Goal: Task Accomplishment & Management: Manage account settings

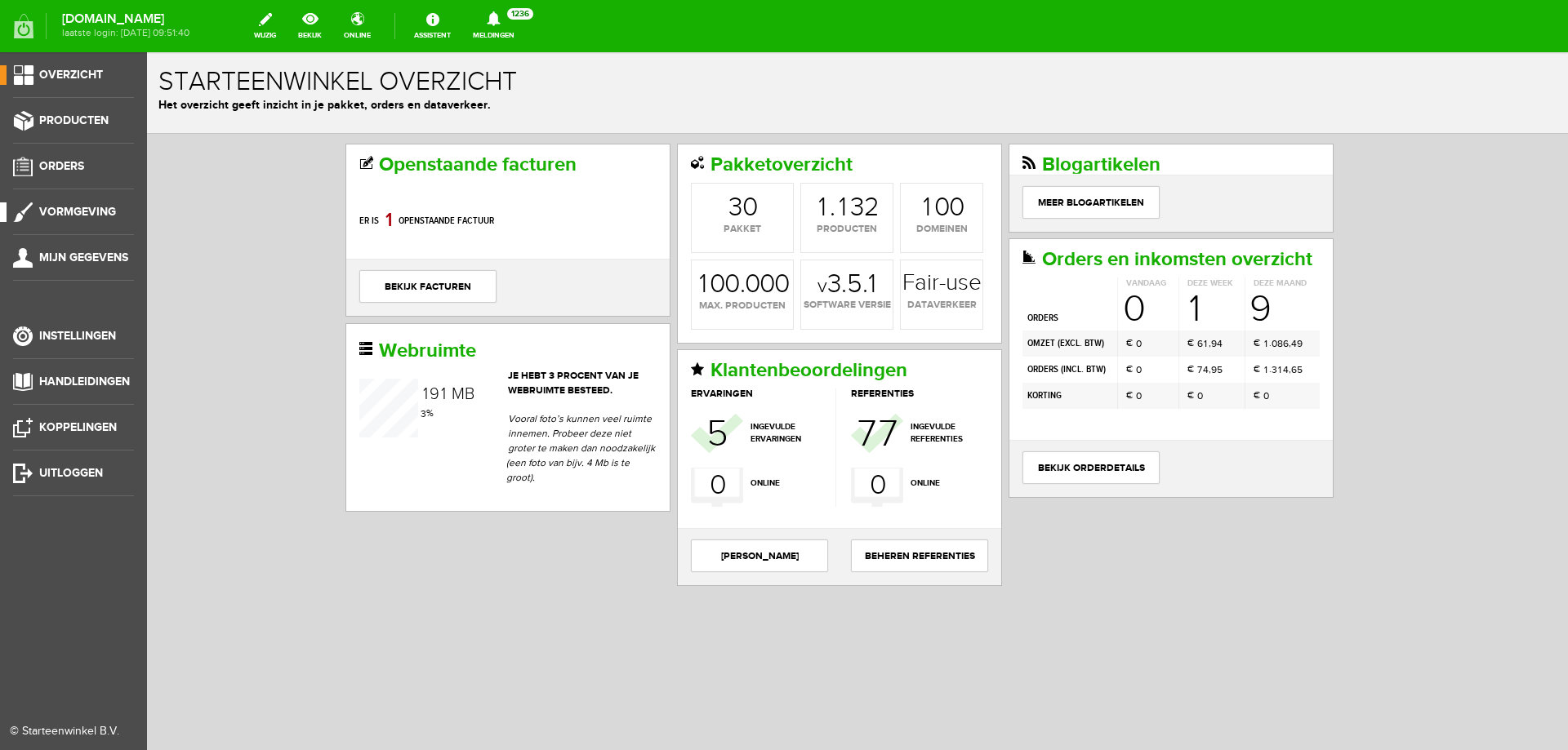
click at [62, 210] on span "Vormgeving" at bounding box center [77, 211] width 77 height 14
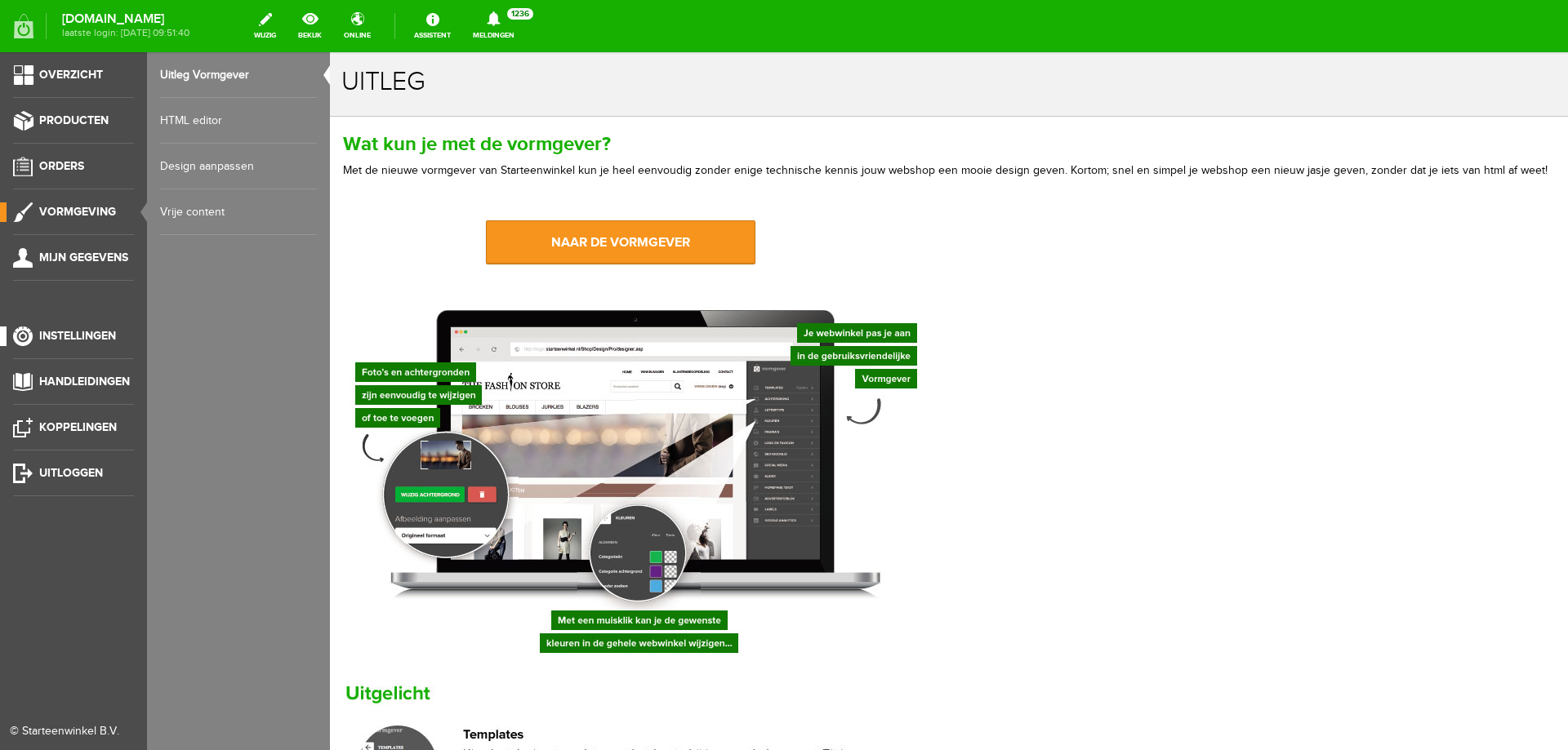
click at [93, 342] on span "Instellingen" at bounding box center [77, 336] width 77 height 14
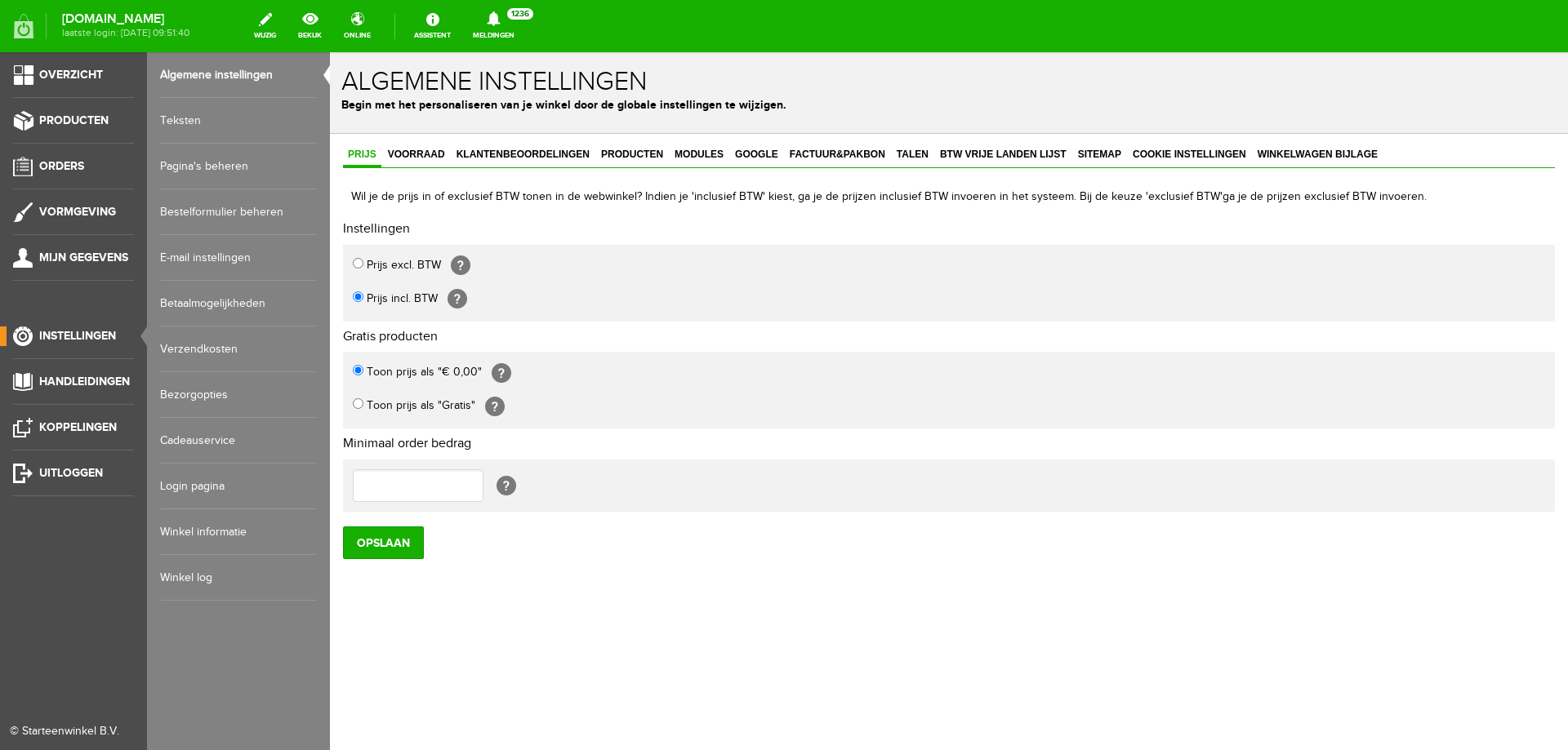
click at [208, 485] on link "Login pagina" at bounding box center [238, 486] width 157 height 46
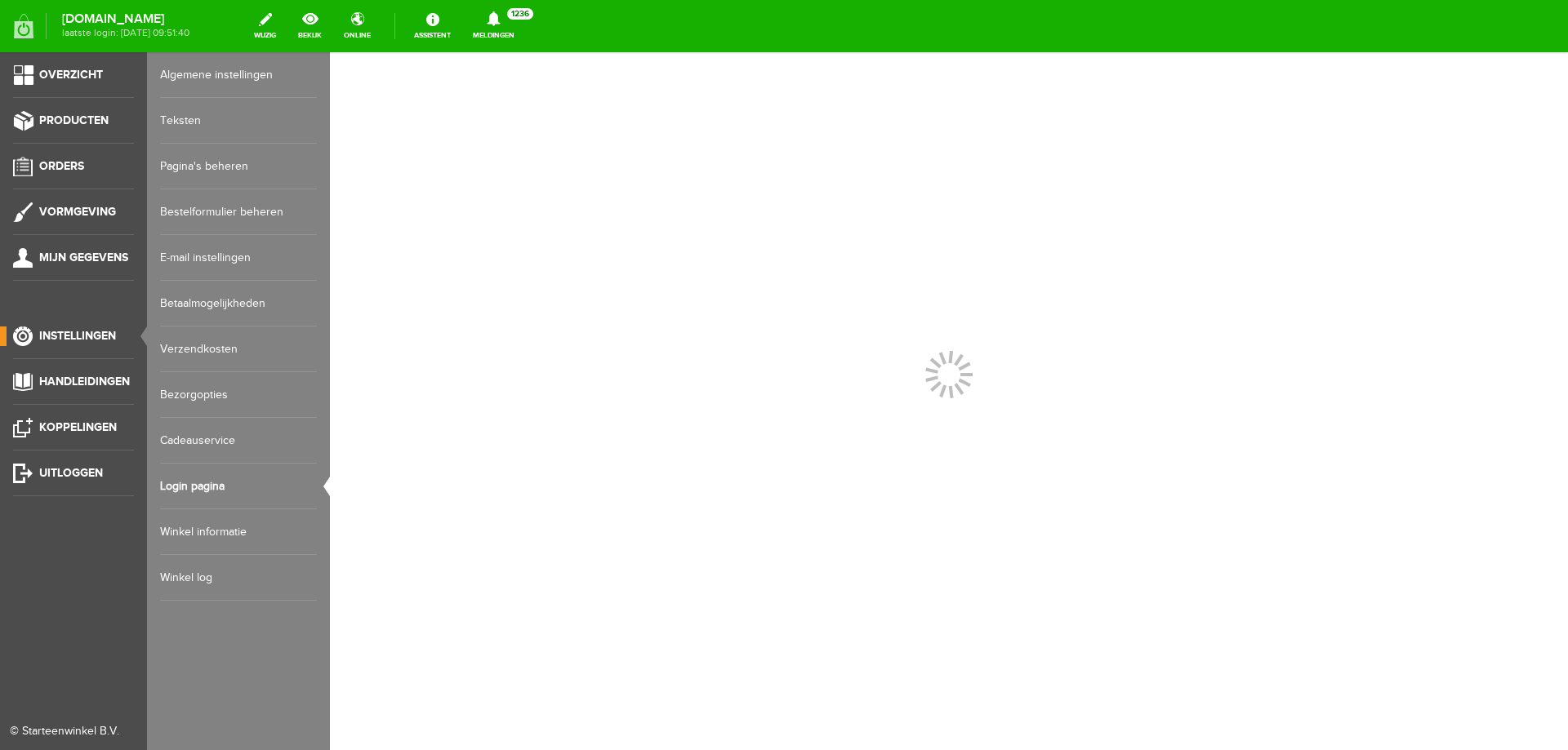
click at [199, 528] on link "Winkel informatie" at bounding box center [238, 532] width 157 height 46
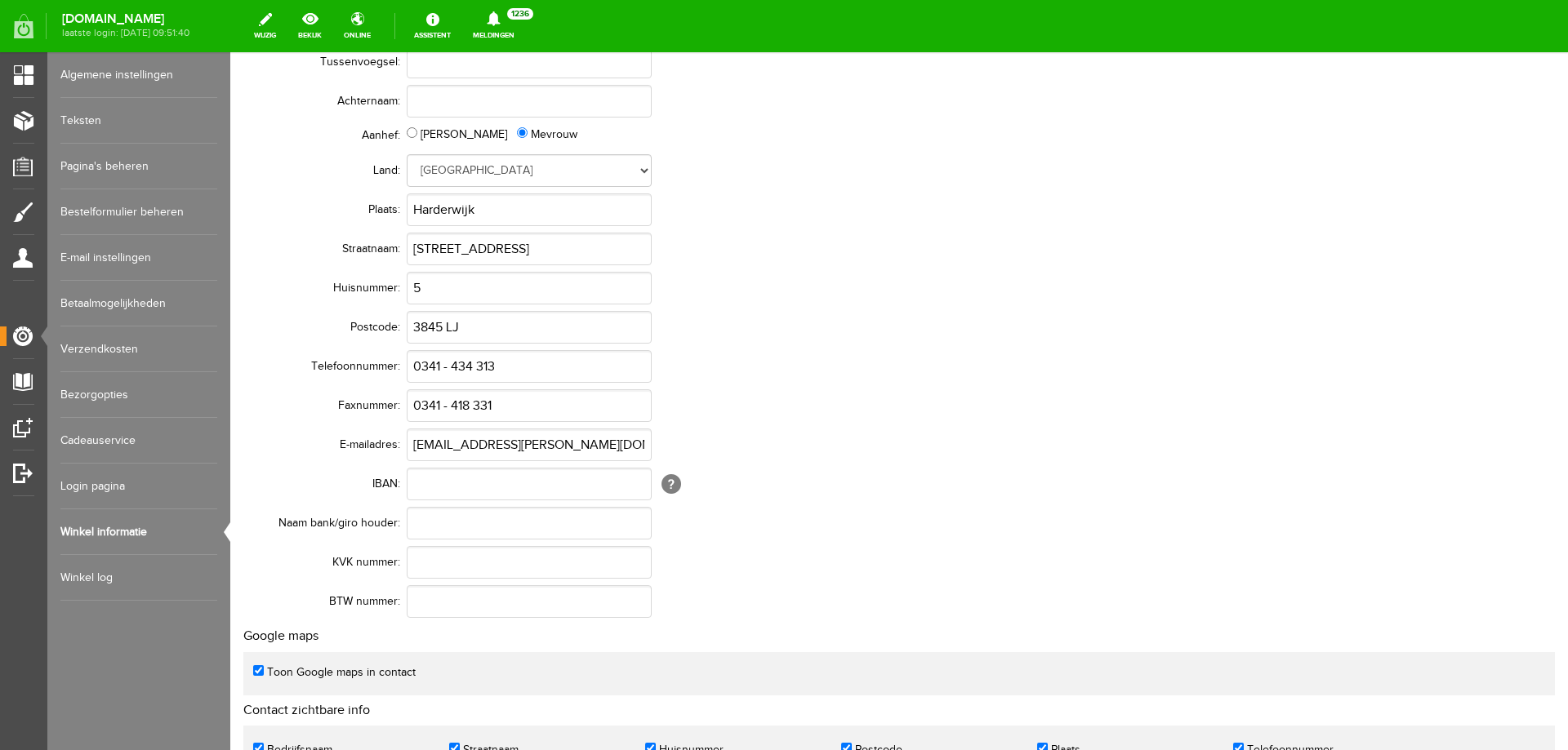
scroll to position [376, 0]
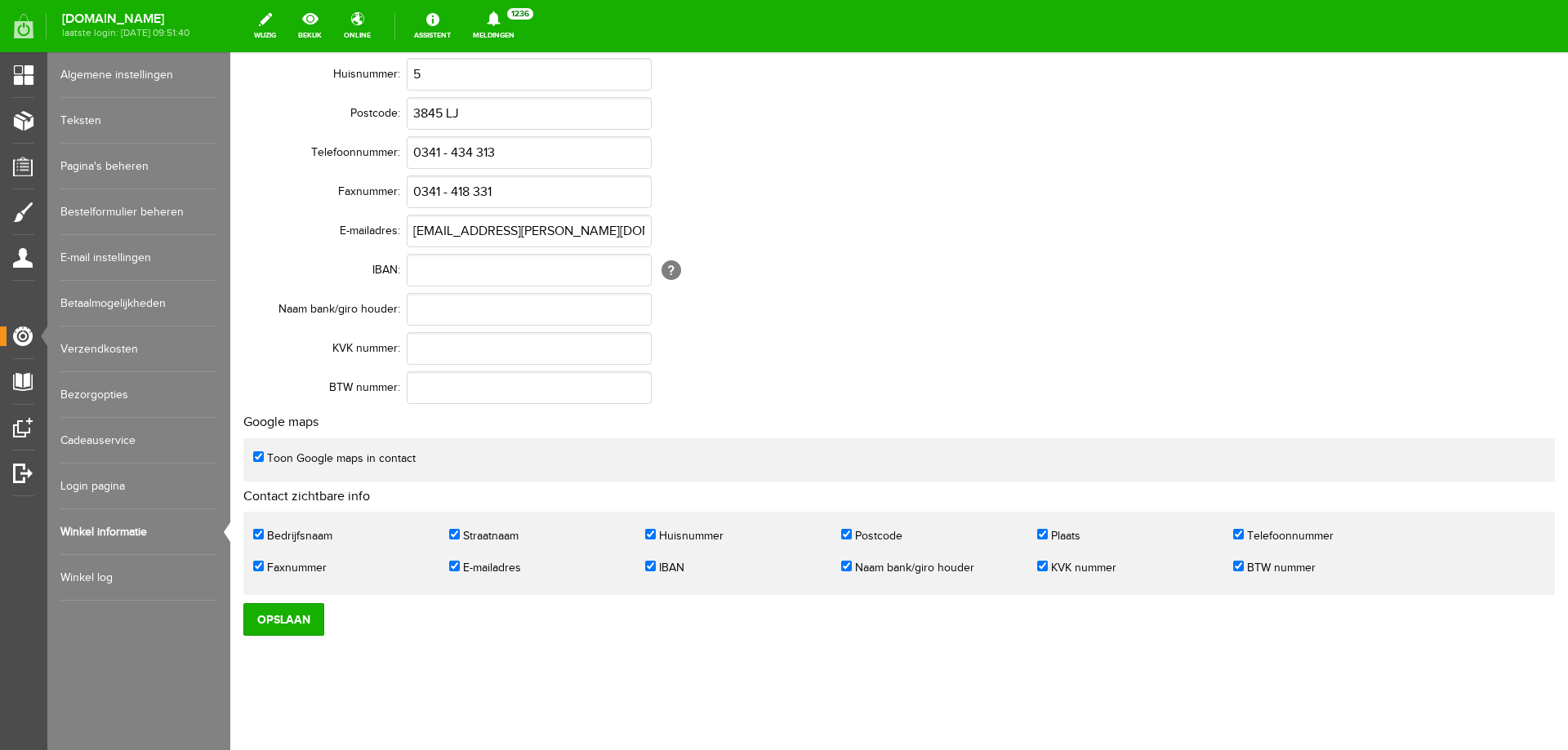
click at [133, 575] on link "Winkel log" at bounding box center [139, 578] width 157 height 46
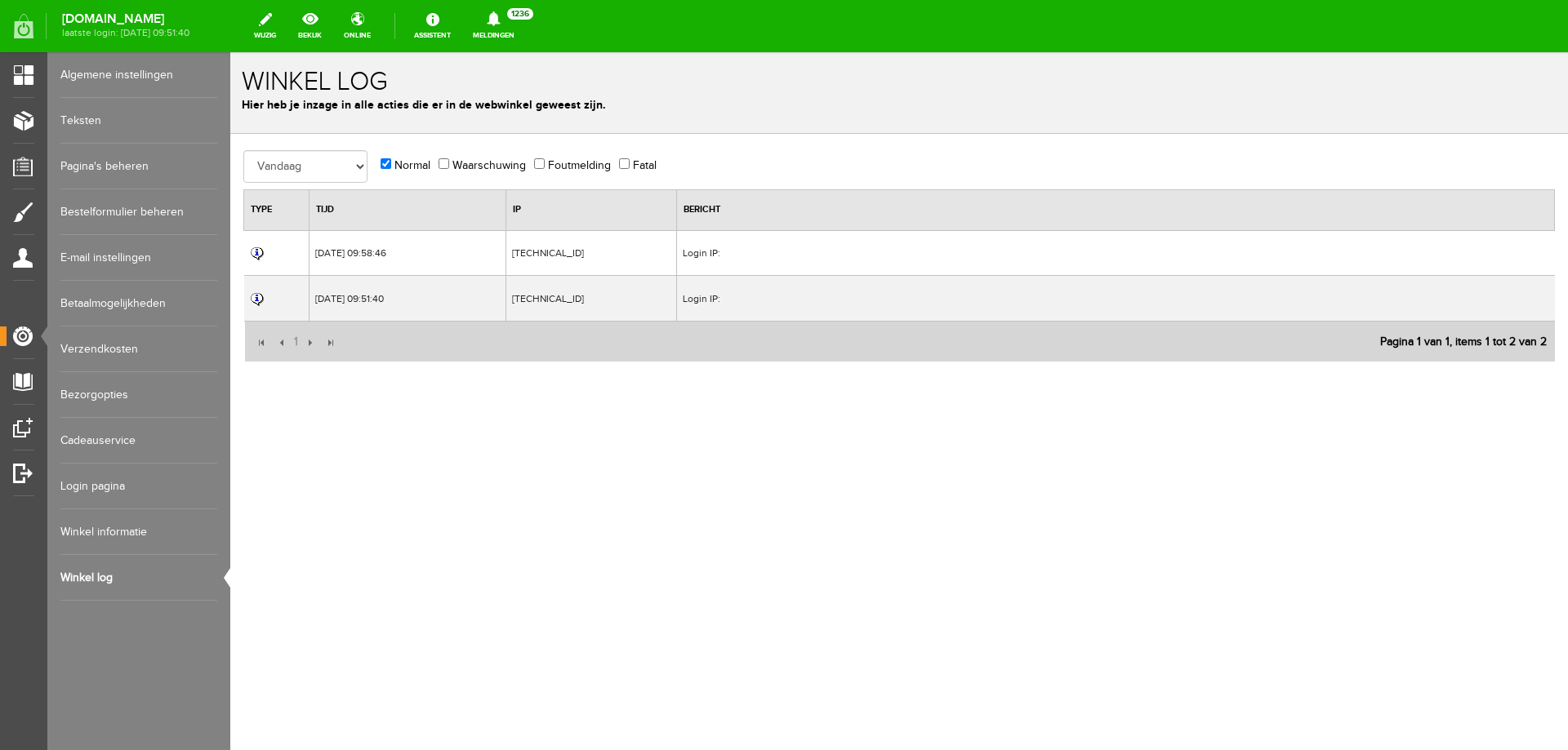
click at [135, 531] on link "Winkel informatie" at bounding box center [139, 532] width 157 height 46
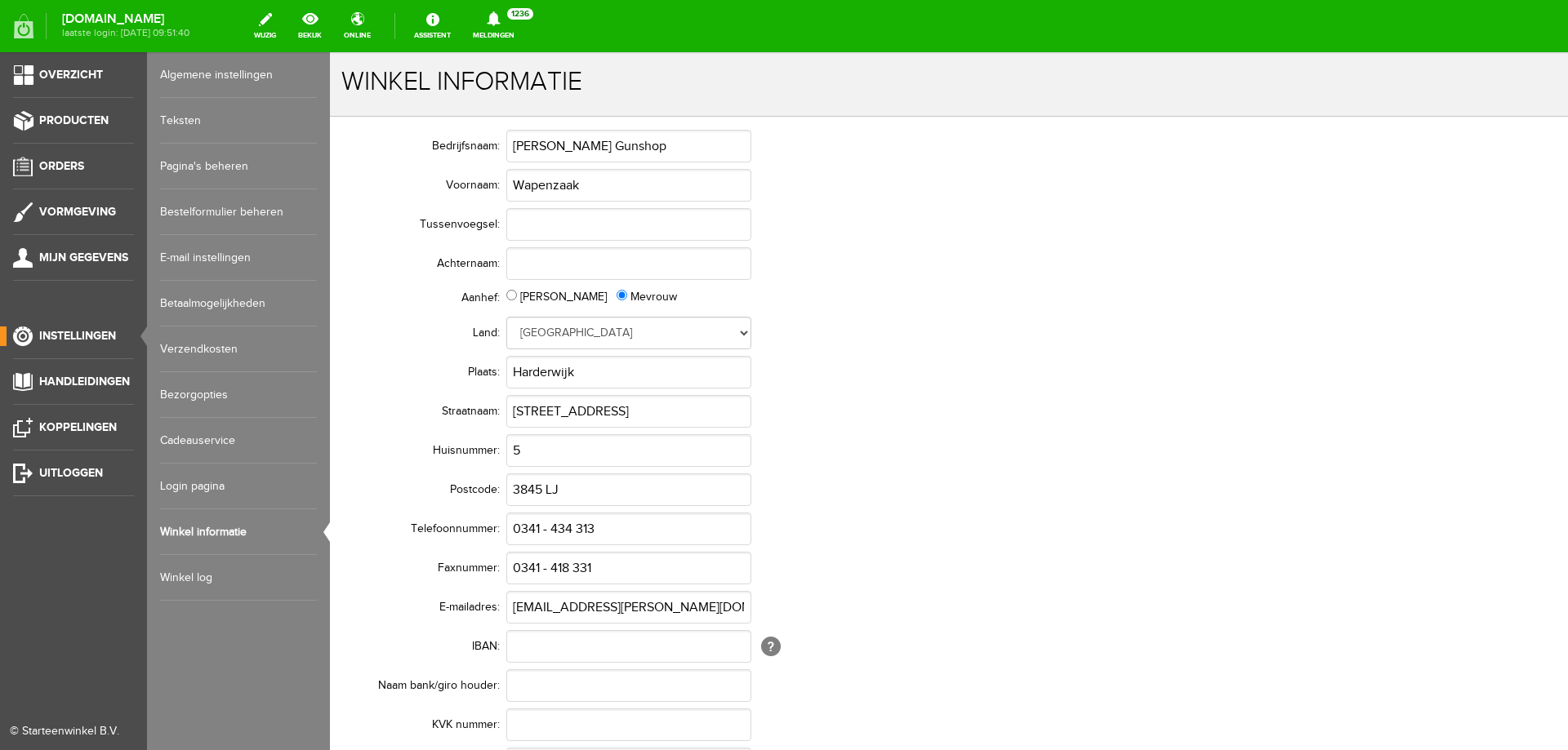
click at [220, 75] on link "Algemene instellingen" at bounding box center [238, 75] width 157 height 46
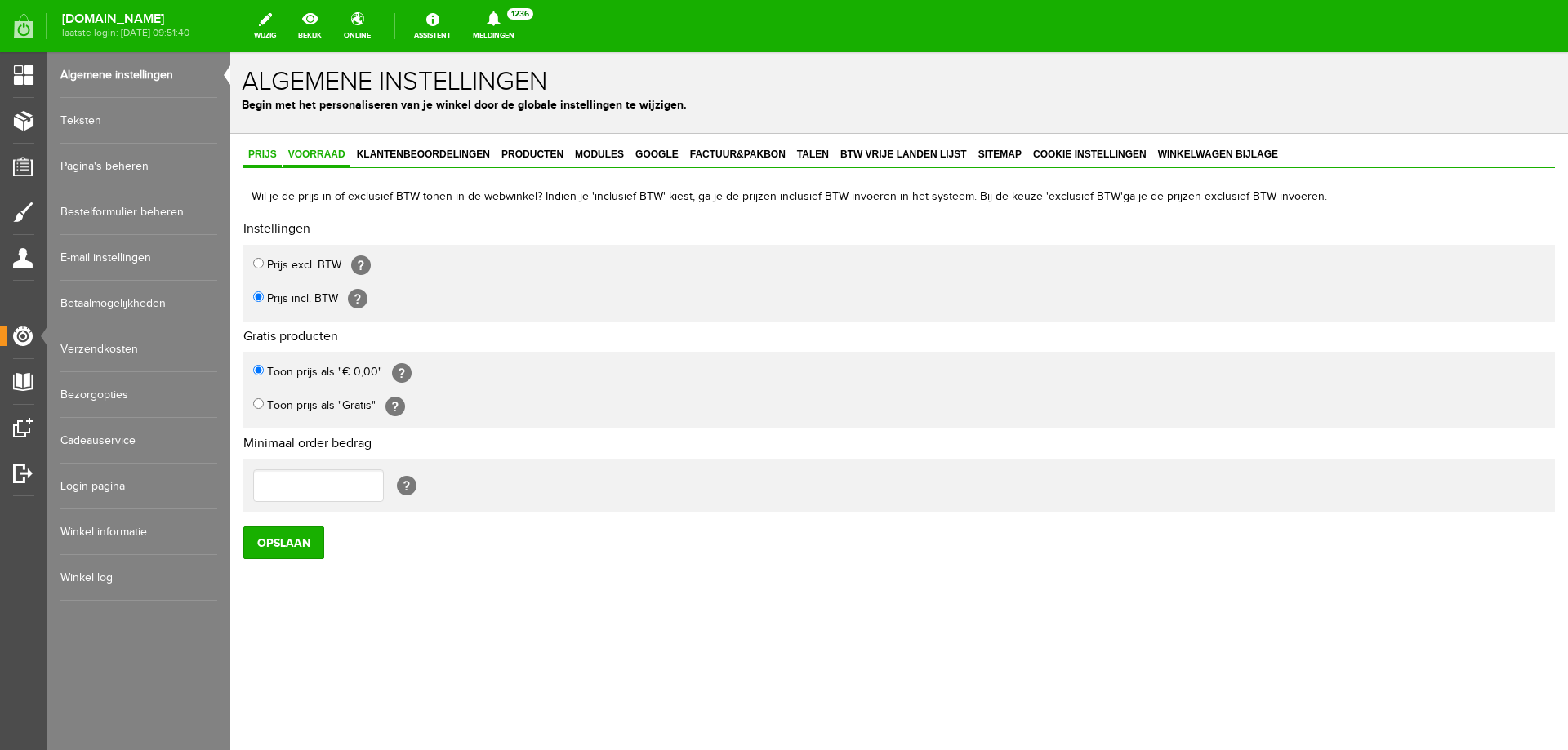
click at [306, 151] on span "Voorraad" at bounding box center [317, 154] width 67 height 12
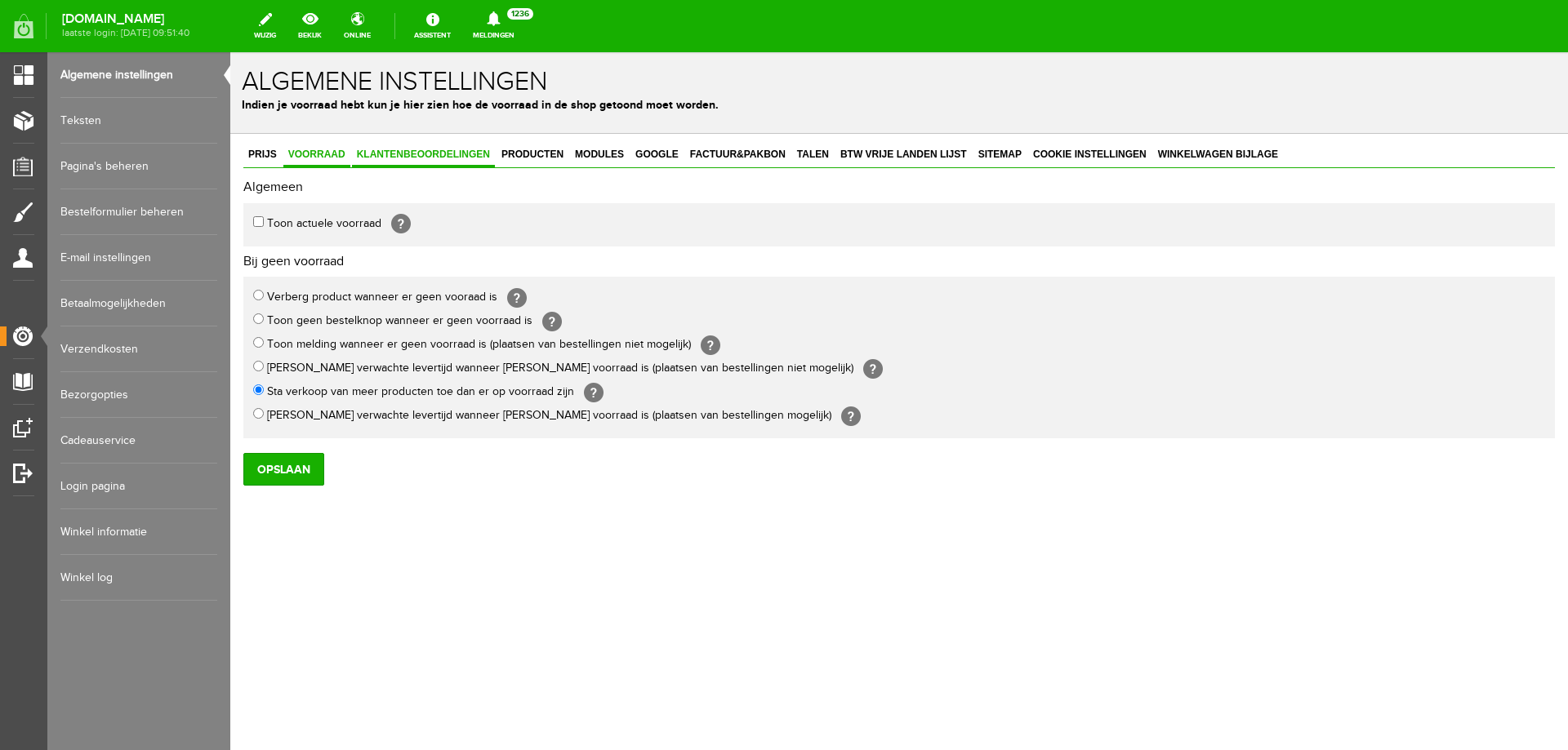
click at [425, 157] on span "Klantenbeoordelingen" at bounding box center [423, 154] width 143 height 12
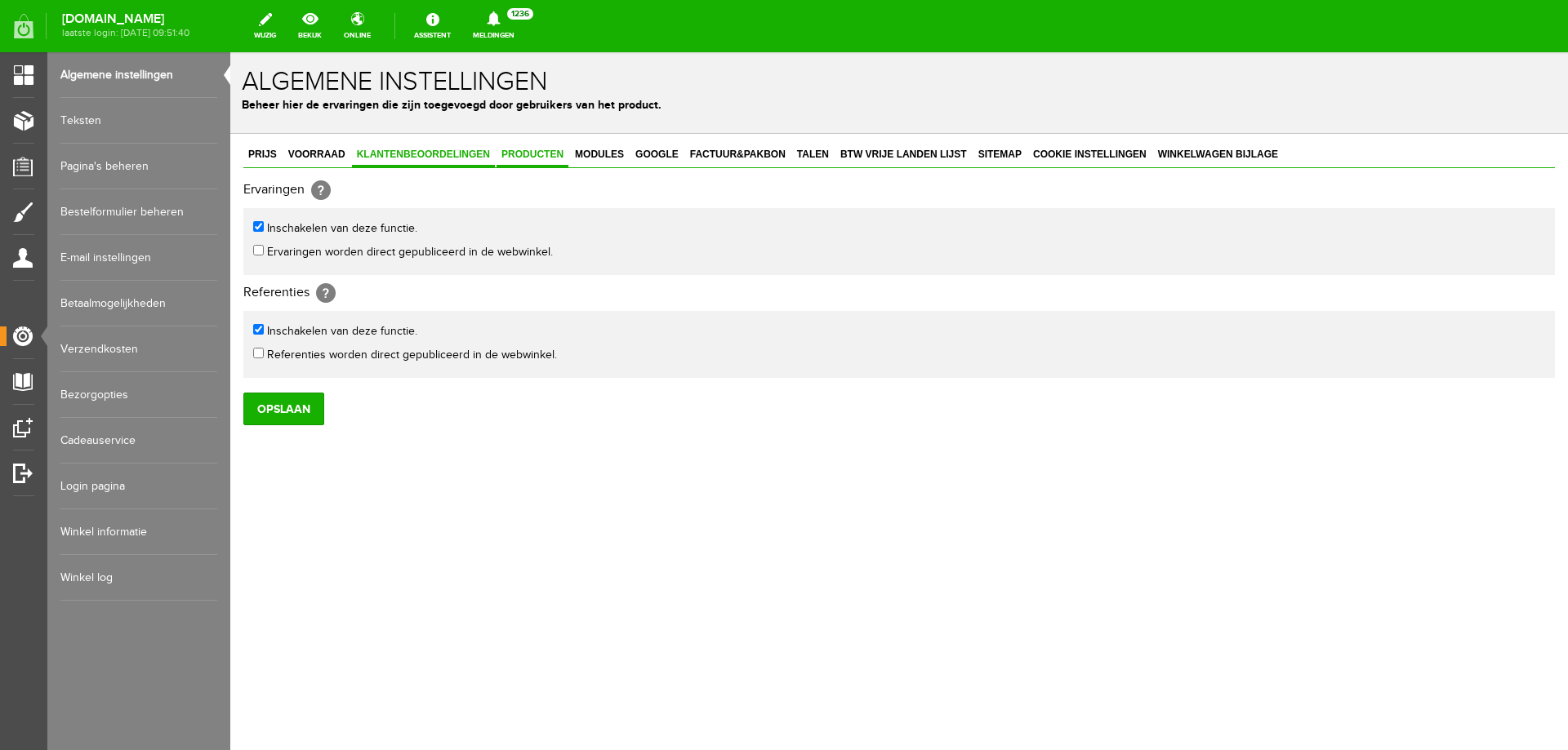
click at [526, 154] on span "Producten" at bounding box center [533, 154] width 72 height 12
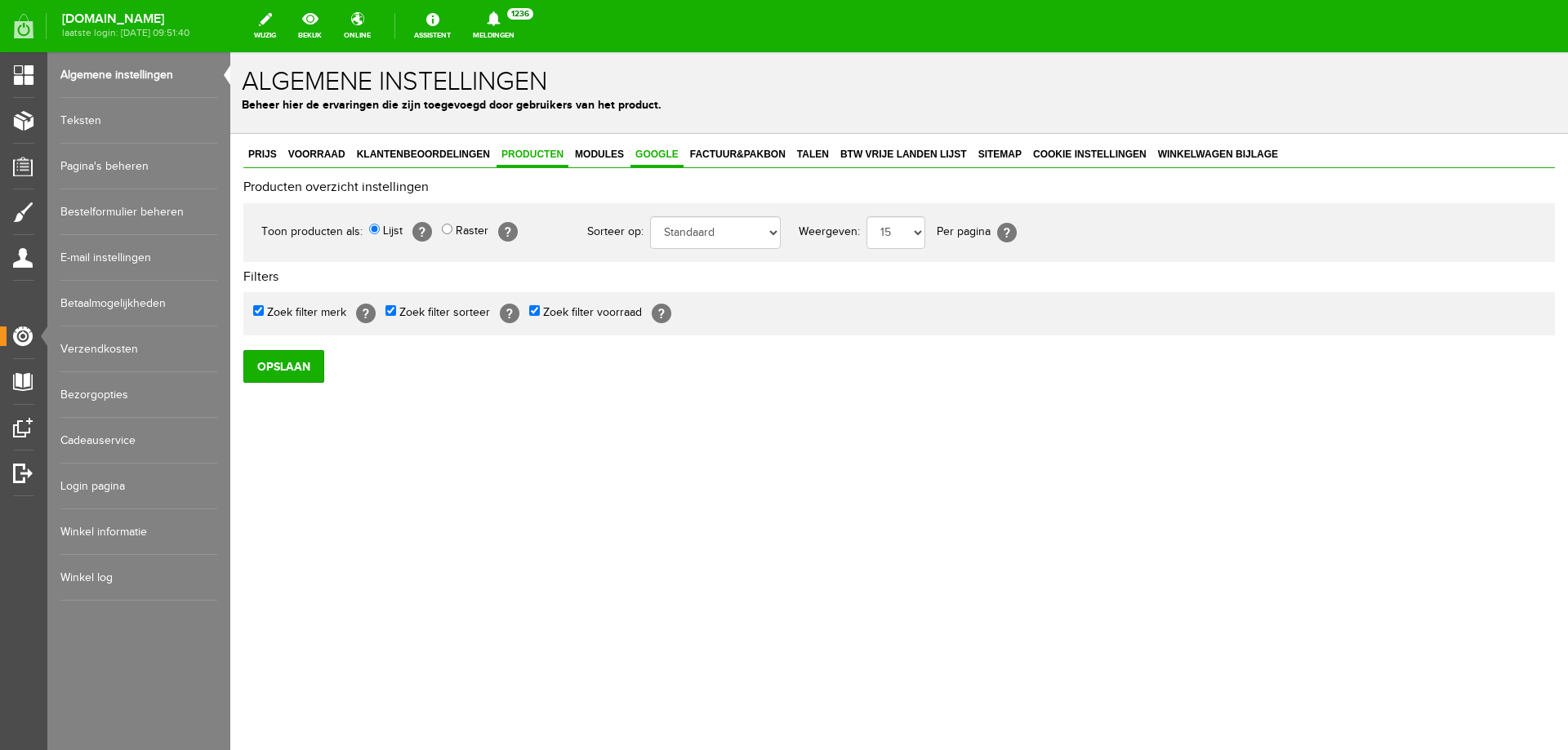
click at [653, 156] on span "Google" at bounding box center [656, 154] width 53 height 12
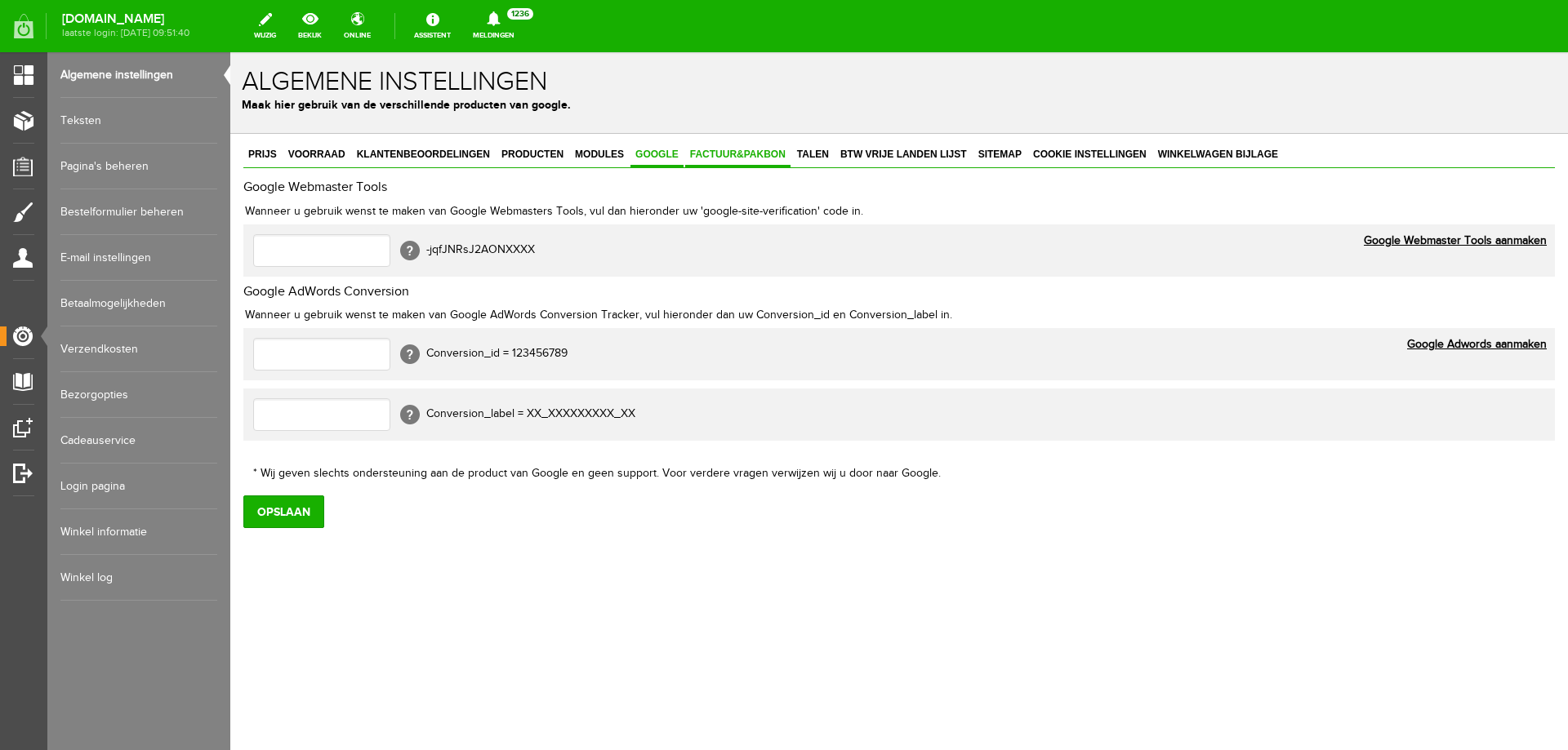
click at [734, 153] on span "Factuur&Pakbon" at bounding box center [738, 154] width 106 height 12
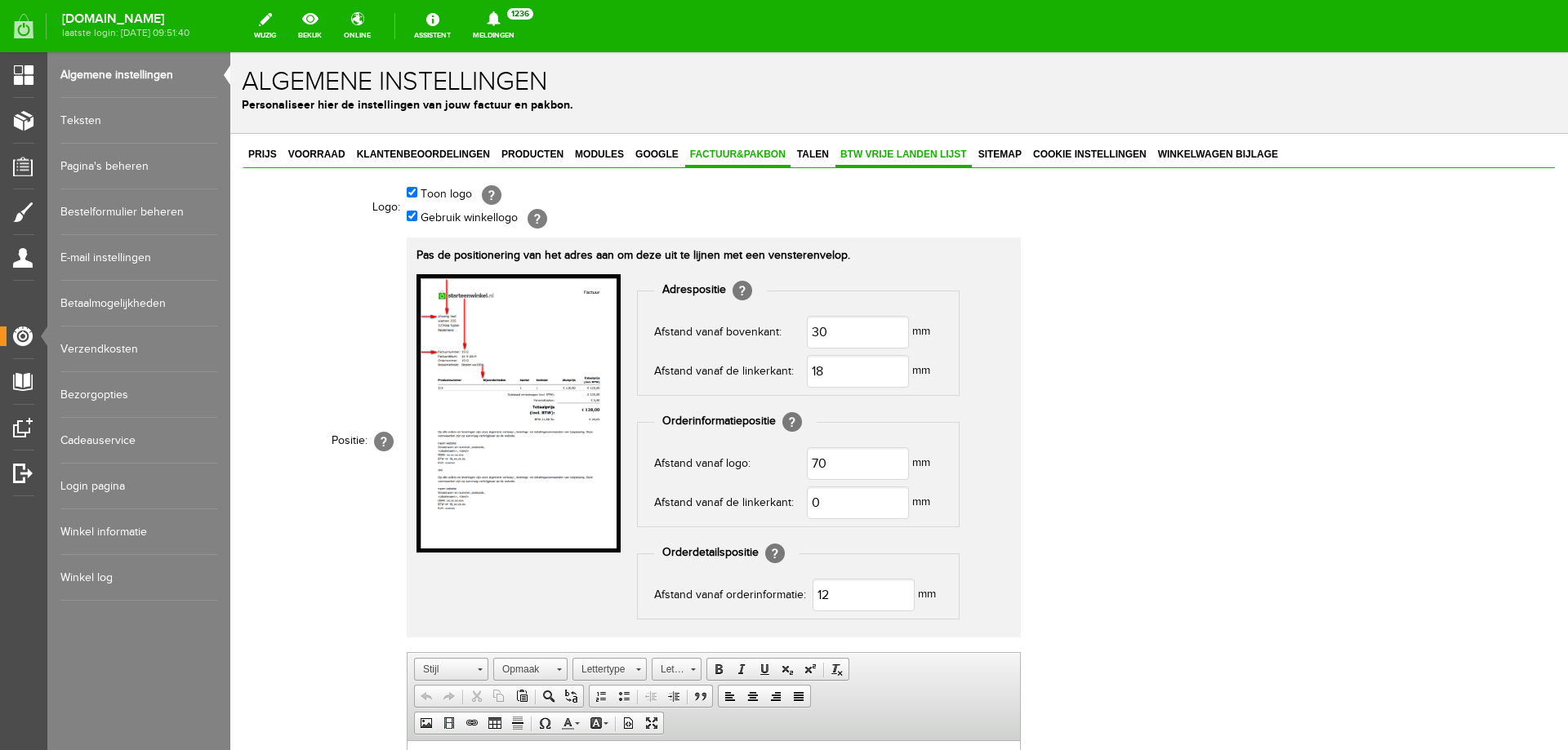
click at [840, 153] on span "BTW vrije landen lijst" at bounding box center [904, 154] width 136 height 12
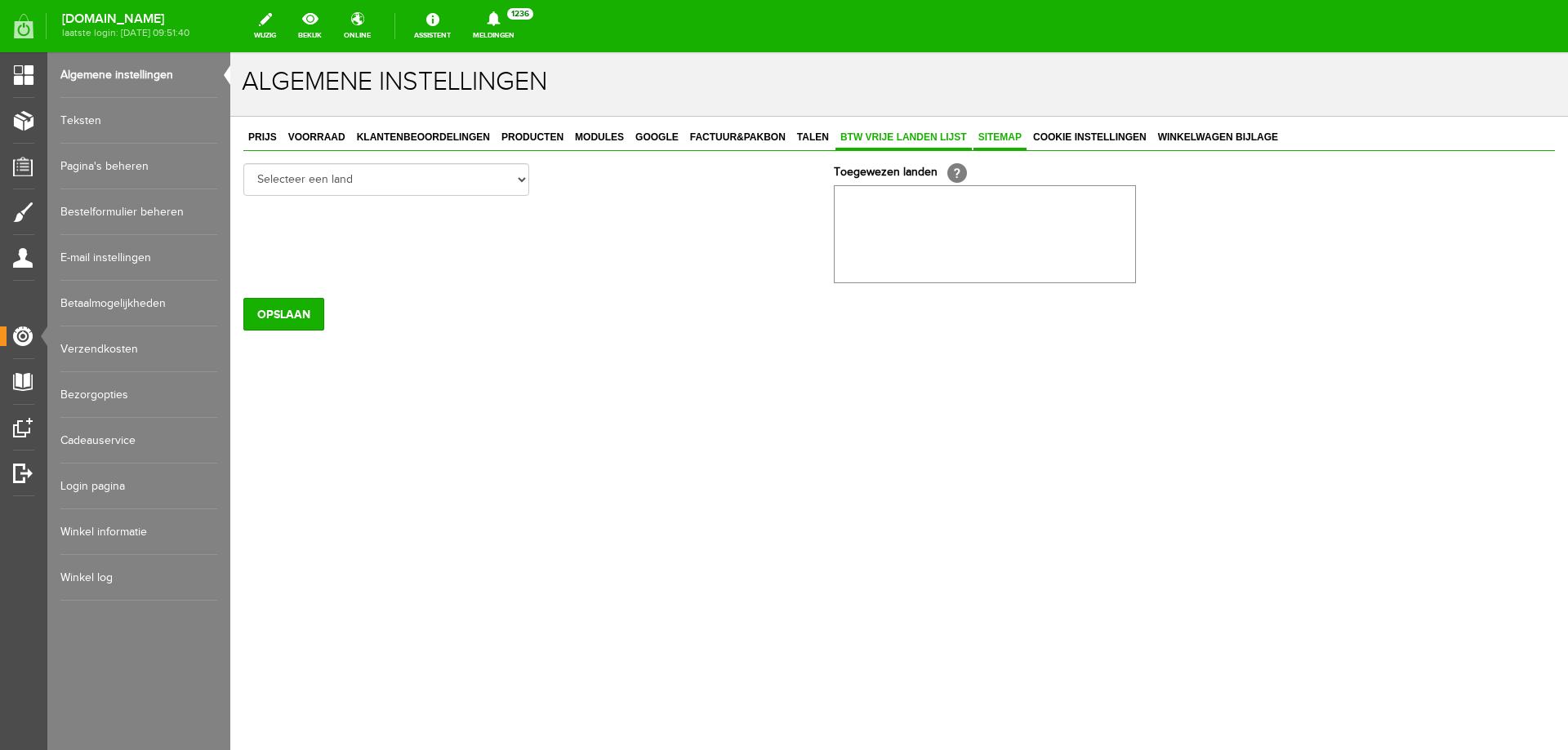
click at [998, 143] on span "Sitemap" at bounding box center [999, 137] width 53 height 12
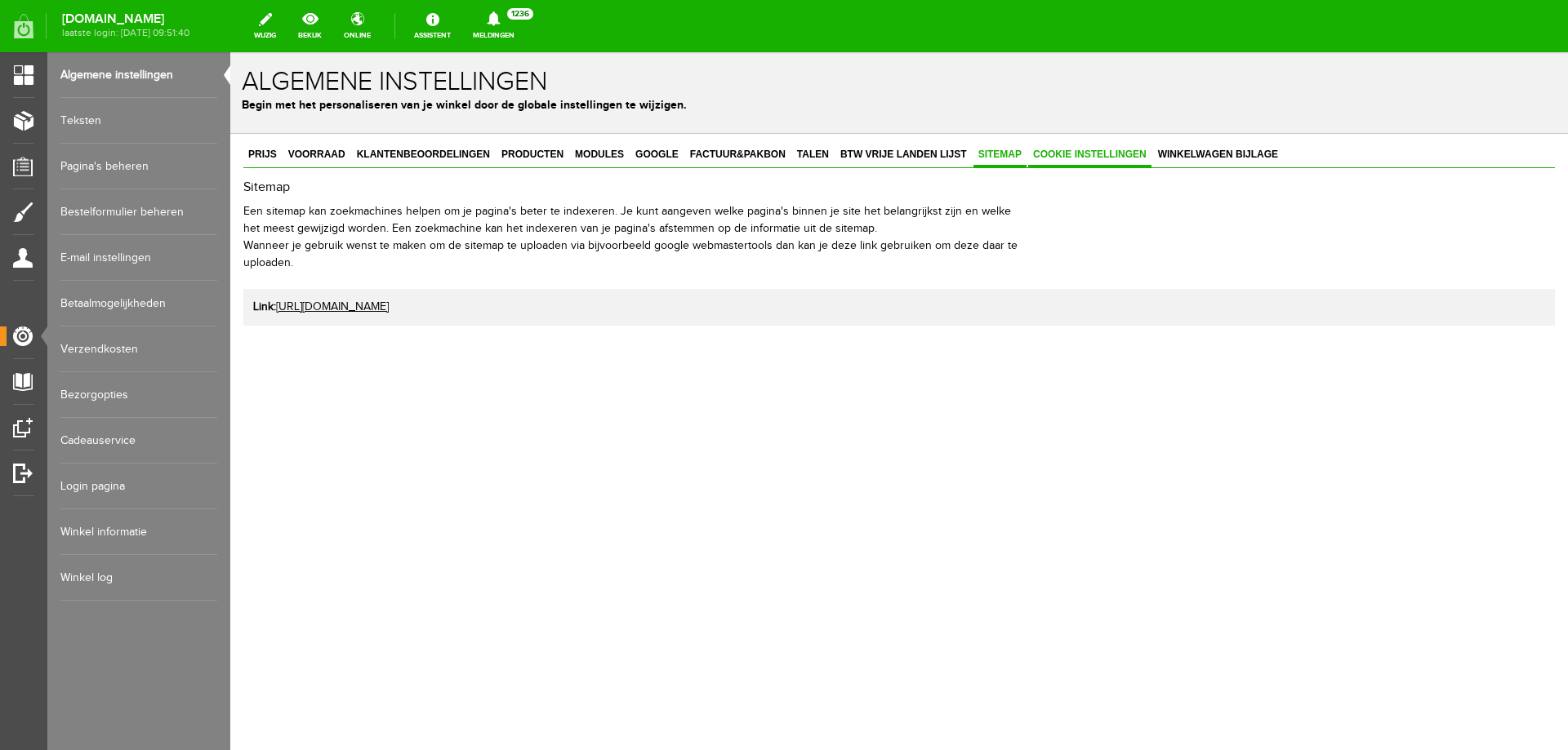
click at [1072, 148] on link "Cookie instellingen" at bounding box center [1090, 155] width 124 height 23
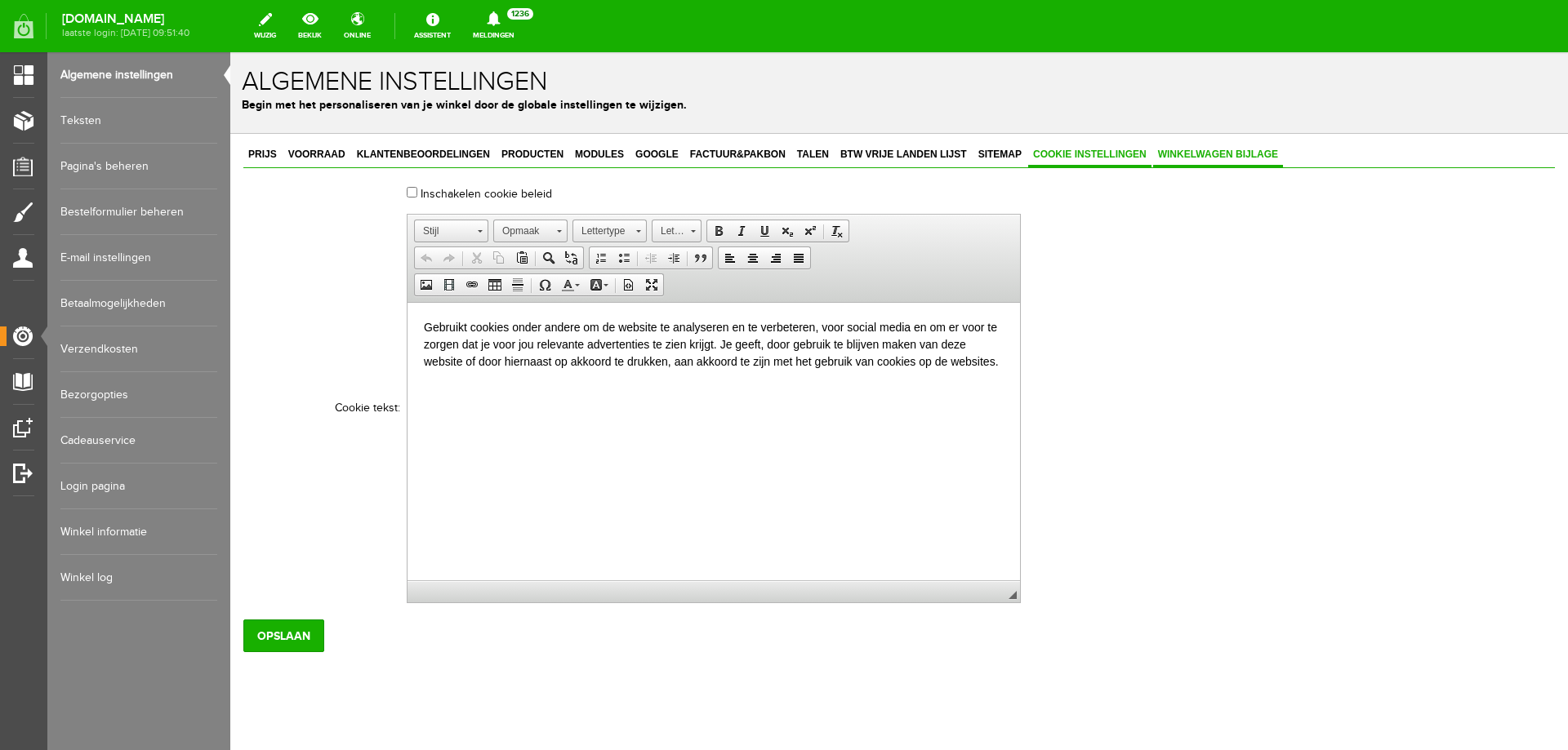
click at [1205, 158] on span "Winkelwagen bijlage" at bounding box center [1219, 154] width 130 height 12
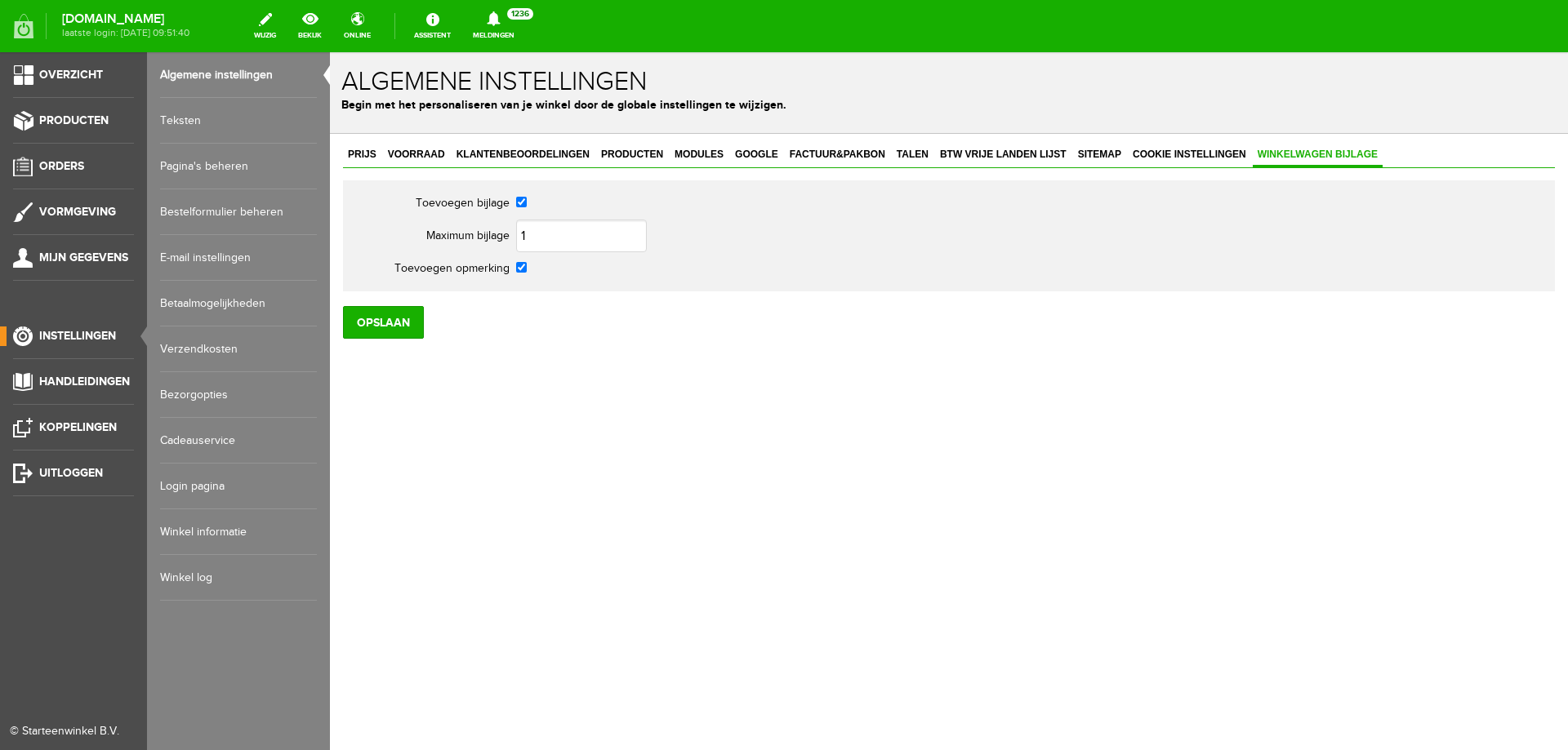
click at [231, 124] on link "Teksten" at bounding box center [238, 121] width 157 height 46
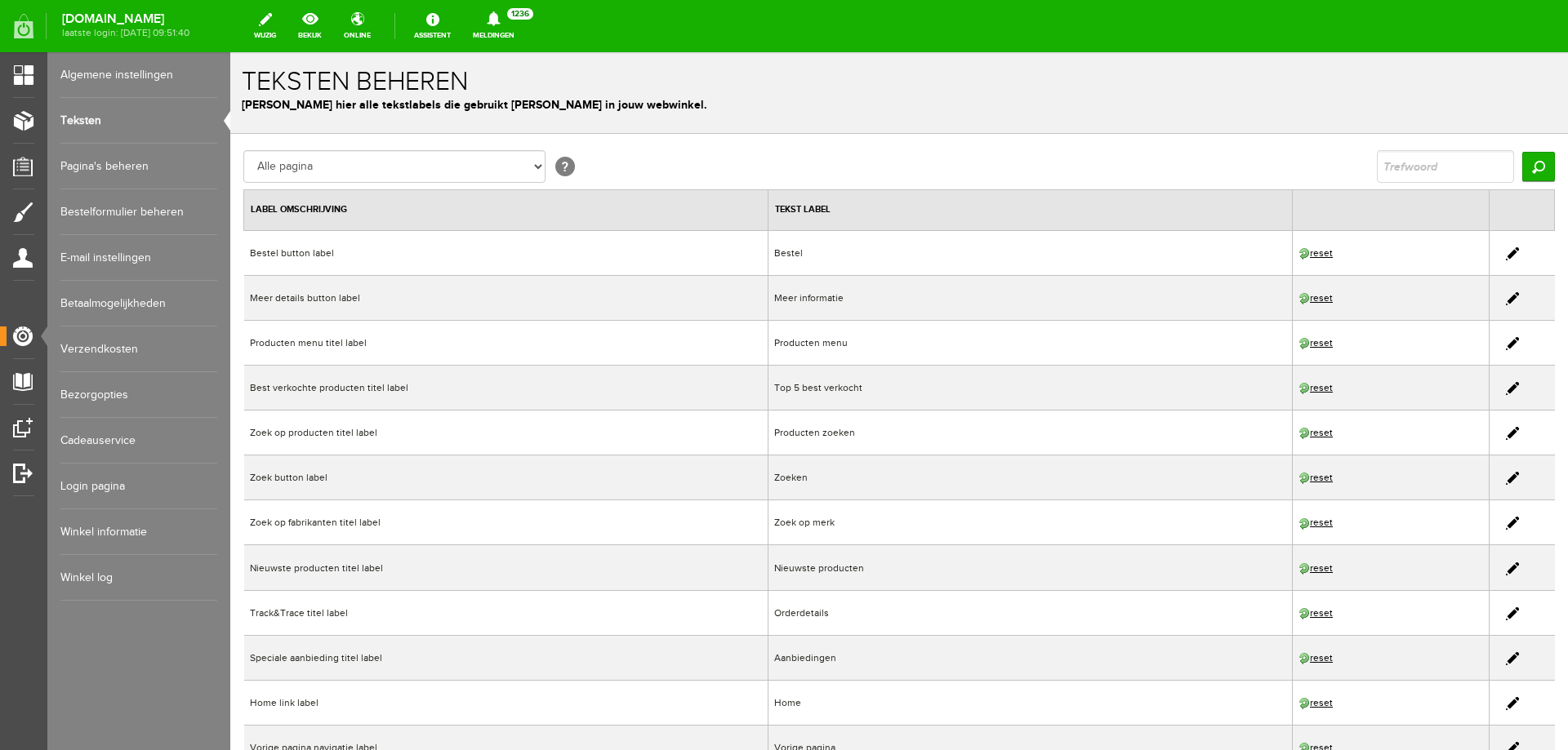
click at [126, 162] on link "Pagina's beheren" at bounding box center [139, 166] width 157 height 46
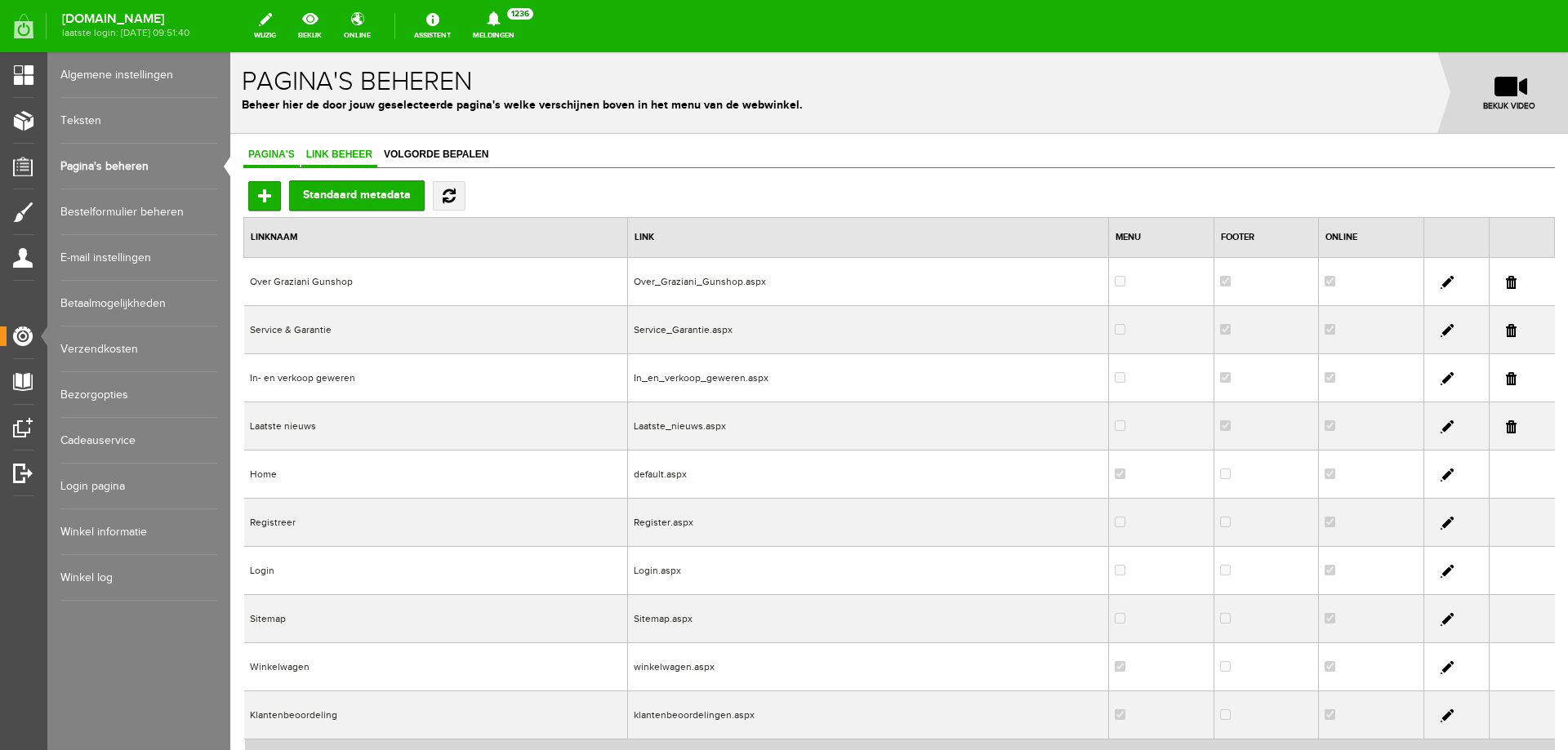
click at [339, 150] on span "Link beheer" at bounding box center [339, 154] width 76 height 12
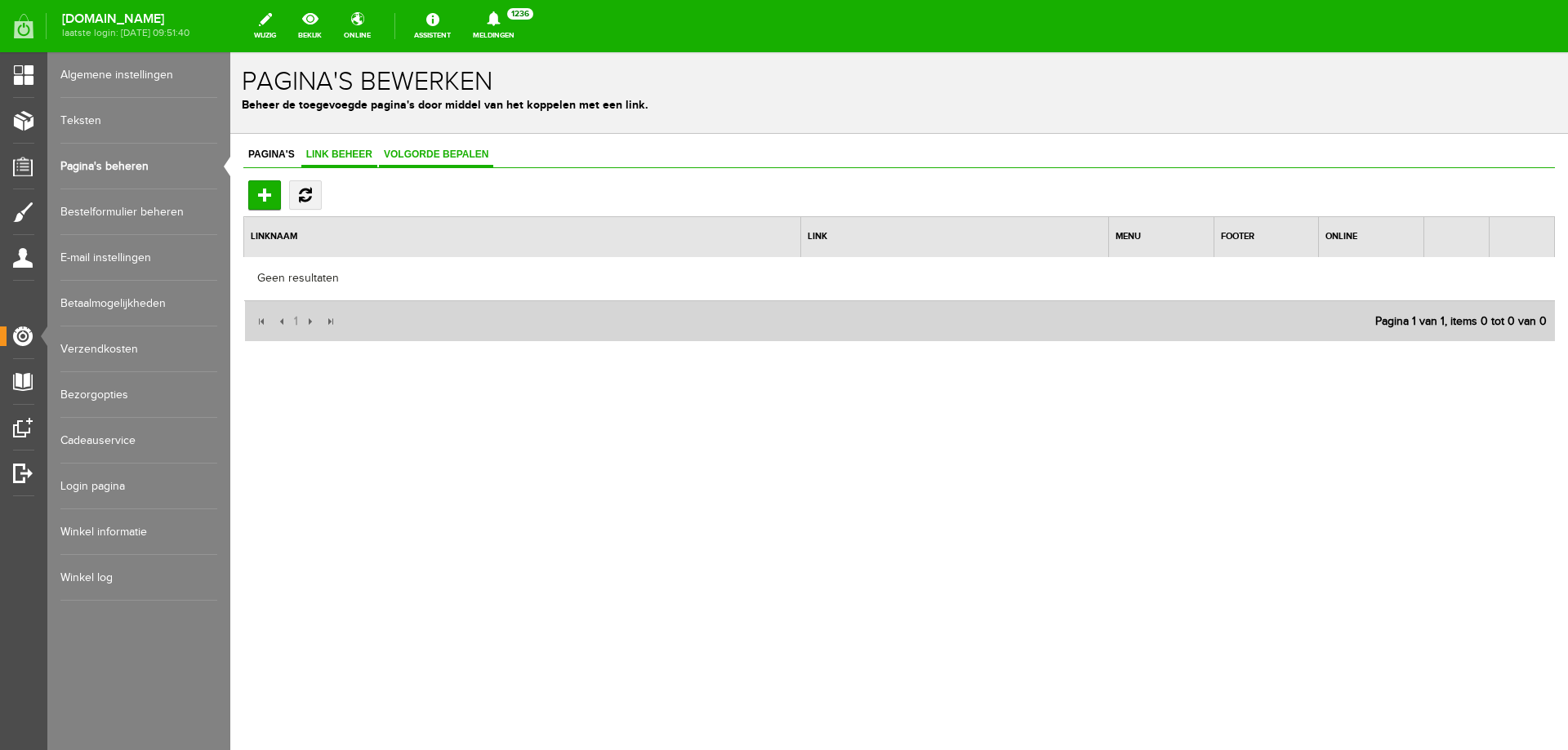
click at [404, 159] on span "Volgorde bepalen" at bounding box center [436, 154] width 115 height 12
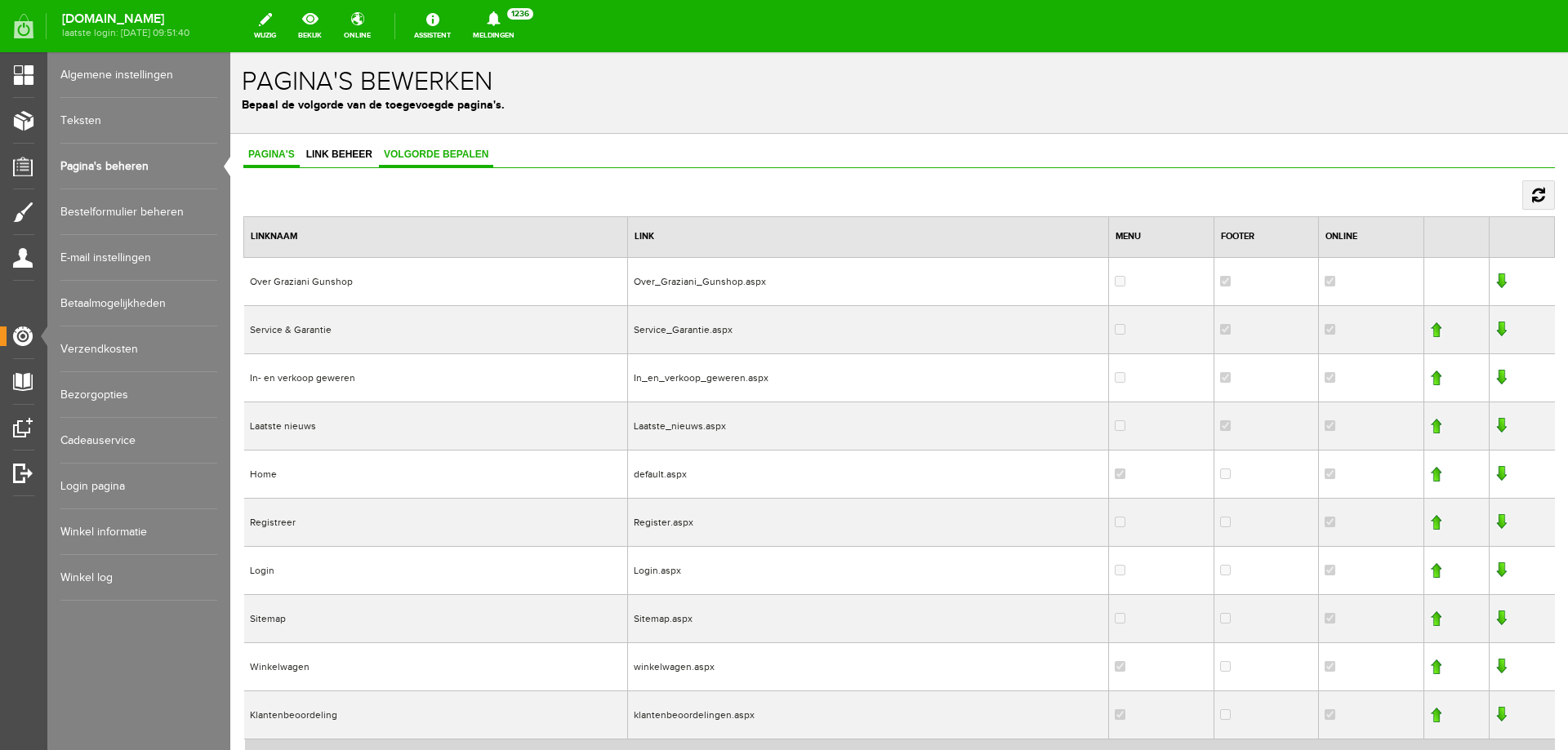
click at [261, 150] on span "Pagina's" at bounding box center [272, 154] width 56 height 12
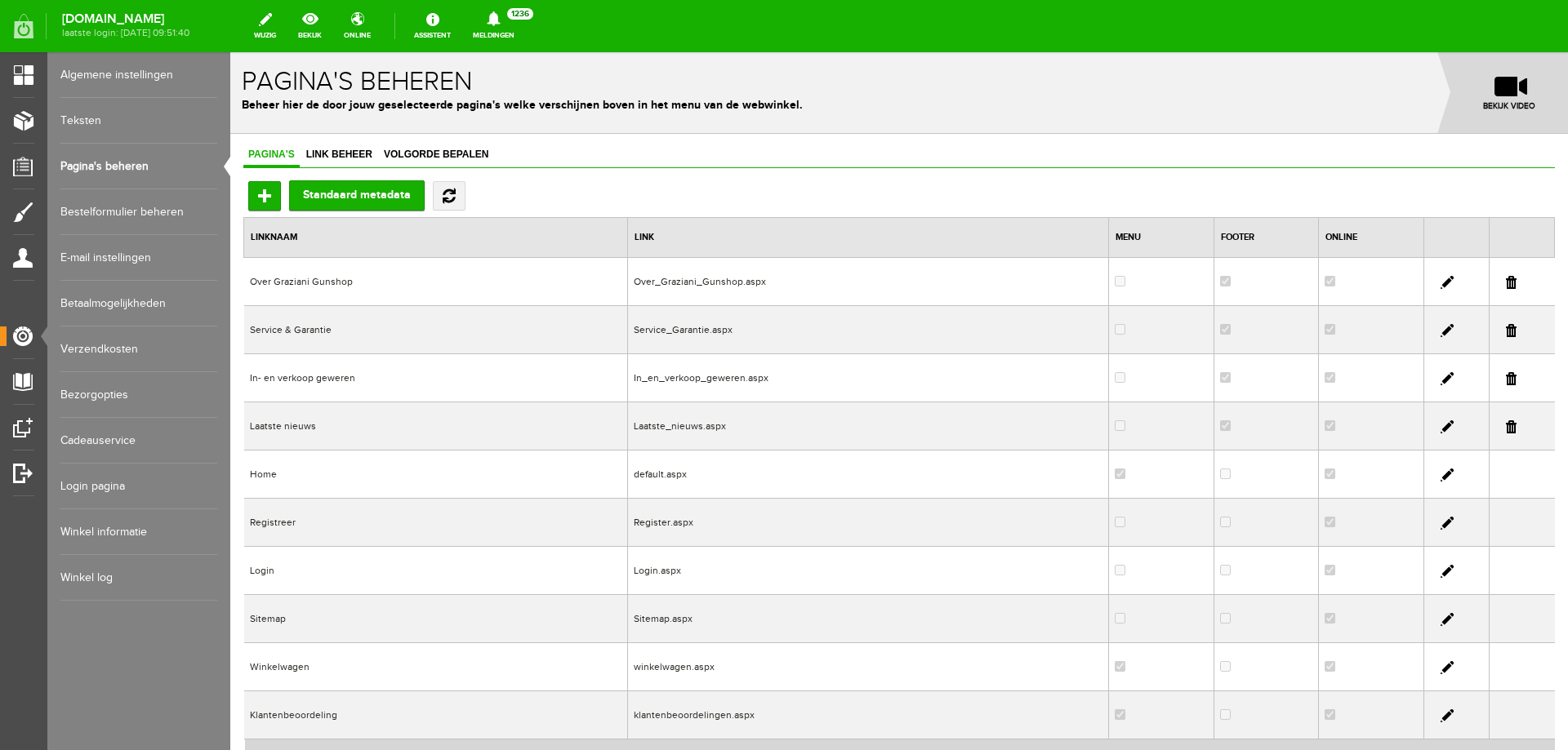
click at [113, 168] on link "Pagina's beheren" at bounding box center [139, 166] width 157 height 46
click at [325, 481] on td "Home" at bounding box center [436, 474] width 384 height 48
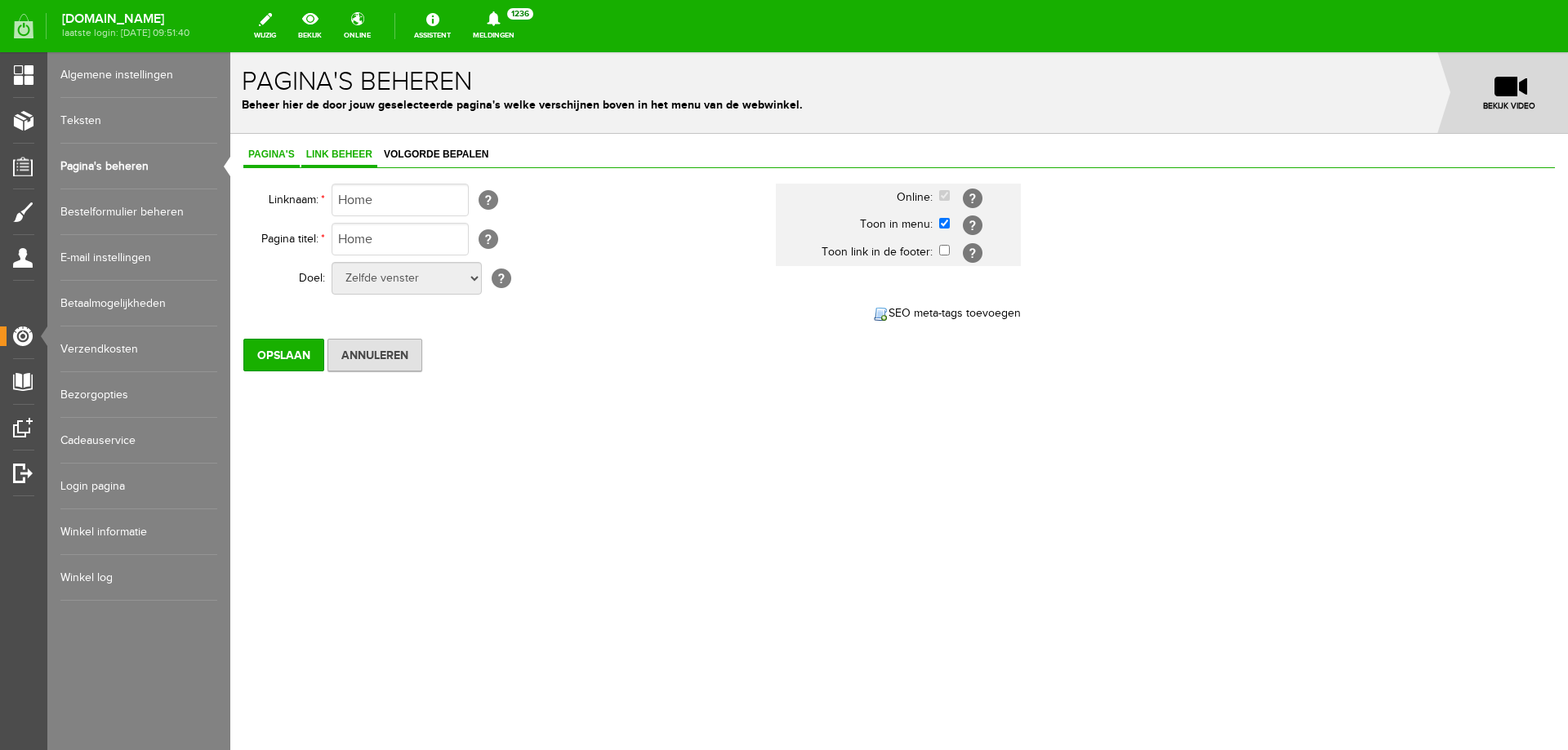
click at [346, 159] on span "Link beheer" at bounding box center [339, 154] width 76 height 12
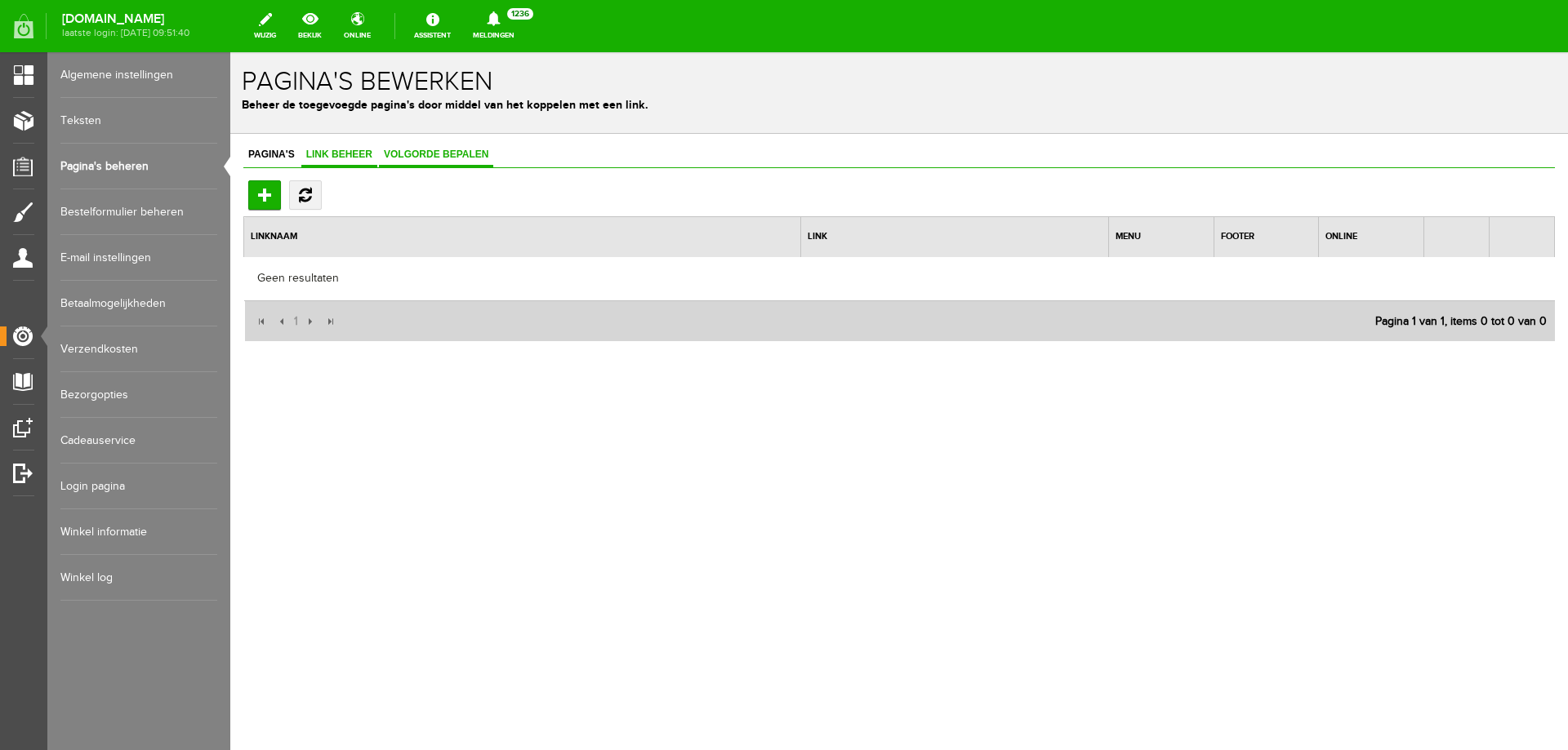
click at [442, 156] on span "Volgorde bepalen" at bounding box center [436, 154] width 115 height 12
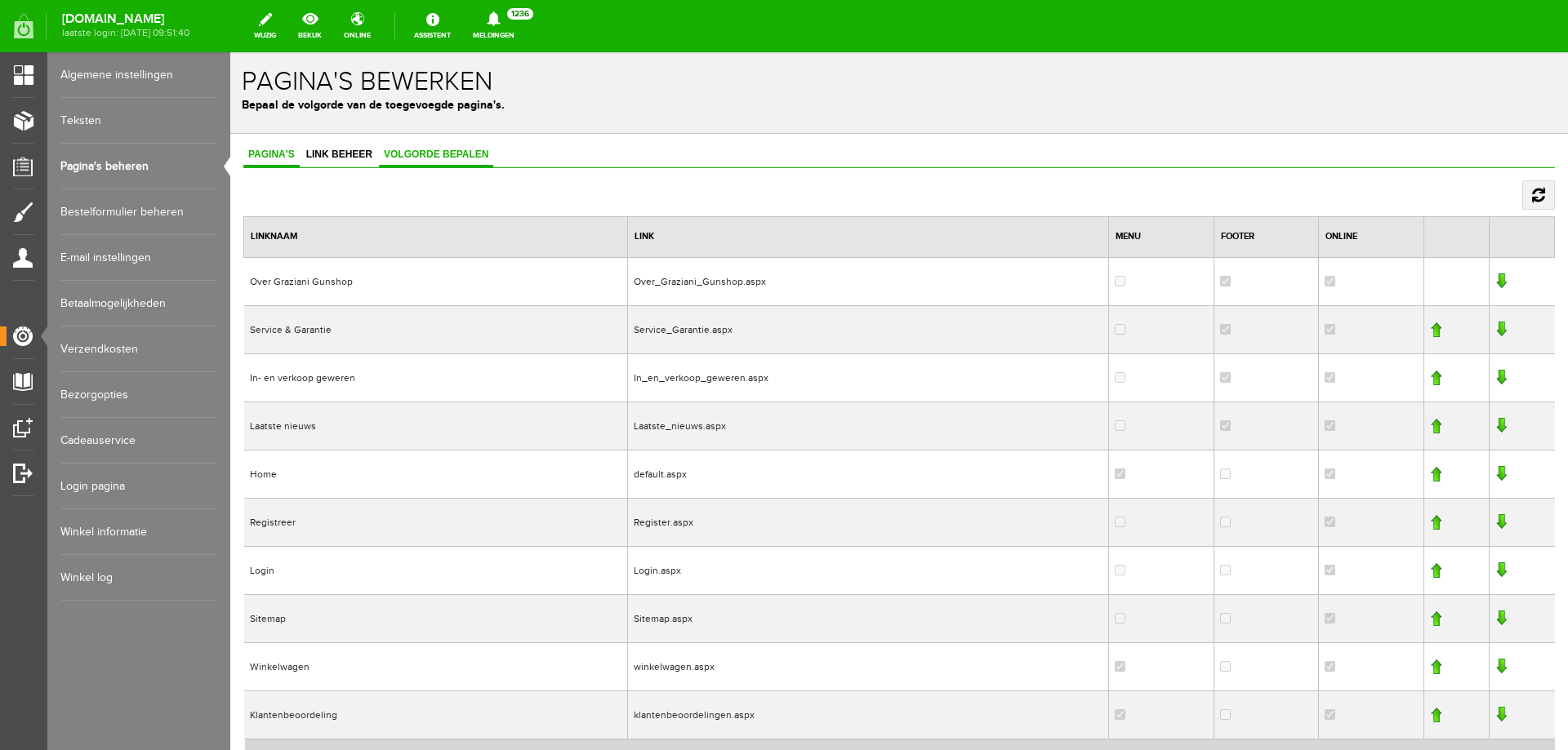
click at [261, 150] on span "Pagina's" at bounding box center [272, 154] width 56 height 12
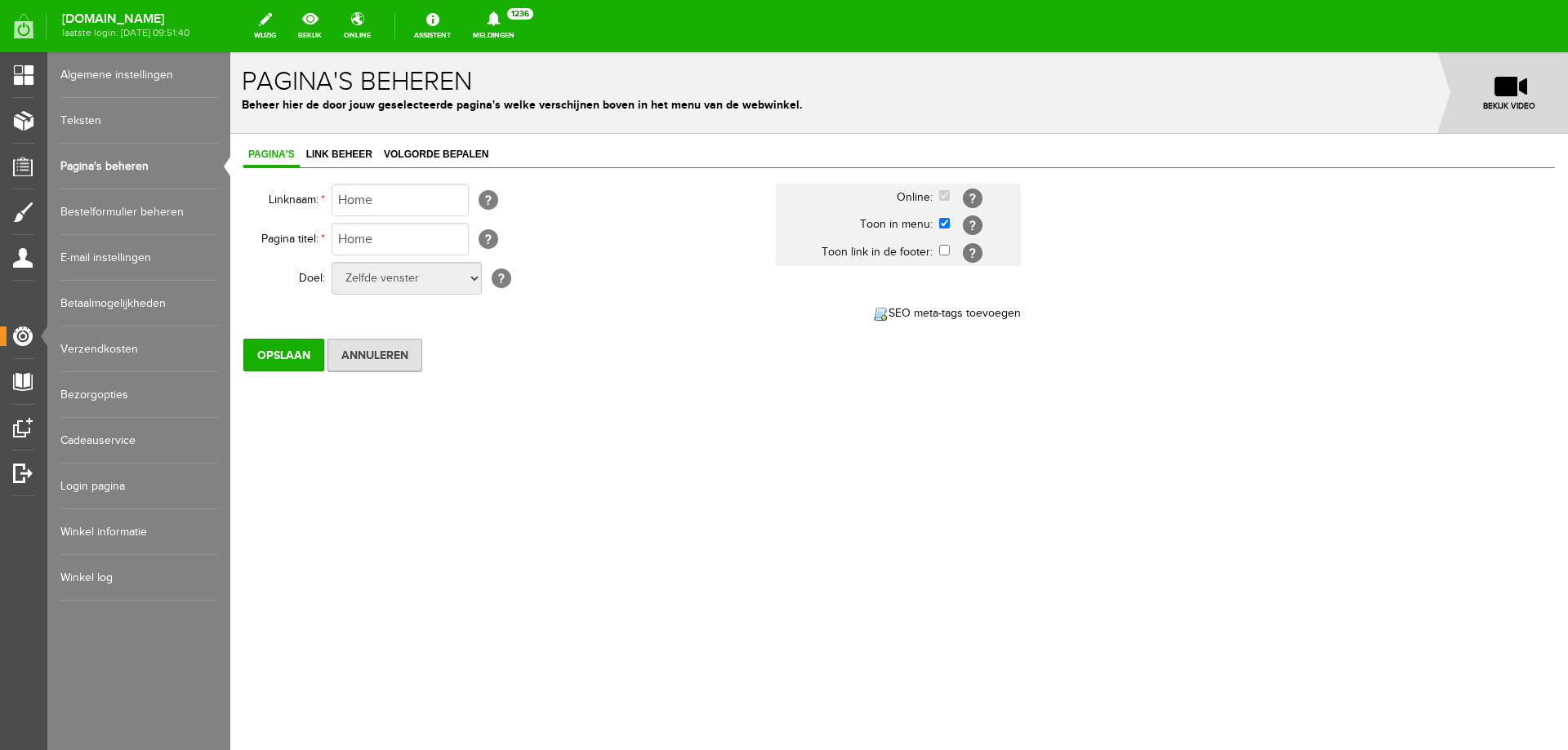
click at [99, 163] on link "Pagina's beheren" at bounding box center [139, 166] width 157 height 46
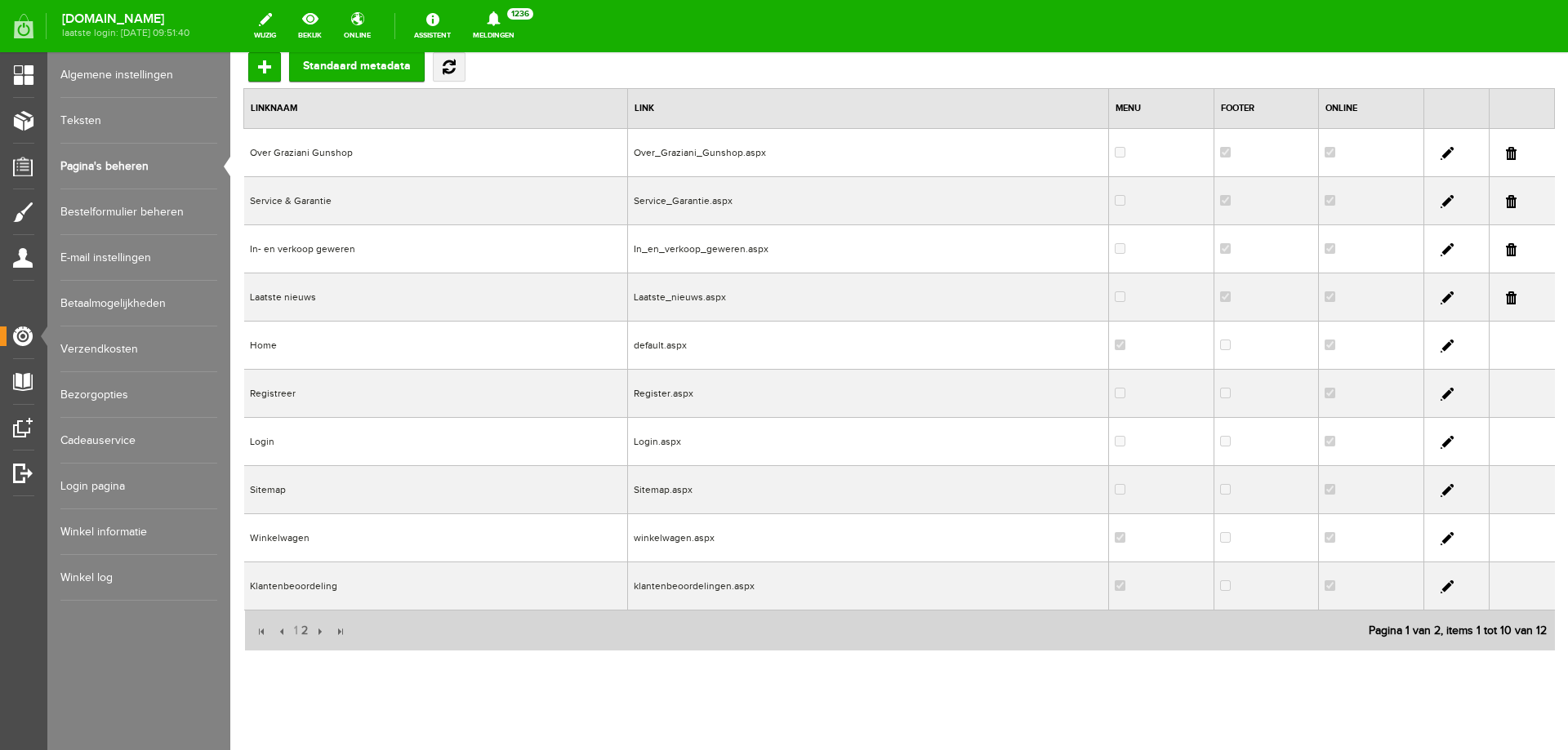
scroll to position [138, 0]
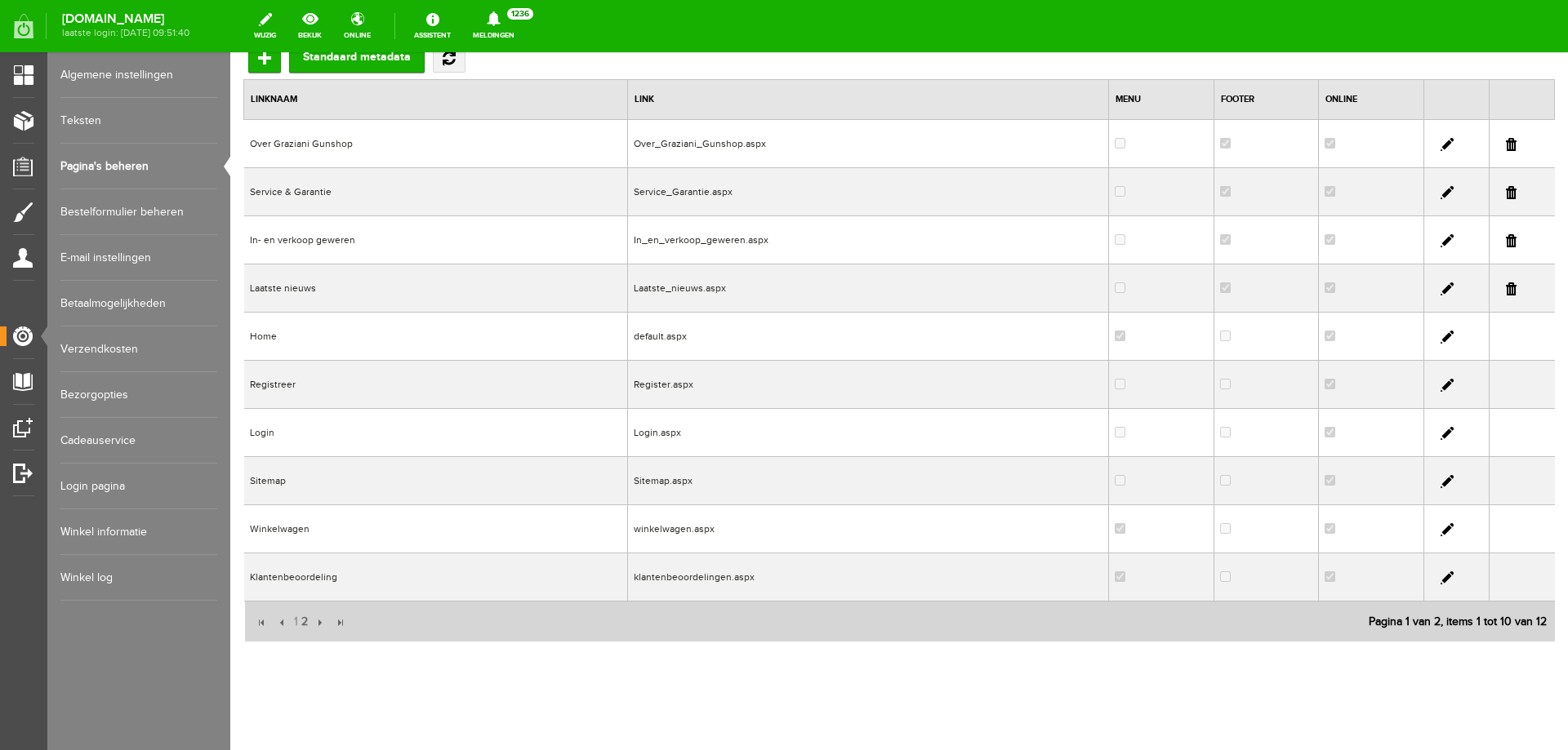
click at [1441, 342] on link at bounding box center [1447, 337] width 13 height 13
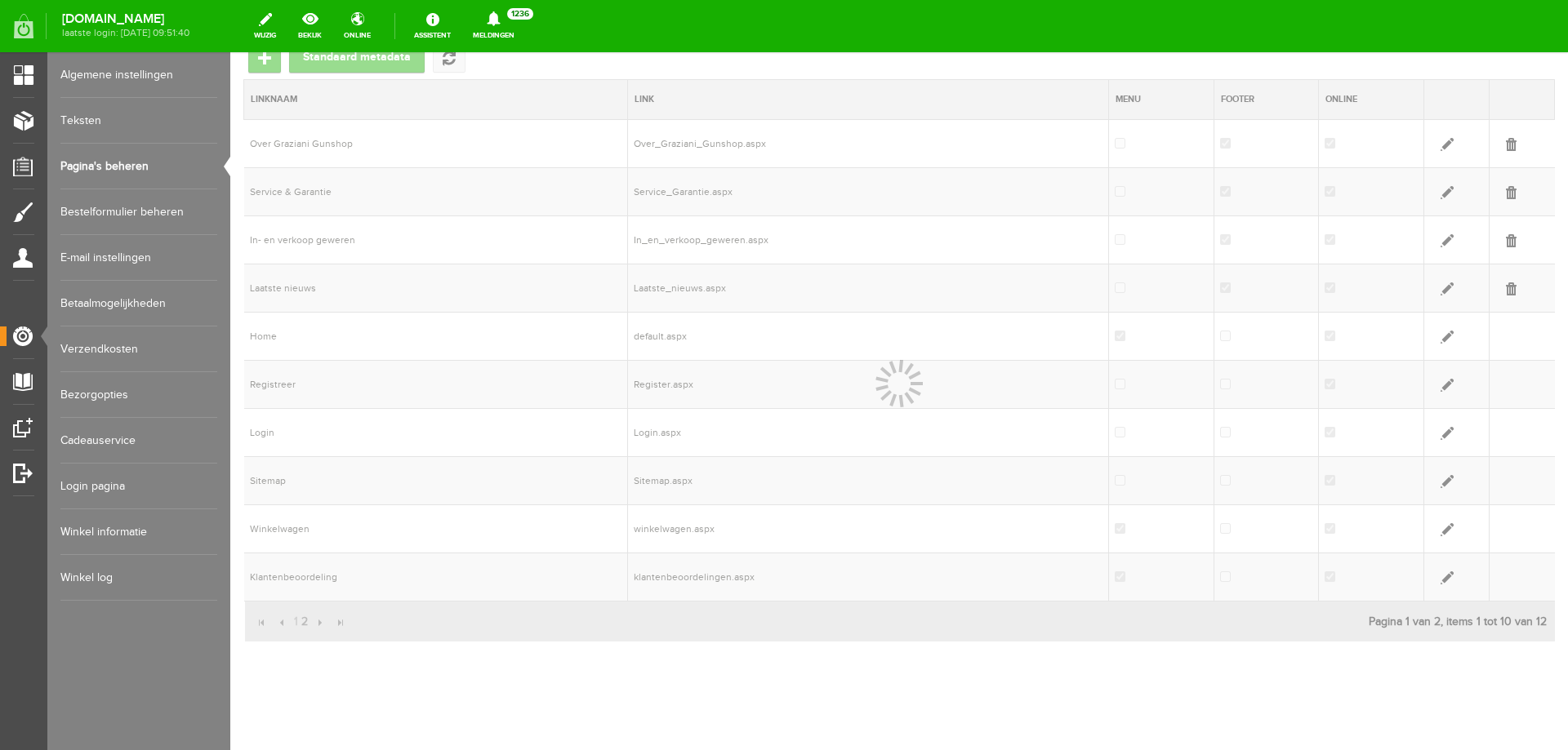
scroll to position [0, 0]
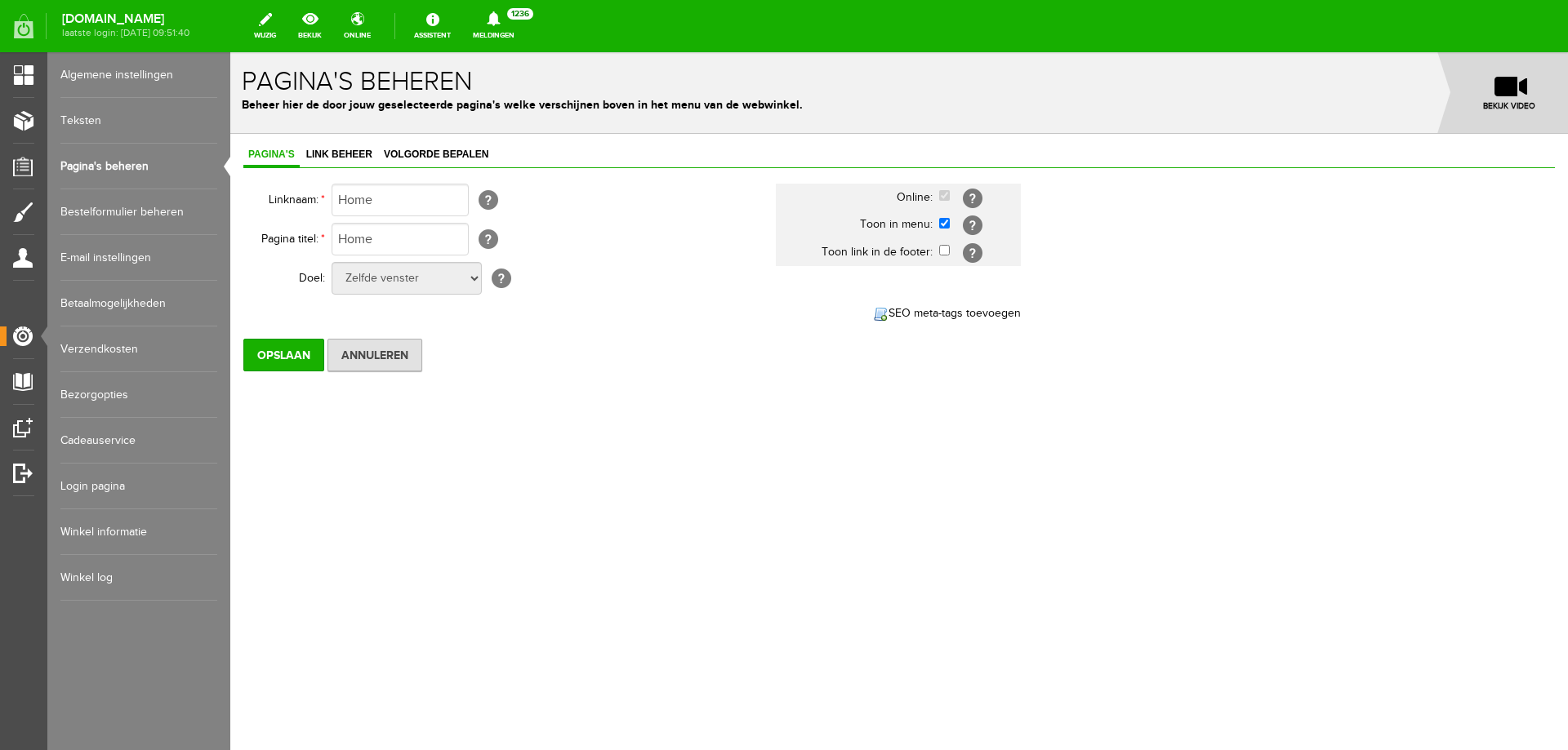
click at [112, 170] on link "Pagina's beheren" at bounding box center [139, 166] width 157 height 46
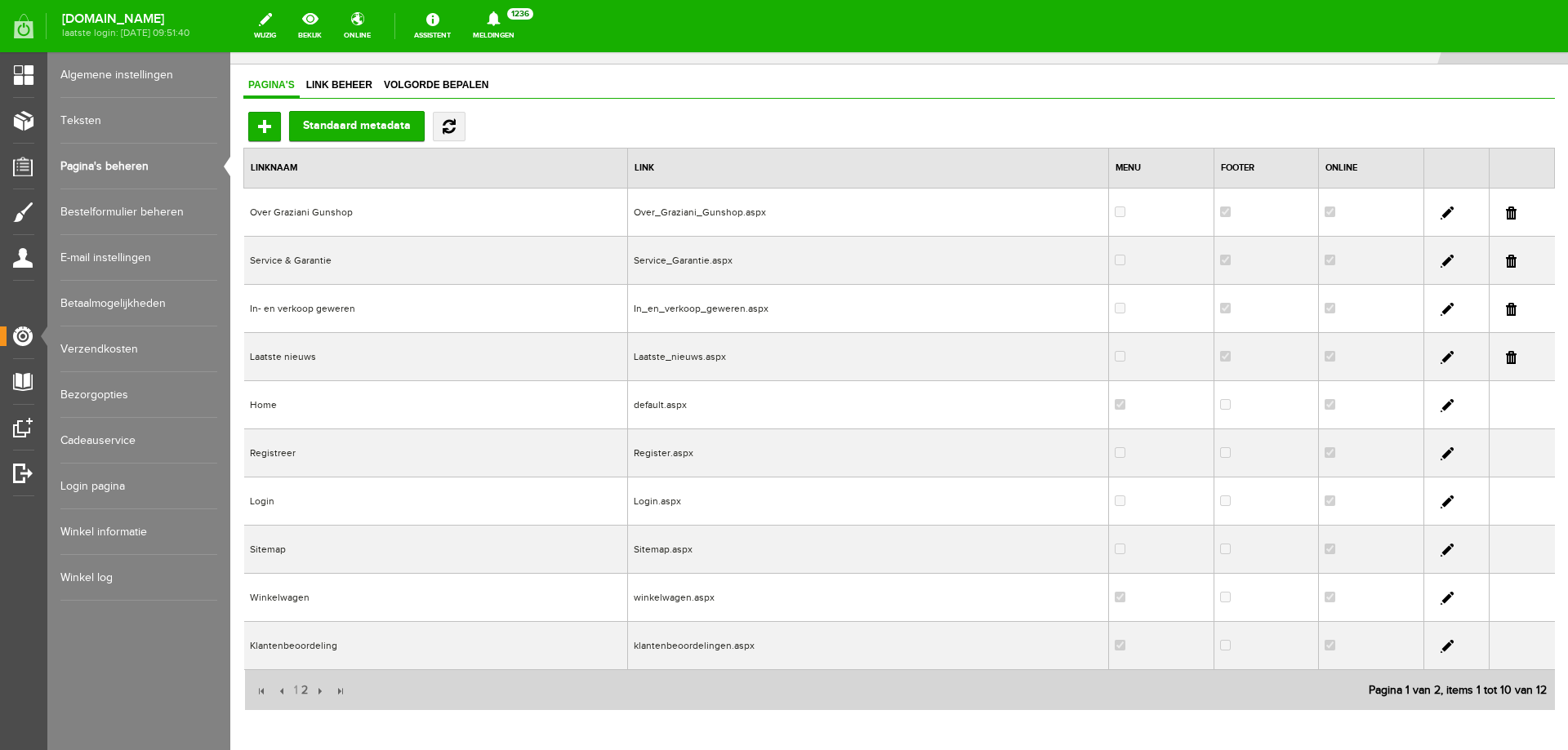
scroll to position [73, 0]
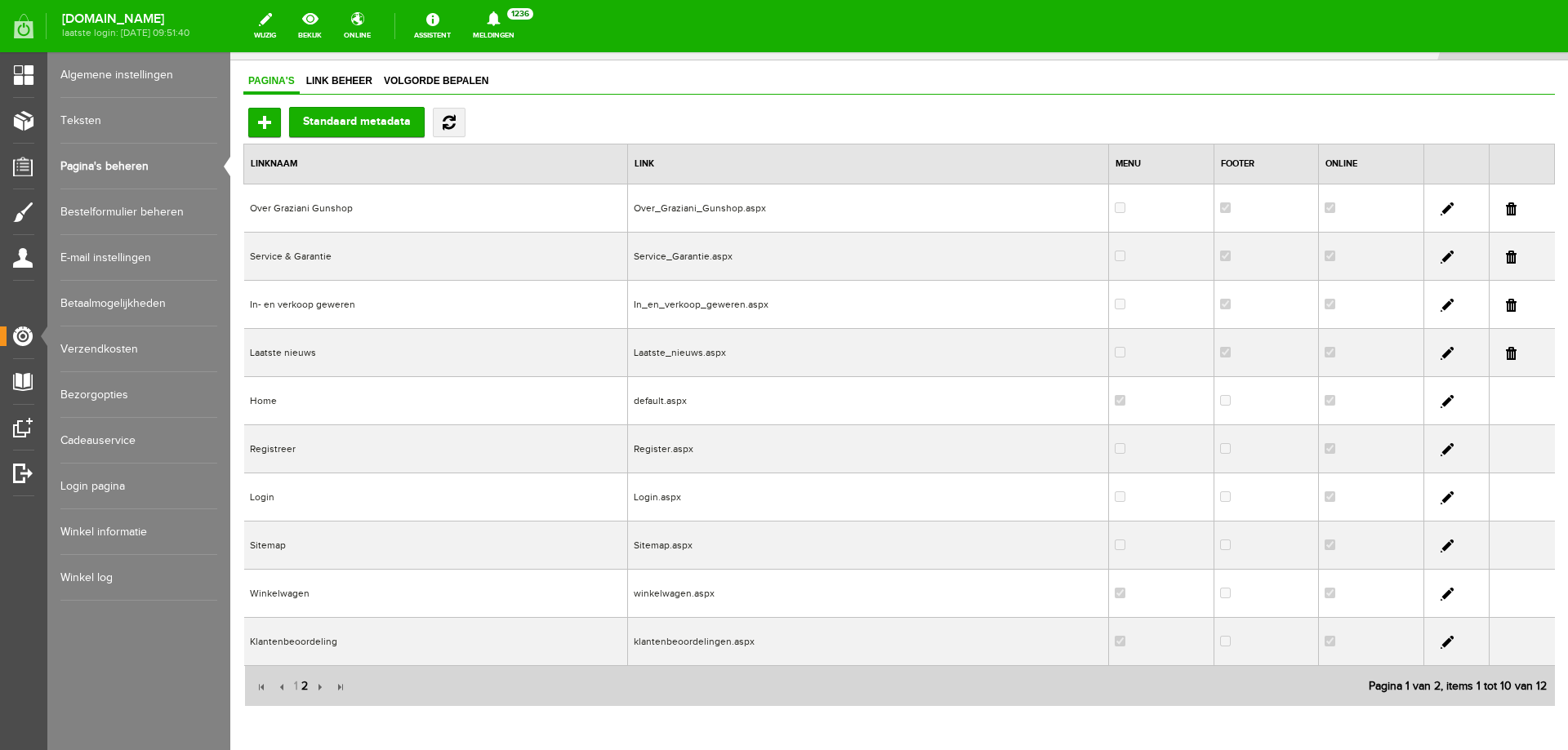
click at [304, 690] on span "2" at bounding box center [304, 687] width 10 height 32
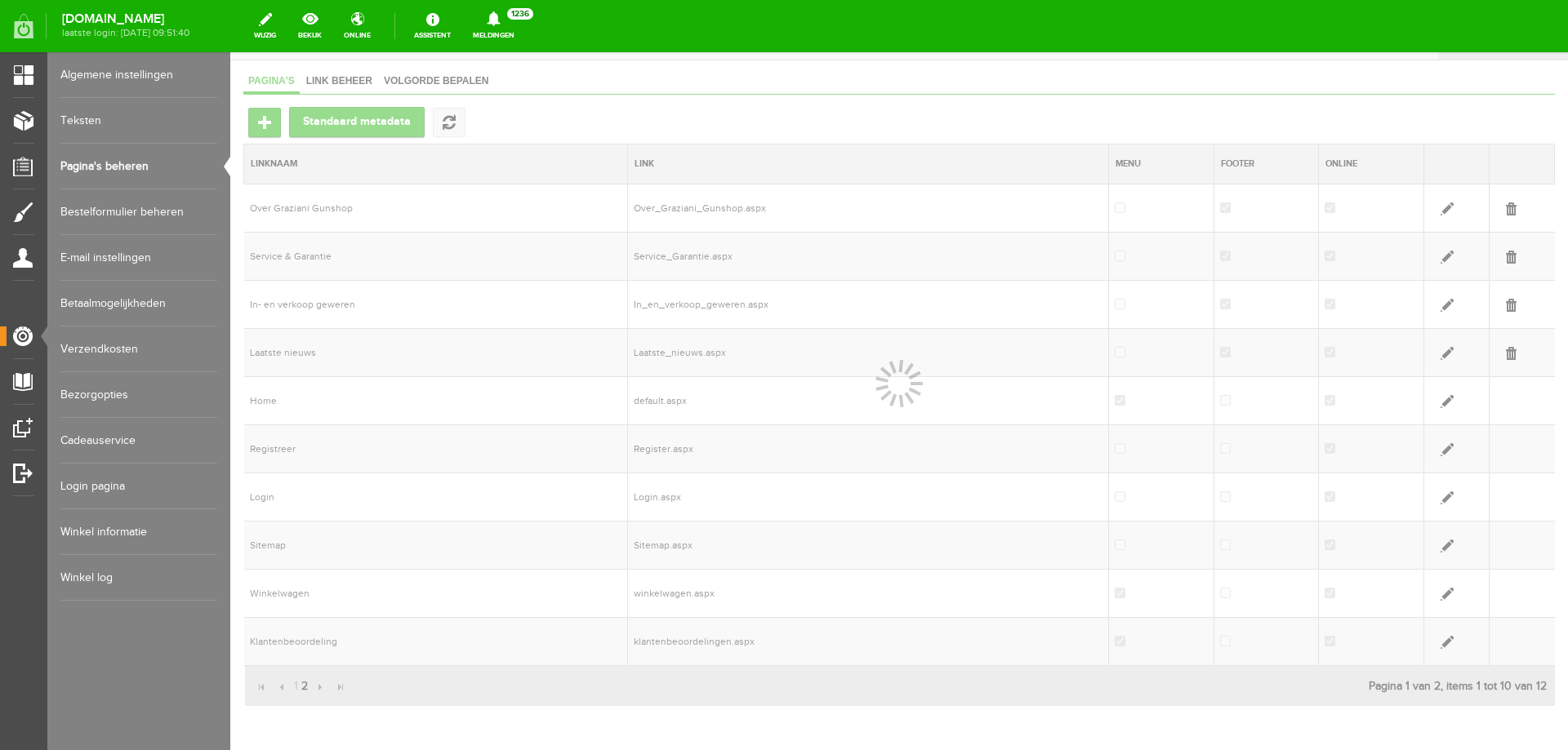
scroll to position [0, 0]
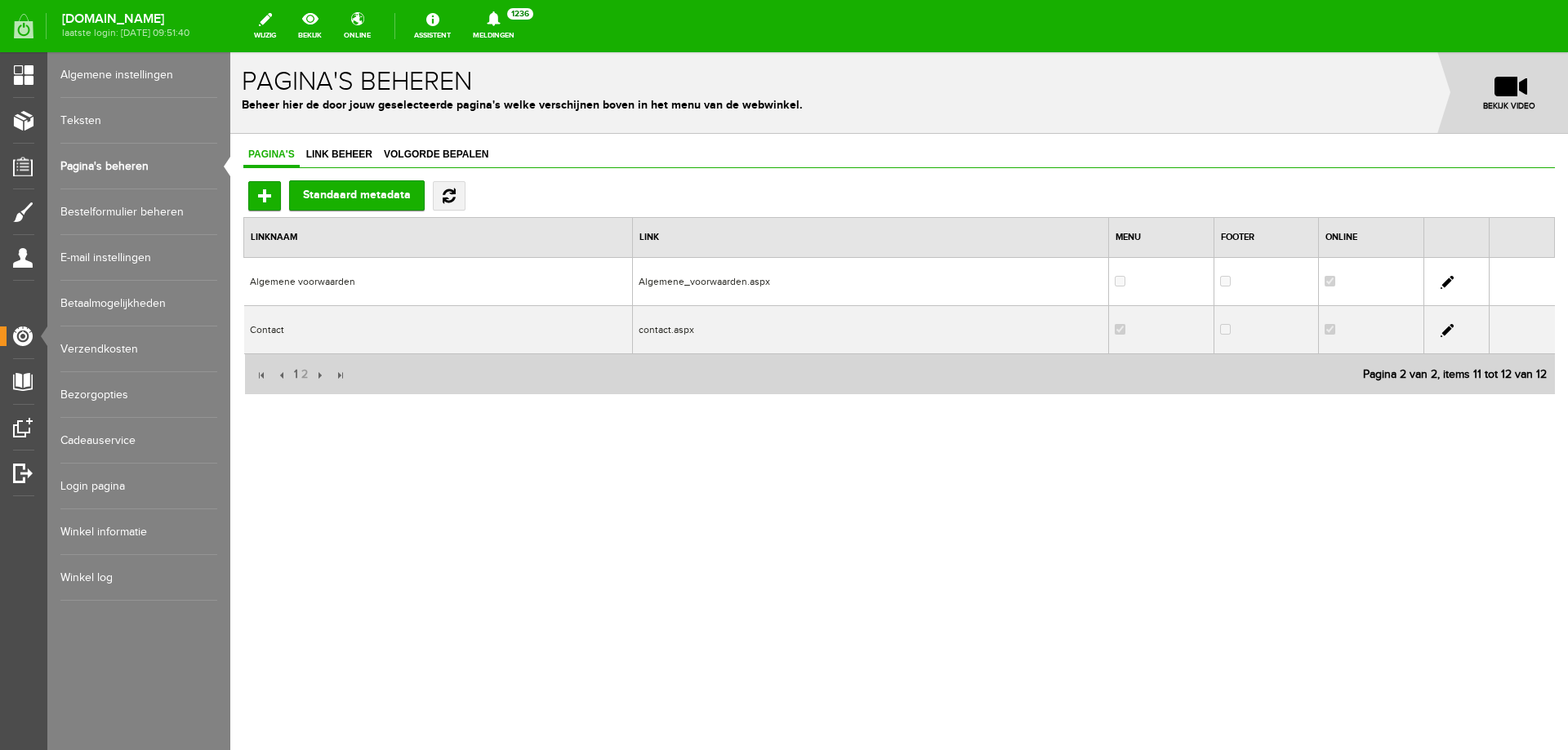
click at [414, 280] on td "Algemene voorwaarden" at bounding box center [439, 282] width 389 height 48
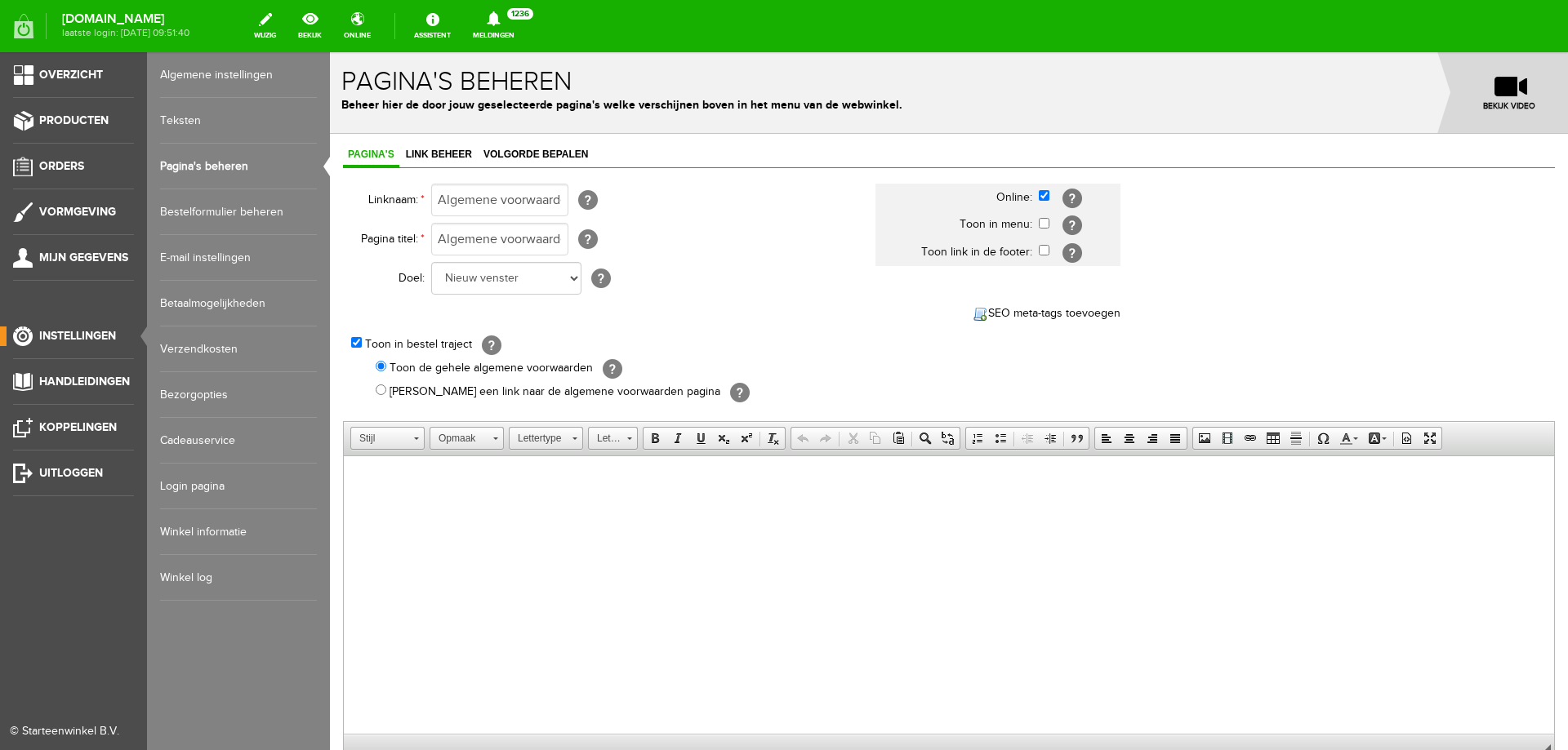
click at [219, 170] on link "Pagina's beheren" at bounding box center [238, 166] width 157 height 46
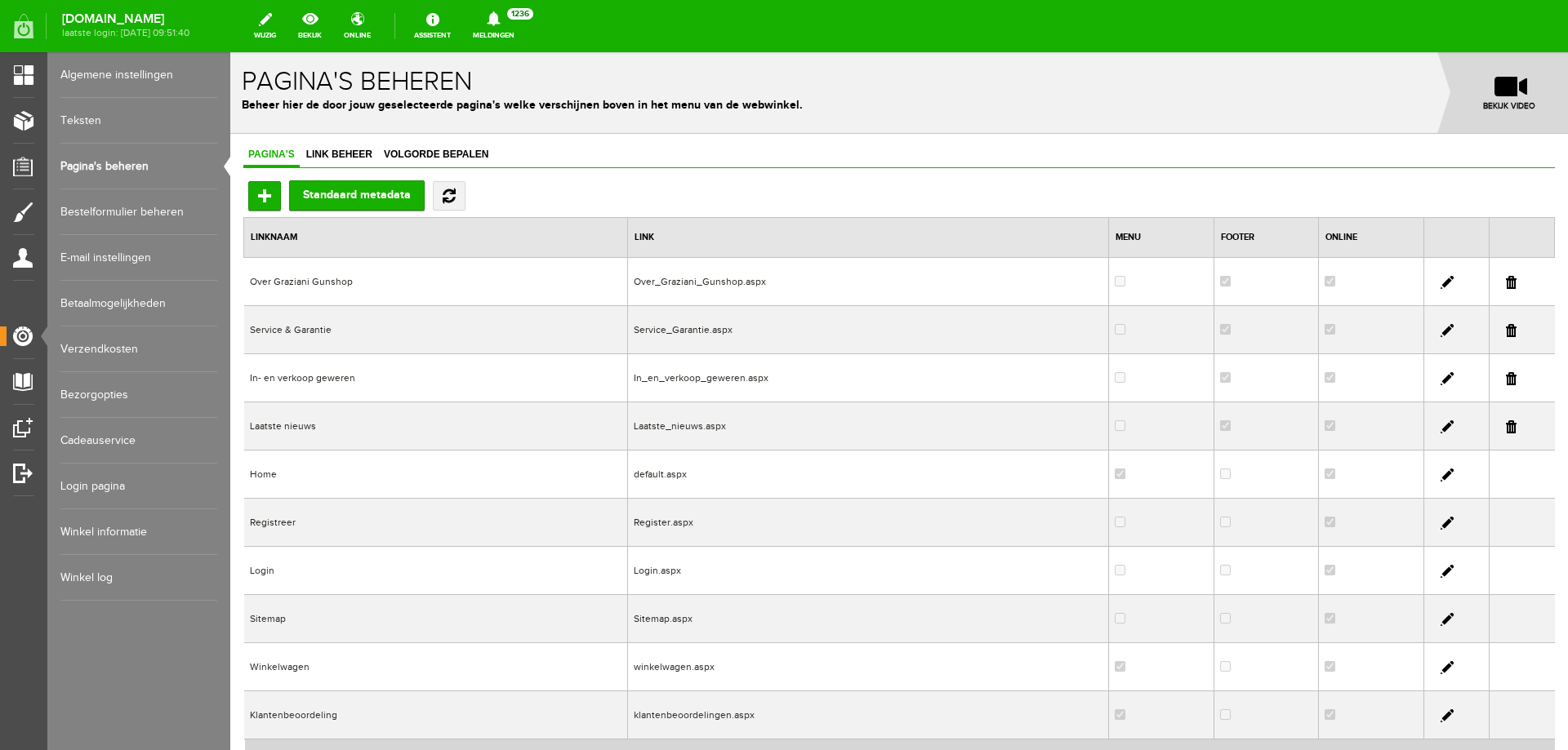
scroll to position [153, 0]
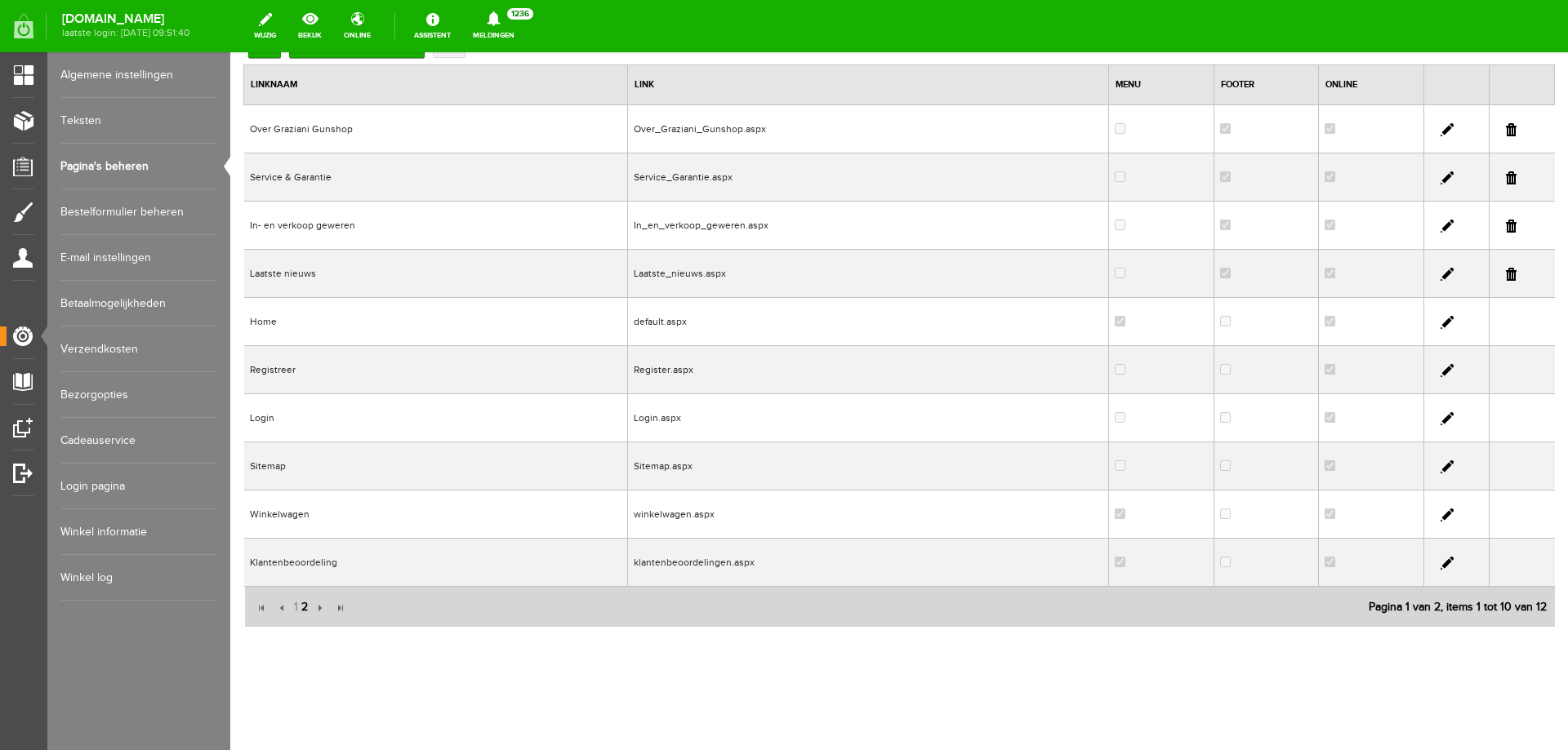
click at [306, 611] on span "2" at bounding box center [304, 607] width 10 height 32
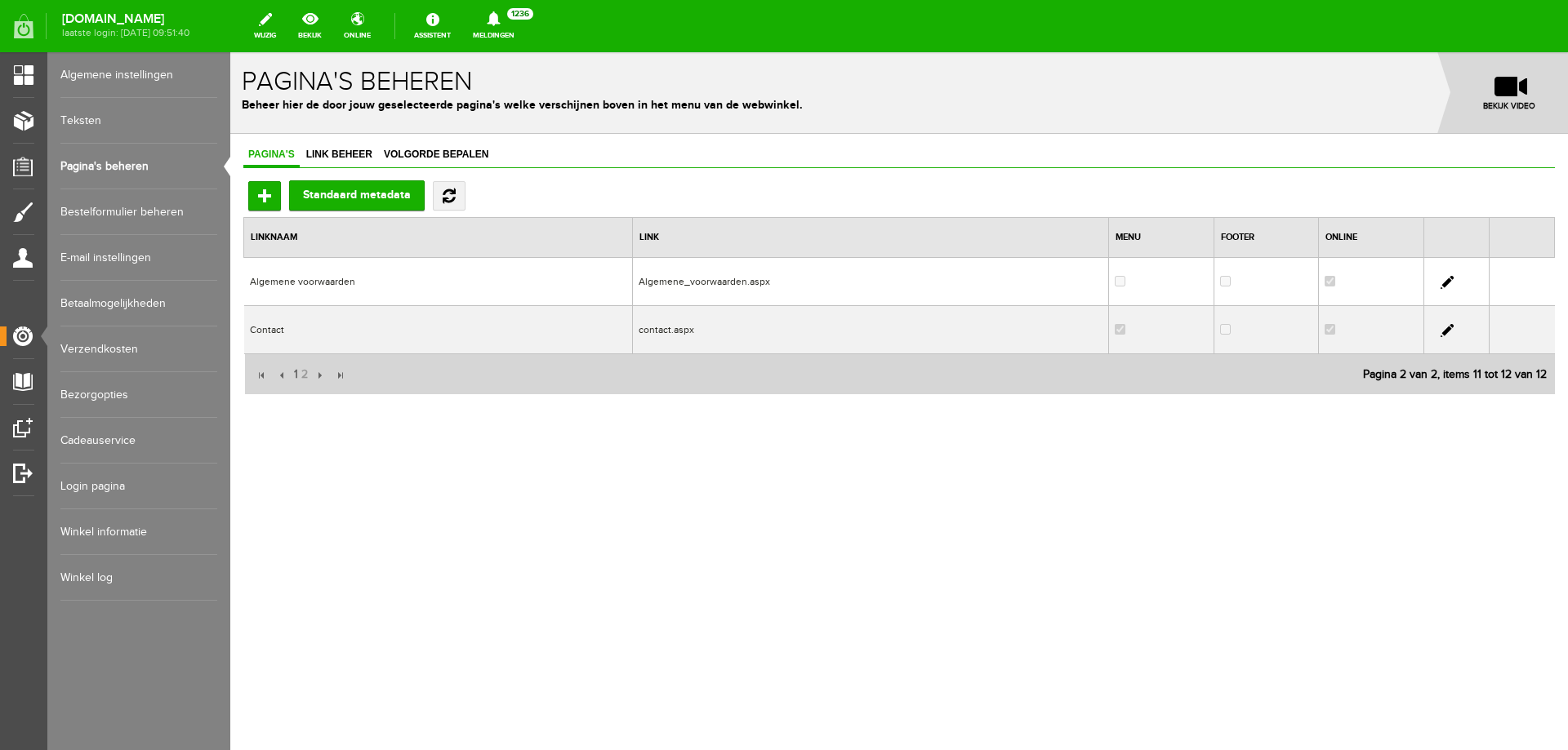
scroll to position [0, 0]
click at [677, 328] on td "contact.aspx" at bounding box center [870, 329] width 477 height 48
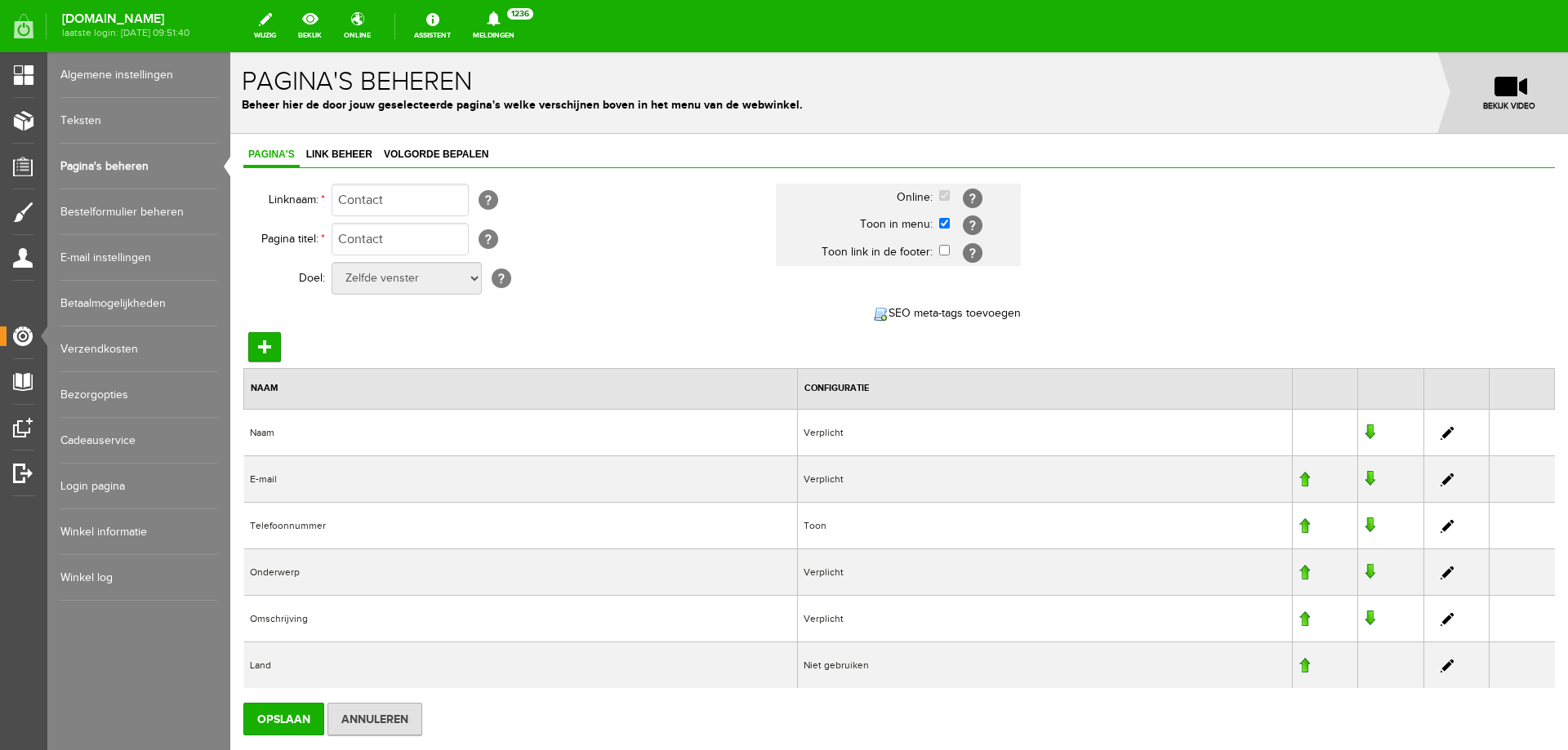
click at [145, 161] on link "Pagina's beheren" at bounding box center [139, 166] width 157 height 46
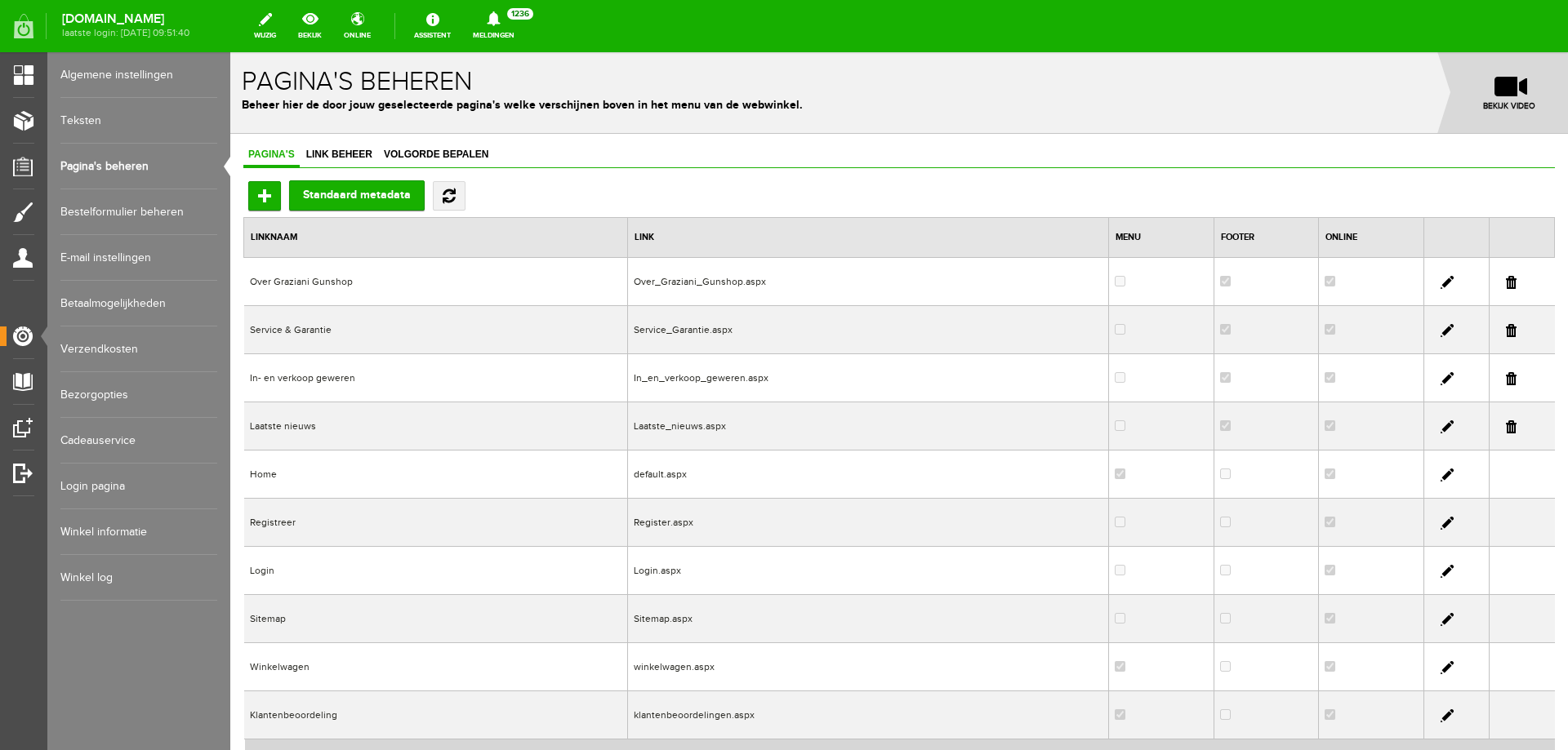
click at [133, 208] on link "Bestelformulier beheren" at bounding box center [139, 212] width 157 height 46
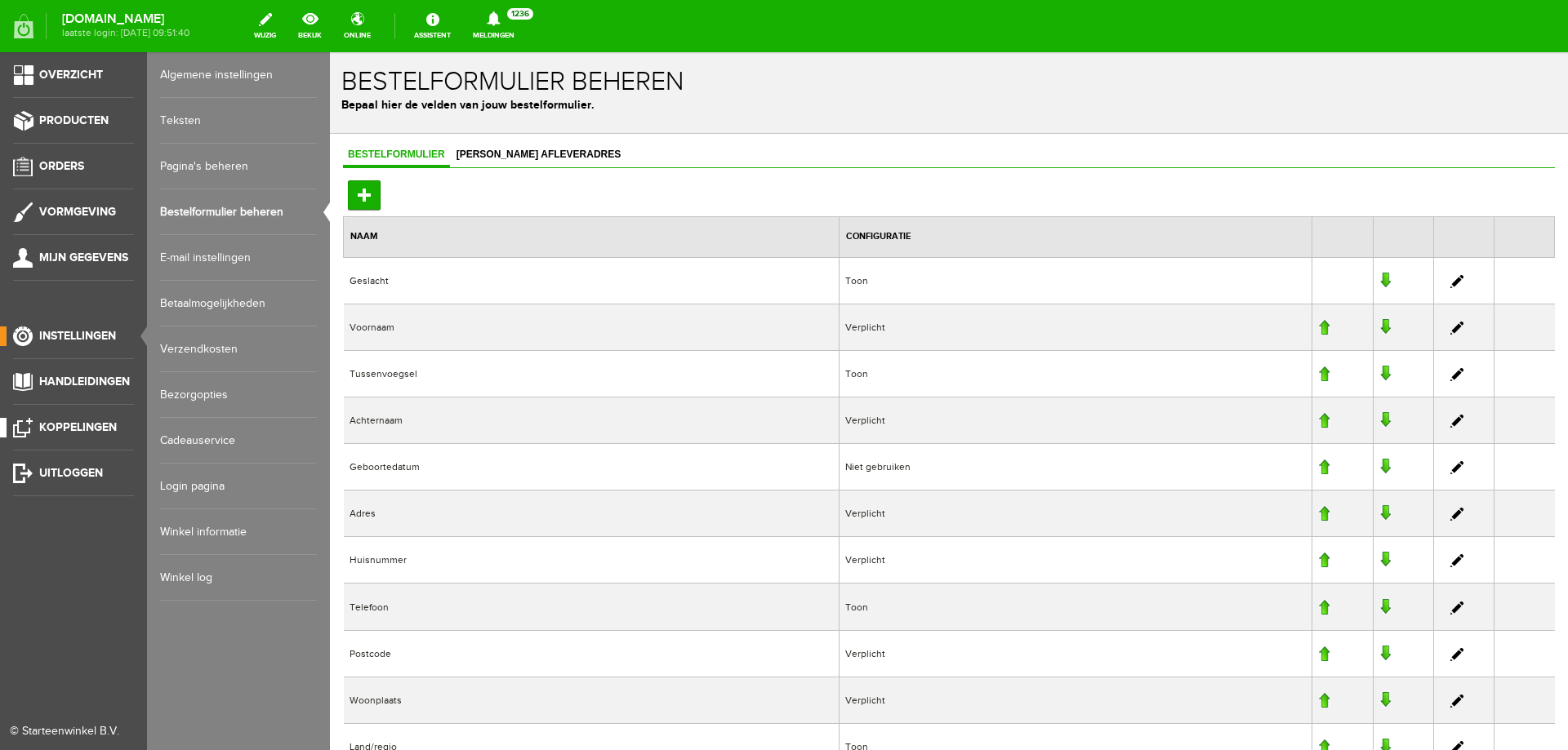
click at [57, 421] on span "Koppelingen" at bounding box center [78, 427] width 78 height 14
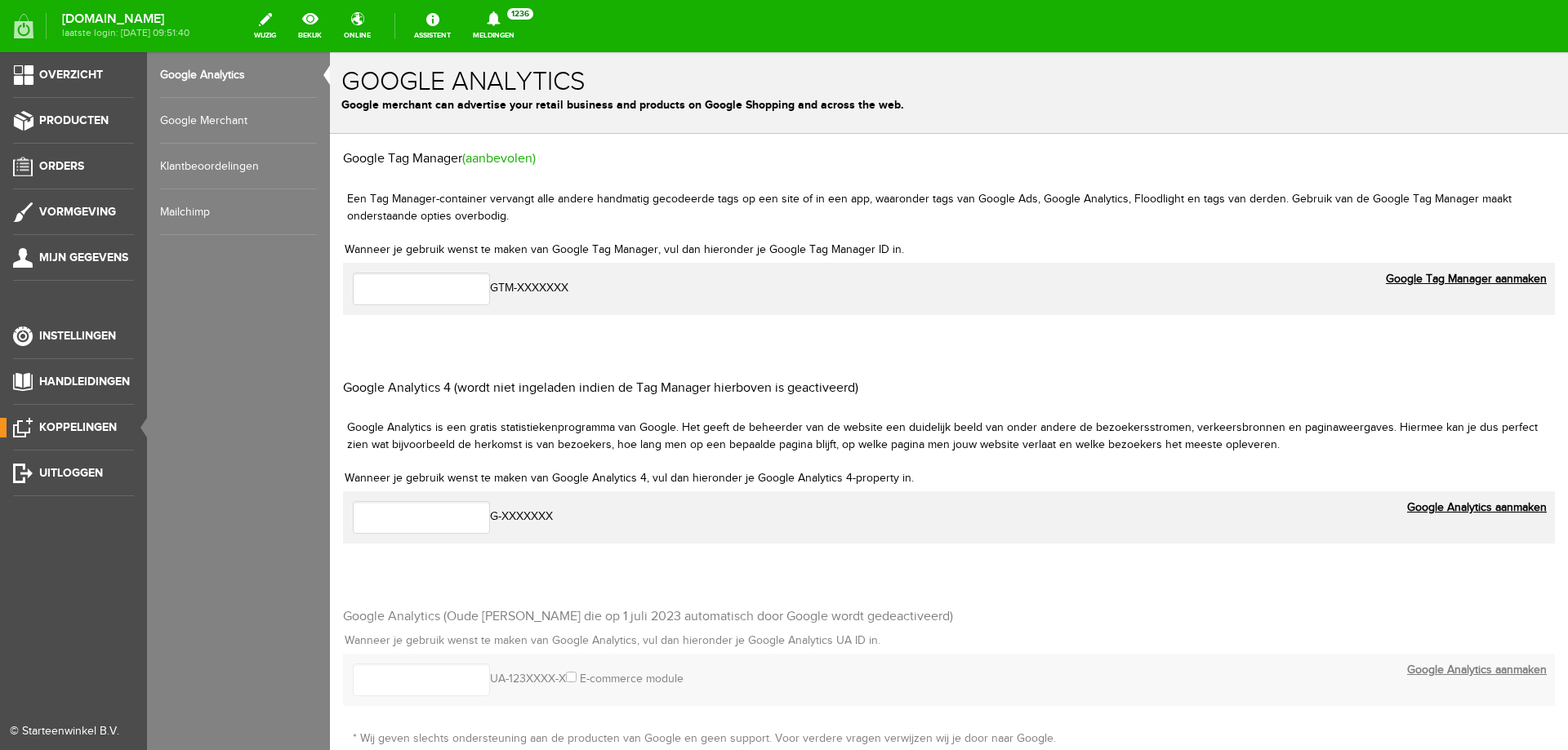
click at [212, 118] on link "Google Merchant" at bounding box center [238, 121] width 157 height 46
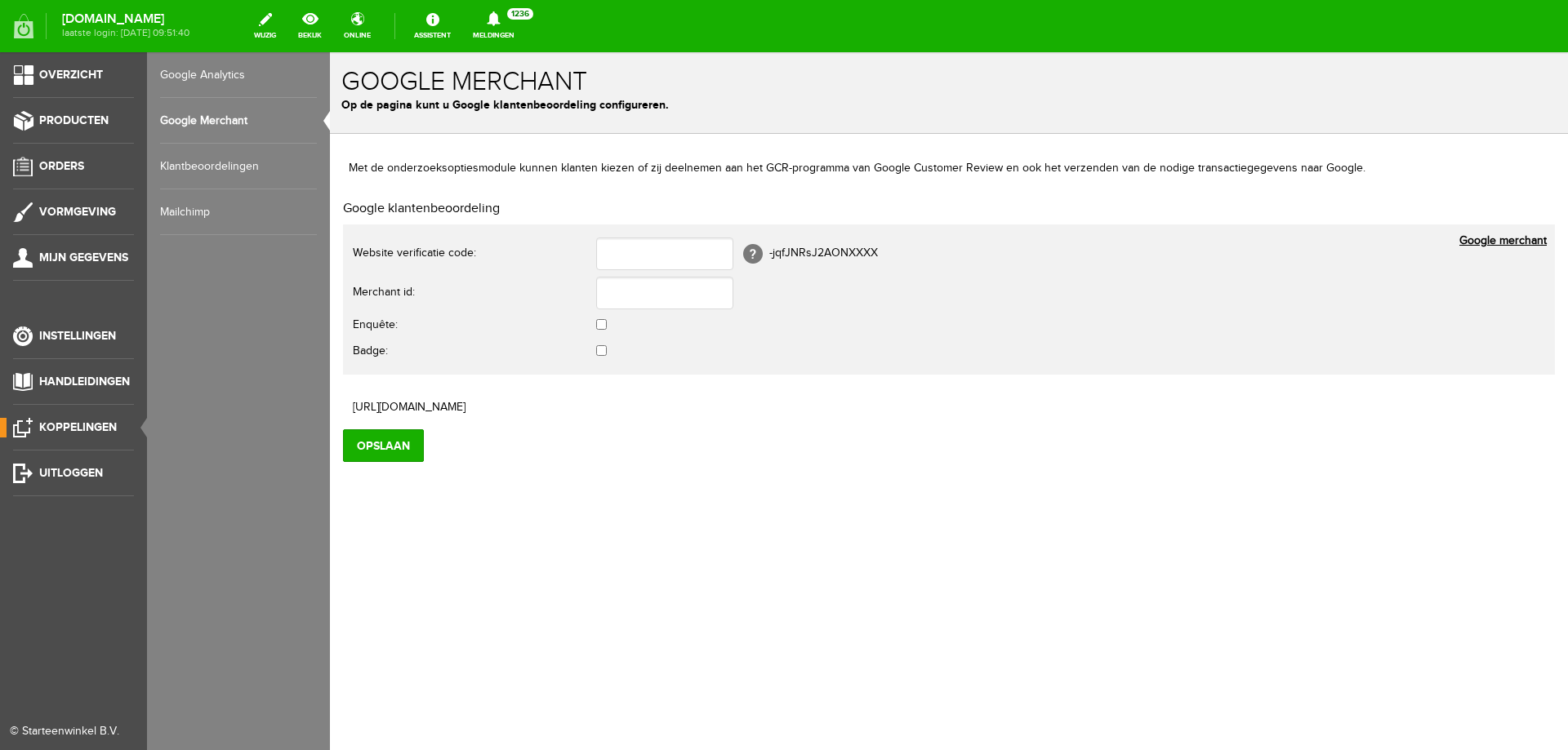
click at [212, 155] on link "Klantbeoordelingen" at bounding box center [238, 166] width 157 height 46
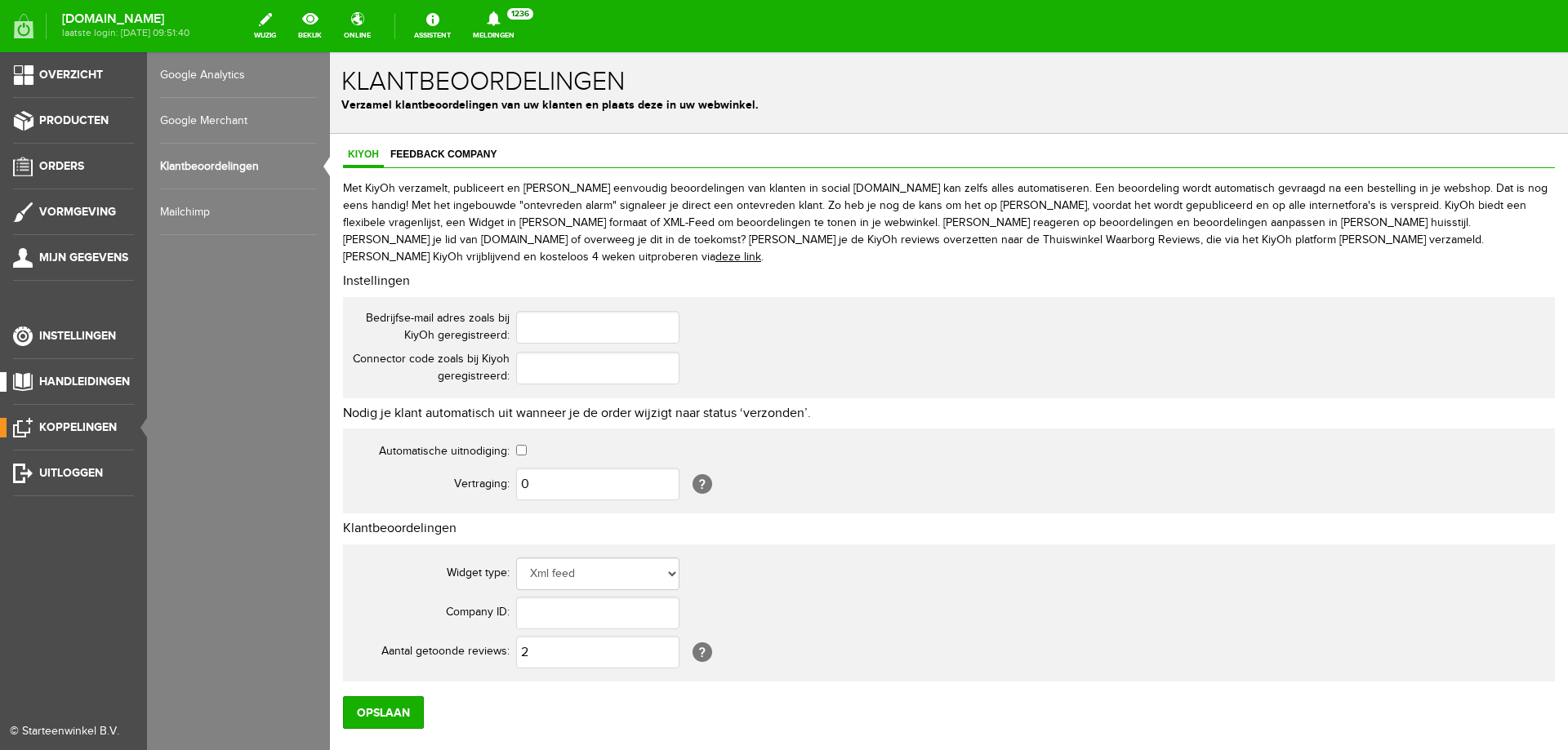
click at [70, 386] on span "Handleidingen" at bounding box center [84, 381] width 90 height 14
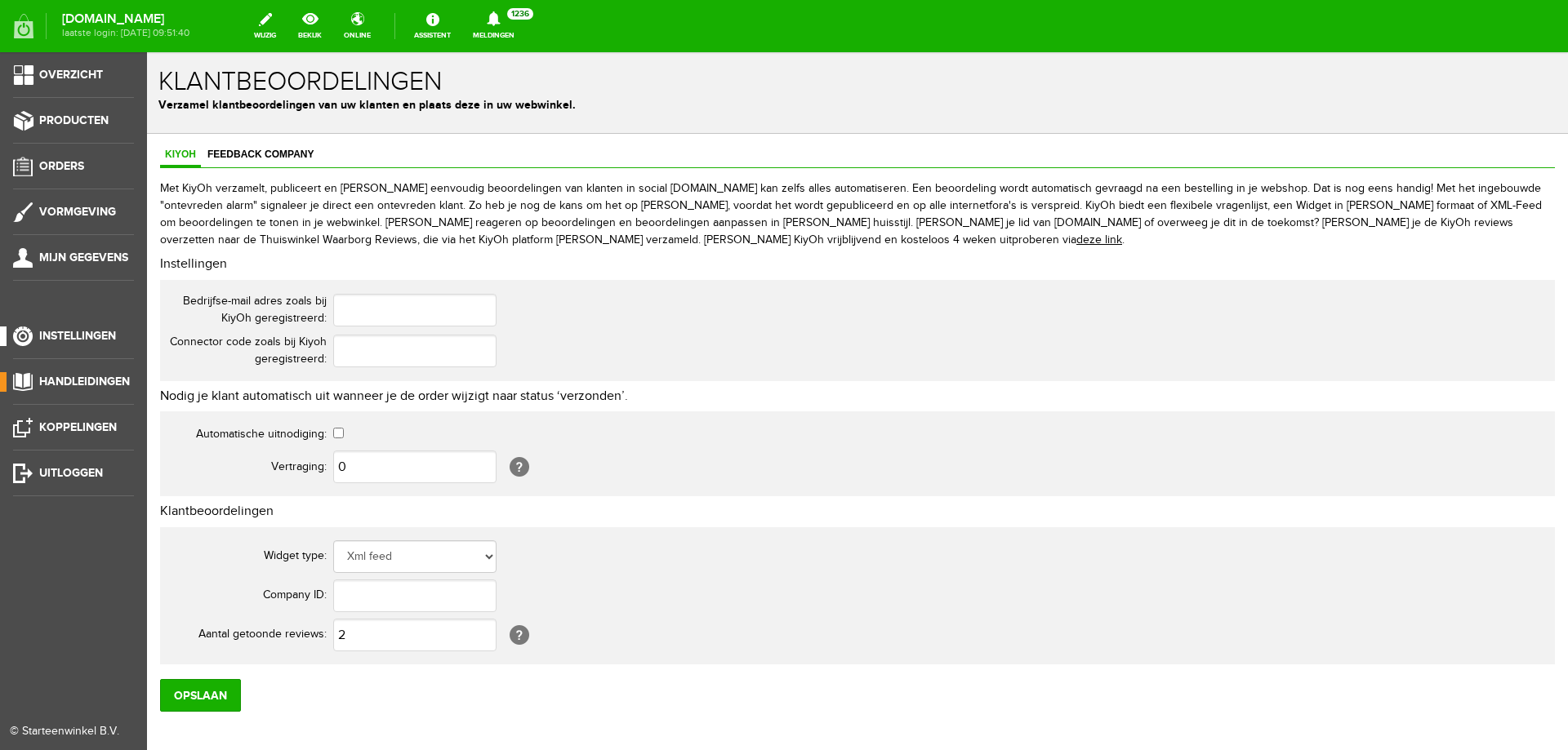
click at [85, 336] on span "Instellingen" at bounding box center [77, 336] width 77 height 14
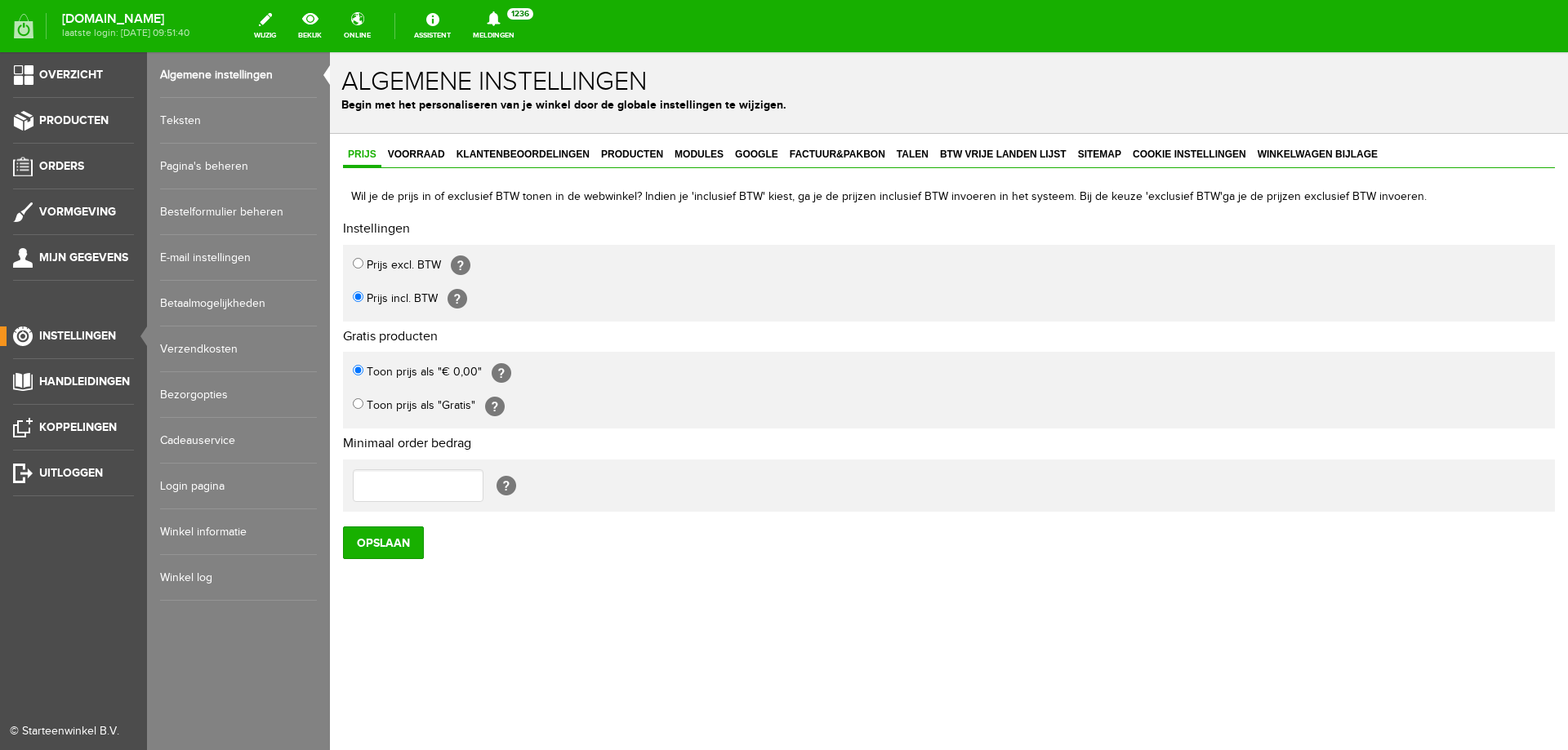
click at [230, 588] on link "Winkel log" at bounding box center [238, 578] width 157 height 46
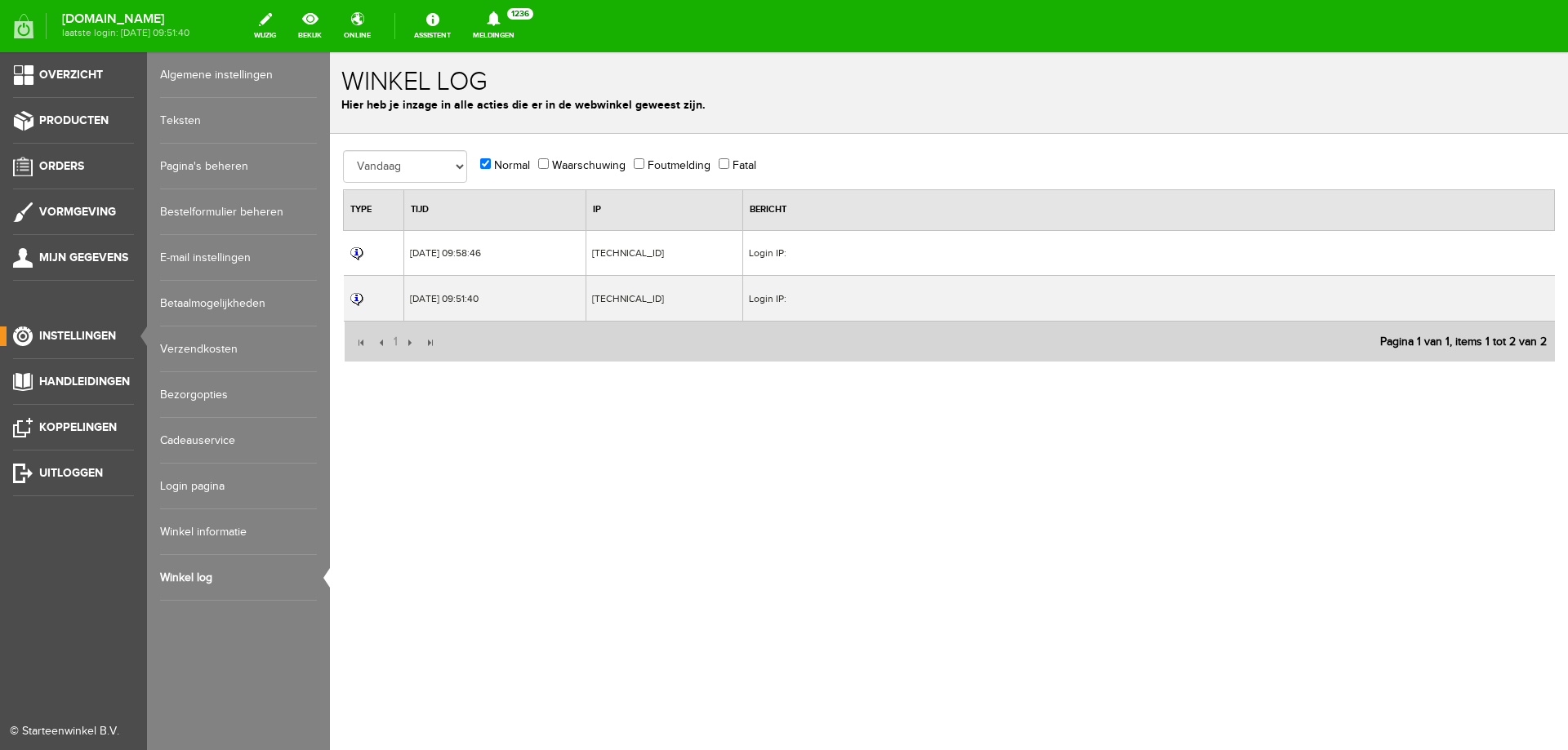
click at [236, 533] on link "Winkel informatie" at bounding box center [238, 532] width 157 height 46
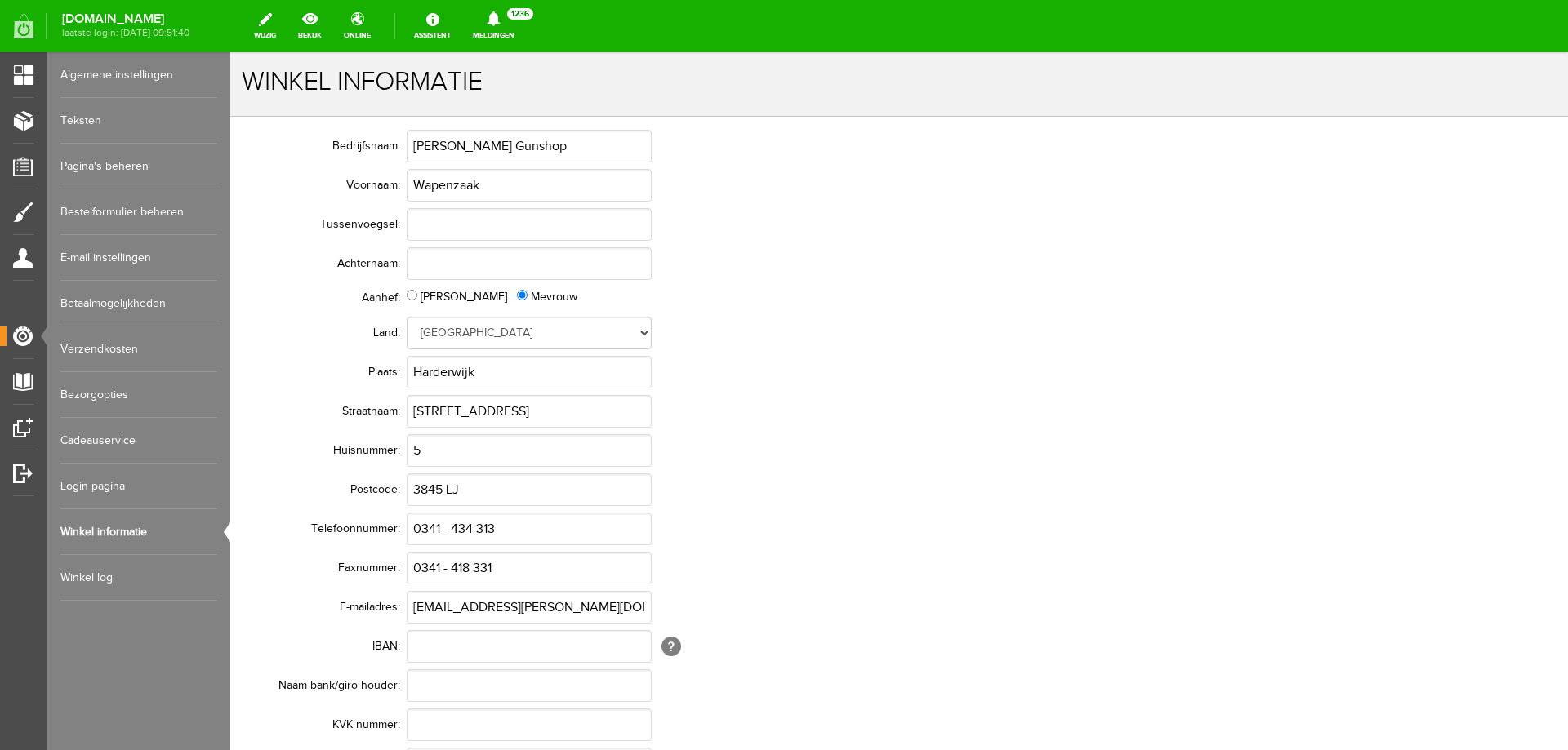
click at [111, 581] on link "Winkel log" at bounding box center [139, 578] width 157 height 46
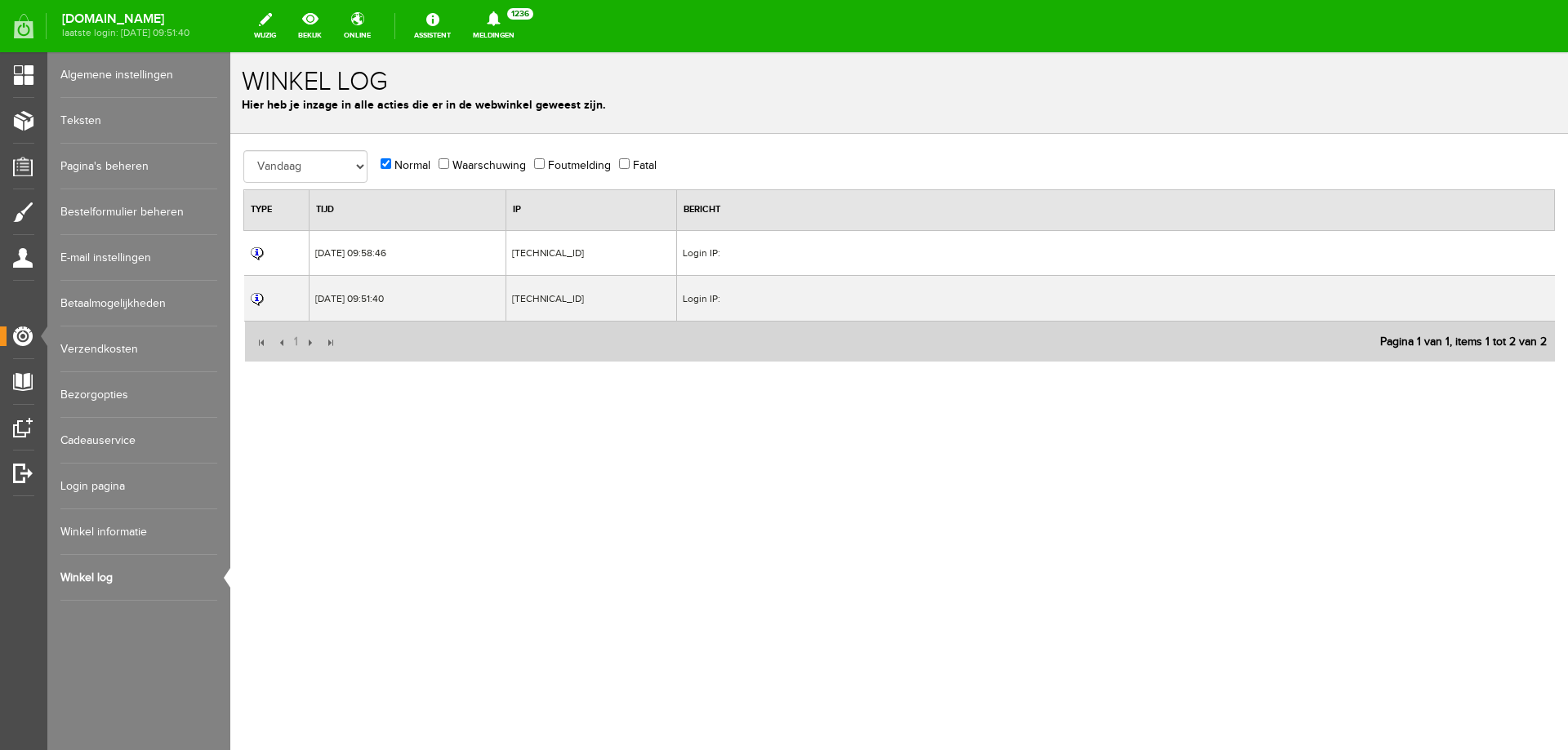
click at [120, 521] on link "Winkel informatie" at bounding box center [139, 532] width 157 height 46
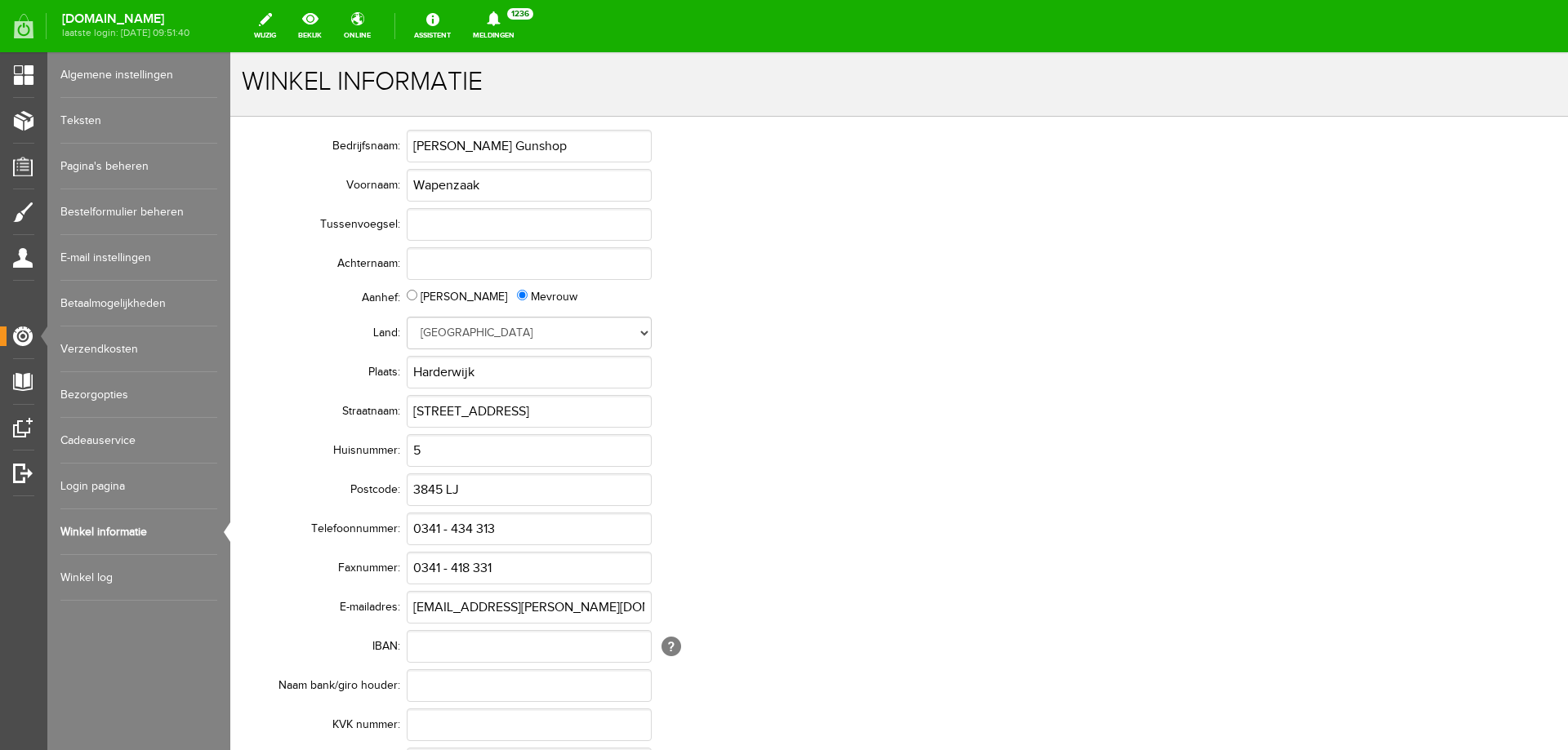
click at [120, 488] on link "Login pagina" at bounding box center [139, 486] width 157 height 46
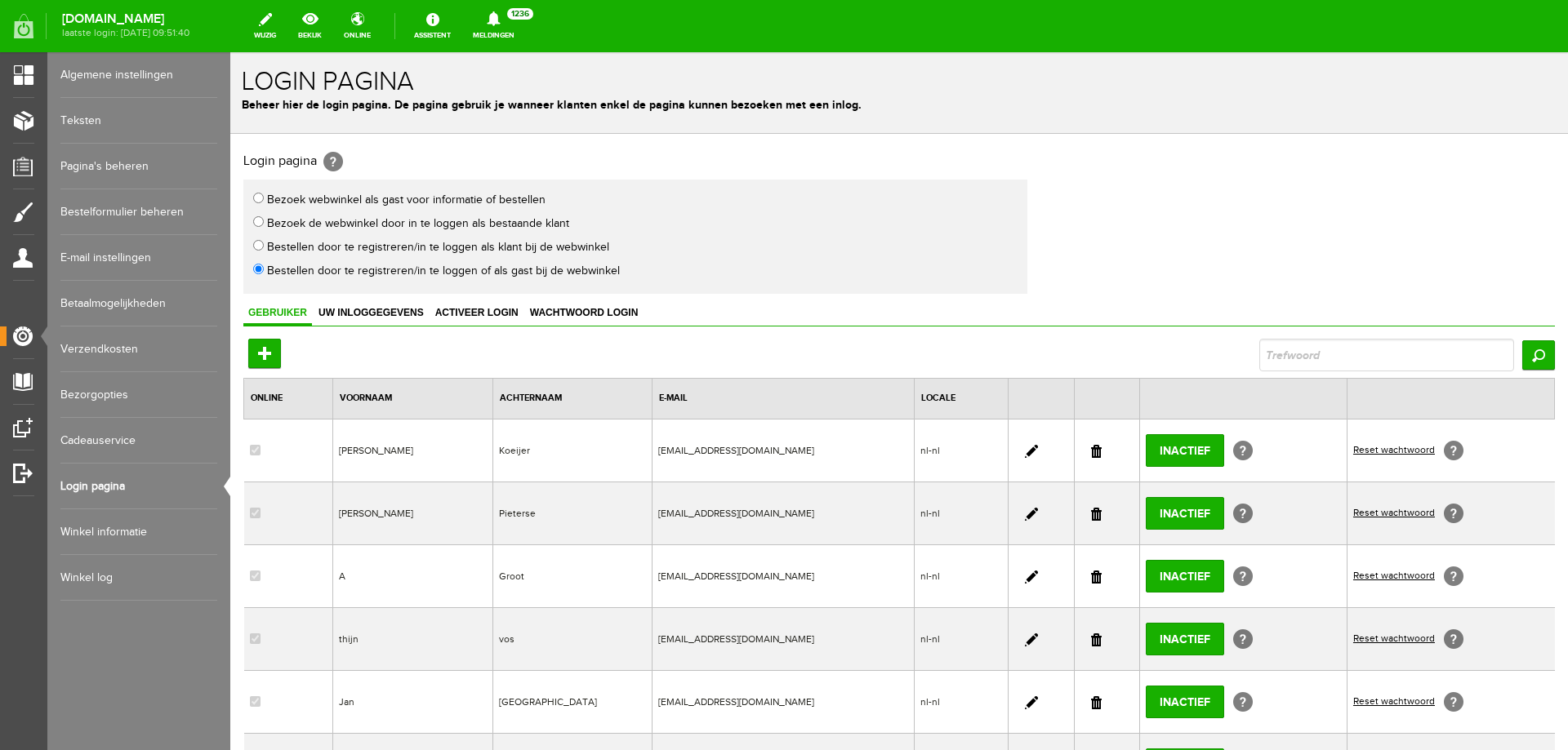
click at [142, 430] on link "Cadeauservice" at bounding box center [139, 440] width 157 height 46
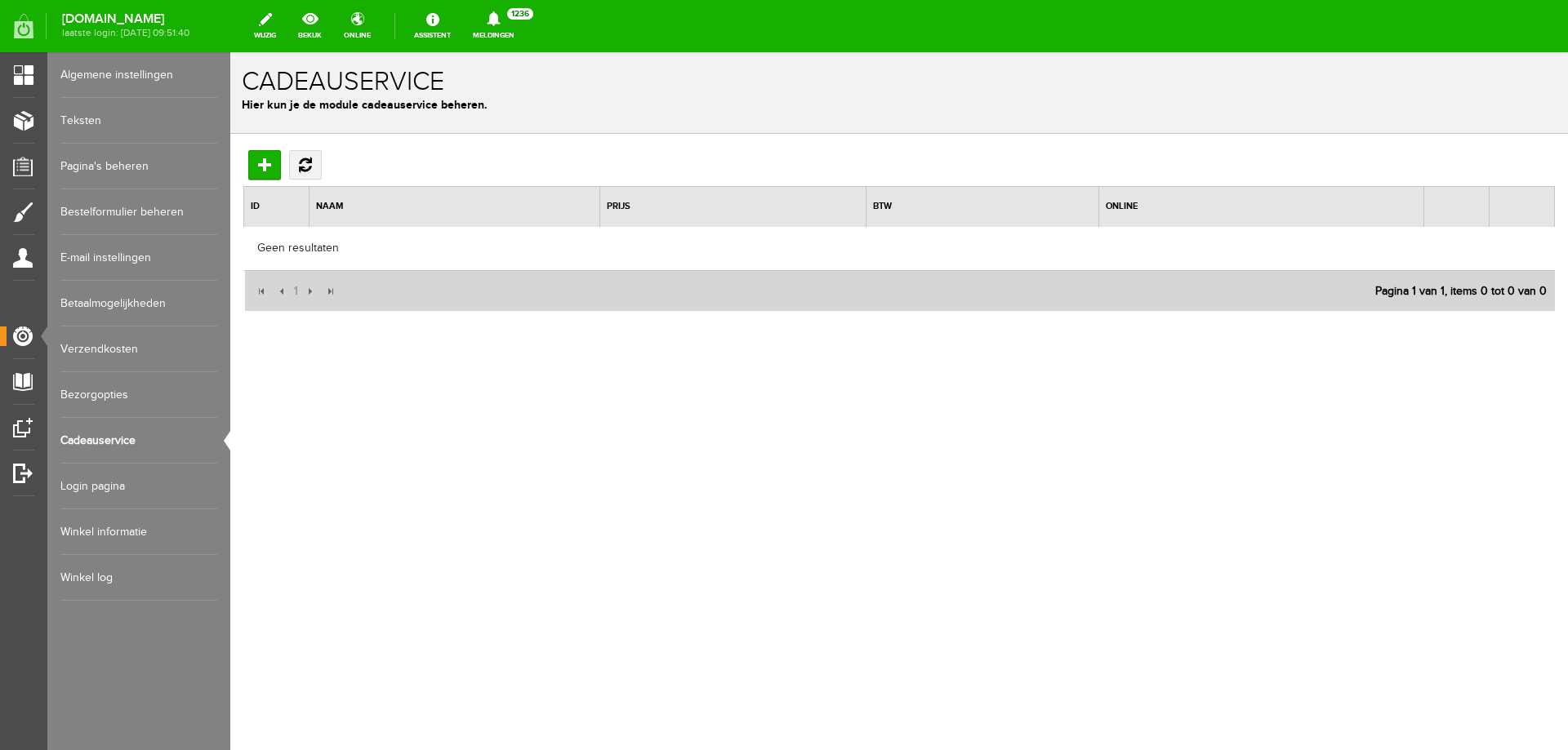
click at [142, 388] on link "Bezorgopties" at bounding box center [139, 395] width 157 height 46
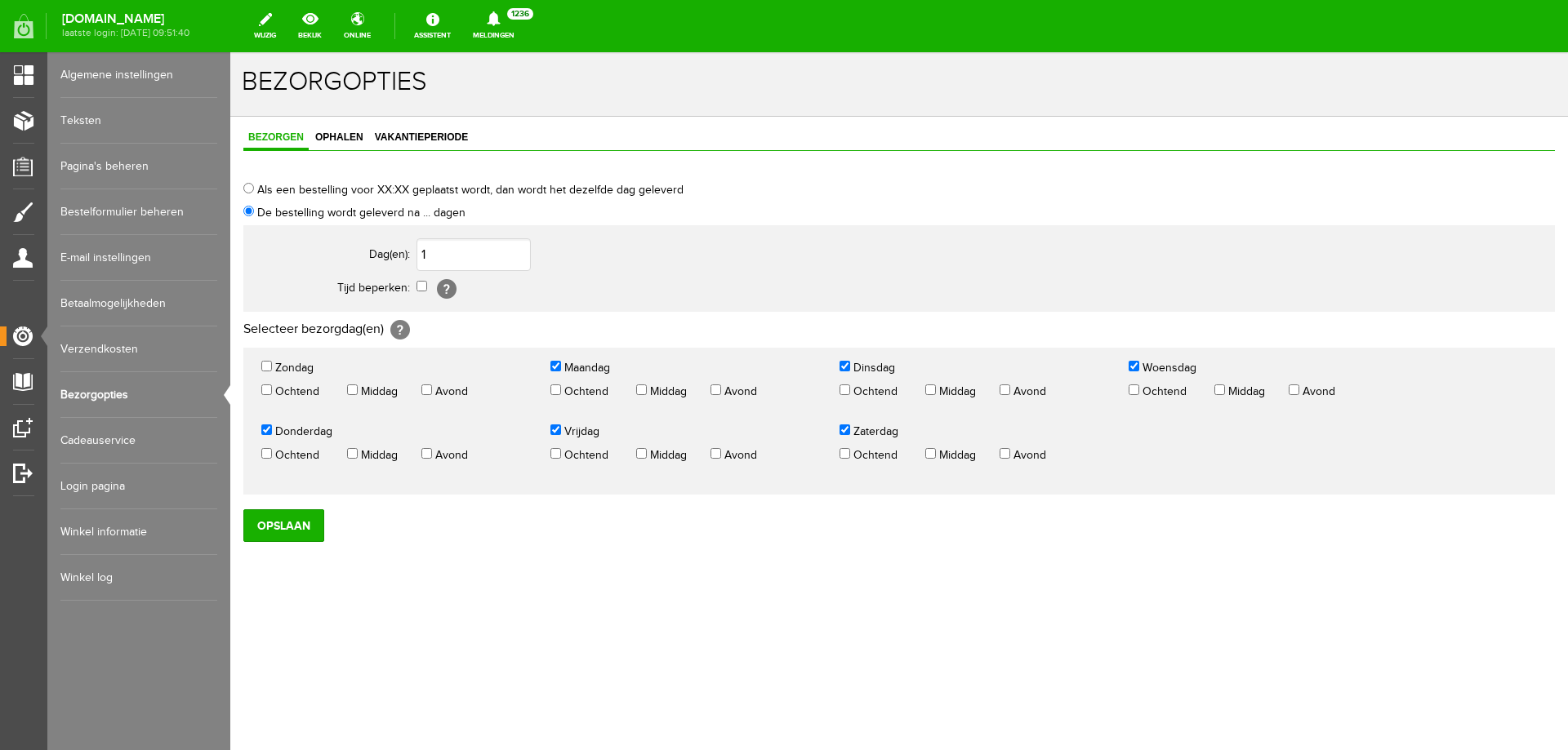
click at [130, 344] on link "Verzendkosten" at bounding box center [139, 349] width 157 height 46
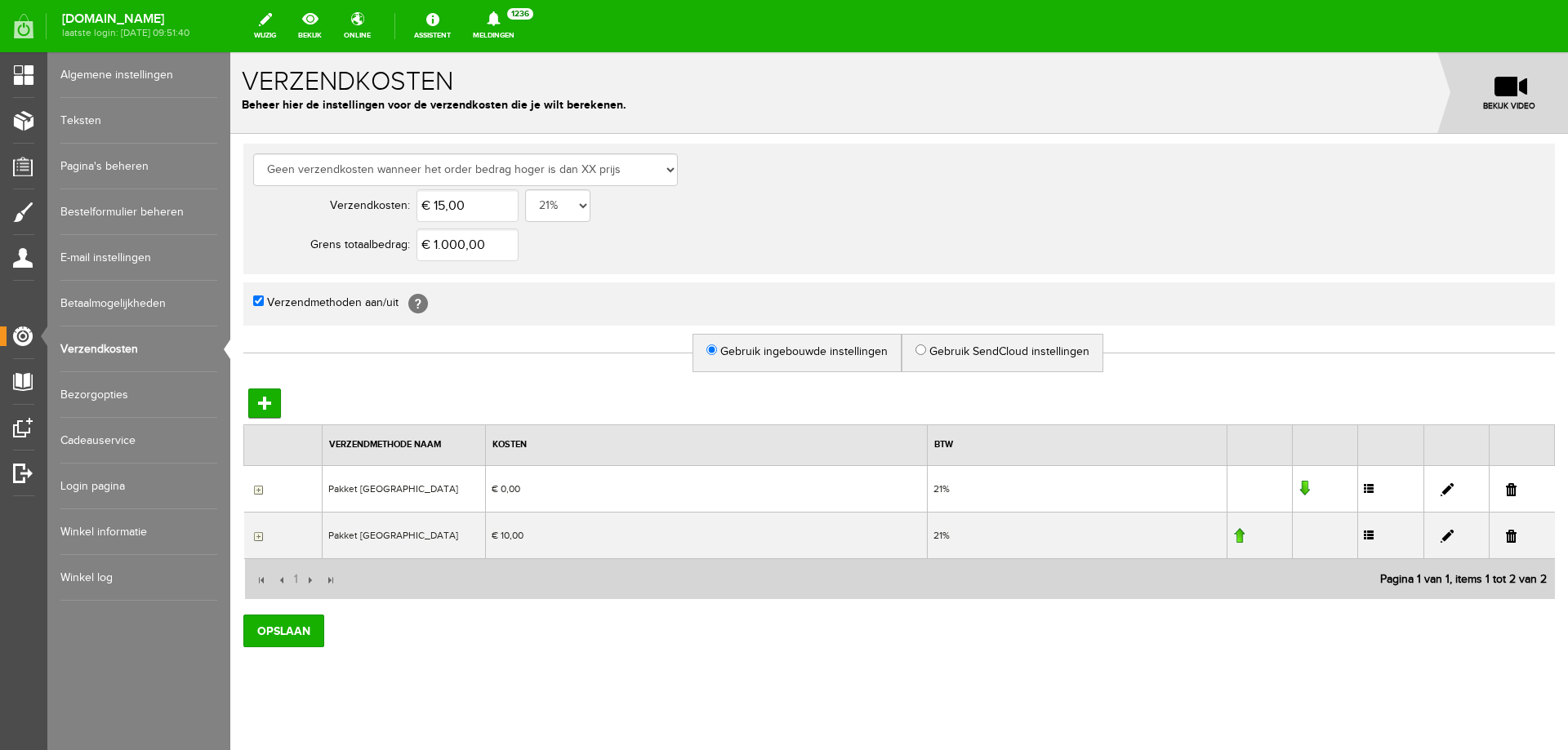
click at [162, 296] on link "Betaalmogelijkheden" at bounding box center [139, 303] width 157 height 46
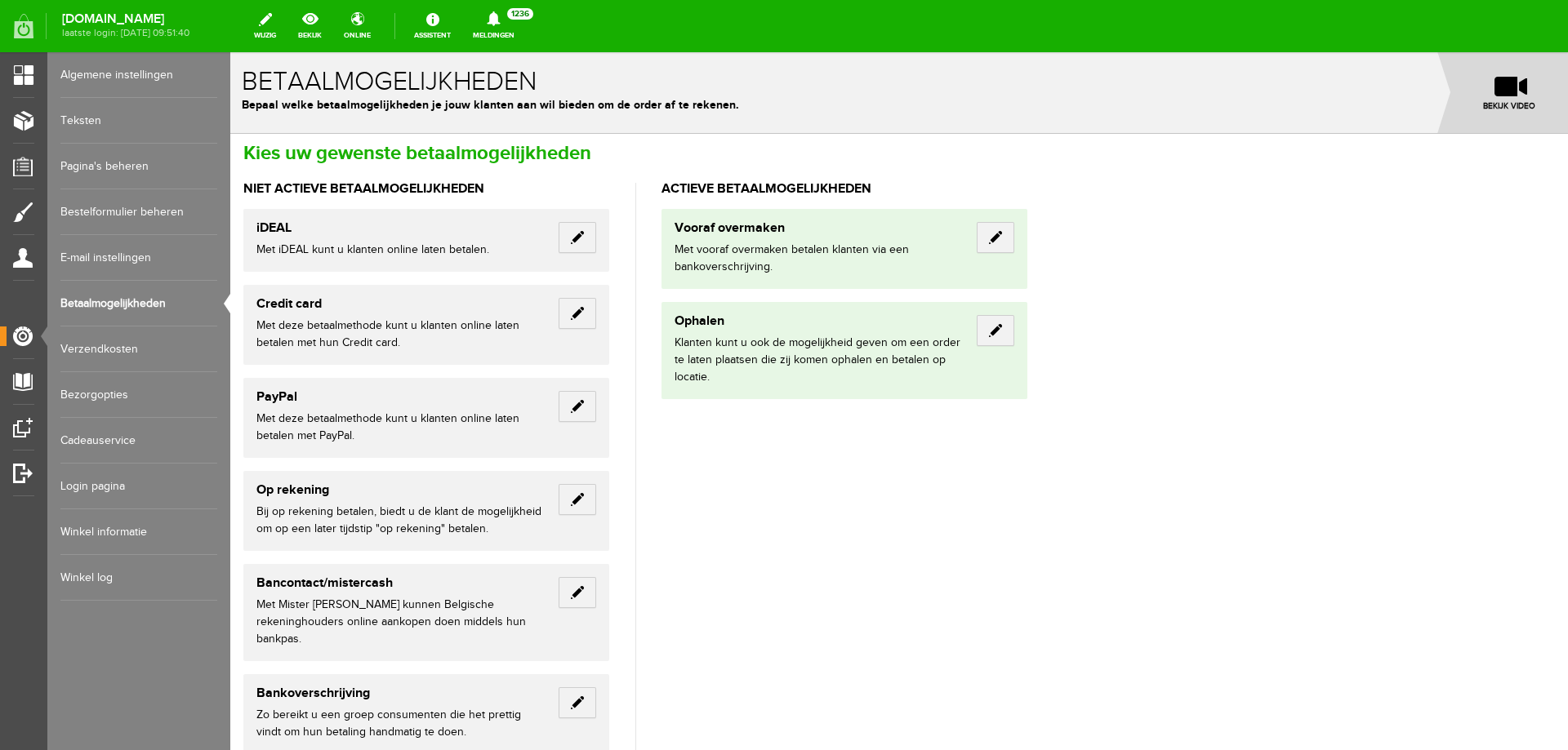
click at [156, 255] on link "E-mail instellingen" at bounding box center [139, 258] width 157 height 46
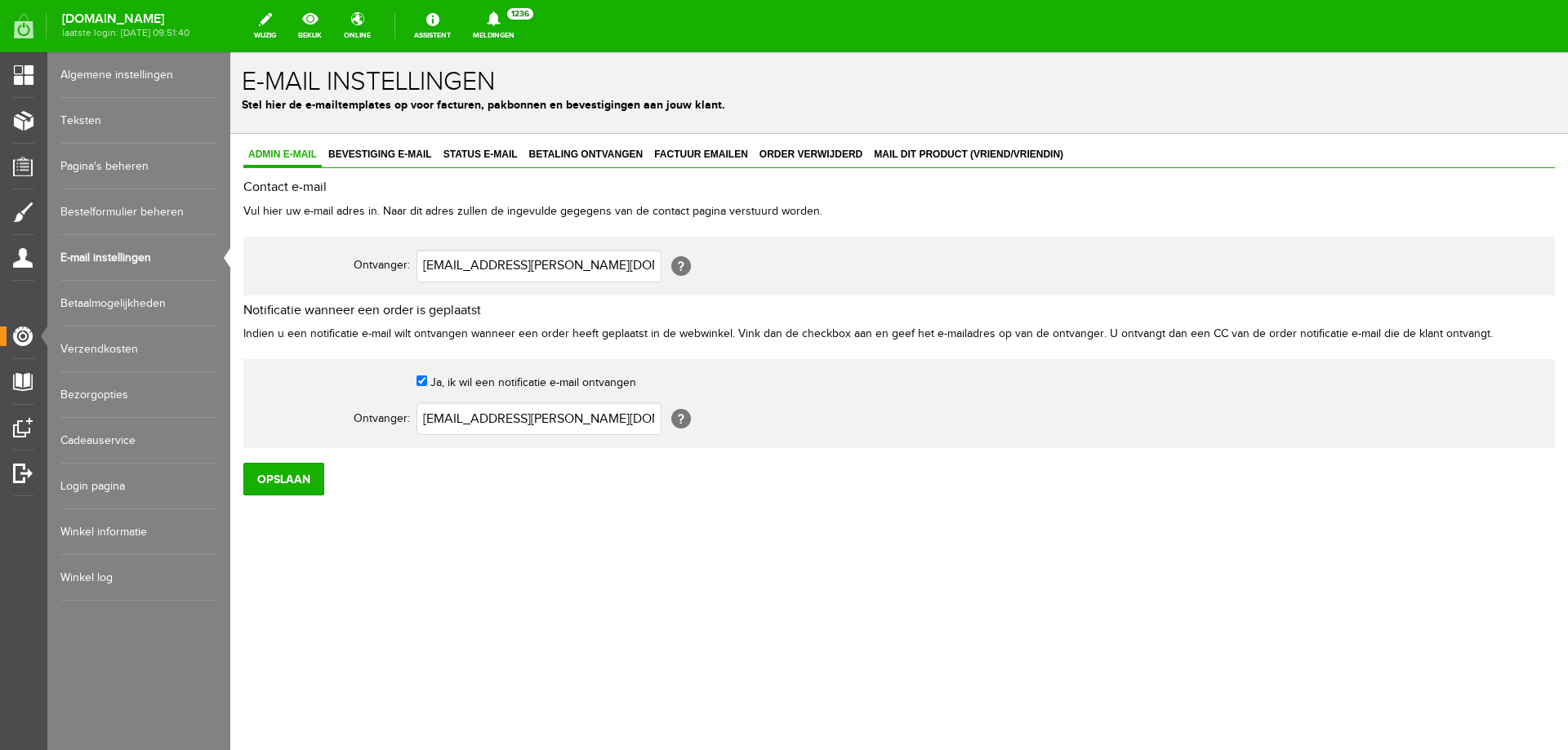
click at [132, 202] on link "Bestelformulier beheren" at bounding box center [139, 212] width 157 height 46
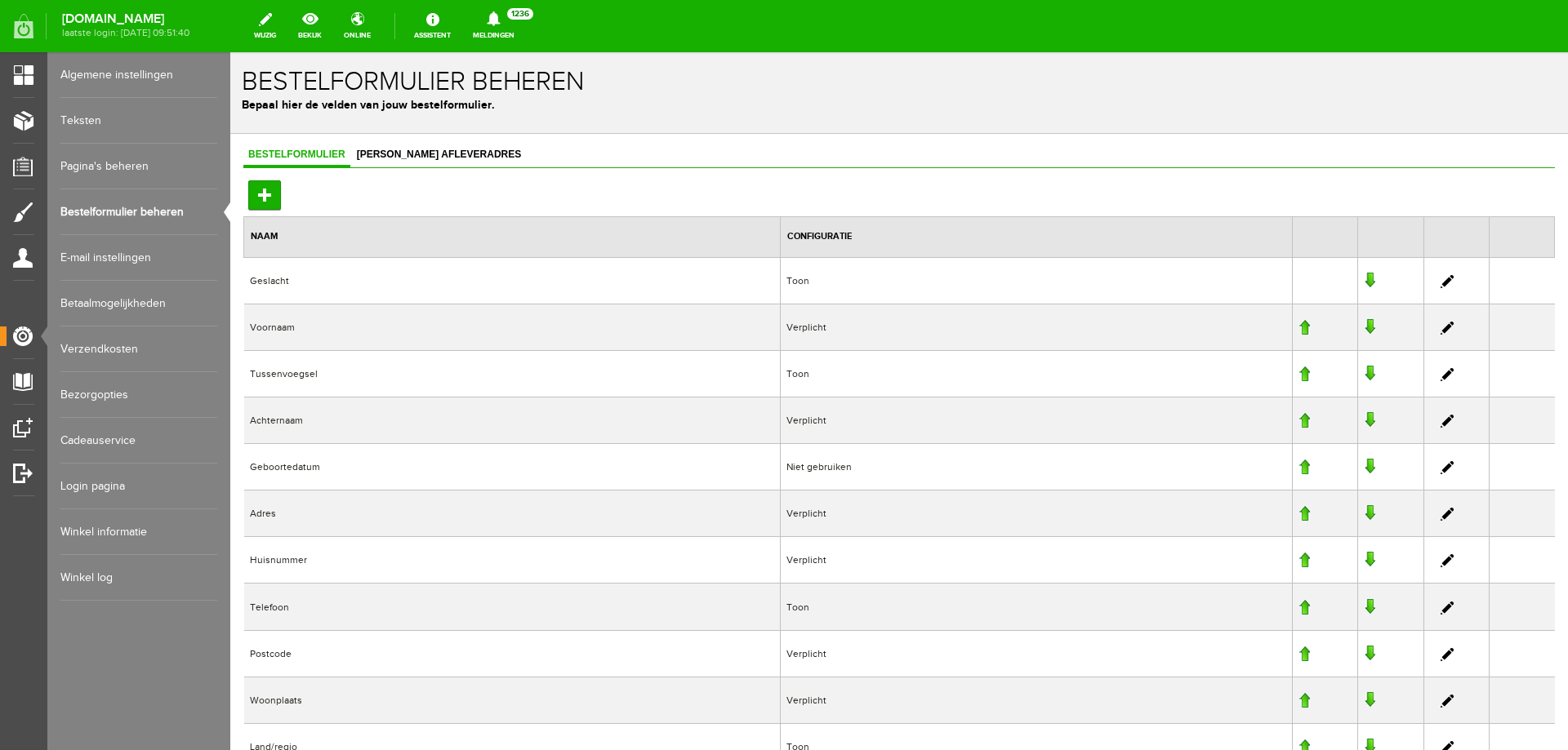
click at [133, 164] on link "Pagina's beheren" at bounding box center [139, 166] width 157 height 46
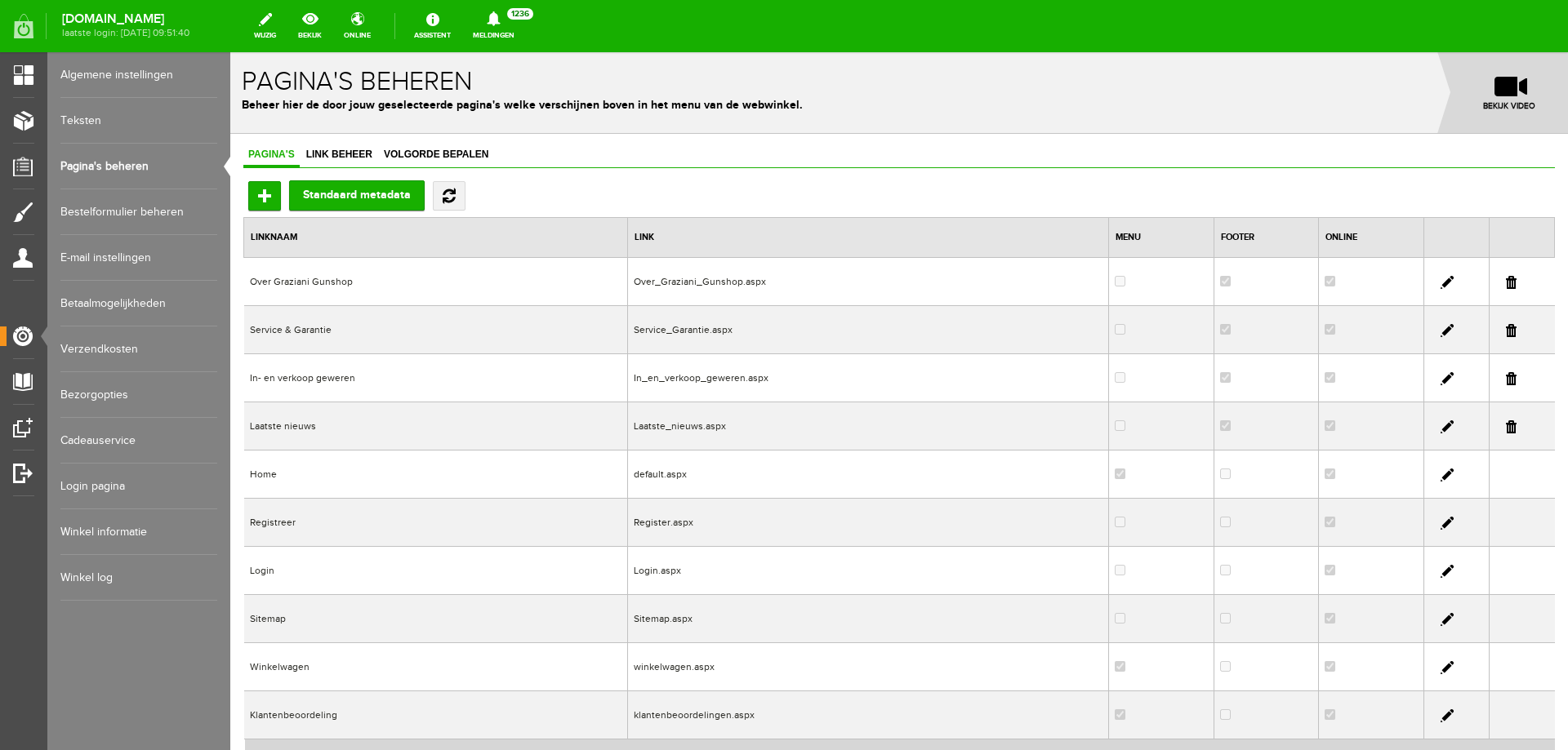
click at [94, 118] on link "Teksten" at bounding box center [139, 121] width 157 height 46
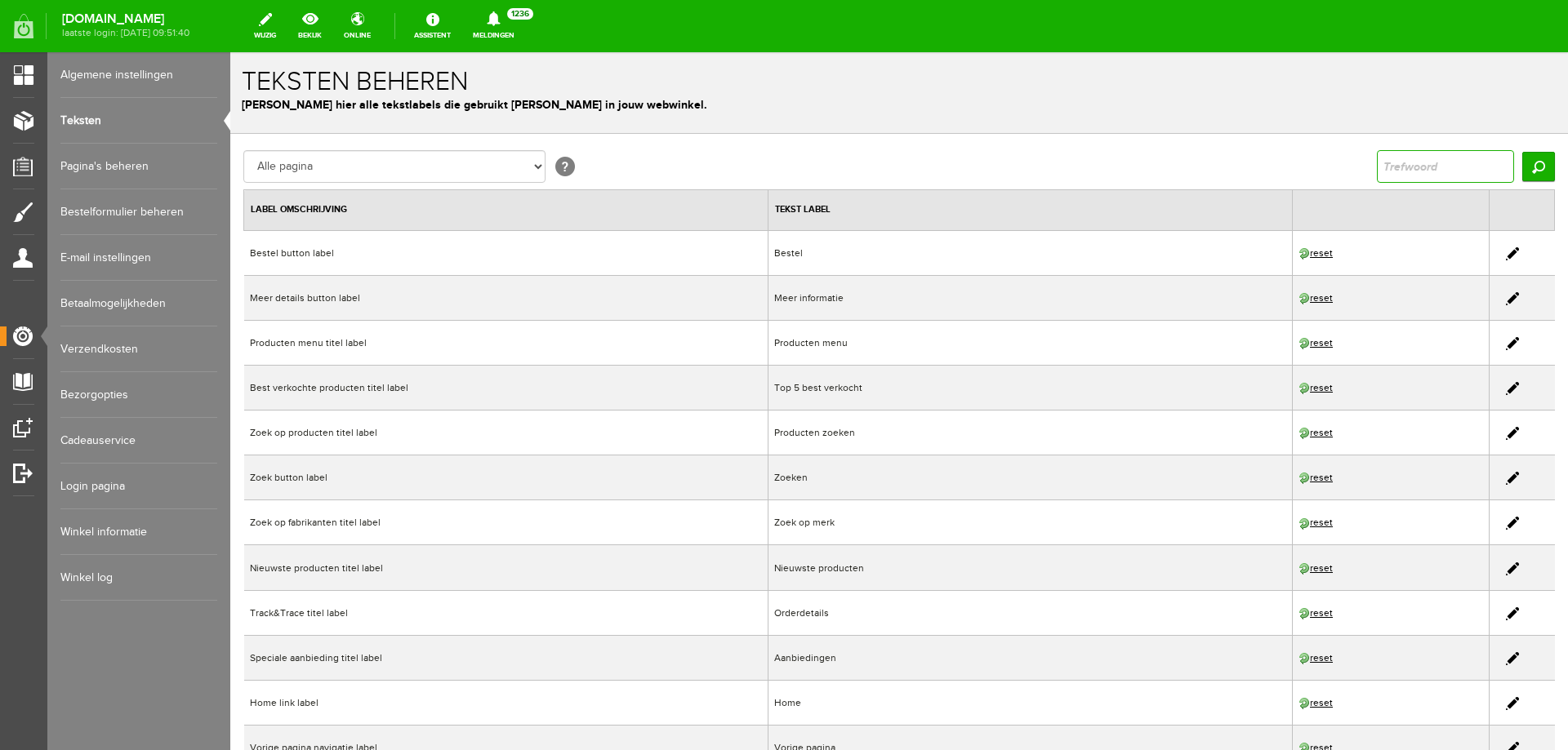
click at [1437, 168] on input "text" at bounding box center [1445, 166] width 137 height 32
type input "opening"
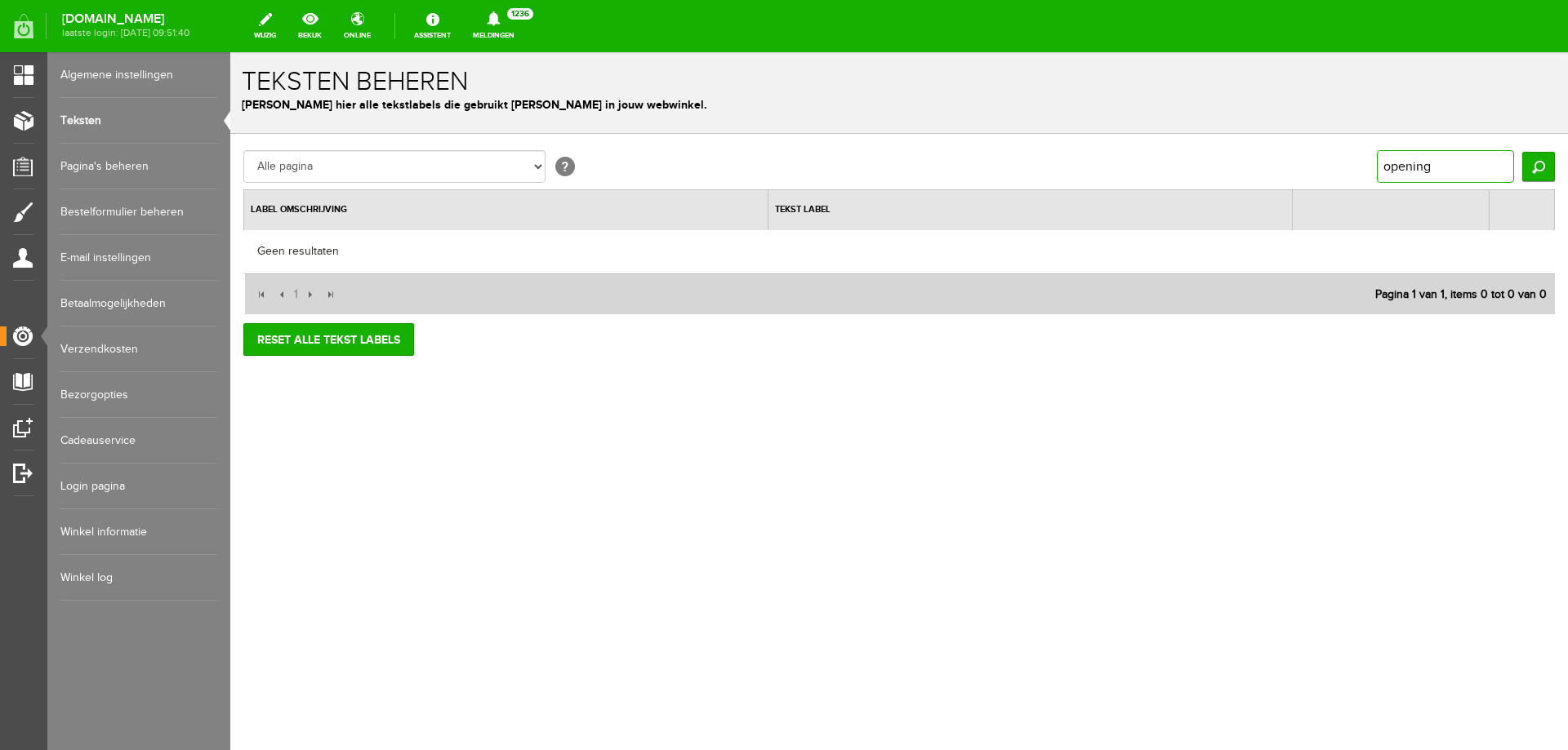
drag, startPoint x: 1484, startPoint y: 155, endPoint x: 1213, endPoint y: 147, distance: 271.1
click at [1218, 150] on div "Alle pagina Algemeen - globale teksten Algemeen - ervaringen pagina teksten Alg…" at bounding box center [899, 166] width 1312 height 32
type input "tijden"
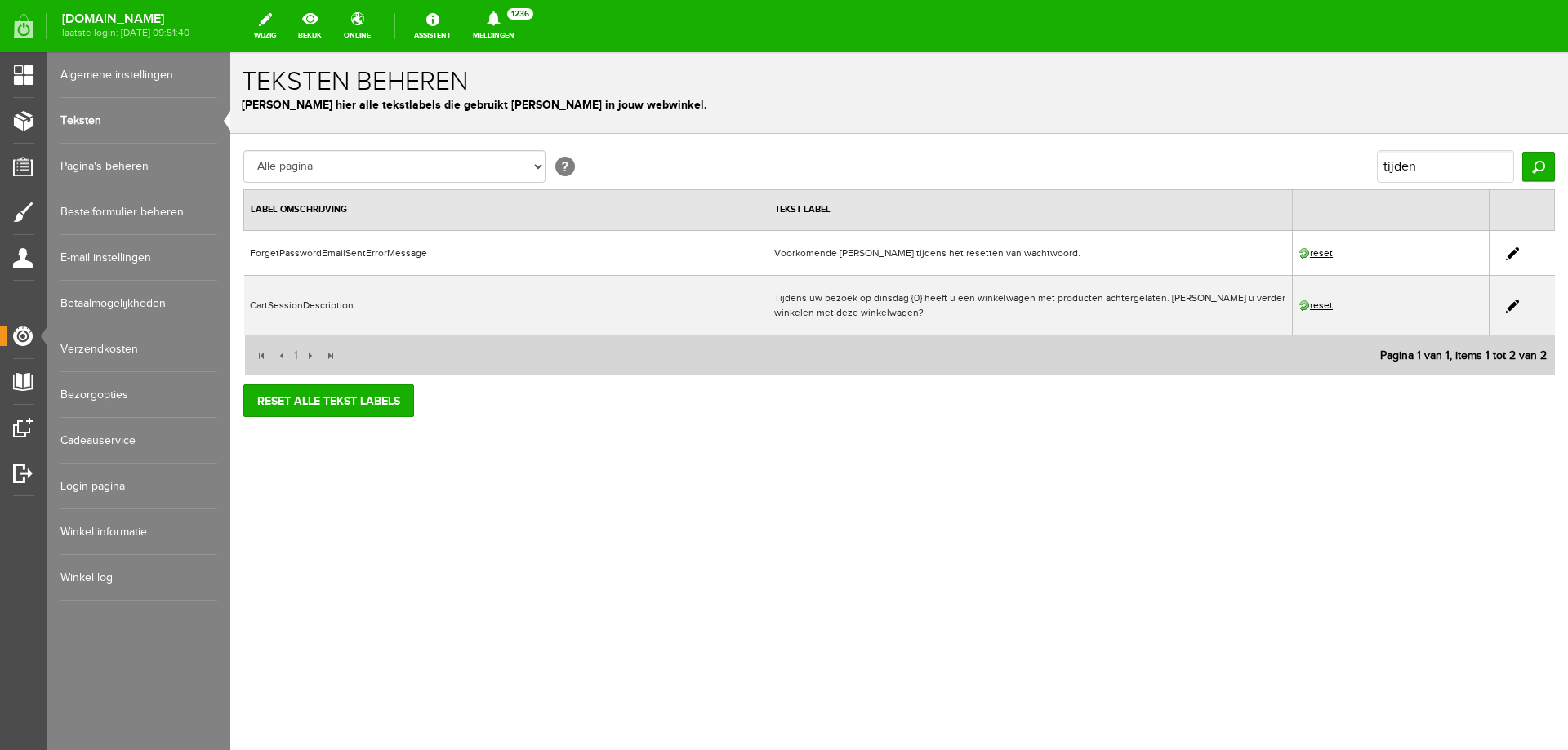
click at [110, 69] on link "Algemene instellingen" at bounding box center [139, 75] width 157 height 46
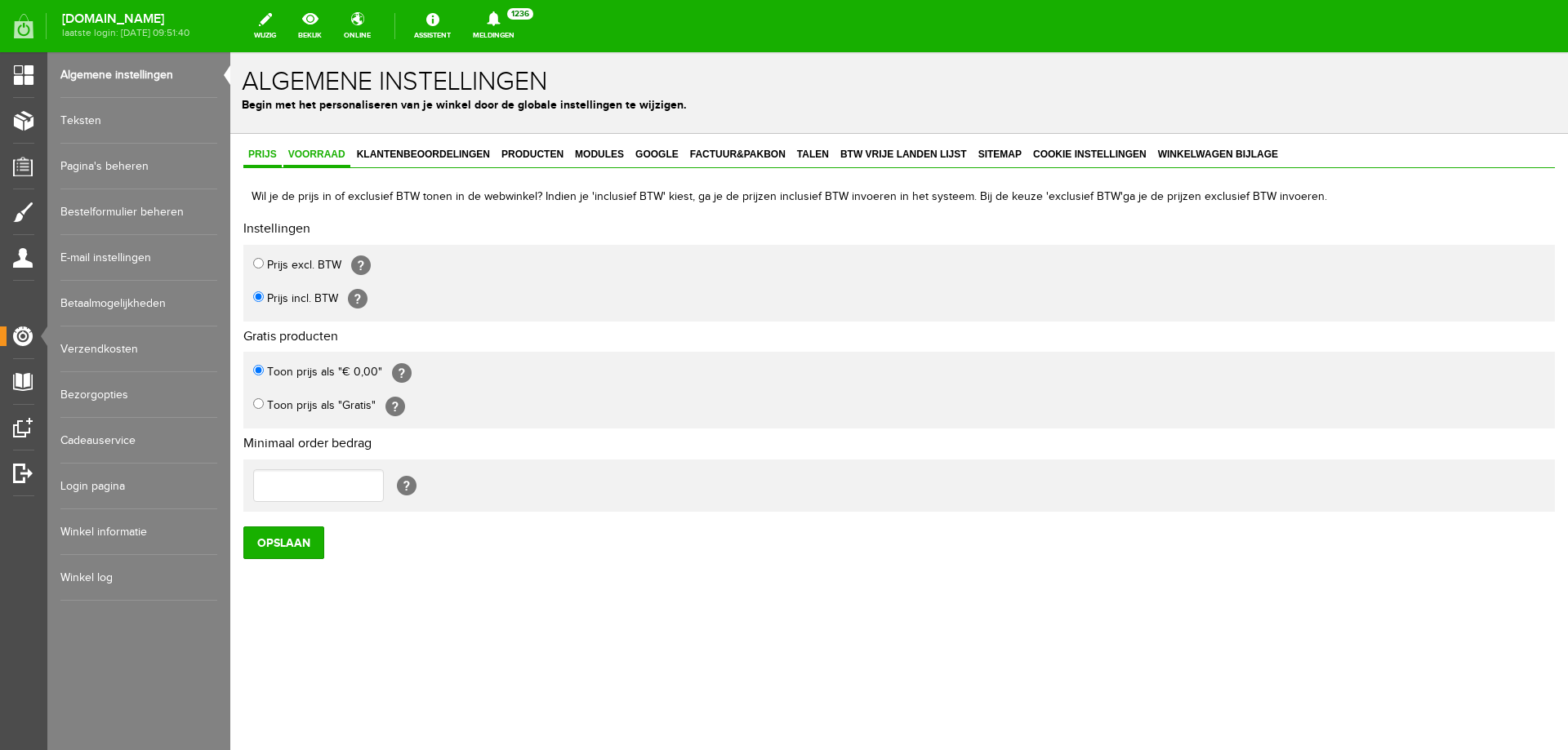
click at [330, 147] on link "Voorraad" at bounding box center [317, 155] width 67 height 23
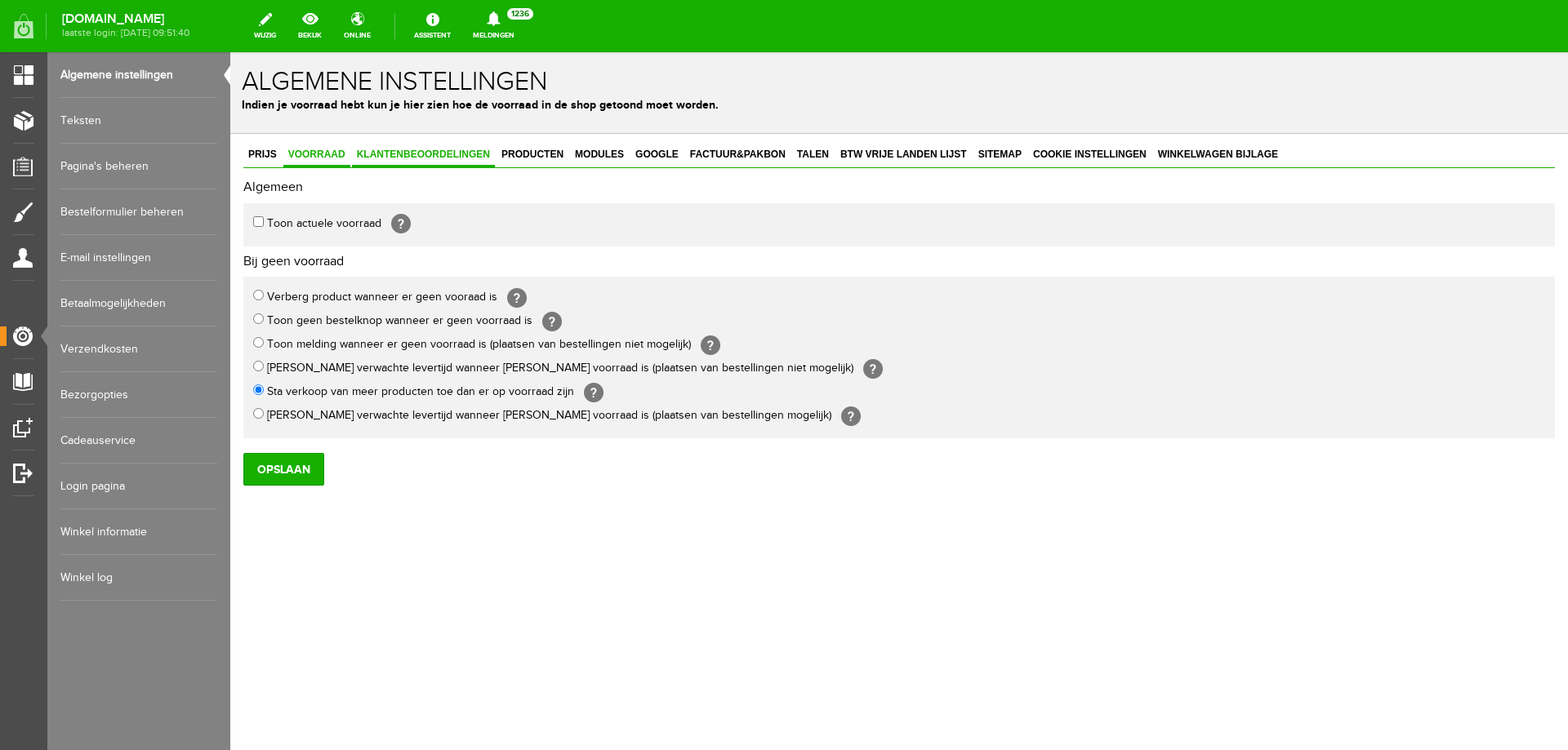
click at [425, 150] on span "Klantenbeoordelingen" at bounding box center [423, 154] width 143 height 12
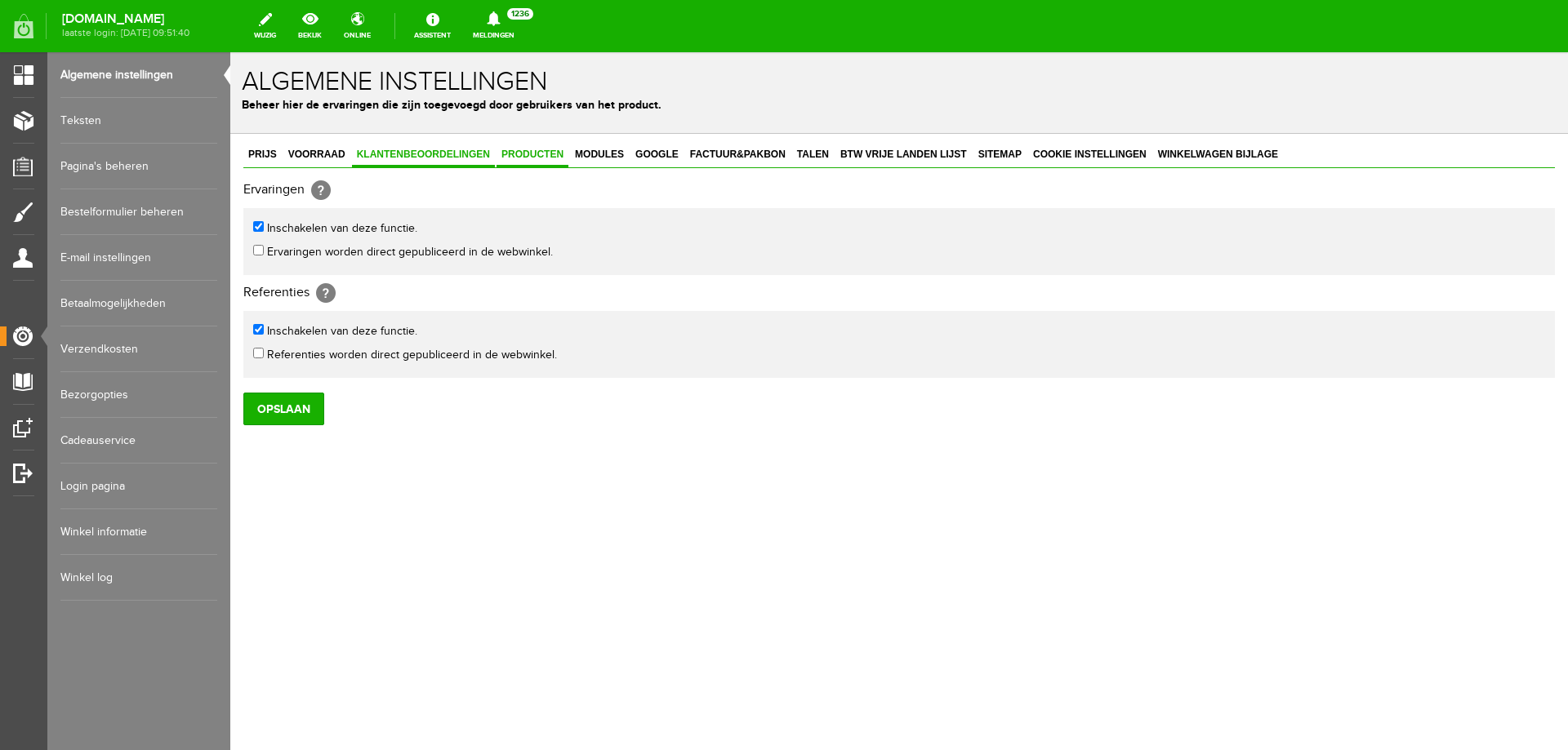
click at [520, 152] on span "Producten" at bounding box center [533, 154] width 72 height 12
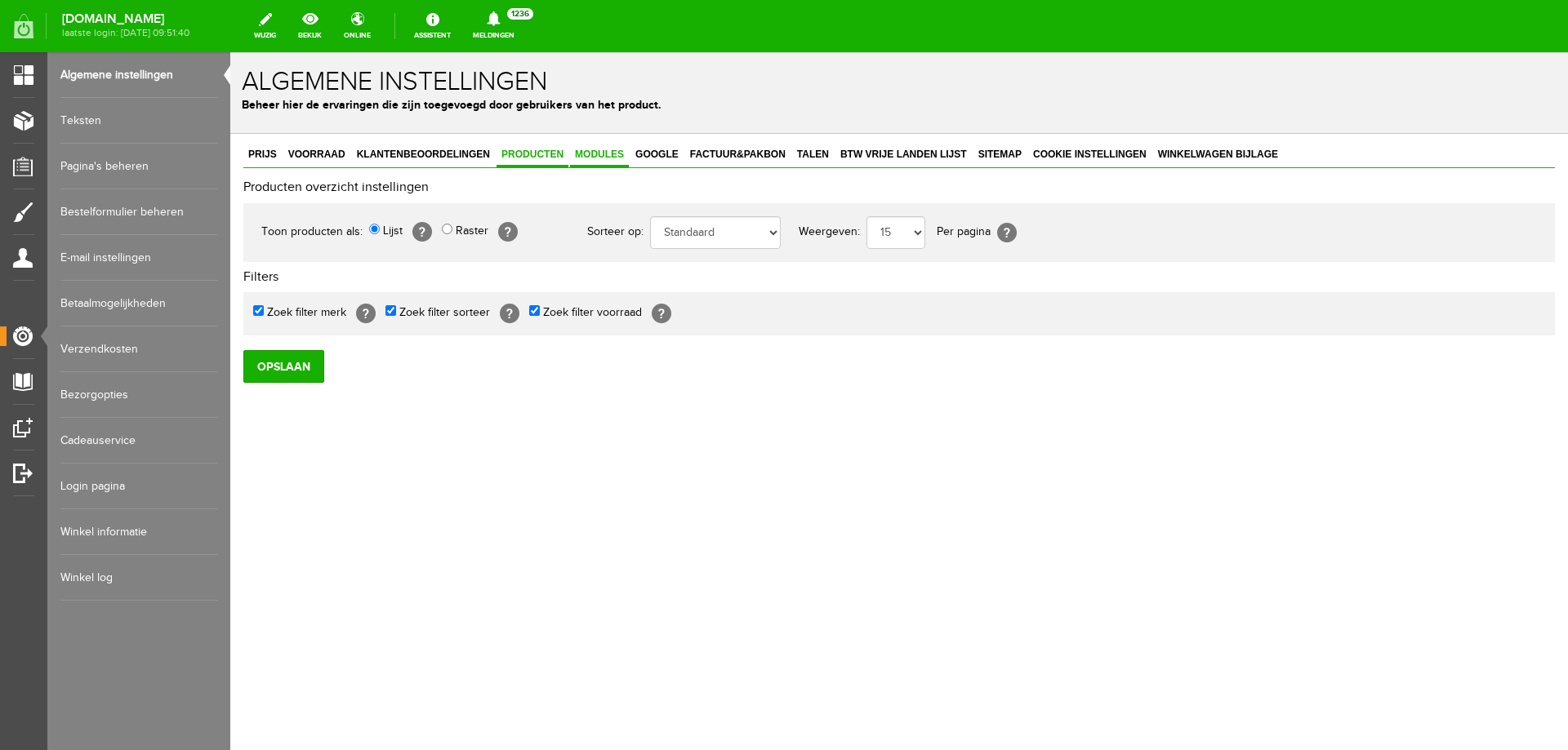
click at [598, 154] on span "Modules" at bounding box center [599, 154] width 59 height 12
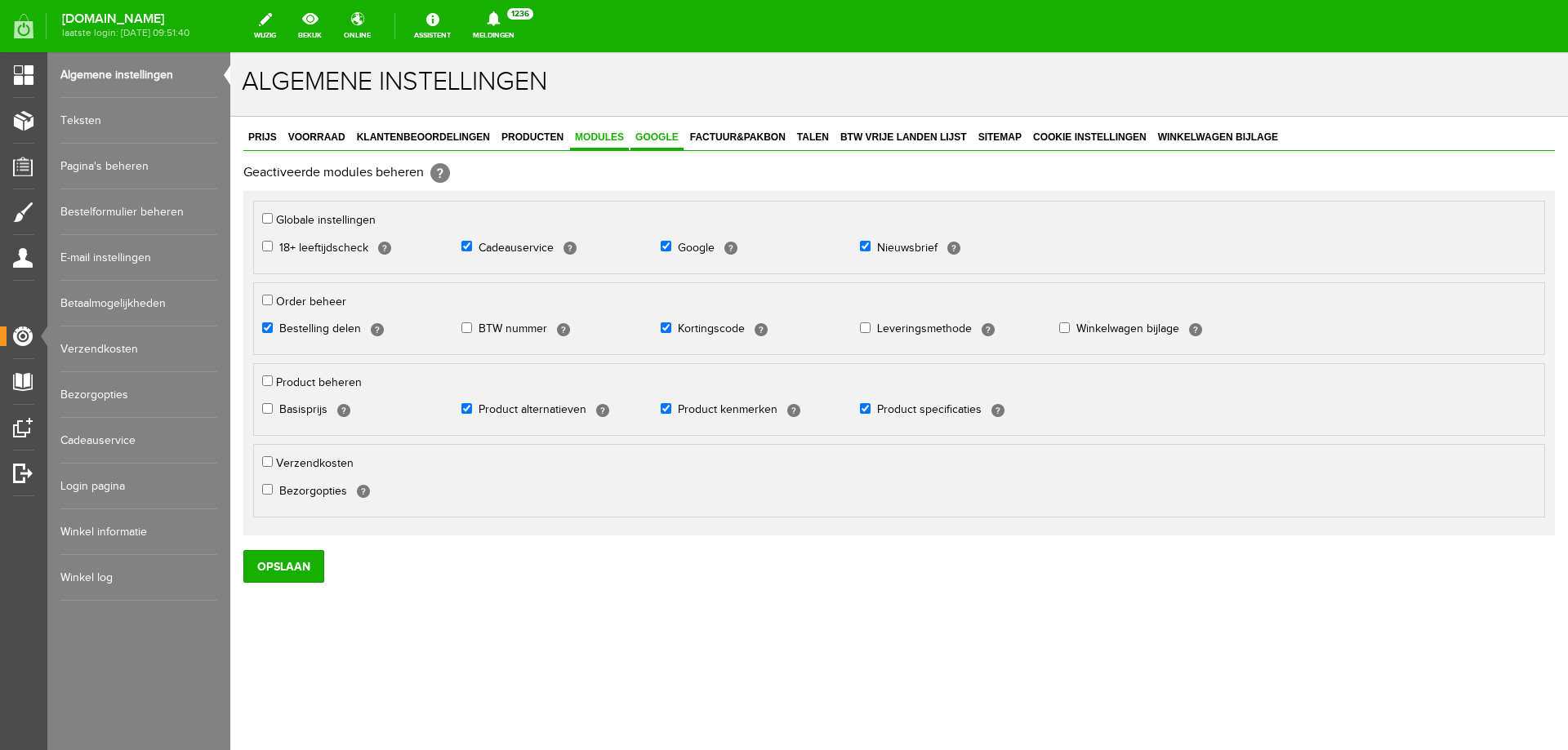
click at [651, 145] on link "Google" at bounding box center [656, 138] width 53 height 23
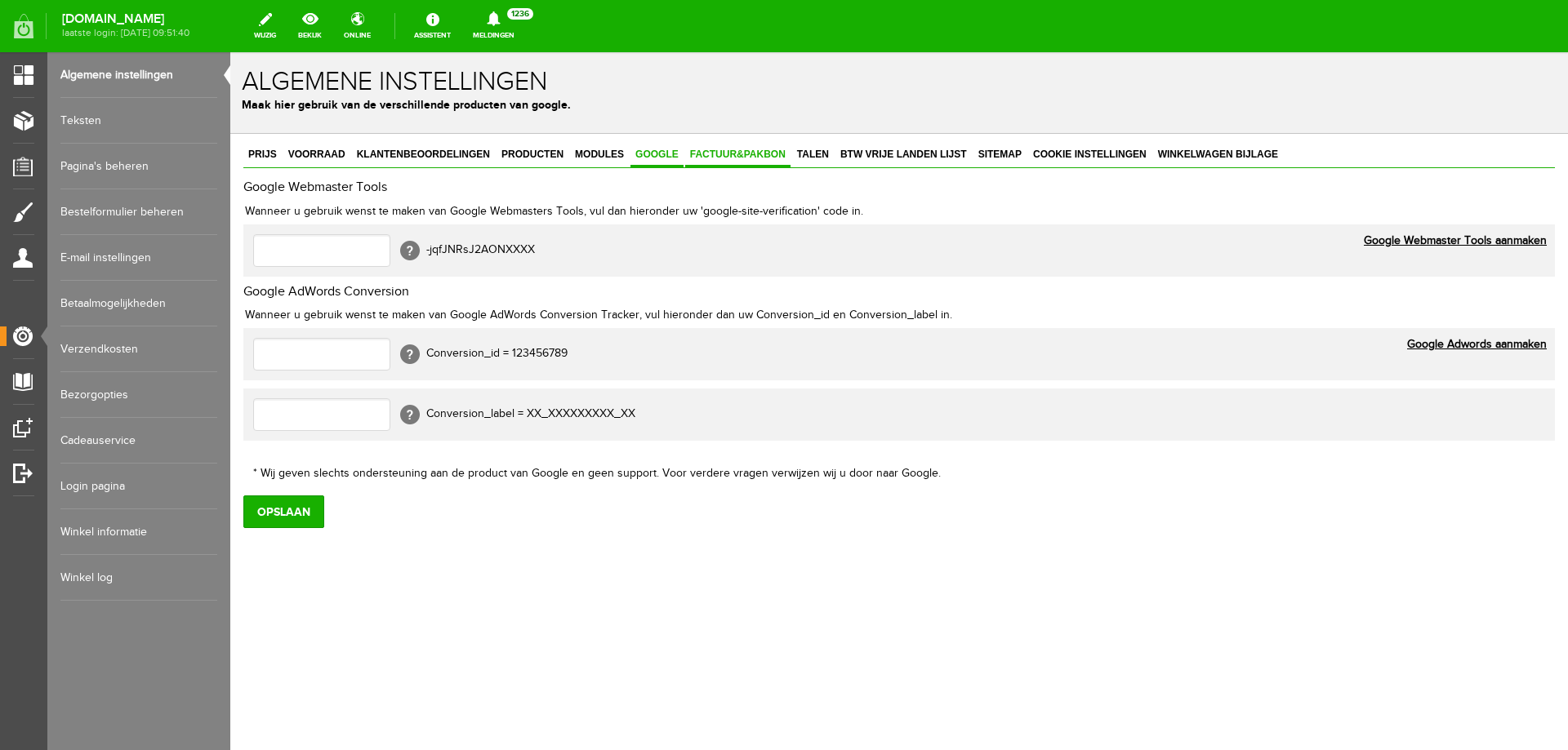
click at [730, 154] on span "Factuur&Pakbon" at bounding box center [738, 154] width 106 height 12
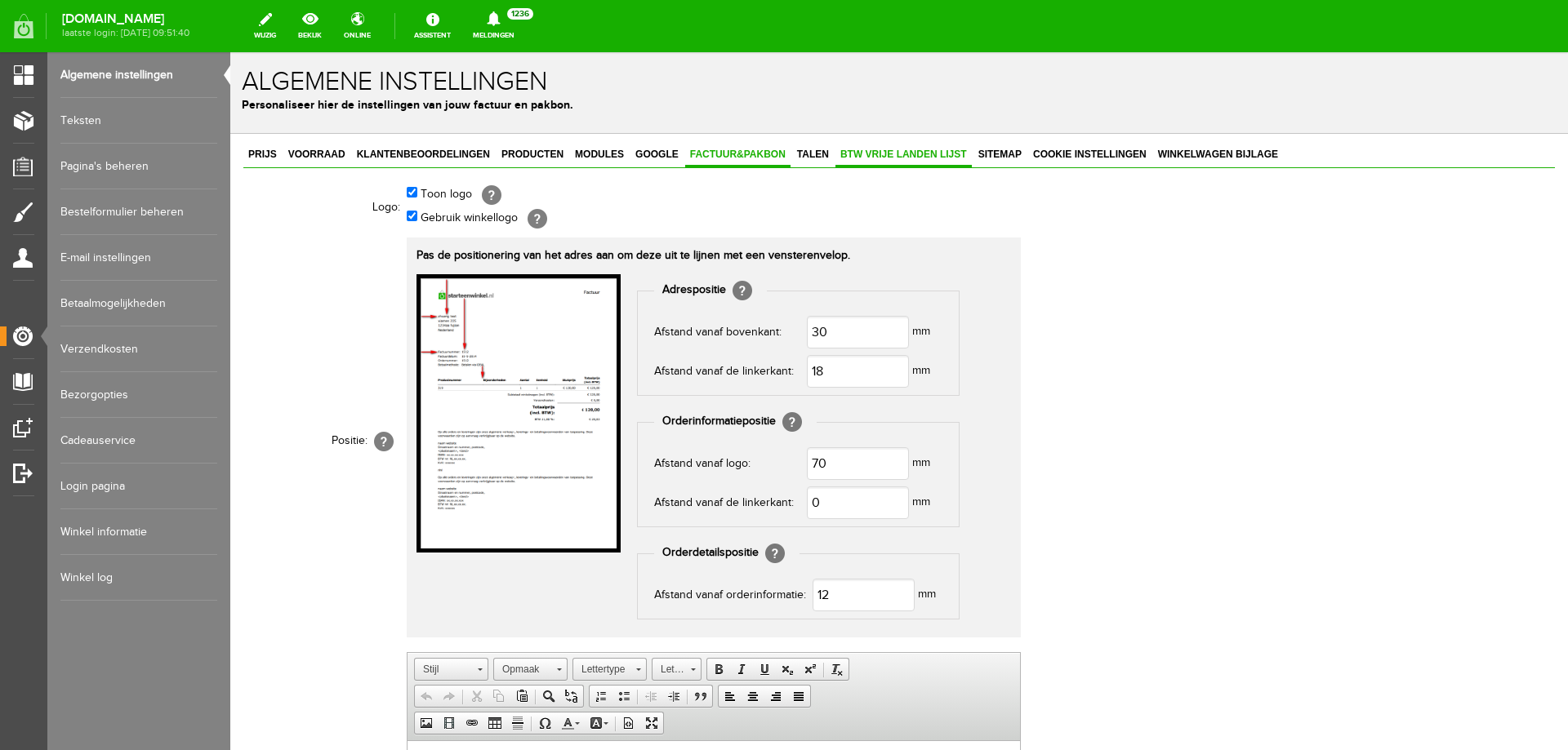
click at [881, 148] on link "BTW vrije landen lijst" at bounding box center [904, 155] width 136 height 23
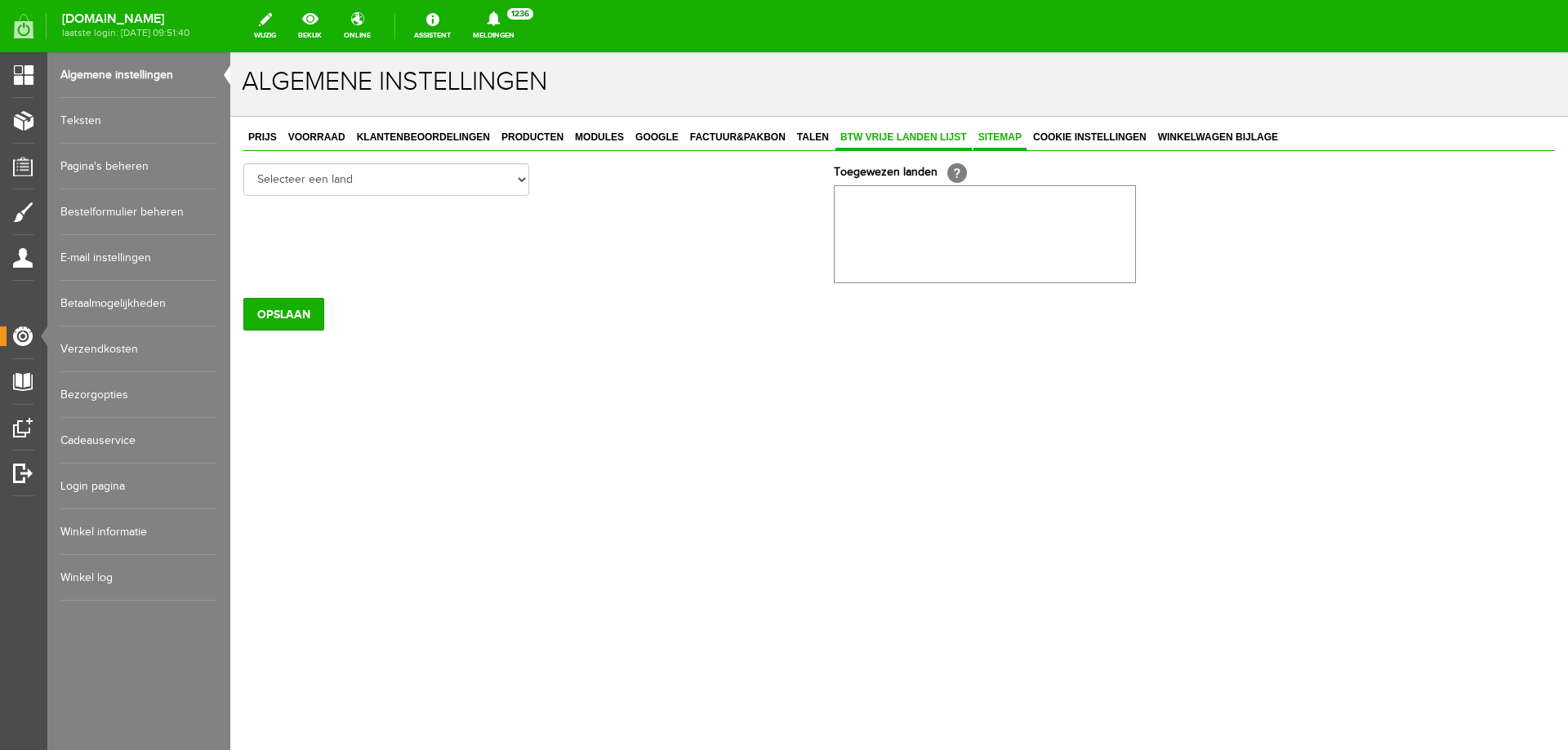
click at [1009, 141] on span "Sitemap" at bounding box center [999, 137] width 53 height 12
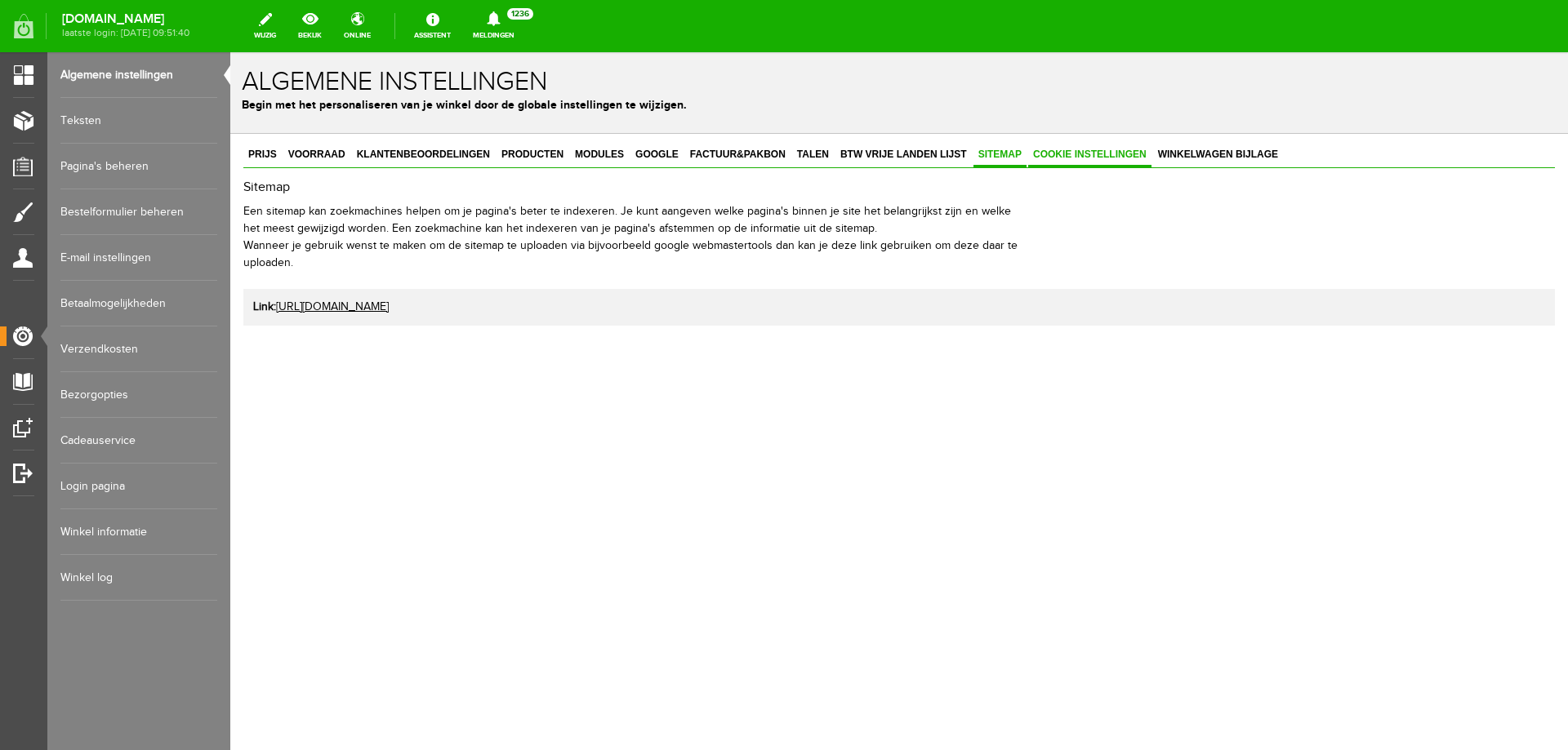
click at [1073, 160] on span "Cookie instellingen" at bounding box center [1090, 154] width 124 height 12
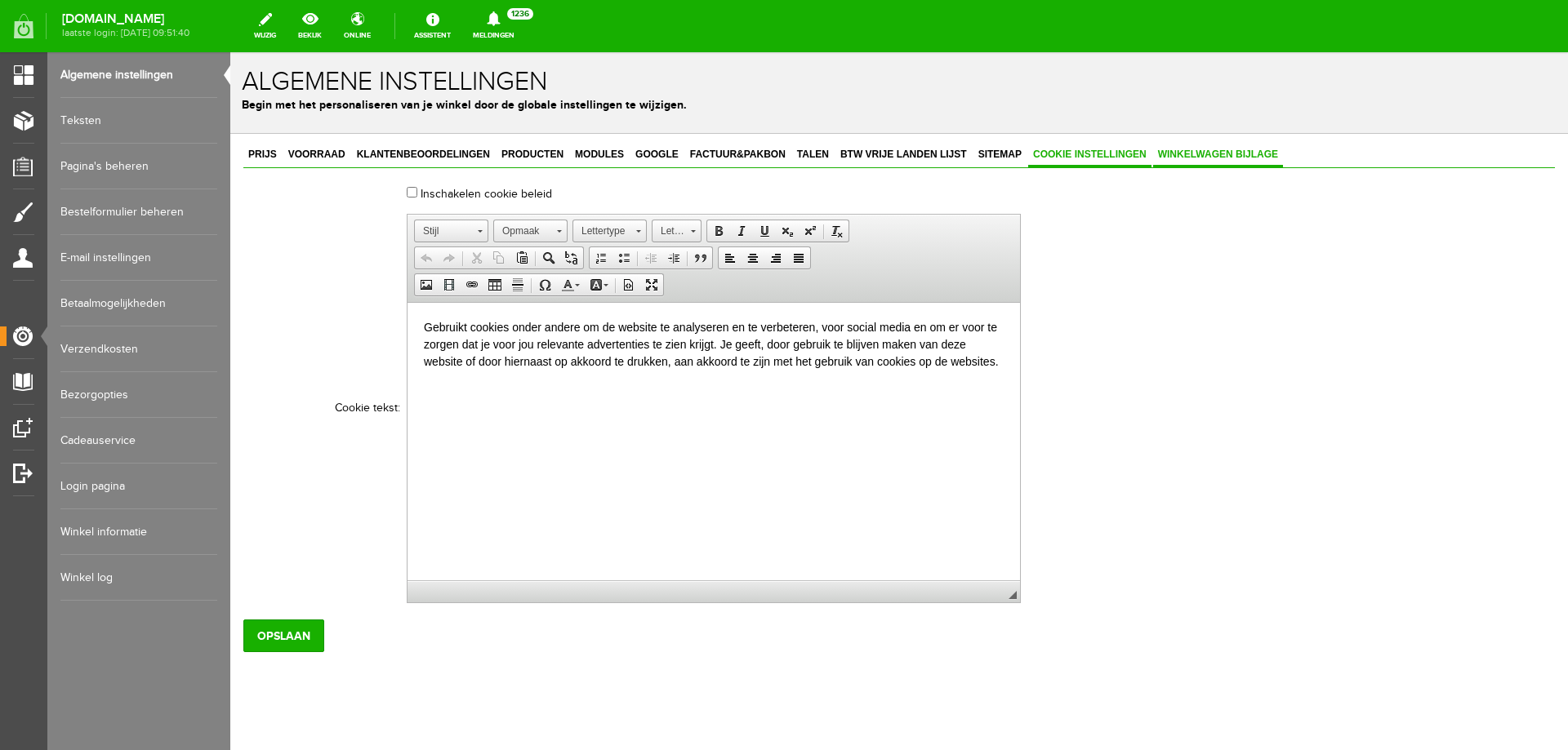
click at [1253, 162] on link "Winkelwagen bijlage" at bounding box center [1219, 155] width 130 height 23
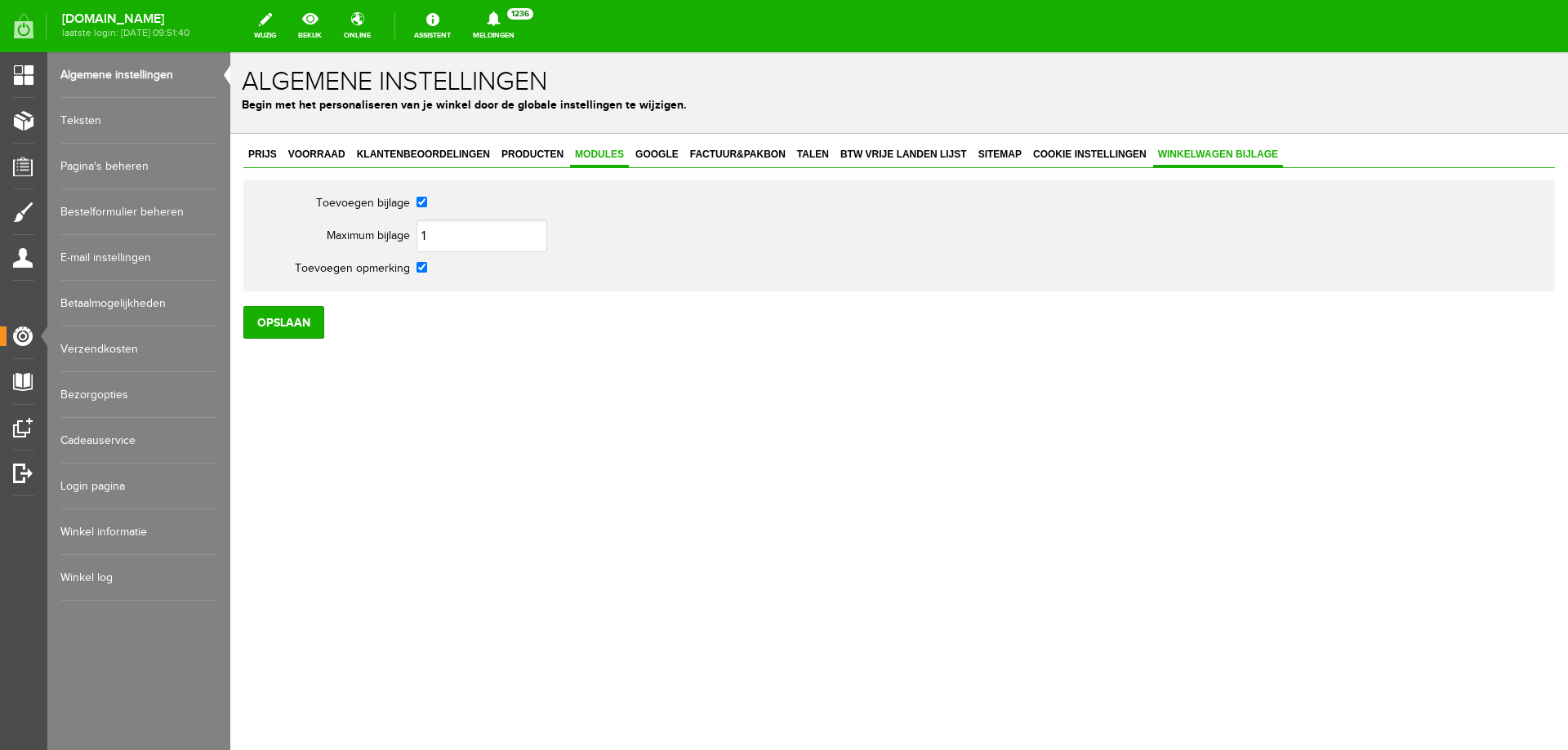
click at [607, 154] on span "Modules" at bounding box center [599, 154] width 59 height 12
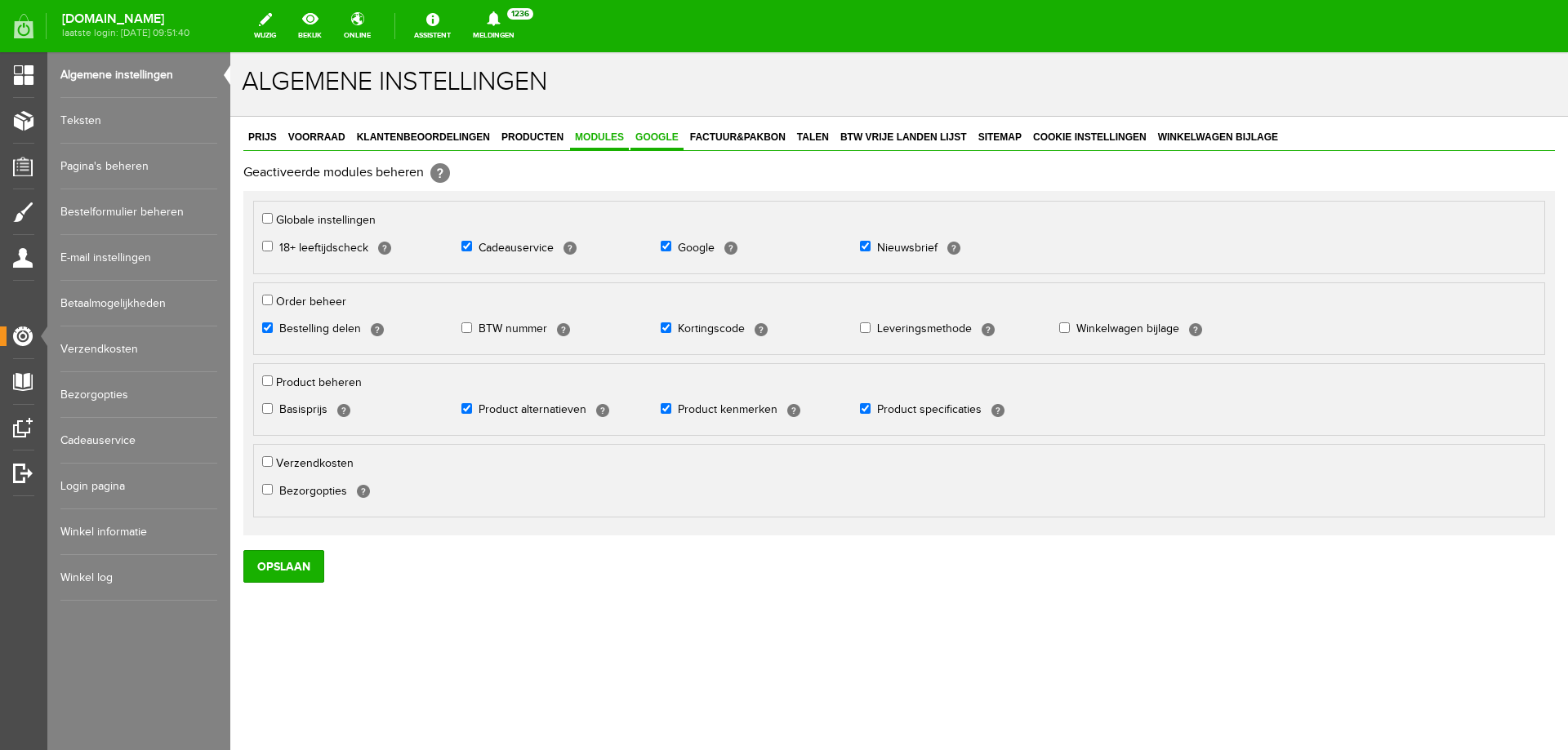
click at [657, 142] on span "Google" at bounding box center [656, 137] width 53 height 12
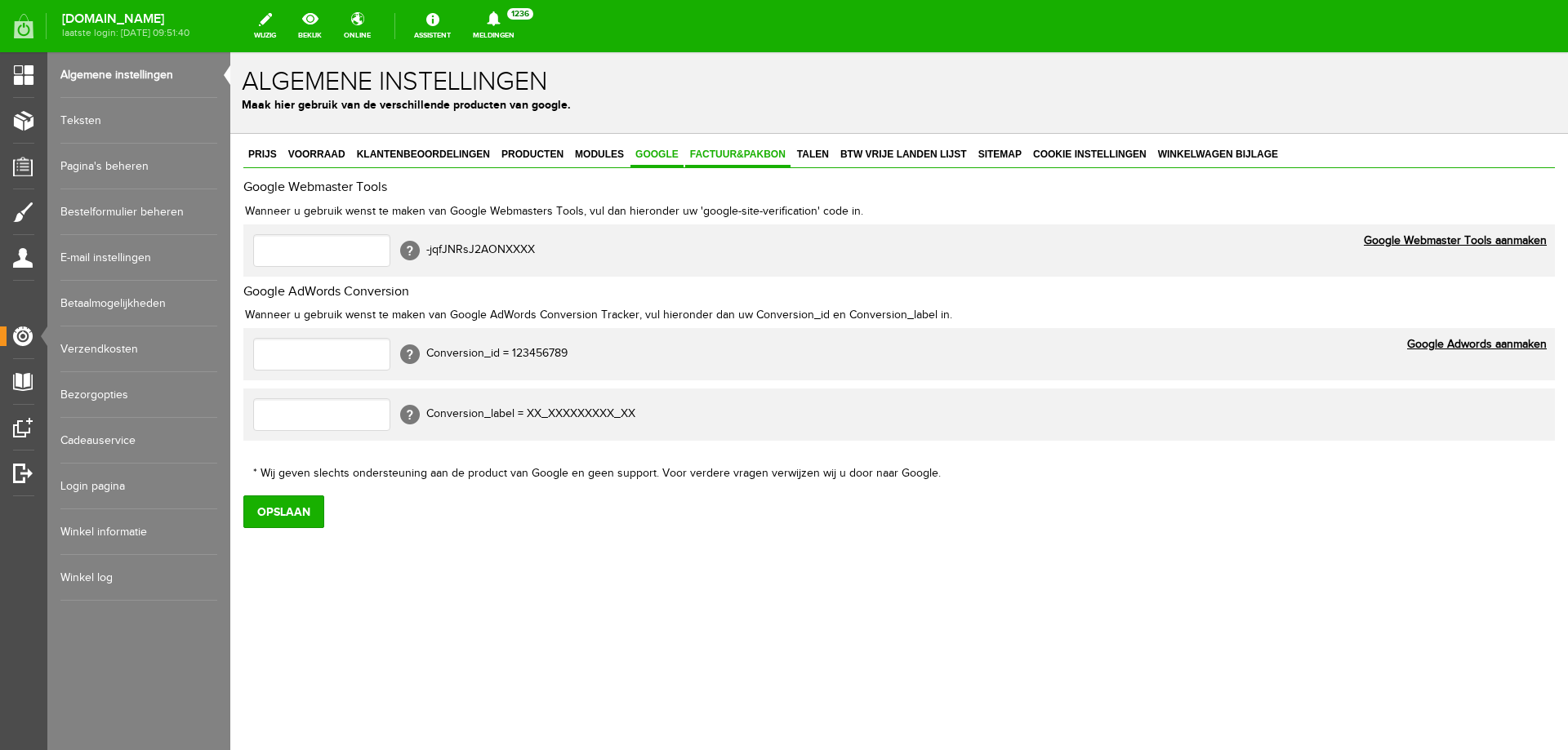
click at [713, 152] on span "Factuur&Pakbon" at bounding box center [738, 154] width 106 height 12
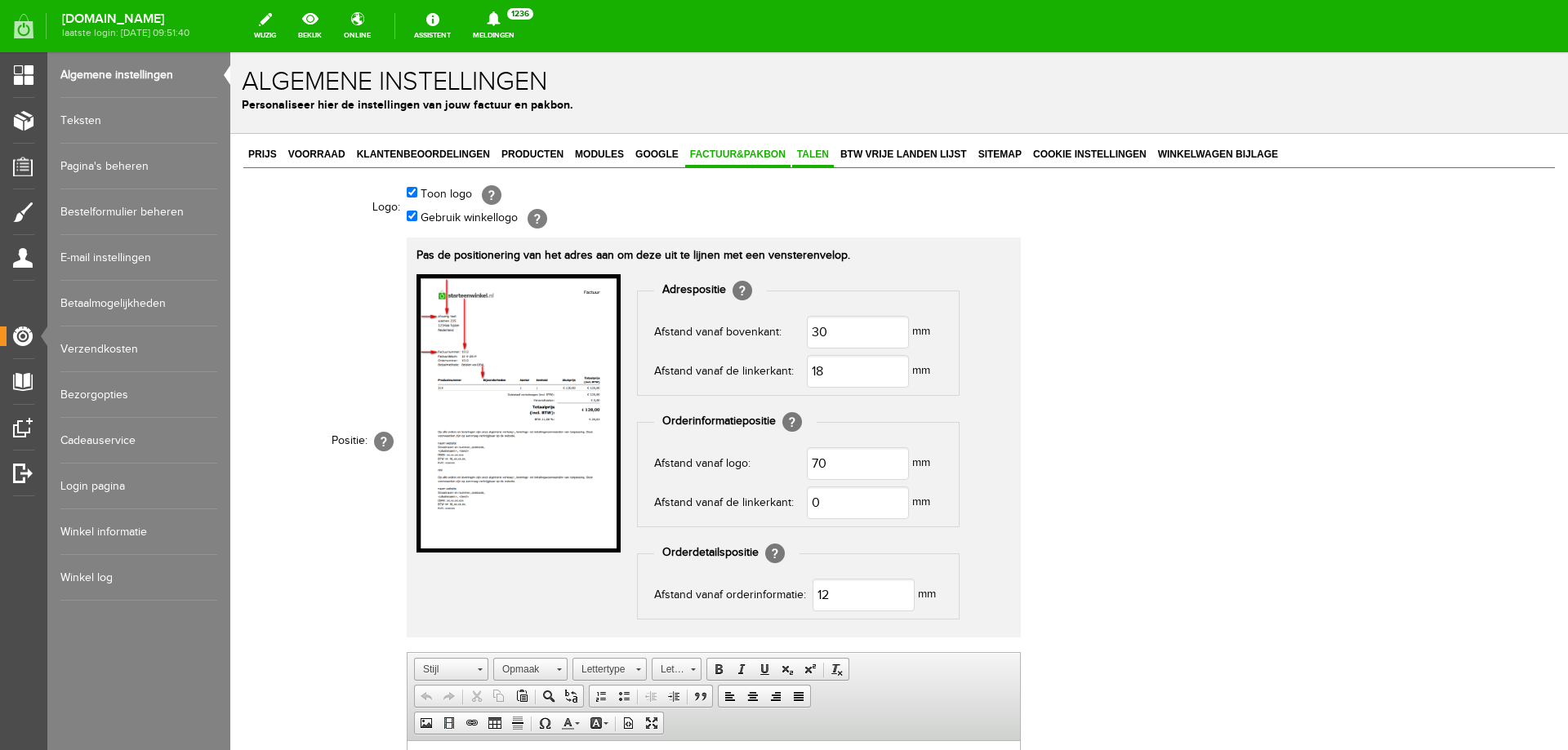
click at [810, 163] on link "Talen" at bounding box center [813, 155] width 42 height 23
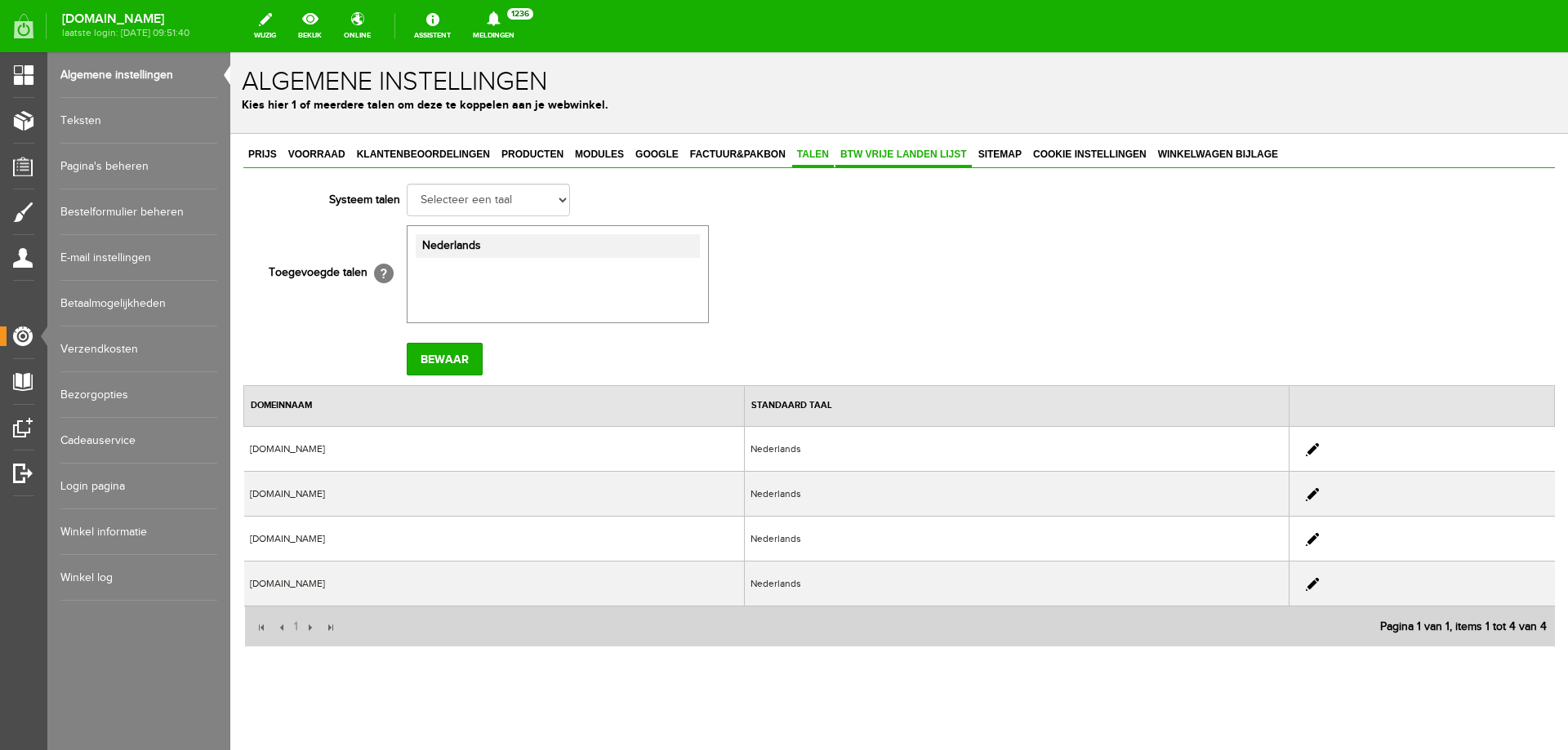
click at [876, 158] on span "BTW vrije landen lijst" at bounding box center [904, 154] width 136 height 12
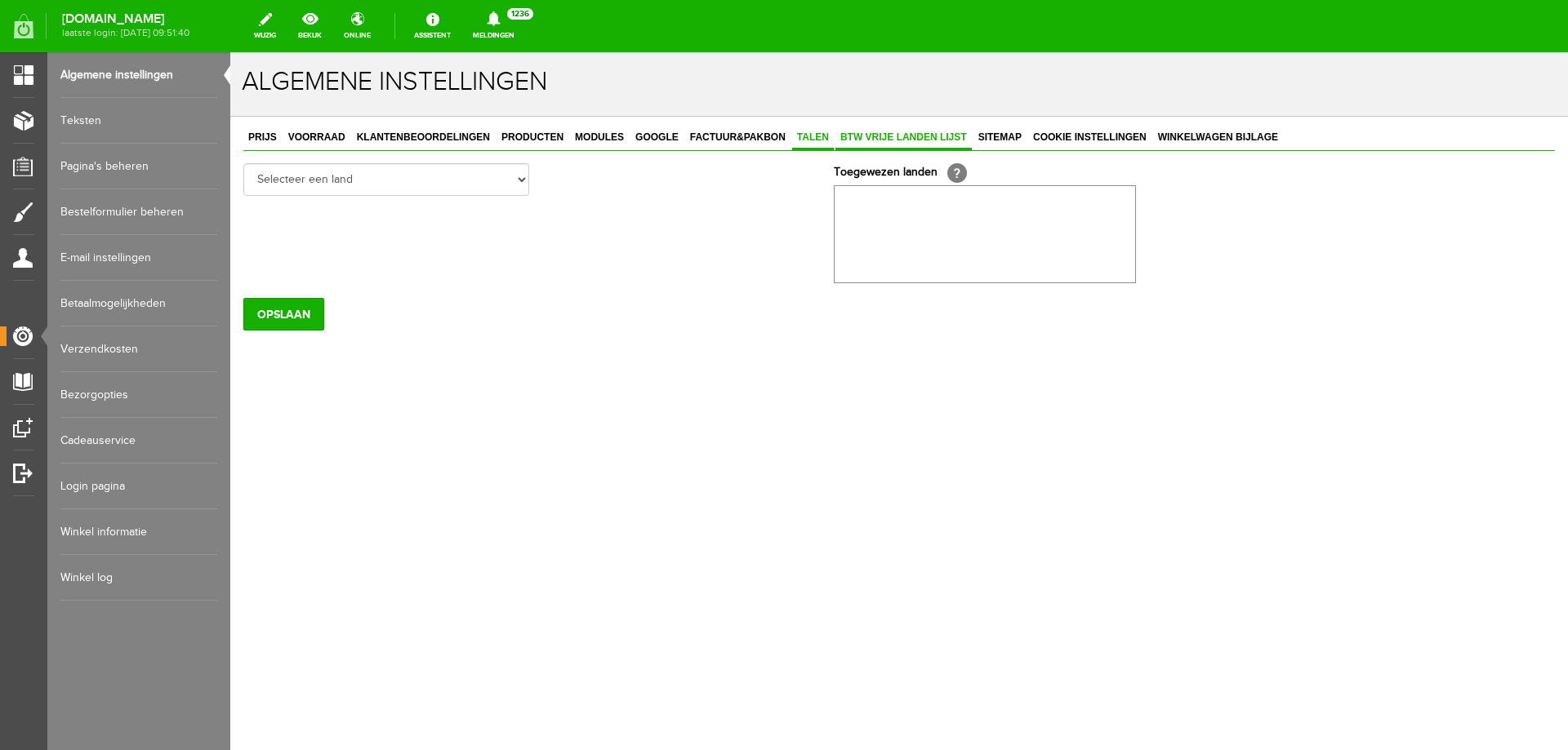
click at [813, 143] on span "Talen" at bounding box center [813, 137] width 42 height 12
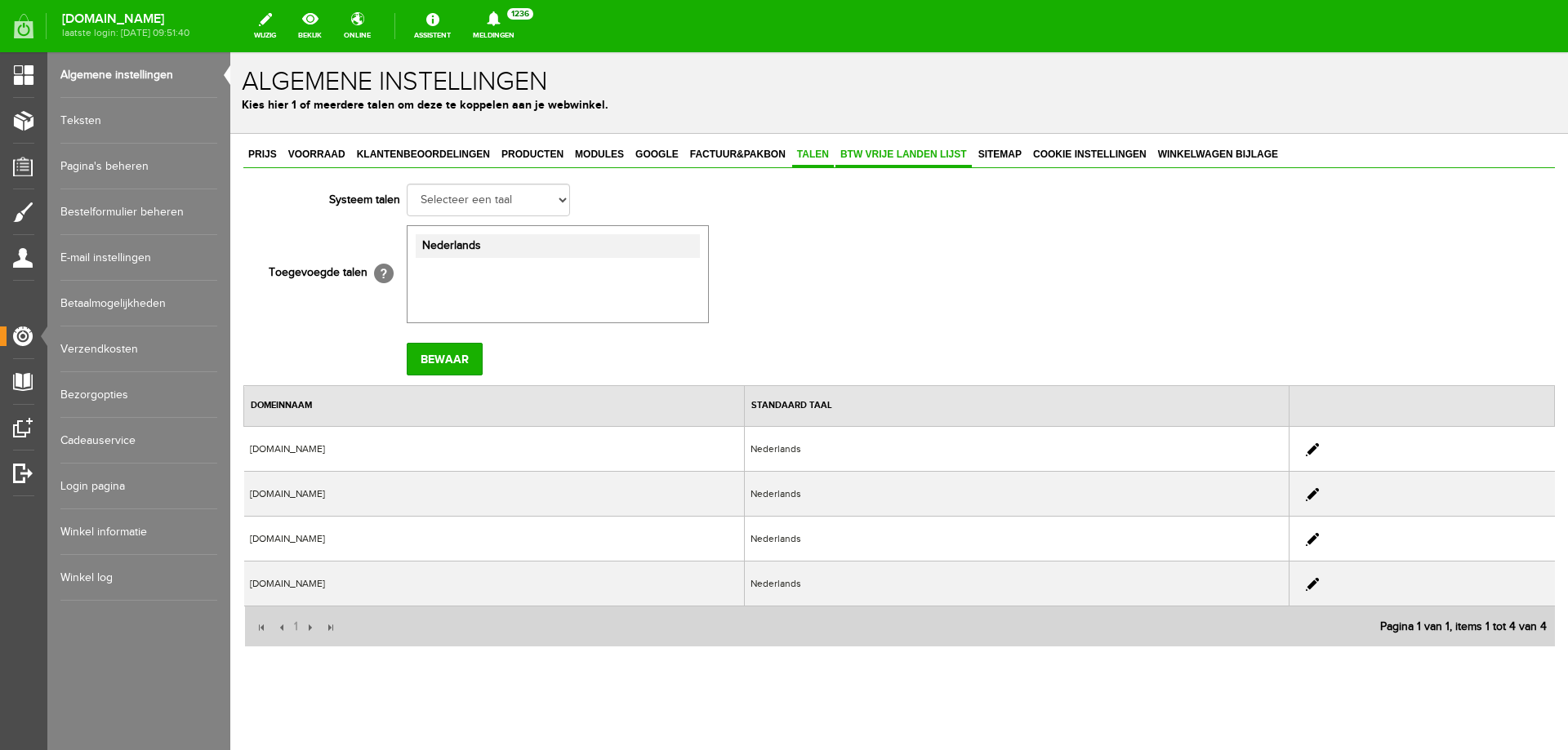
click at [917, 150] on span "BTW vrije landen lijst" at bounding box center [904, 154] width 136 height 12
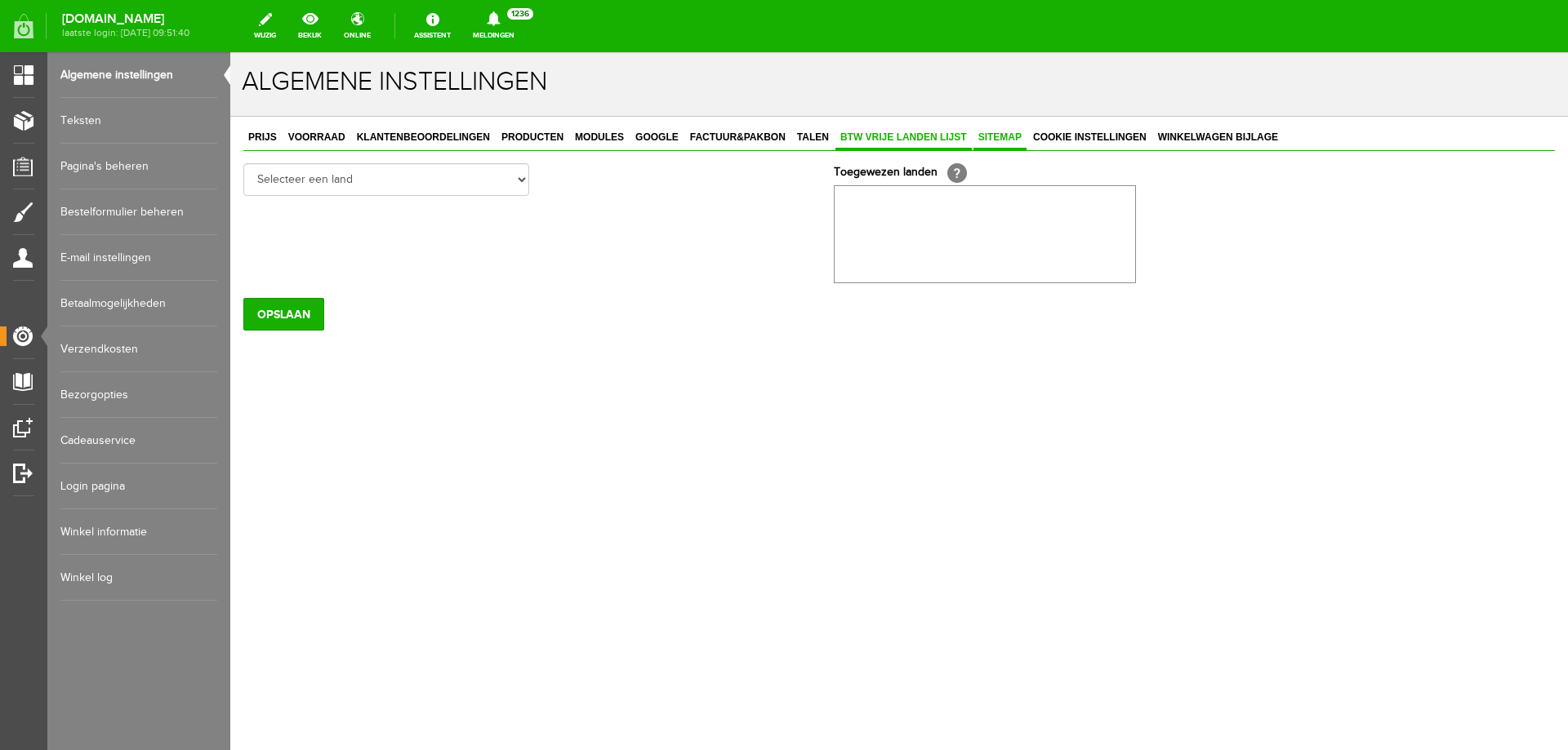
click at [1015, 140] on span "Sitemap" at bounding box center [999, 137] width 53 height 12
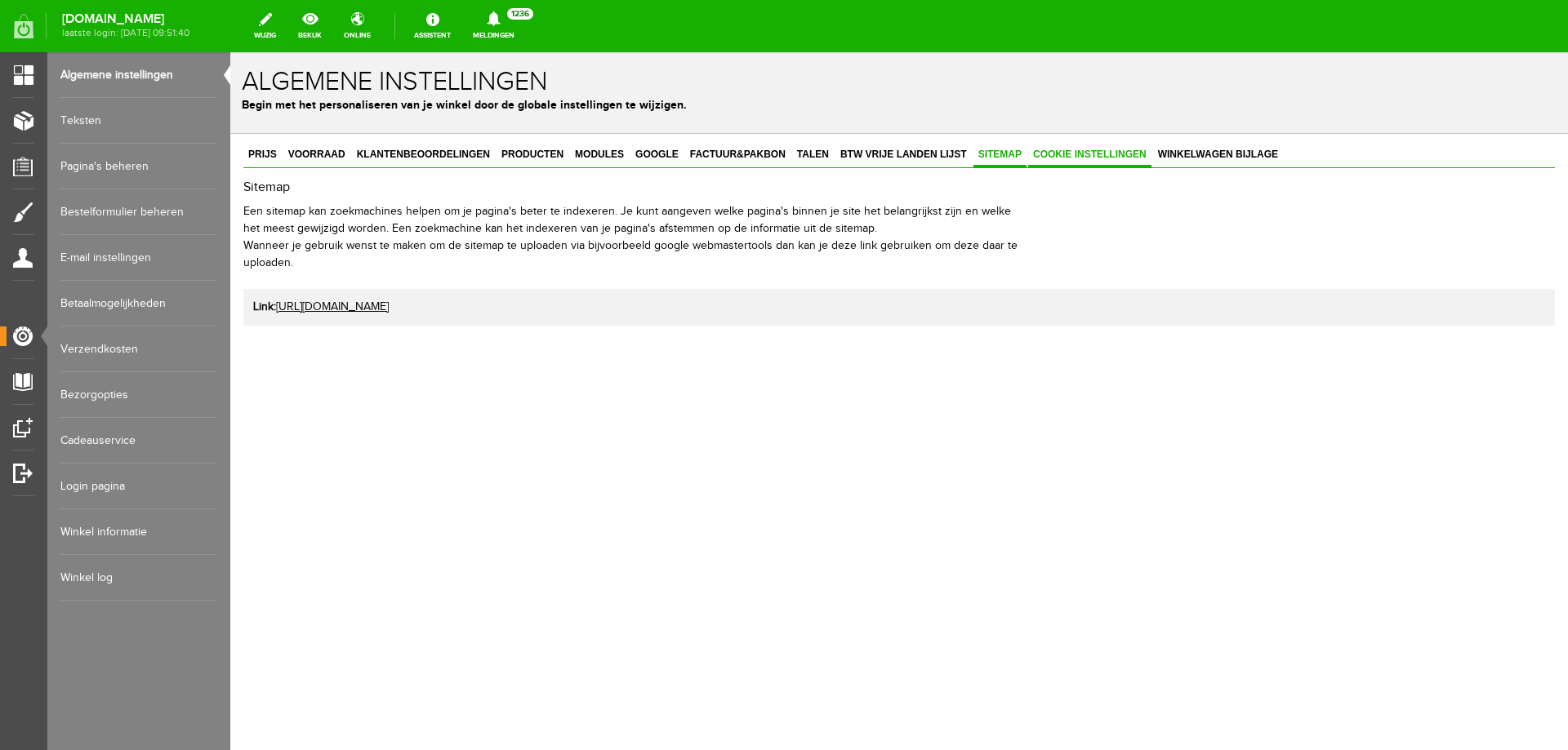
click at [1064, 148] on link "Cookie instellingen" at bounding box center [1090, 155] width 124 height 23
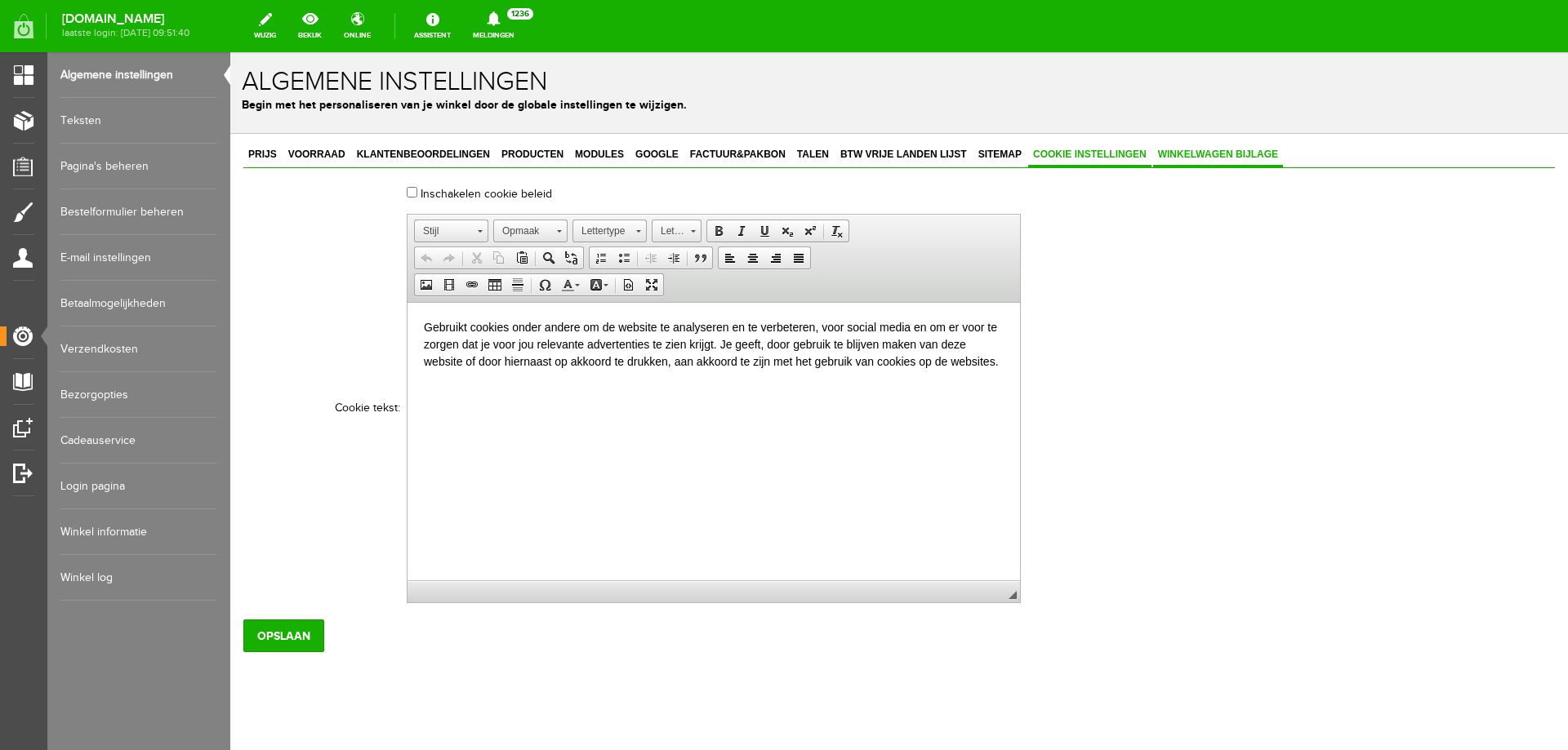
click at [1192, 162] on link "Winkelwagen bijlage" at bounding box center [1219, 155] width 130 height 23
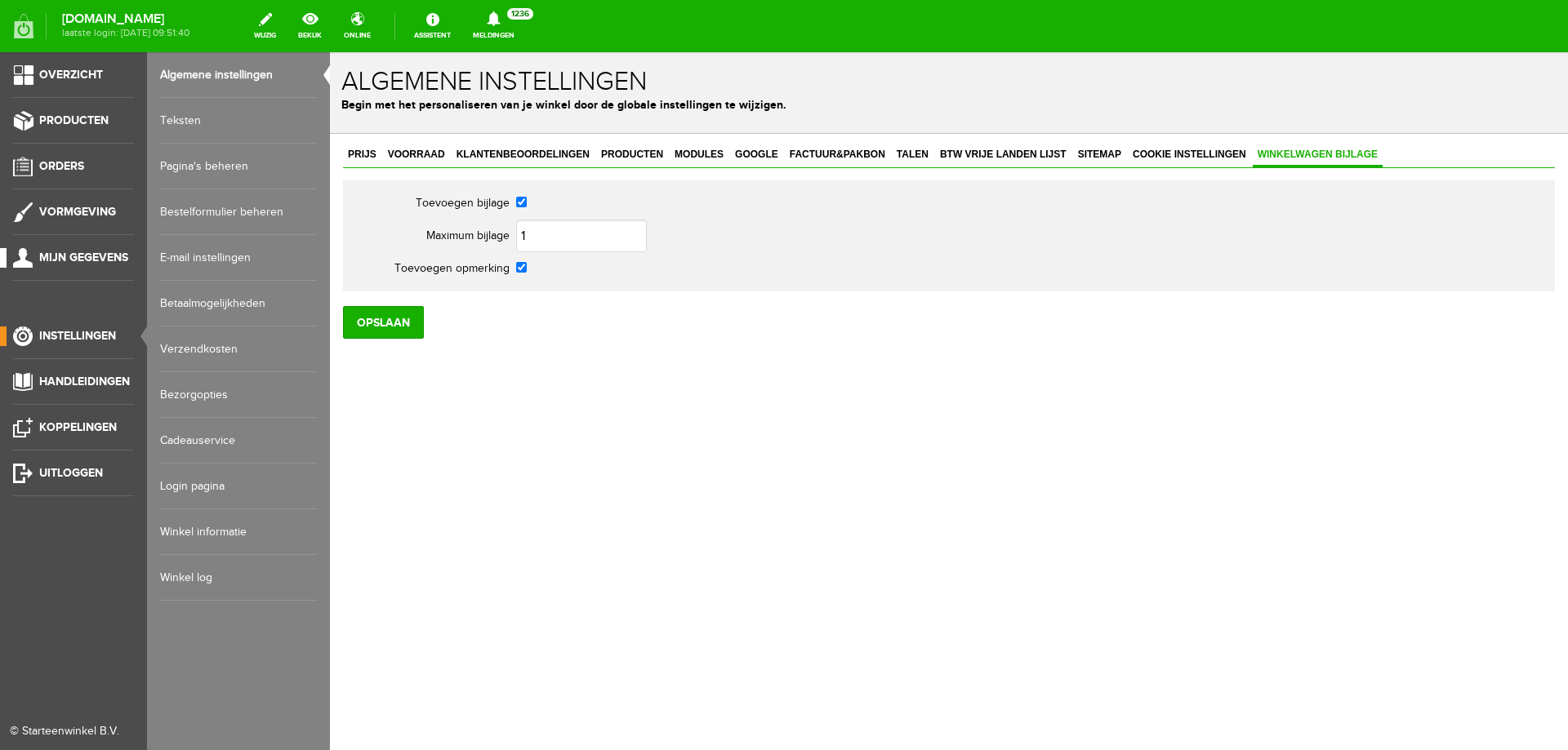
click at [90, 254] on span "Mijn gegevens" at bounding box center [83, 257] width 89 height 14
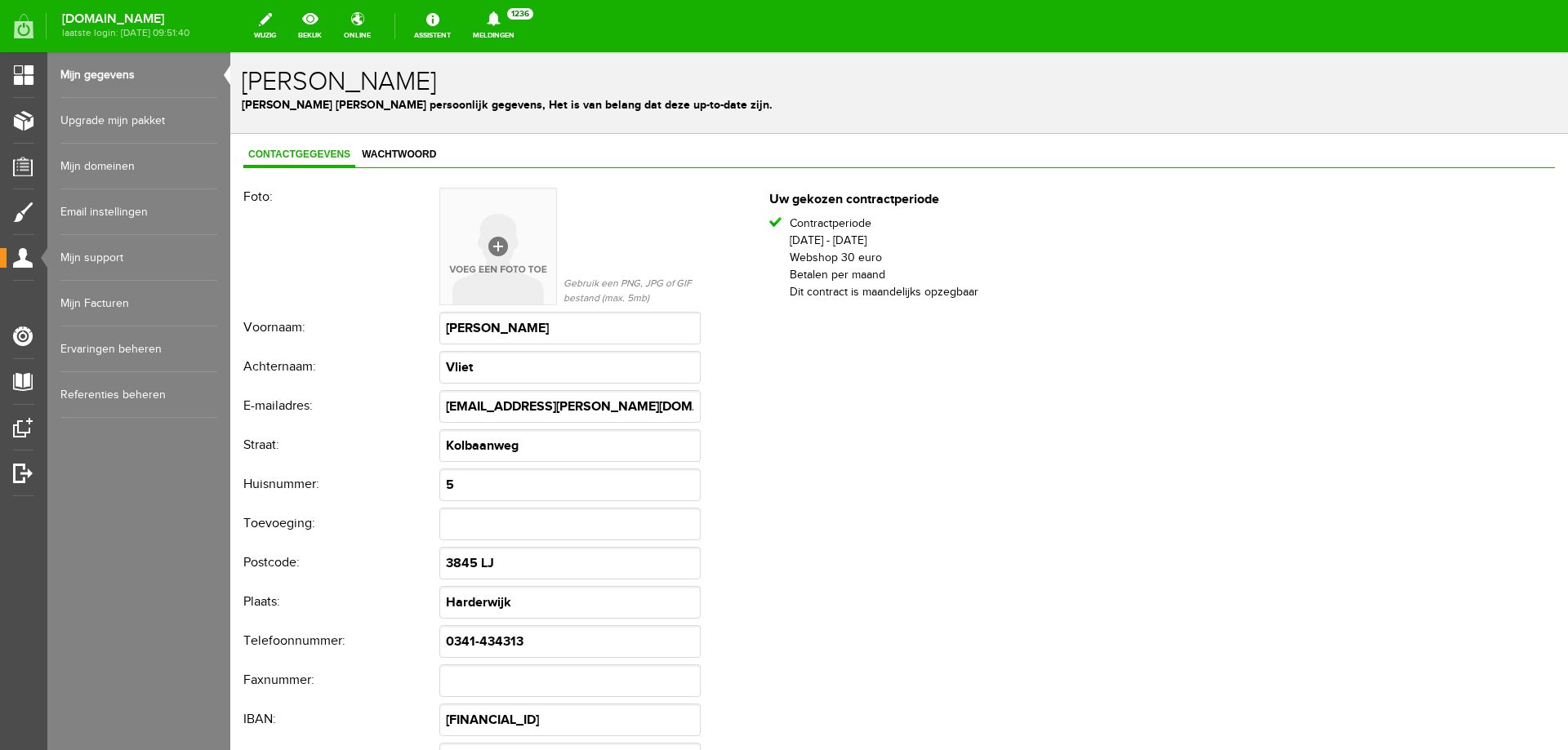
click at [94, 213] on link "Email instellingen" at bounding box center [139, 212] width 157 height 46
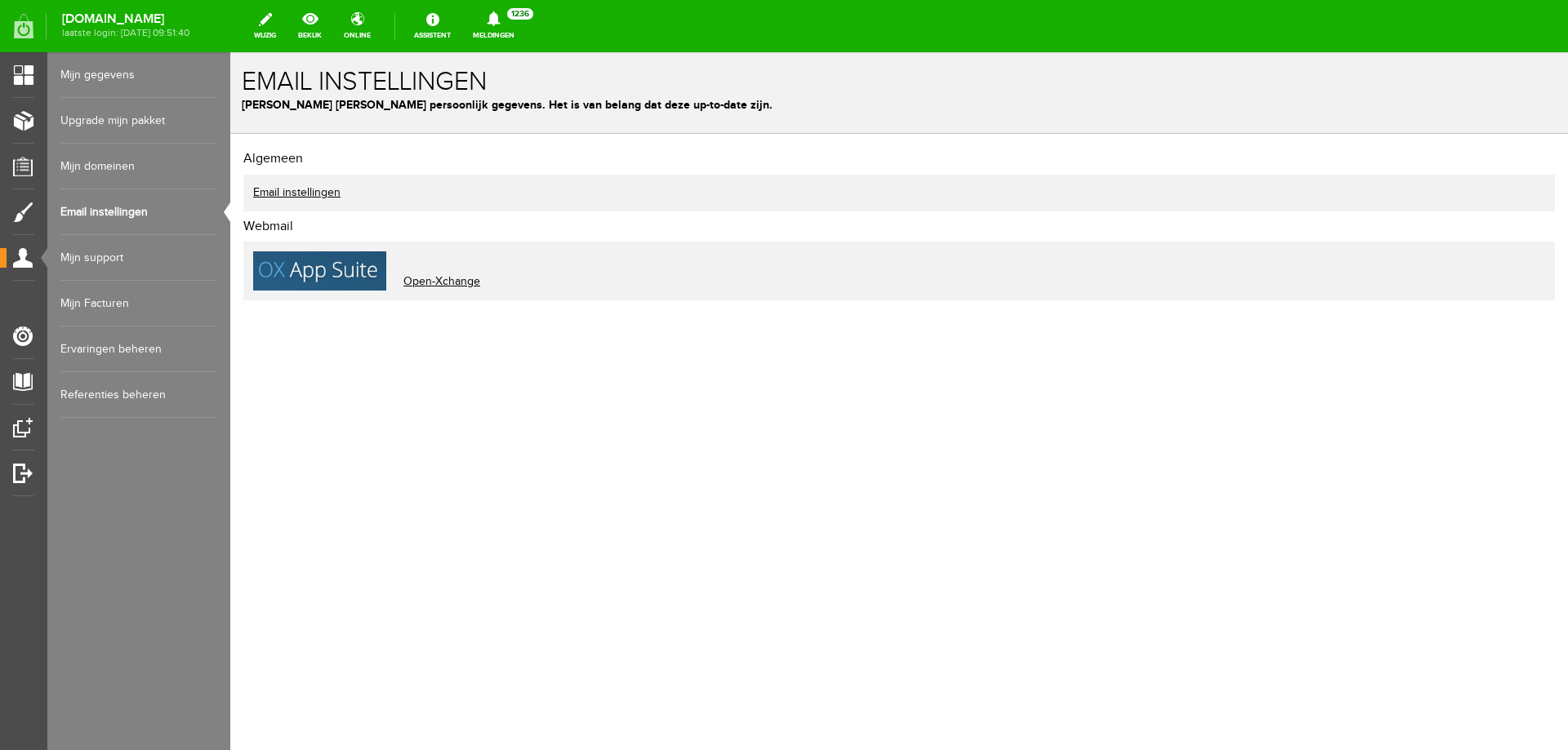
click at [106, 164] on link "Mijn domeinen" at bounding box center [139, 166] width 157 height 46
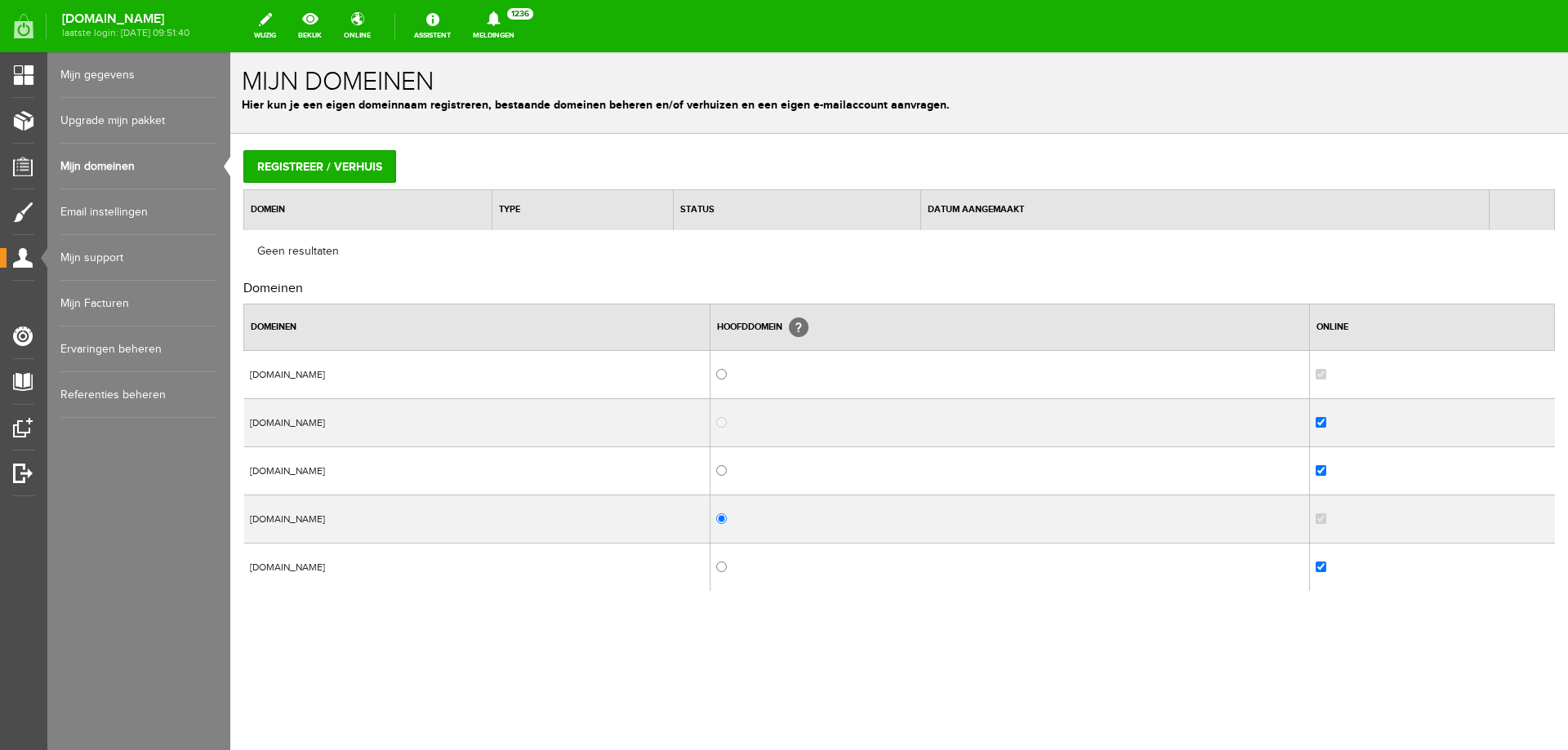
click at [149, 352] on link "Ervaringen beheren" at bounding box center [139, 349] width 157 height 46
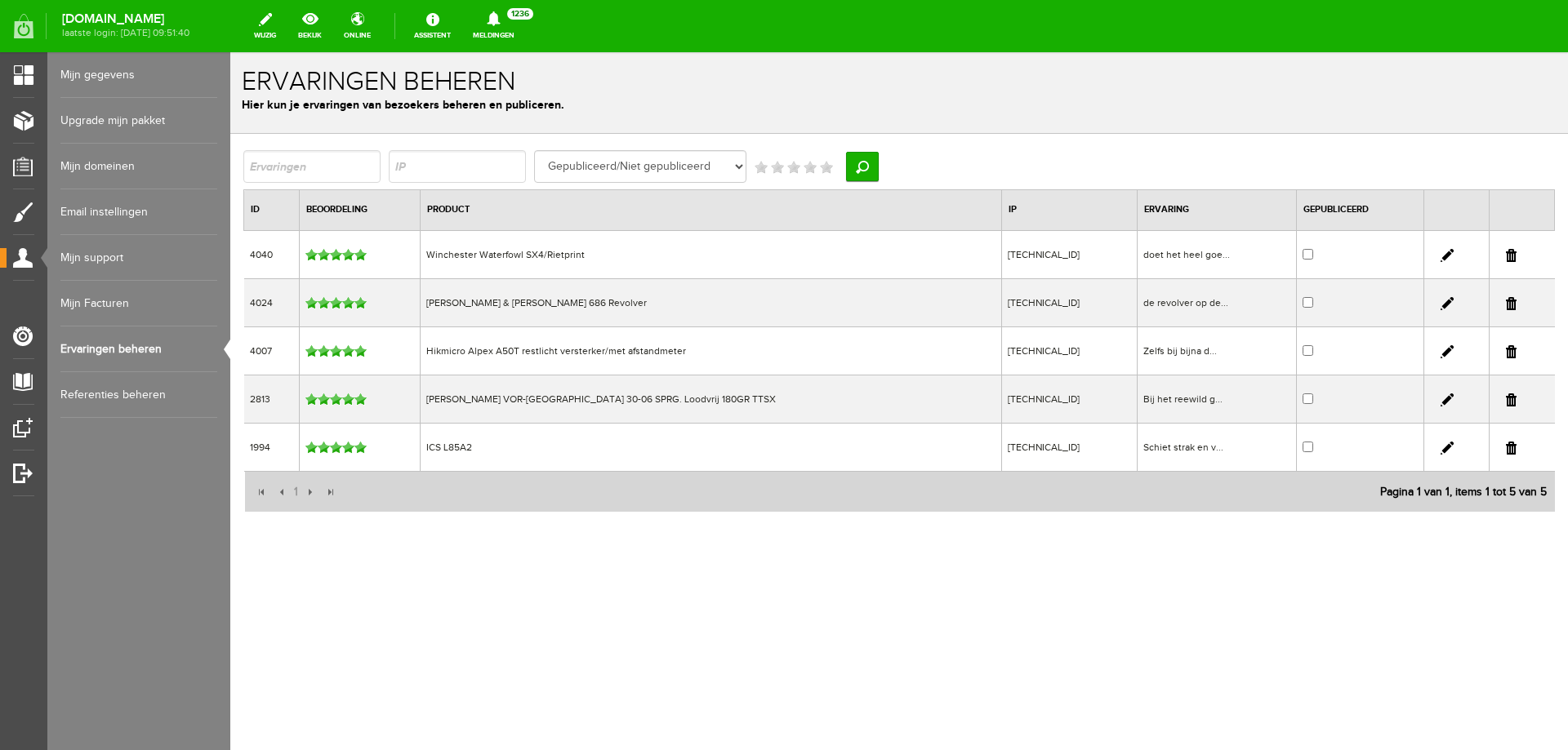
click at [137, 80] on link "Mijn gegevens" at bounding box center [139, 75] width 157 height 46
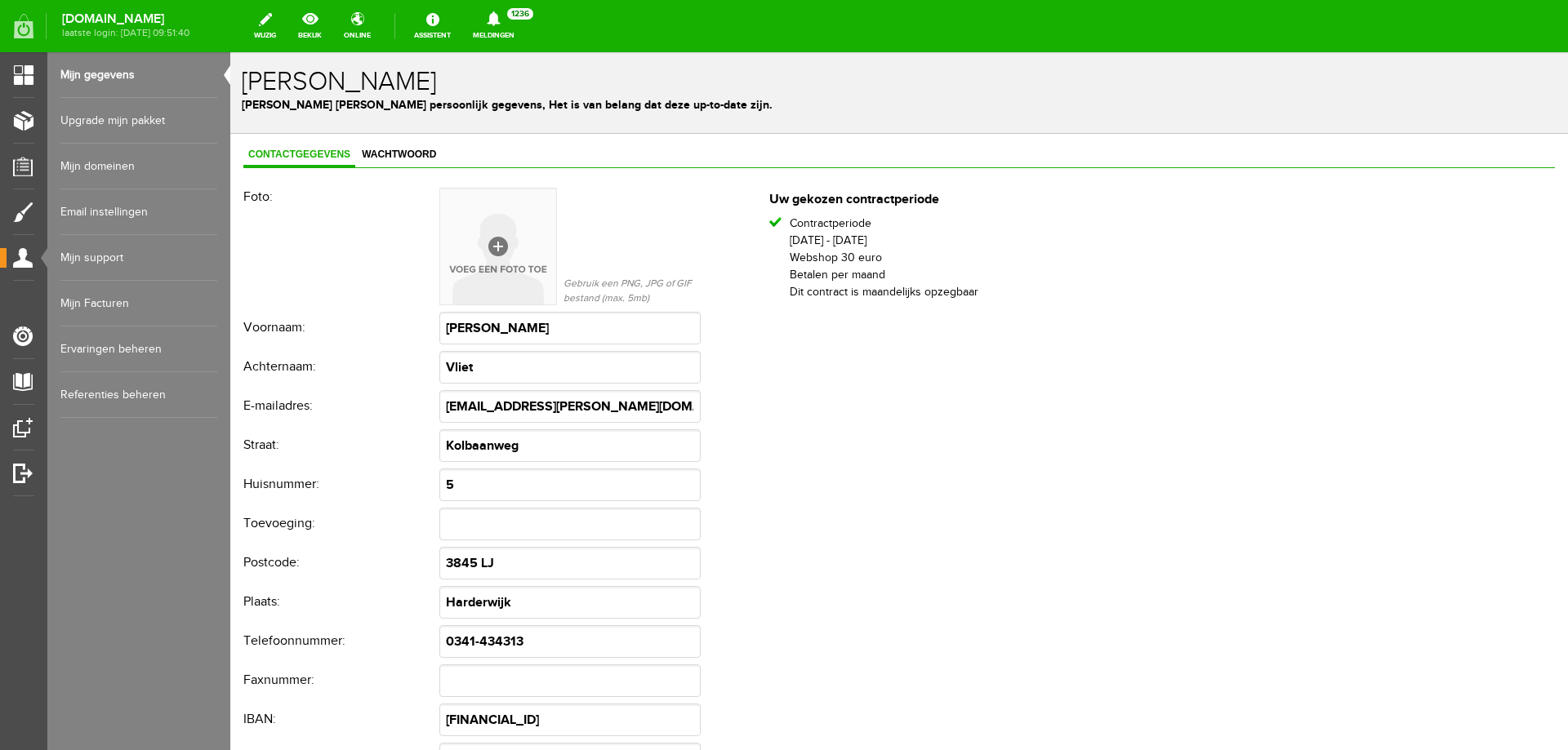
click at [78, 116] on link "Upgrade mijn pakket" at bounding box center [139, 121] width 157 height 46
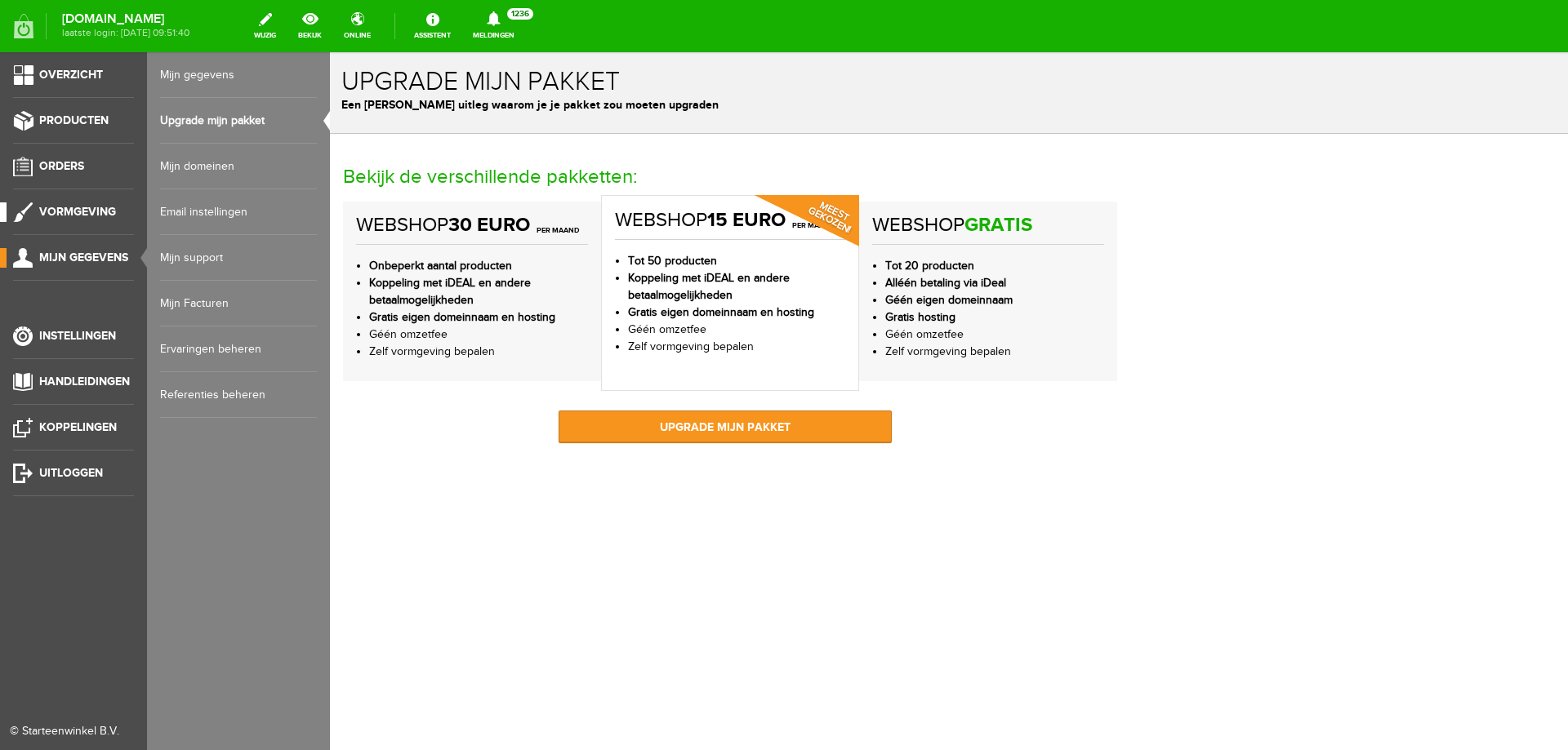
click at [61, 210] on span "Vormgeving" at bounding box center [77, 211] width 77 height 14
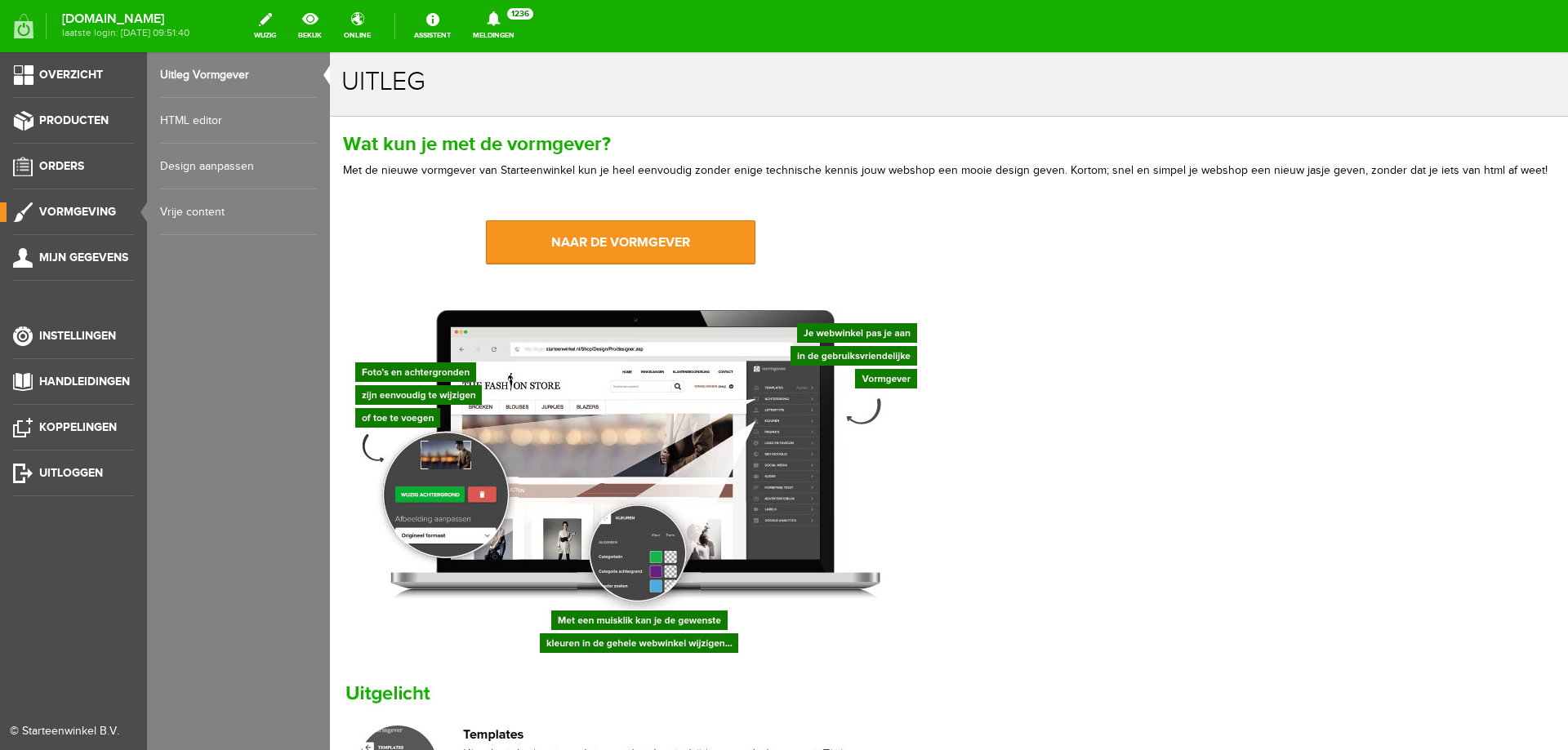
click at [234, 115] on link "HTML editor" at bounding box center [238, 121] width 157 height 46
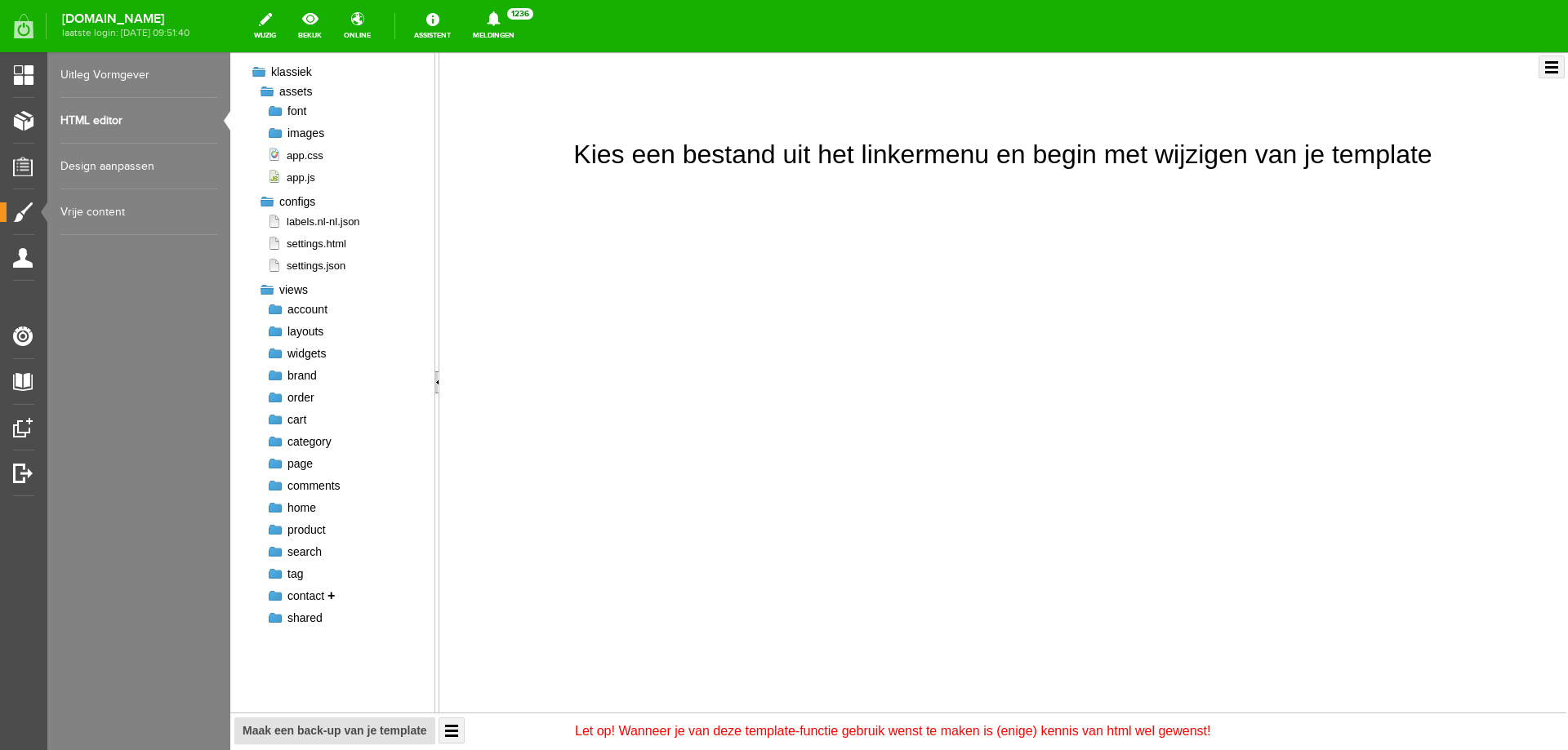
click at [295, 598] on span "contact" at bounding box center [305, 596] width 37 height 13
click at [271, 594] on div at bounding box center [275, 596] width 16 height 16
click at [303, 613] on span "index.liquid" at bounding box center [311, 616] width 73 height 15
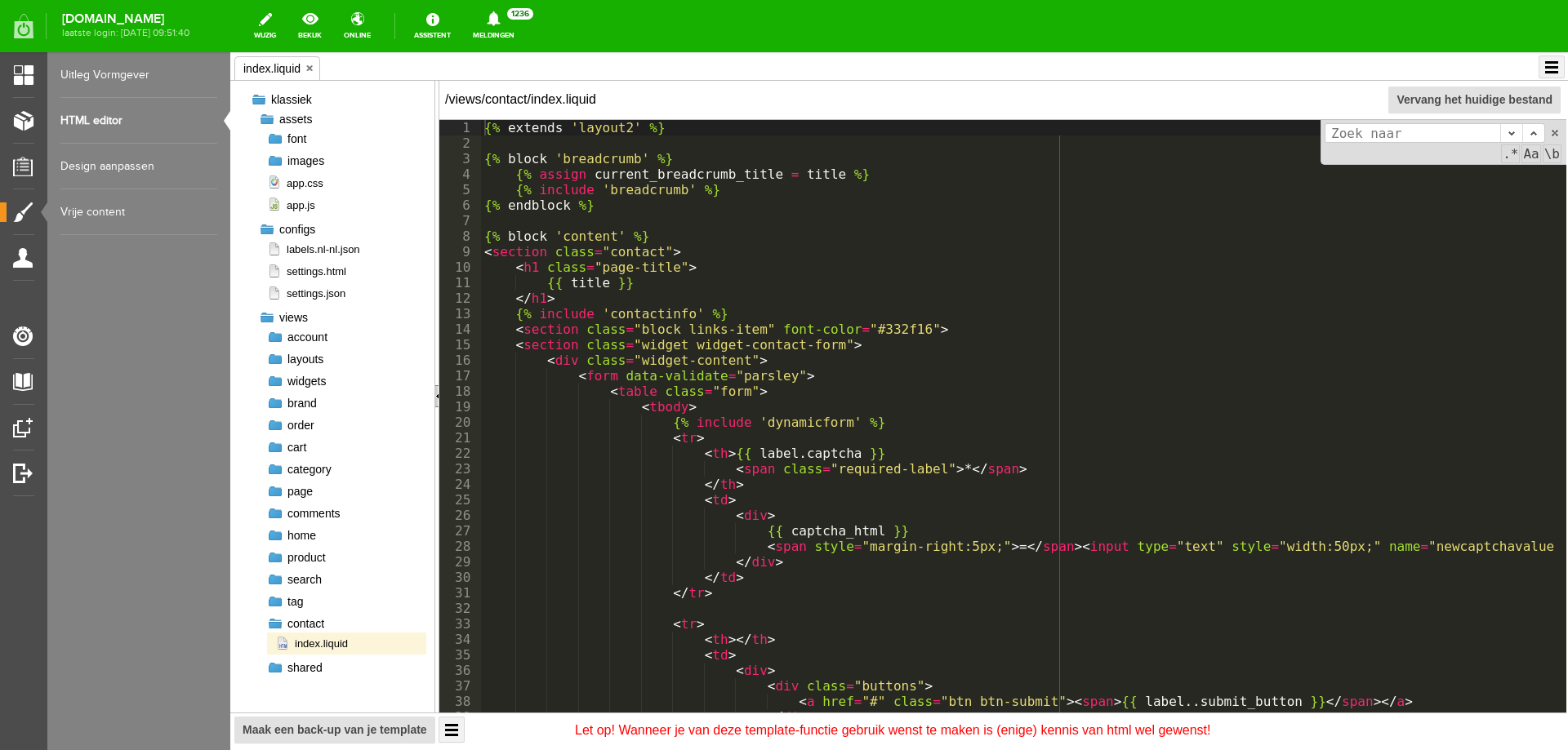
click at [274, 493] on div at bounding box center [275, 492] width 16 height 16
click at [314, 510] on span "index.liquid" at bounding box center [311, 511] width 73 height 15
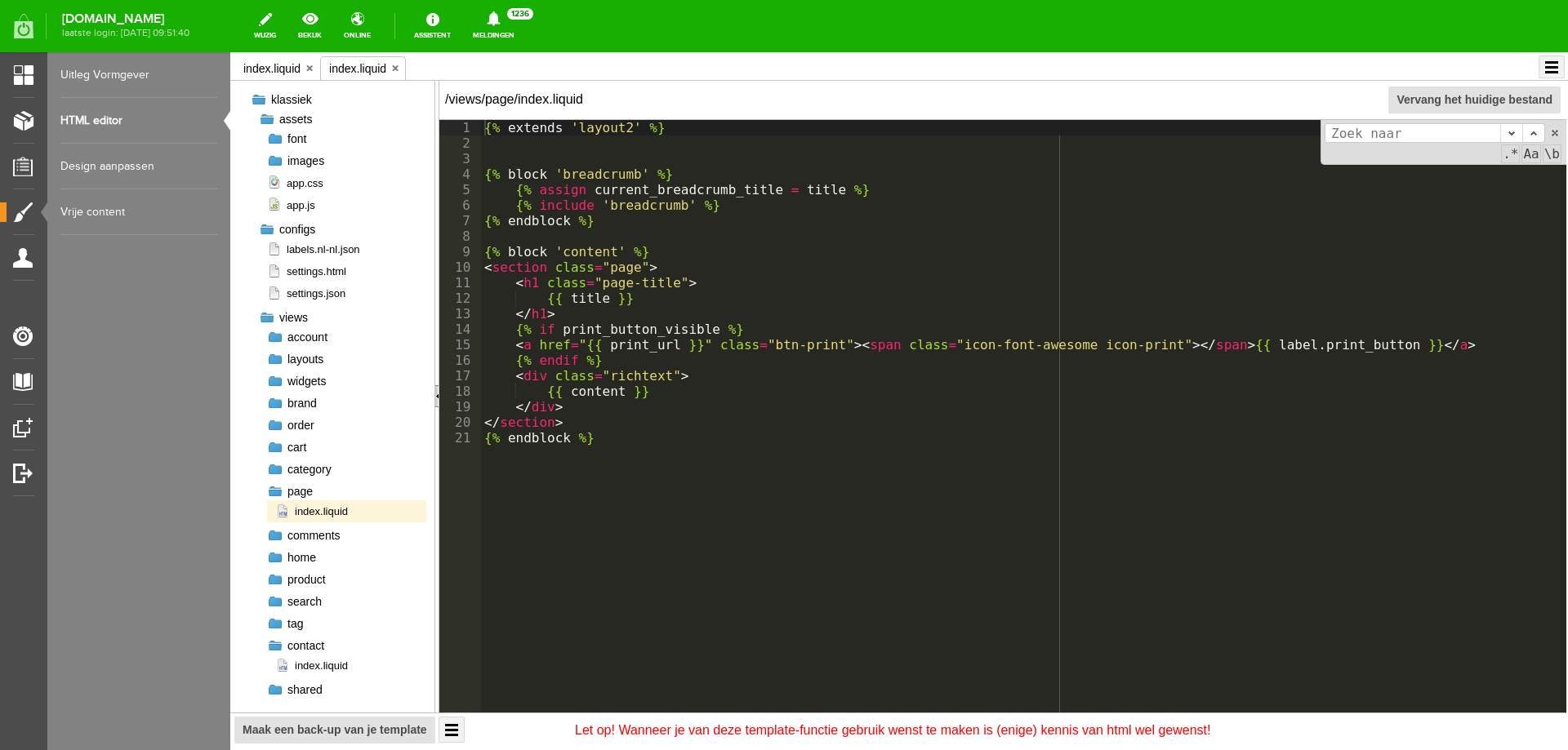
click at [276, 493] on div at bounding box center [275, 492] width 16 height 16
click at [273, 357] on div at bounding box center [275, 359] width 16 height 16
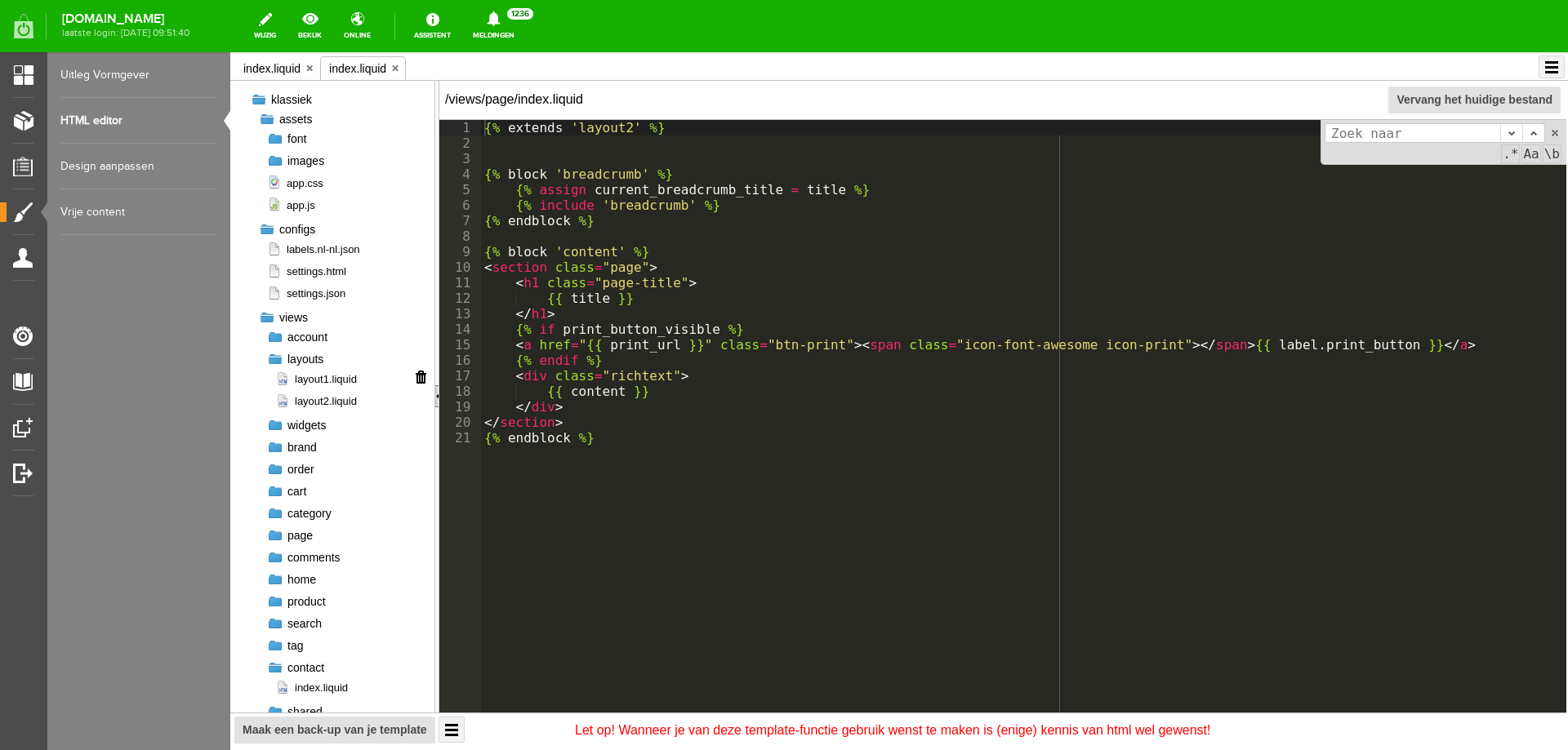
click at [309, 375] on span "layout1.liquid" at bounding box center [316, 379] width 81 height 15
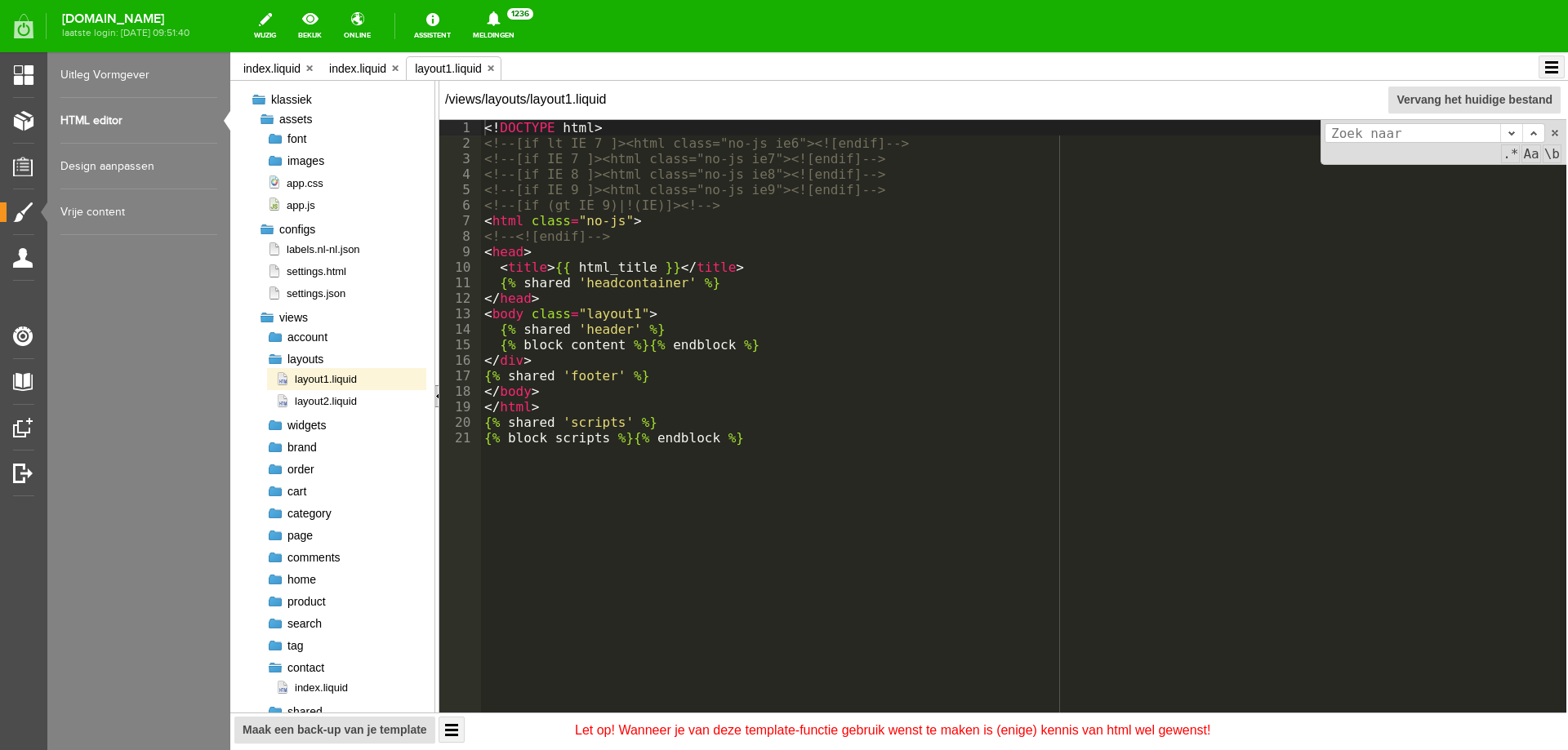
click at [271, 360] on div at bounding box center [275, 359] width 16 height 16
click at [264, 232] on div at bounding box center [267, 229] width 16 height 16
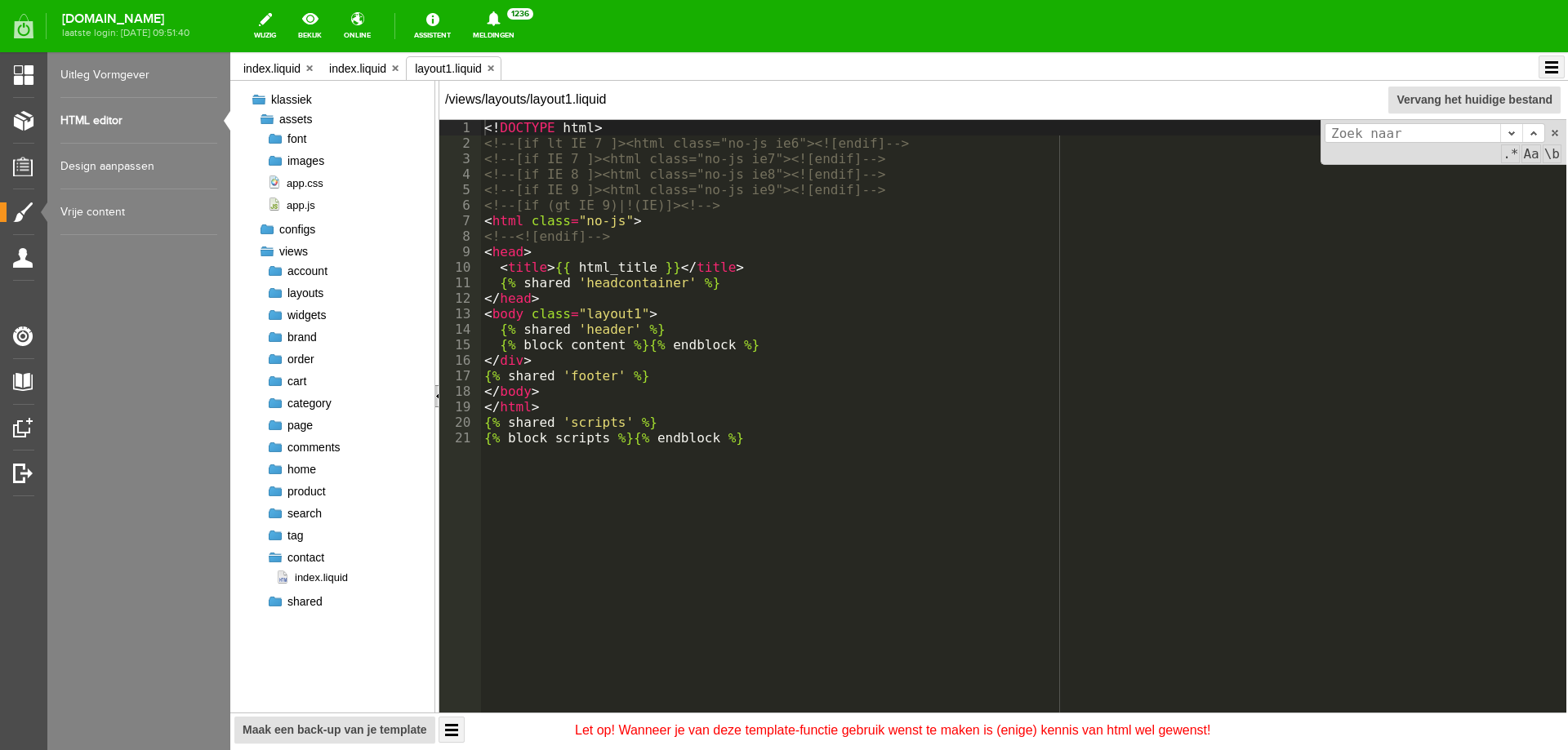
click at [277, 162] on div at bounding box center [275, 161] width 16 height 16
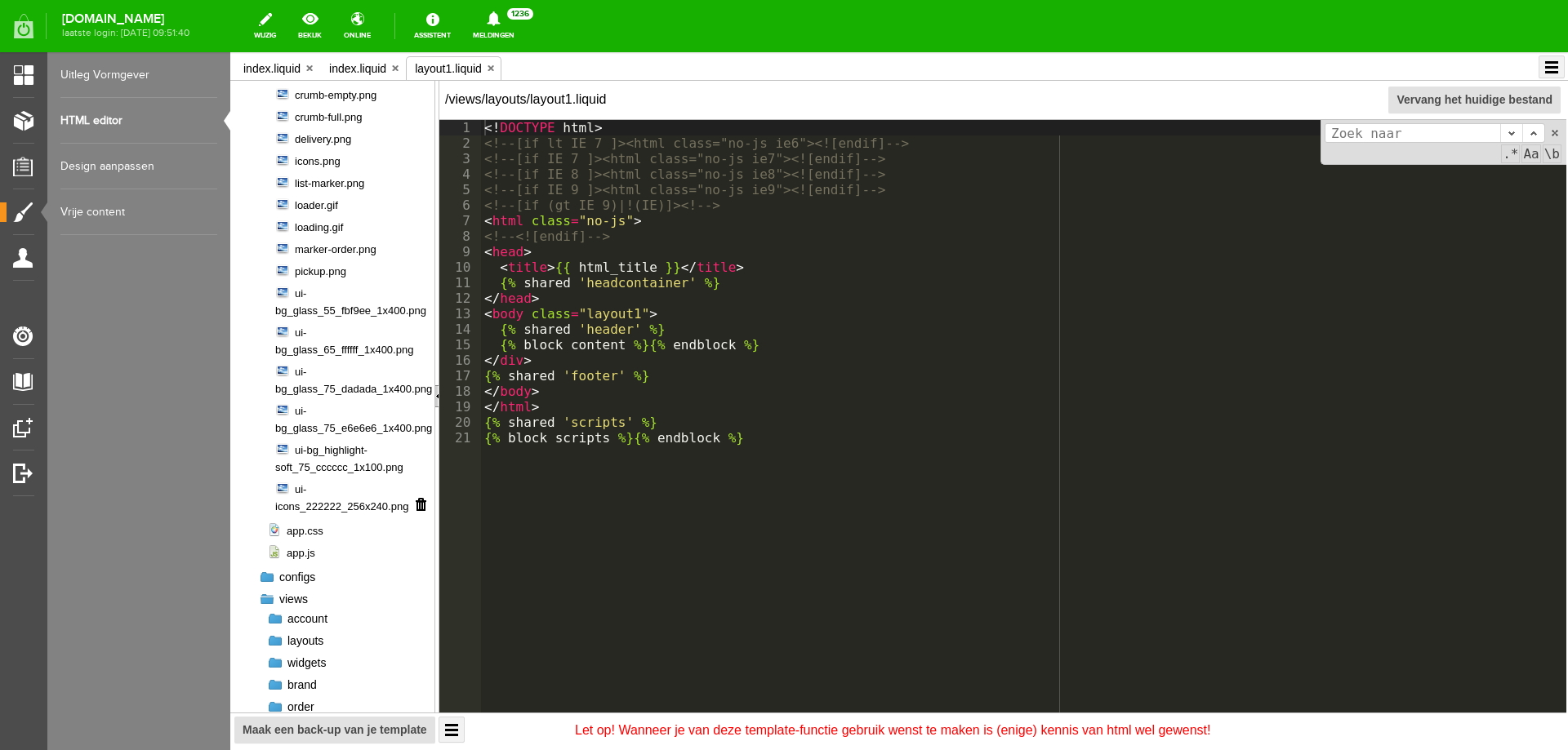
scroll to position [259, 0]
click at [313, 495] on li "ui-icons_222222_256x240.png" at bounding box center [347, 501] width 159 height 39
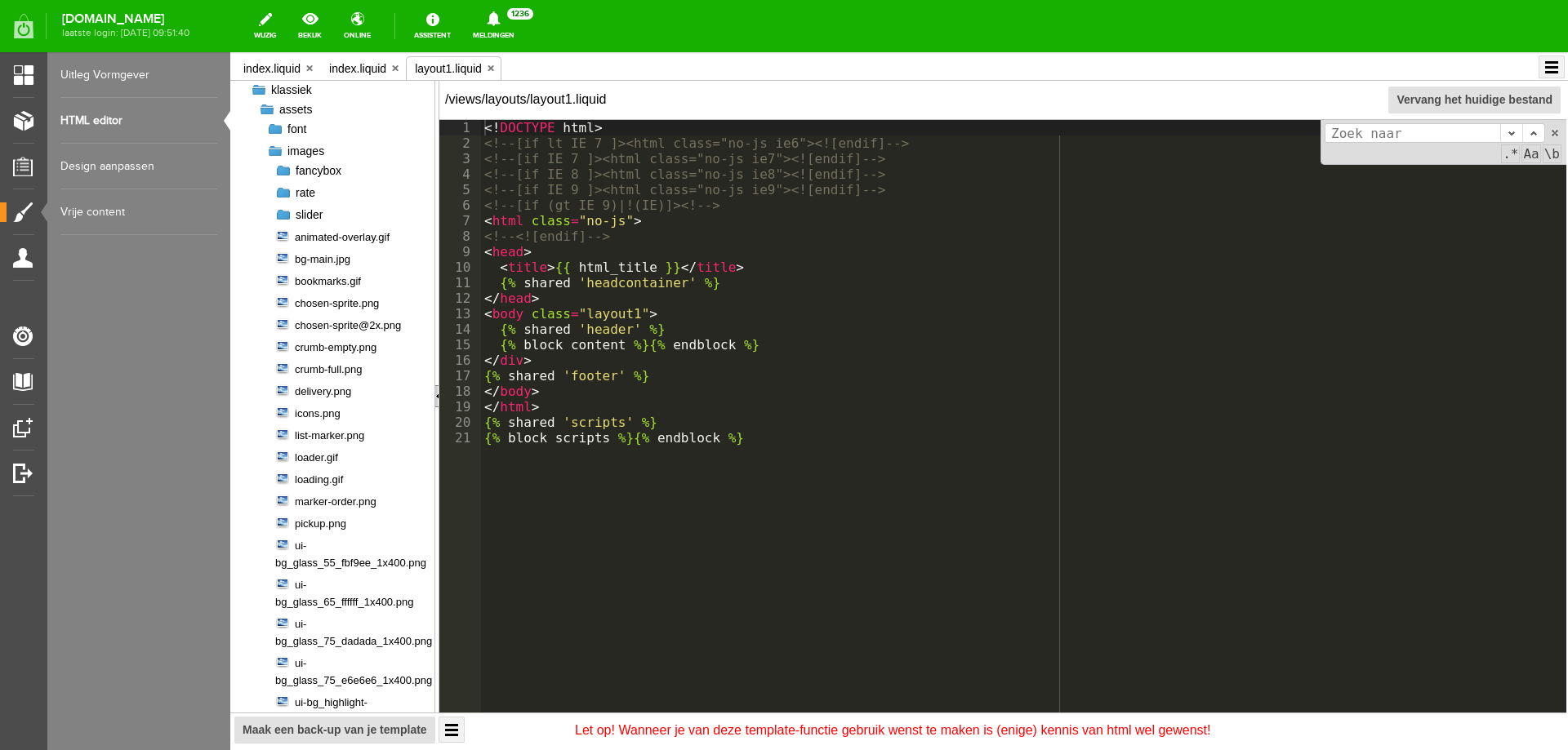
scroll to position [2, 0]
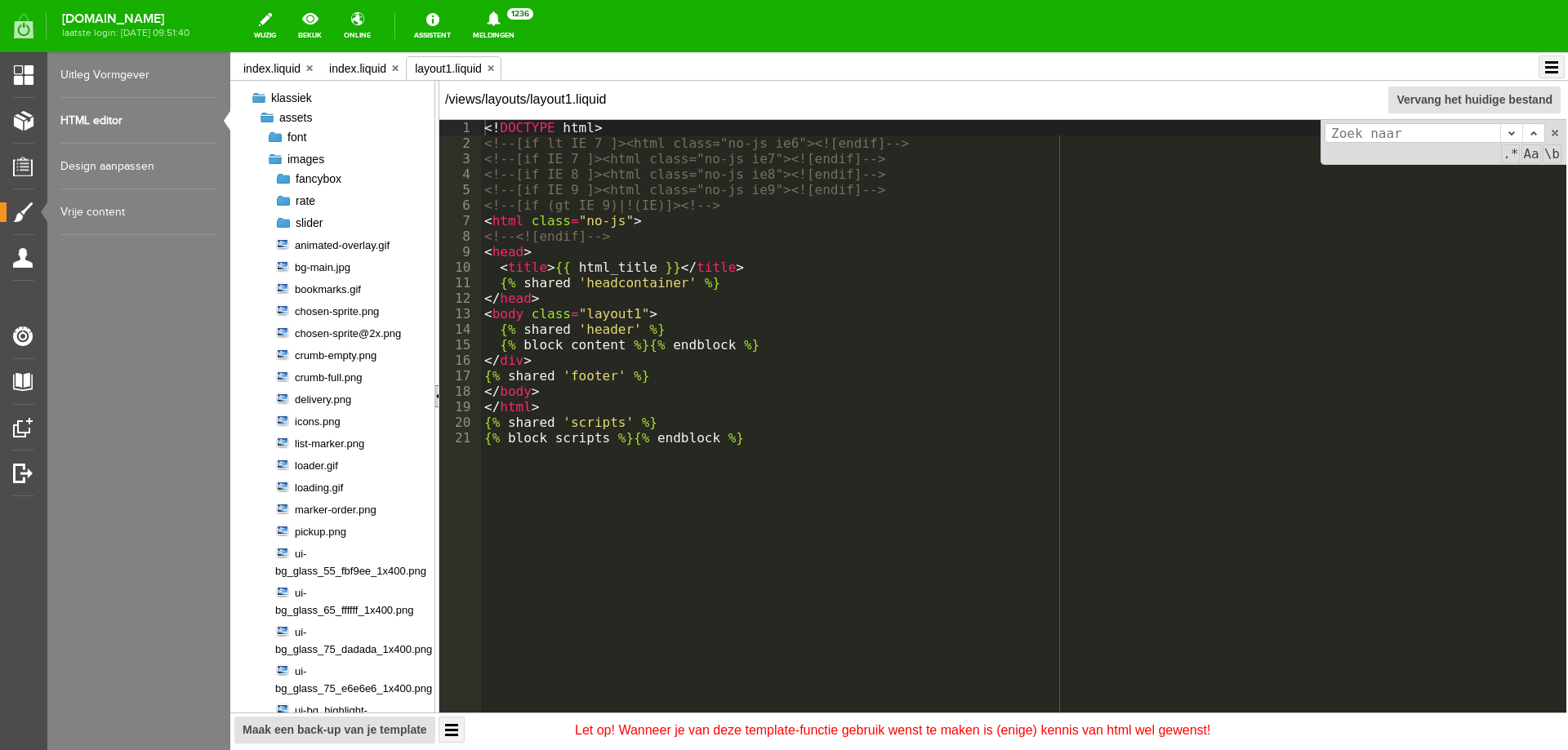
click at [274, 161] on div at bounding box center [275, 159] width 16 height 16
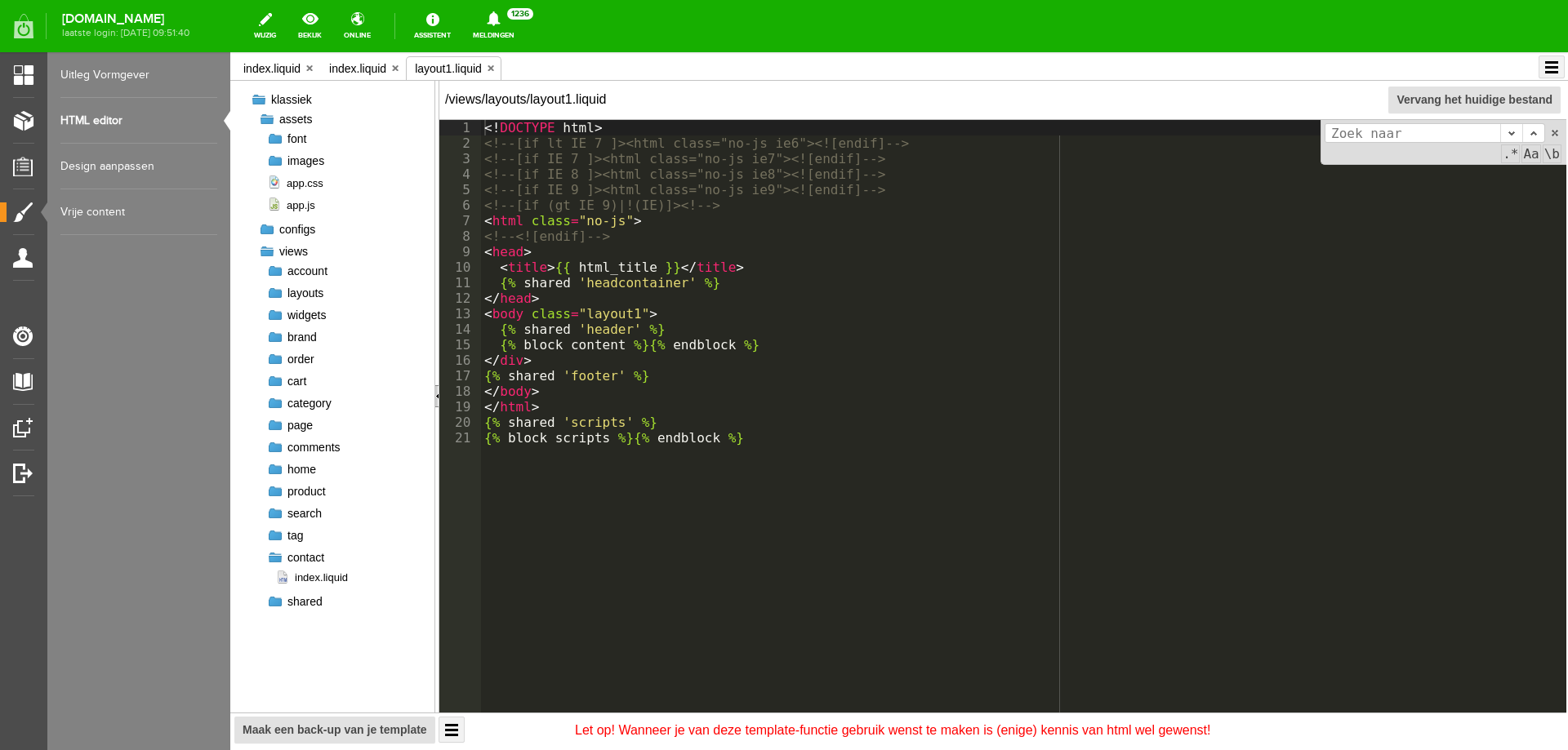
scroll to position [0, 0]
click at [275, 140] on div at bounding box center [275, 139] width 16 height 16
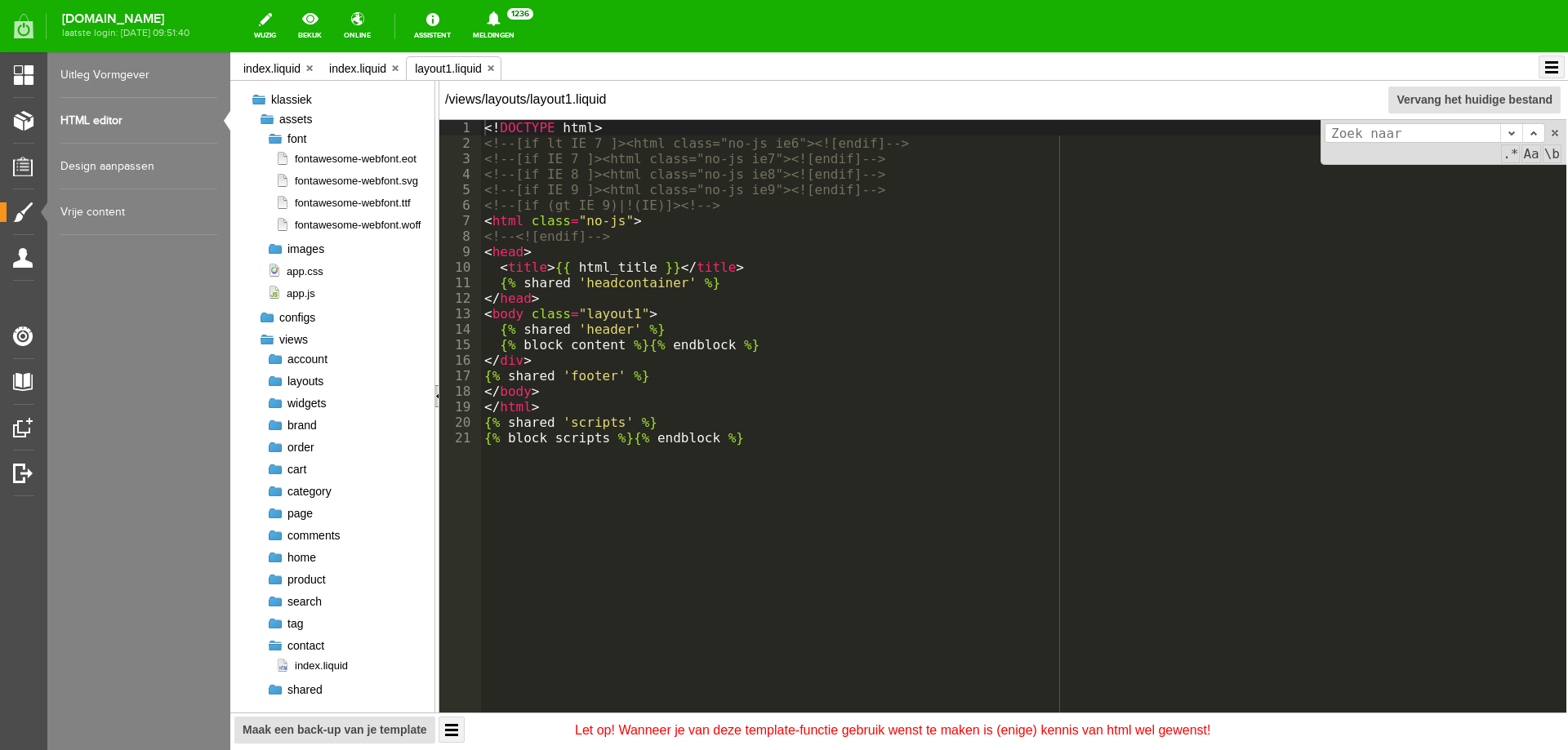
click at [273, 138] on div at bounding box center [275, 139] width 16 height 16
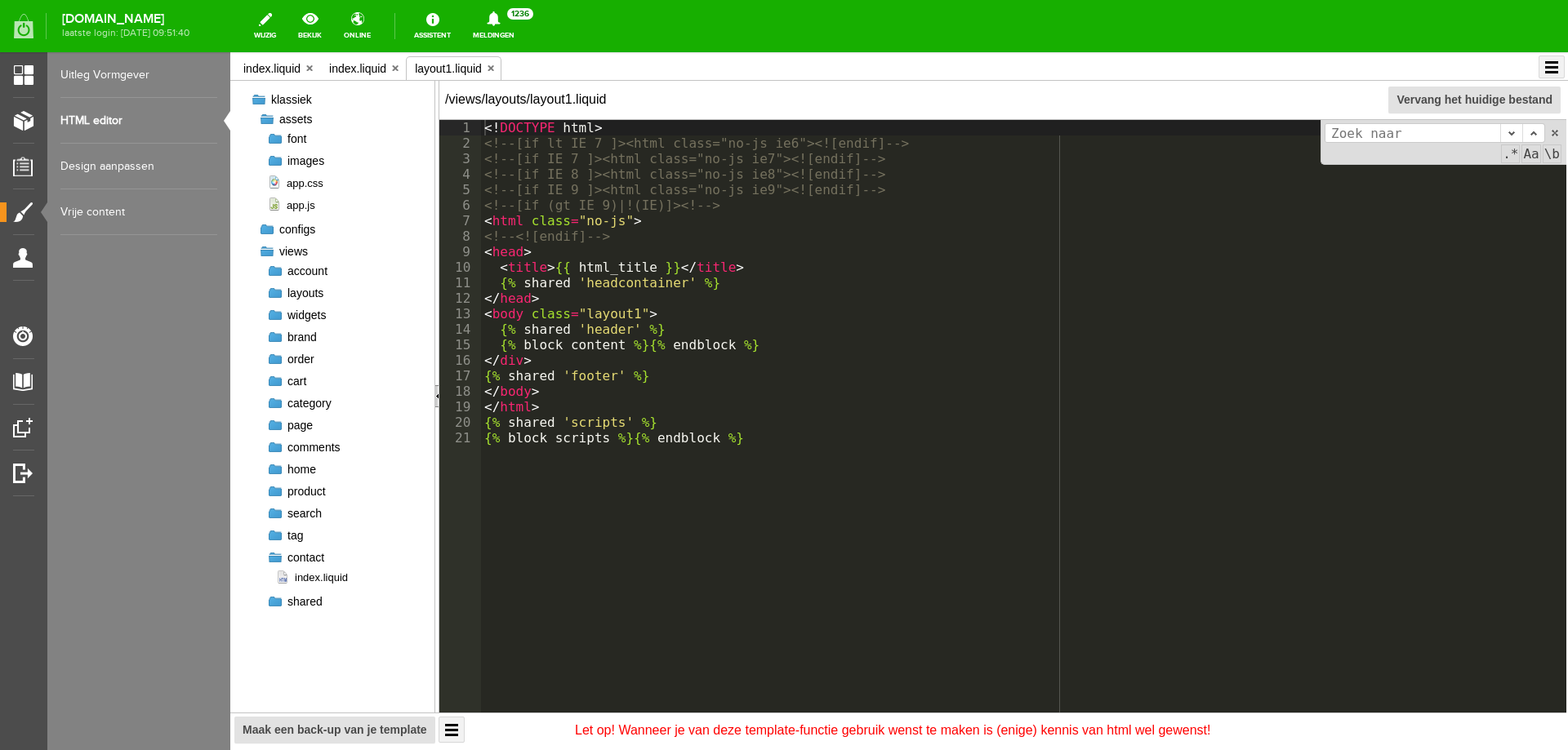
click at [268, 122] on div at bounding box center [267, 119] width 16 height 16
click at [262, 103] on div at bounding box center [259, 99] width 16 height 16
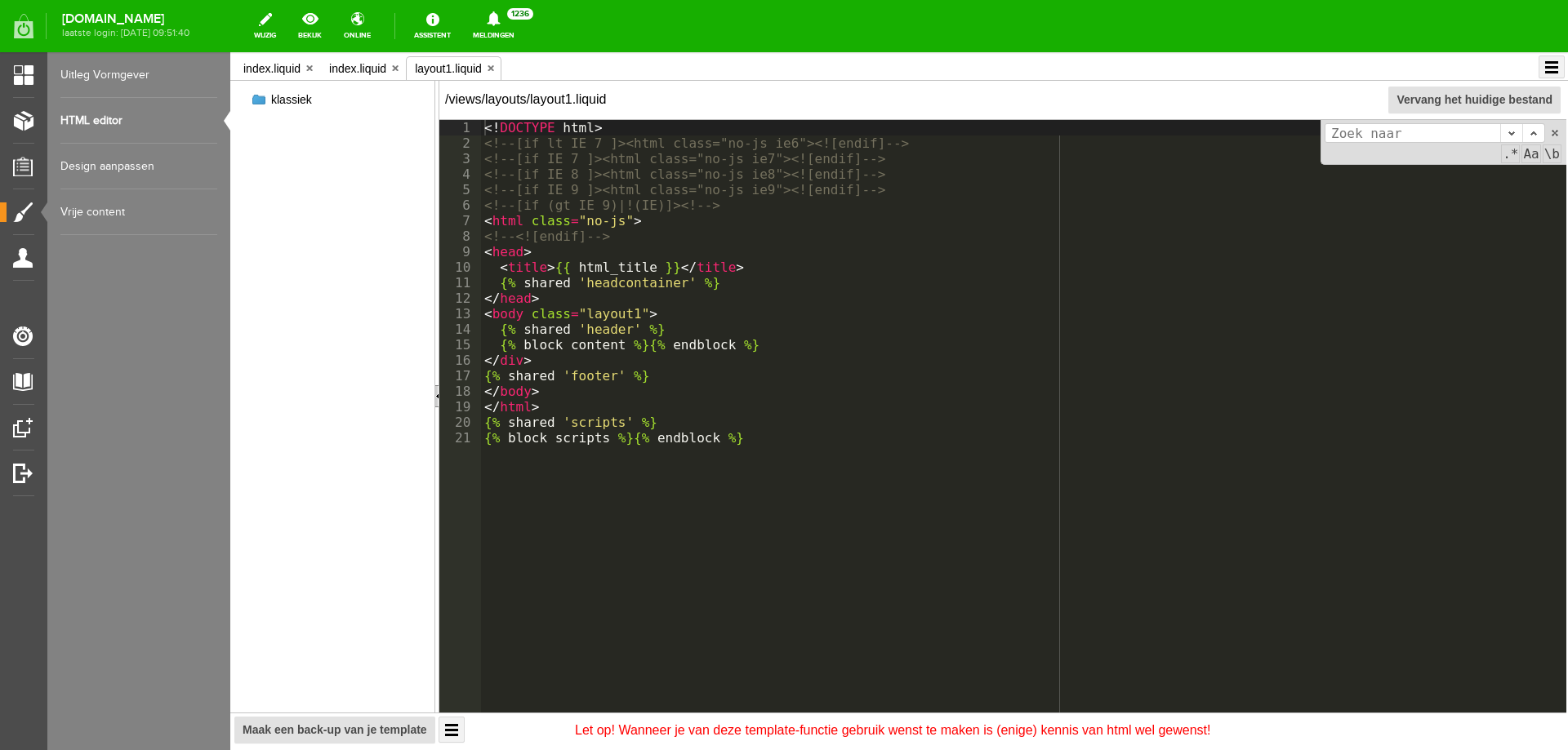
click at [262, 103] on div at bounding box center [259, 99] width 16 height 16
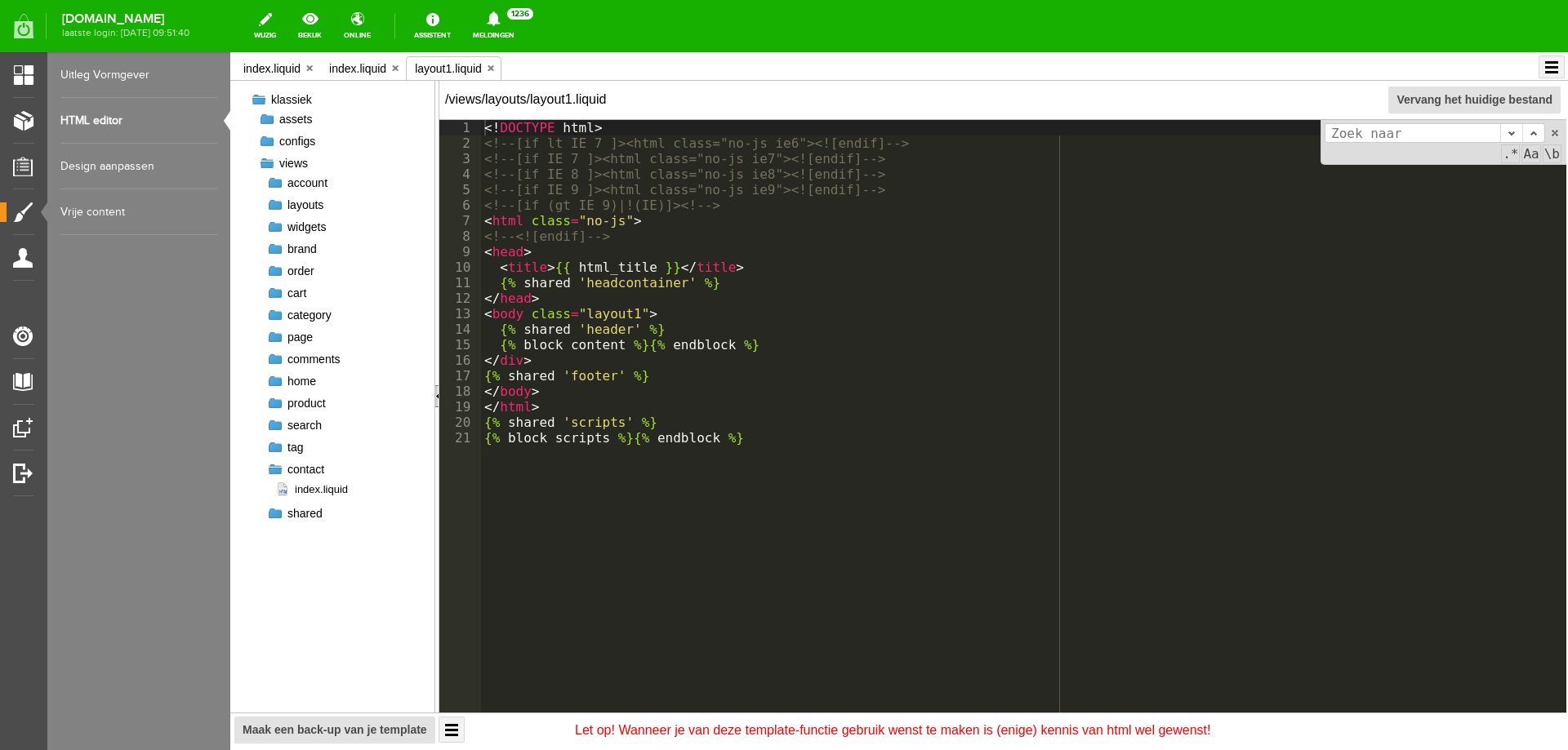
click at [276, 248] on div at bounding box center [275, 249] width 16 height 16
click at [274, 270] on div at bounding box center [275, 271] width 16 height 16
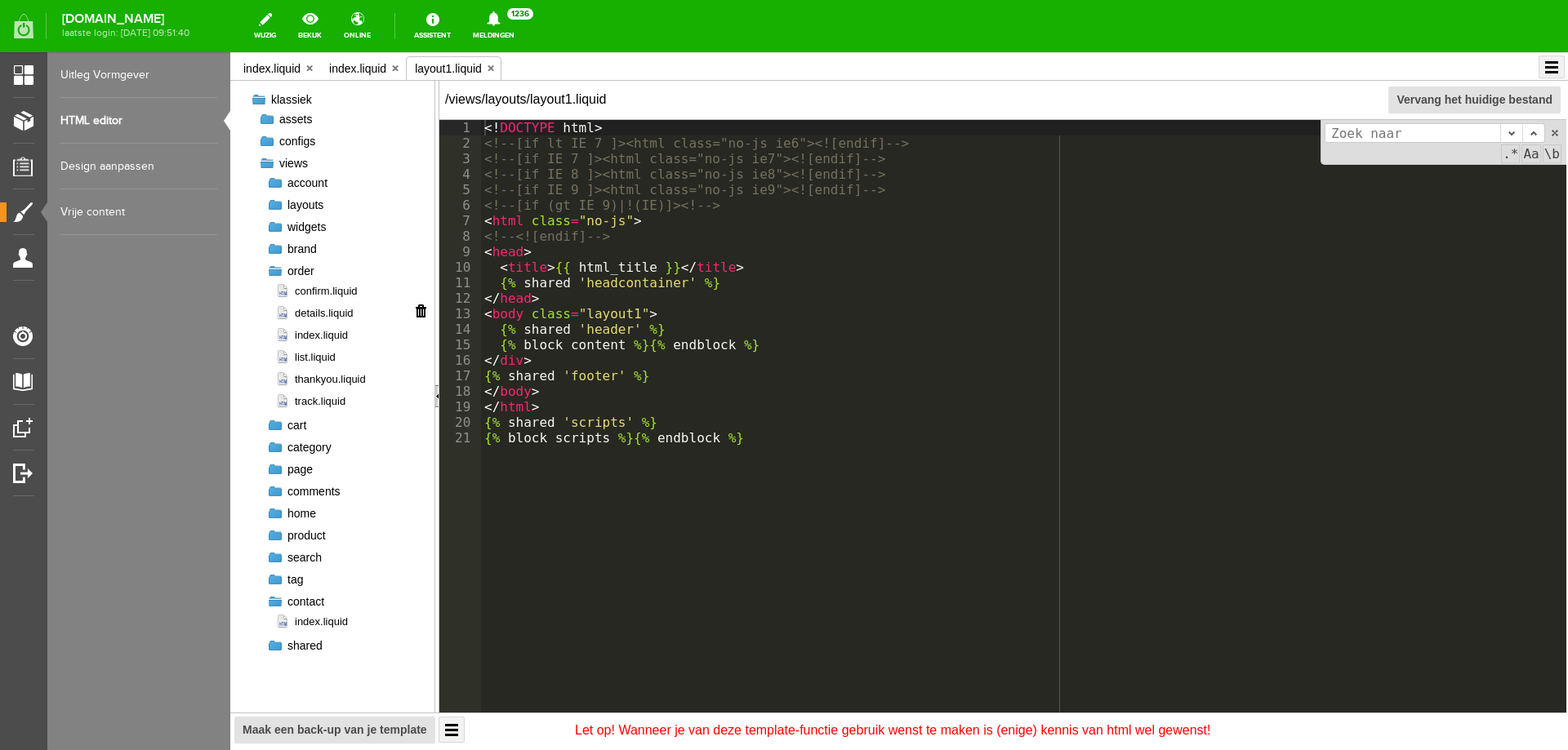
click at [335, 315] on span "details.liquid" at bounding box center [314, 312] width 79 height 15
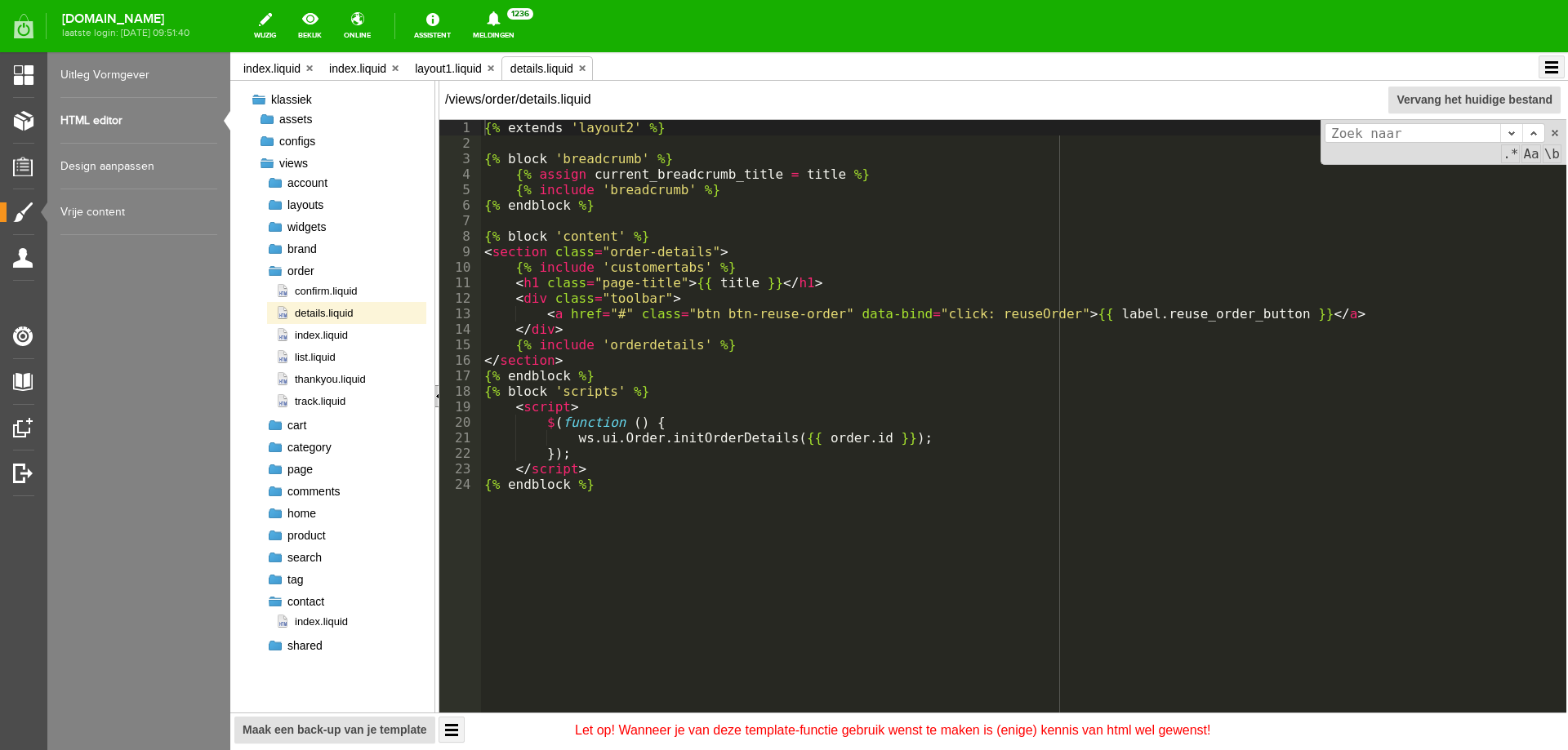
click at [274, 275] on div at bounding box center [275, 271] width 16 height 16
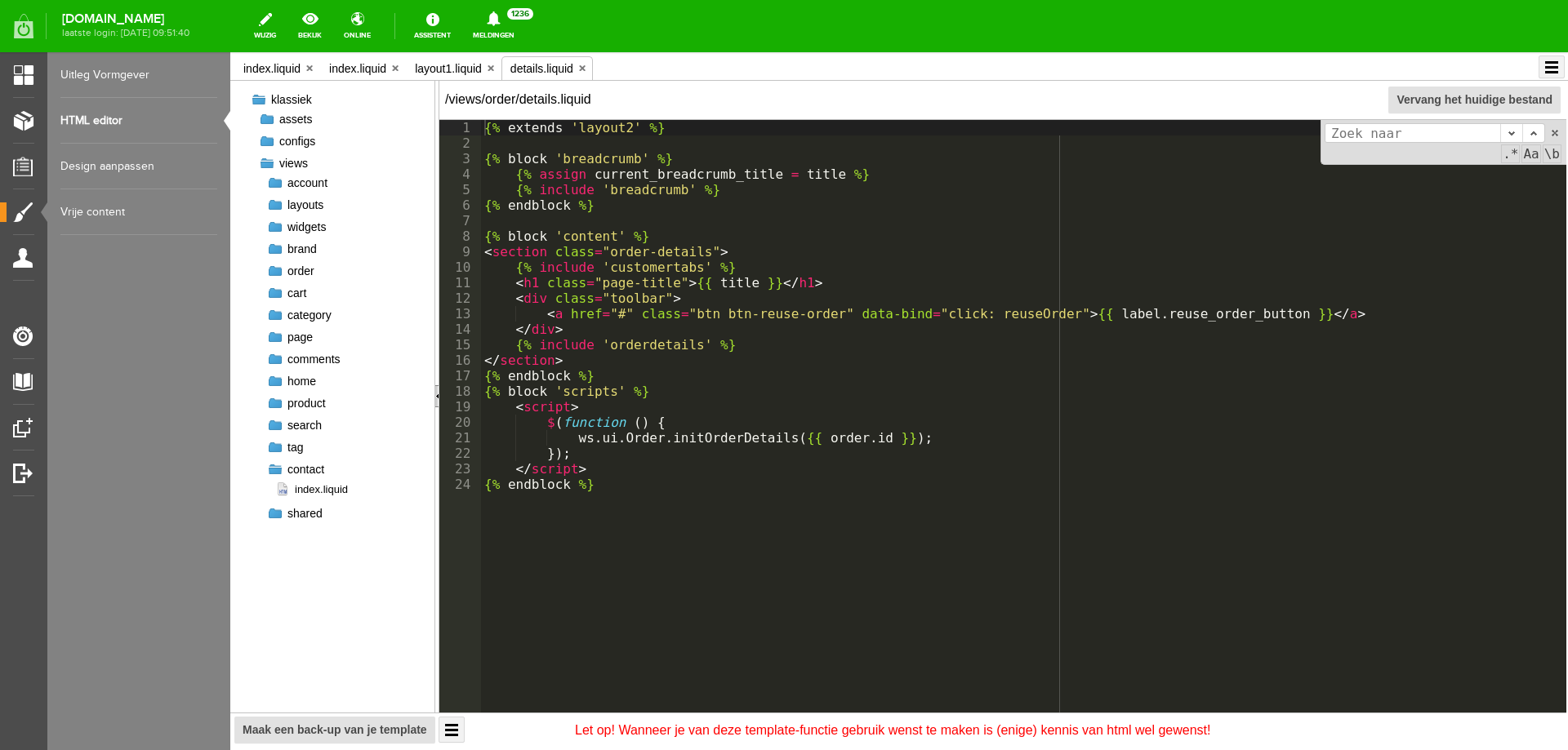
click at [272, 298] on div at bounding box center [275, 293] width 16 height 16
click at [310, 313] on span "decidesession.liquid" at bounding box center [332, 312] width 115 height 15
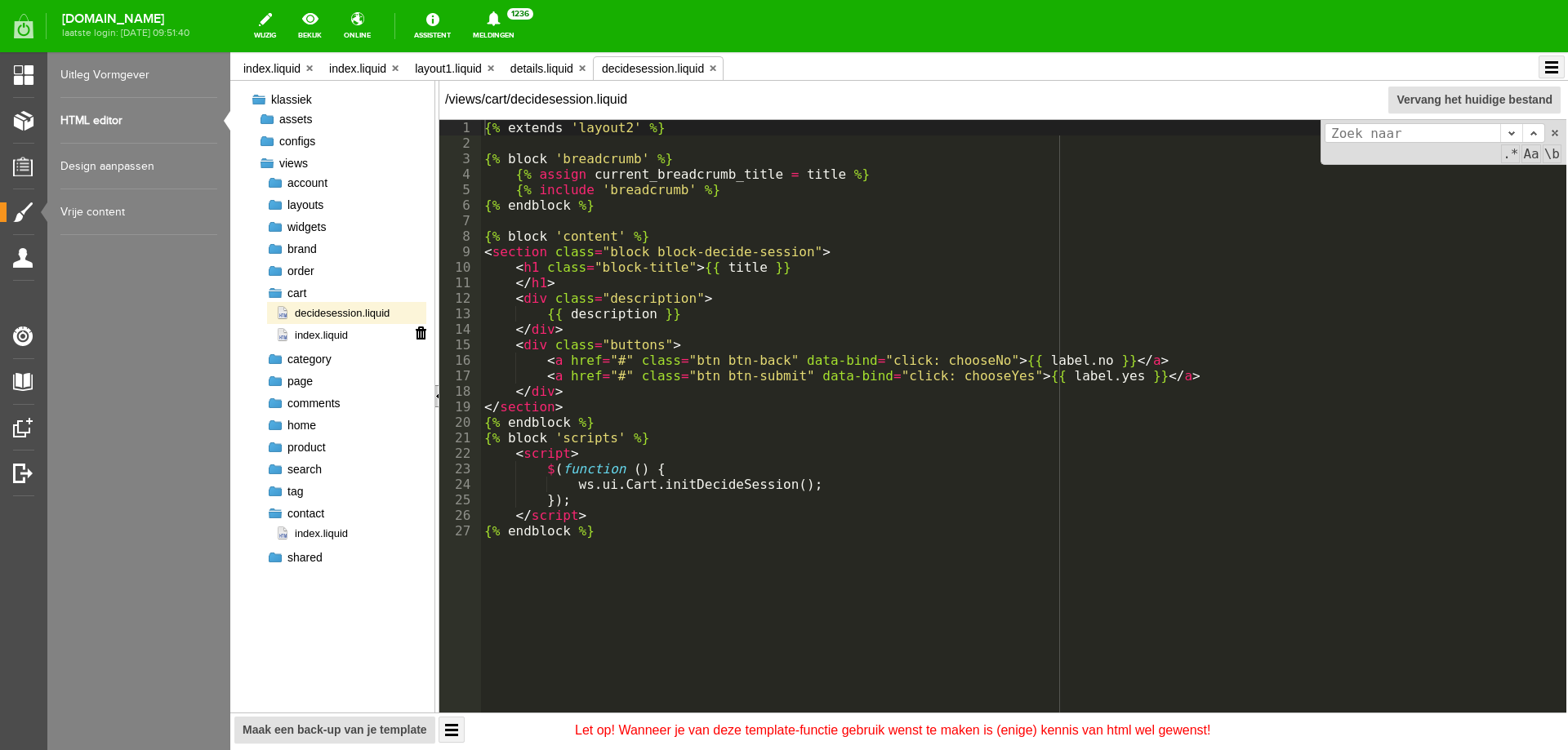
click at [316, 336] on span "index.liquid" at bounding box center [311, 335] width 73 height 15
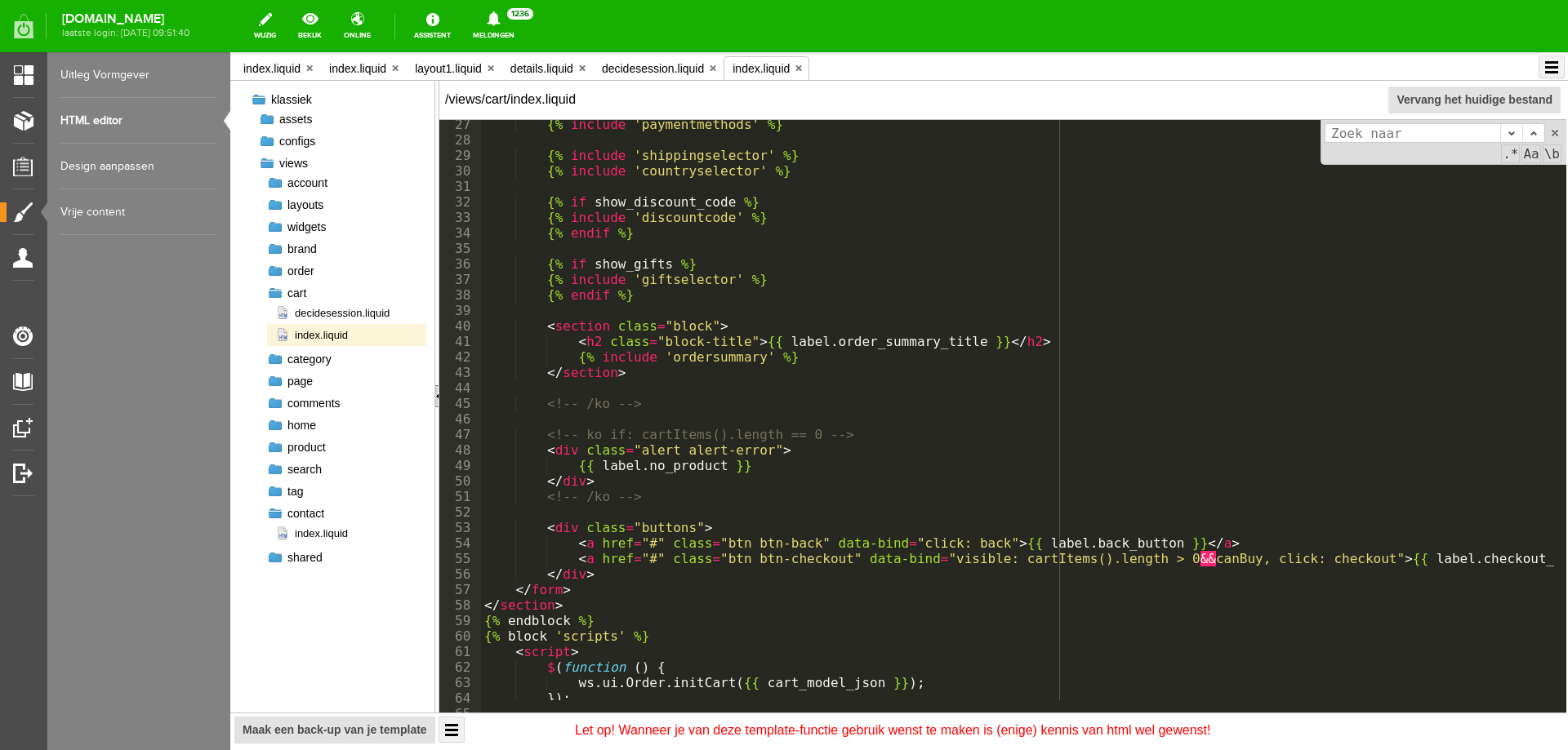
scroll to position [443, 0]
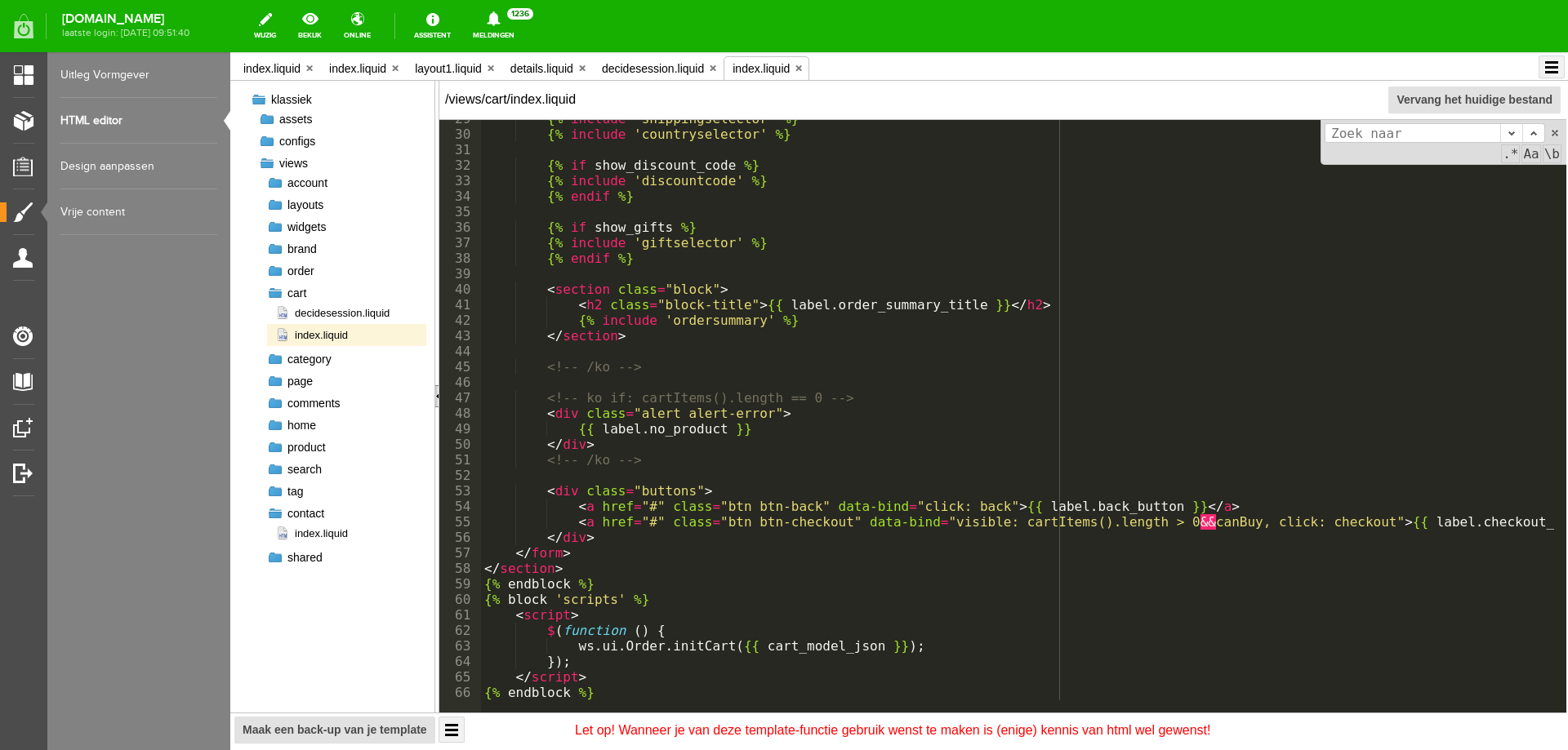
click at [276, 292] on div at bounding box center [275, 293] width 16 height 16
click at [275, 384] on div at bounding box center [275, 381] width 16 height 16
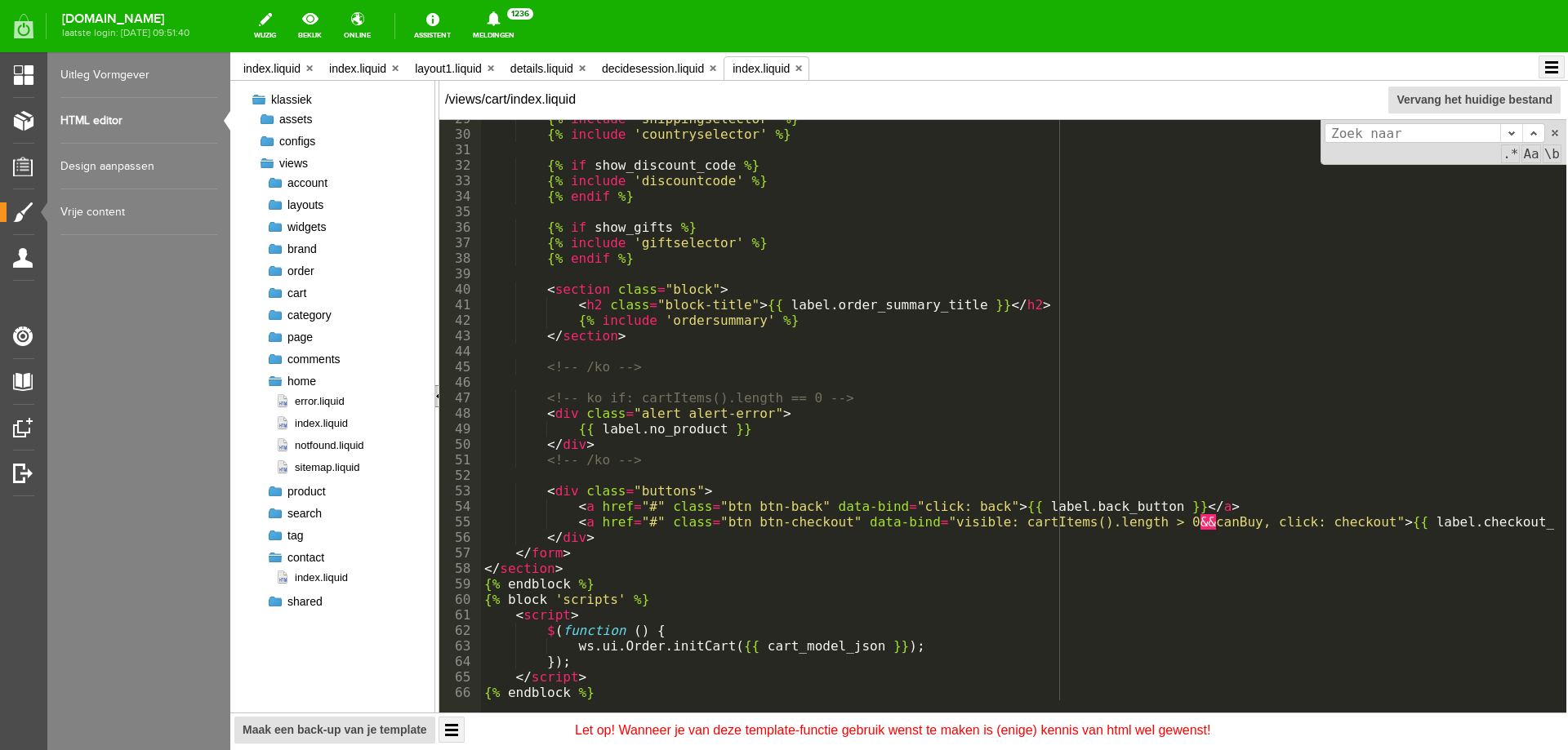
click at [276, 384] on div at bounding box center [275, 381] width 16 height 16
click at [267, 119] on div at bounding box center [267, 119] width 16 height 16
click at [274, 184] on div at bounding box center [275, 183] width 16 height 16
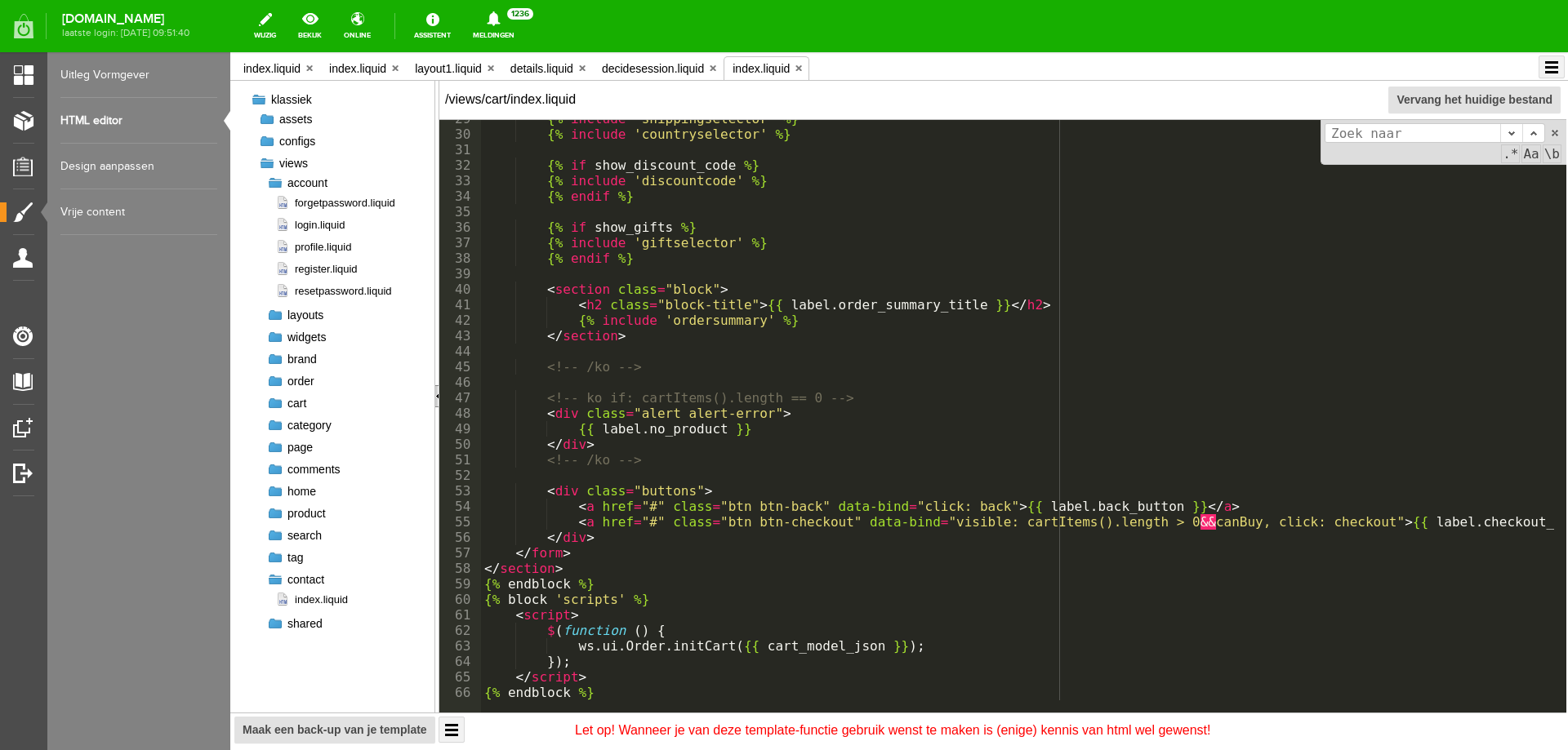
click at [274, 184] on div at bounding box center [275, 183] width 16 height 16
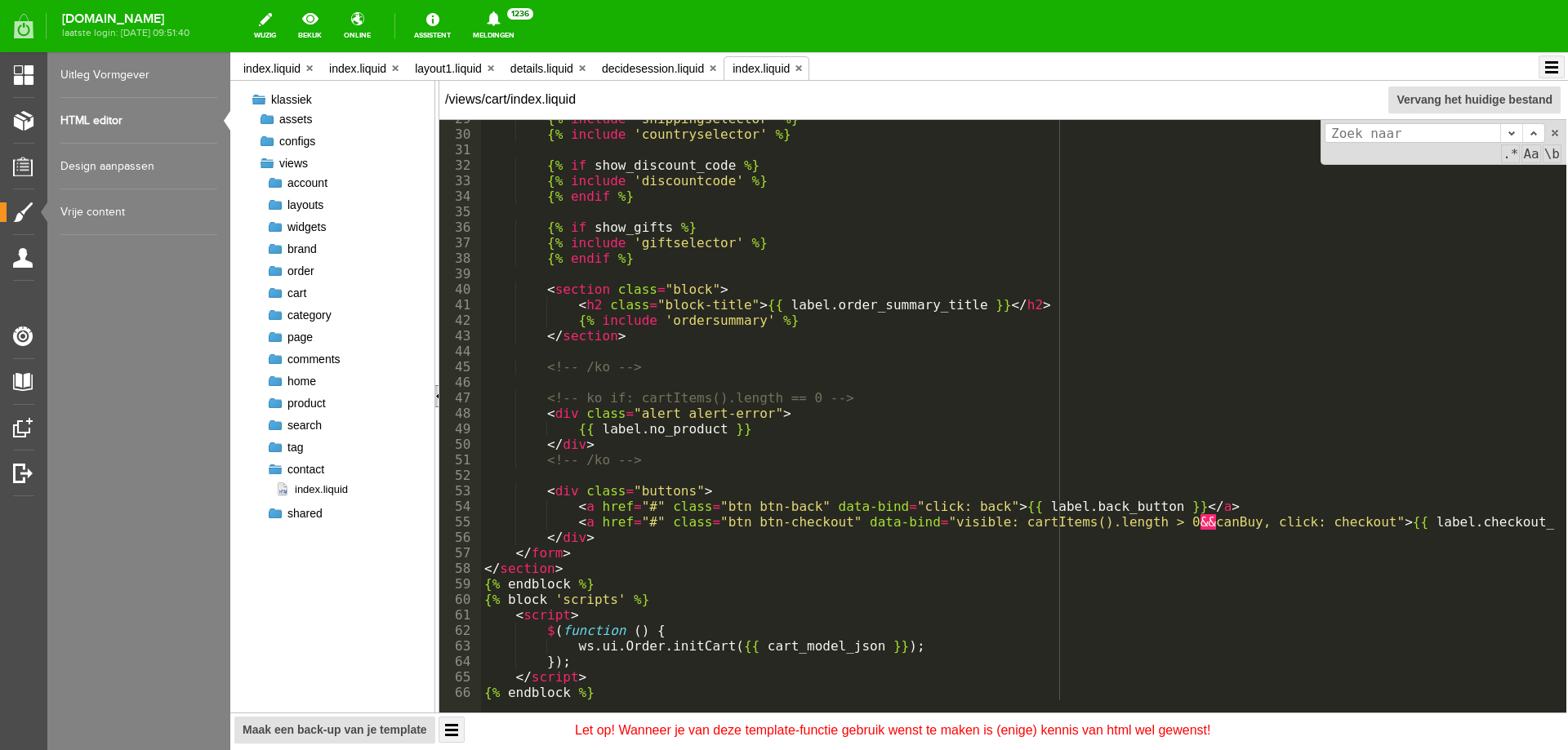
click at [274, 201] on div at bounding box center [275, 205] width 16 height 16
click at [272, 225] on div at bounding box center [275, 227] width 16 height 16
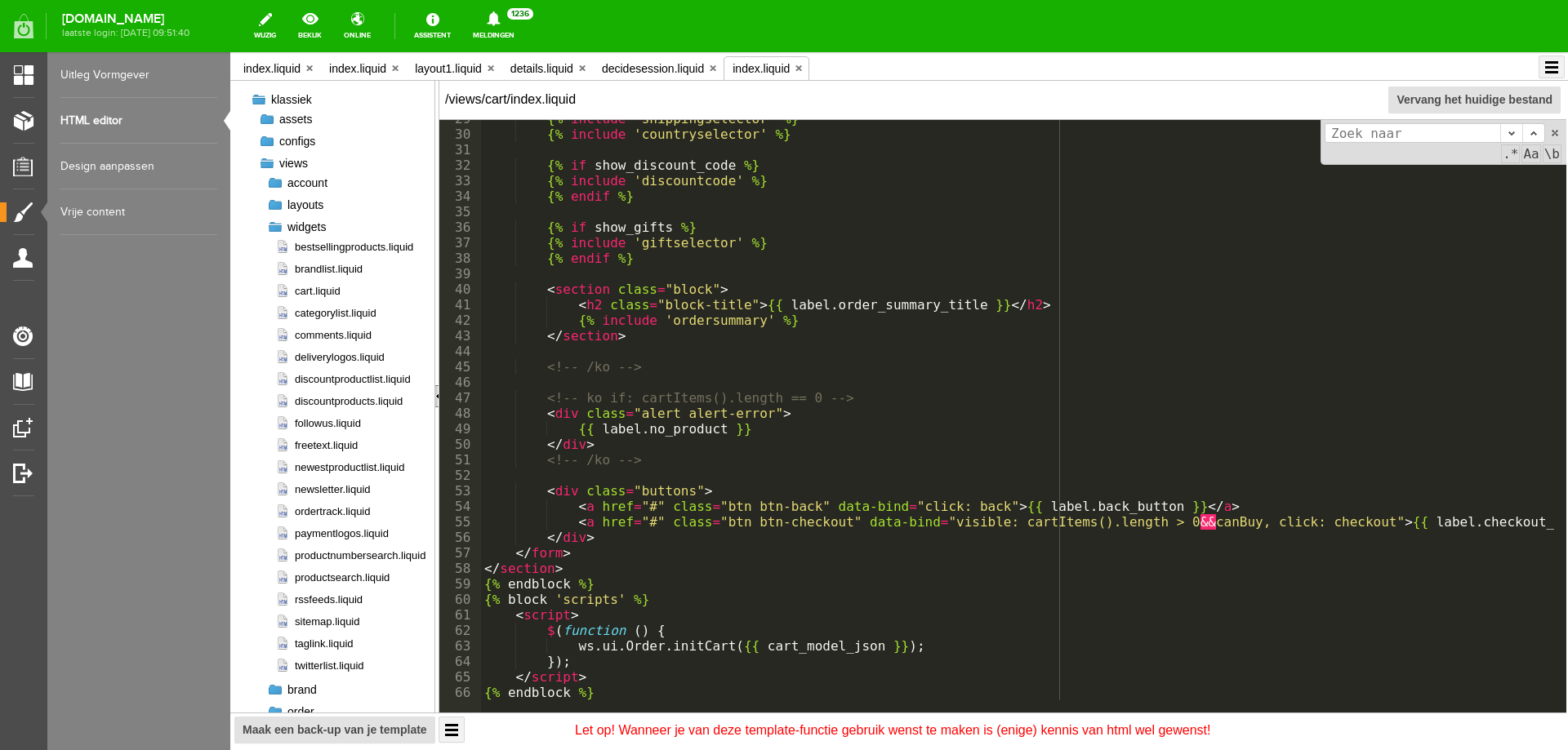
click at [272, 225] on div at bounding box center [275, 227] width 16 height 16
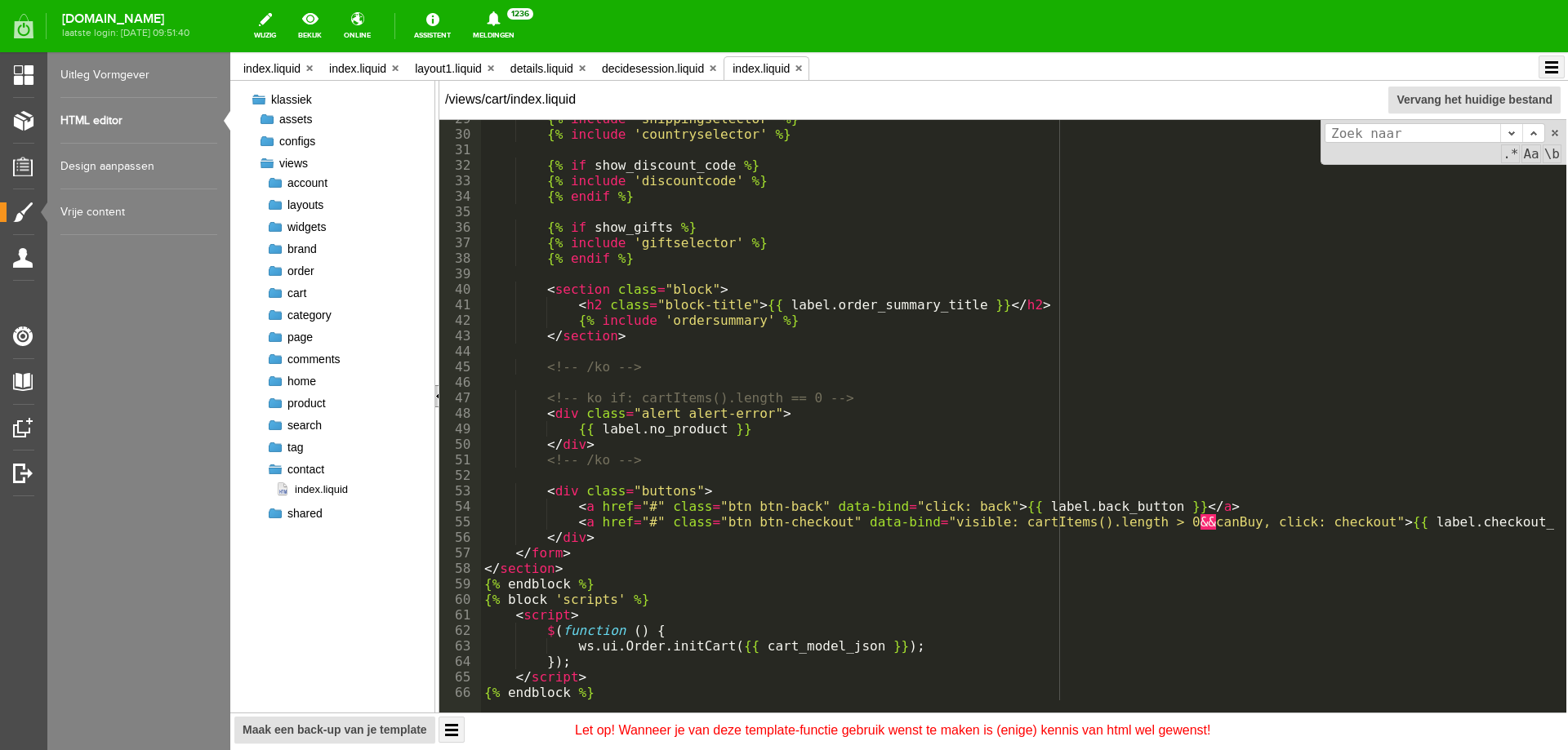
click at [272, 225] on div at bounding box center [275, 227] width 16 height 16
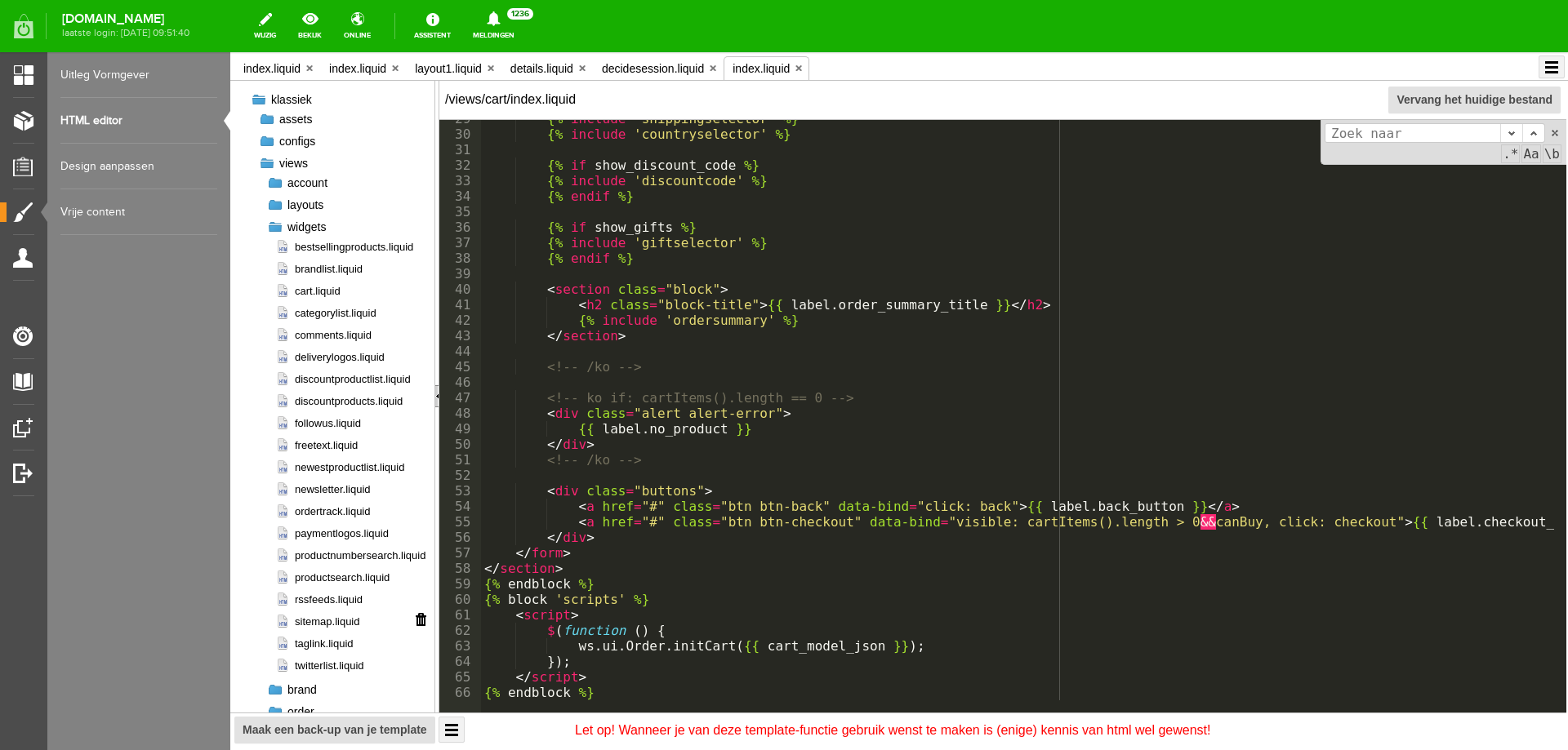
click at [308, 624] on span "sitemap.liquid" at bounding box center [318, 621] width 85 height 15
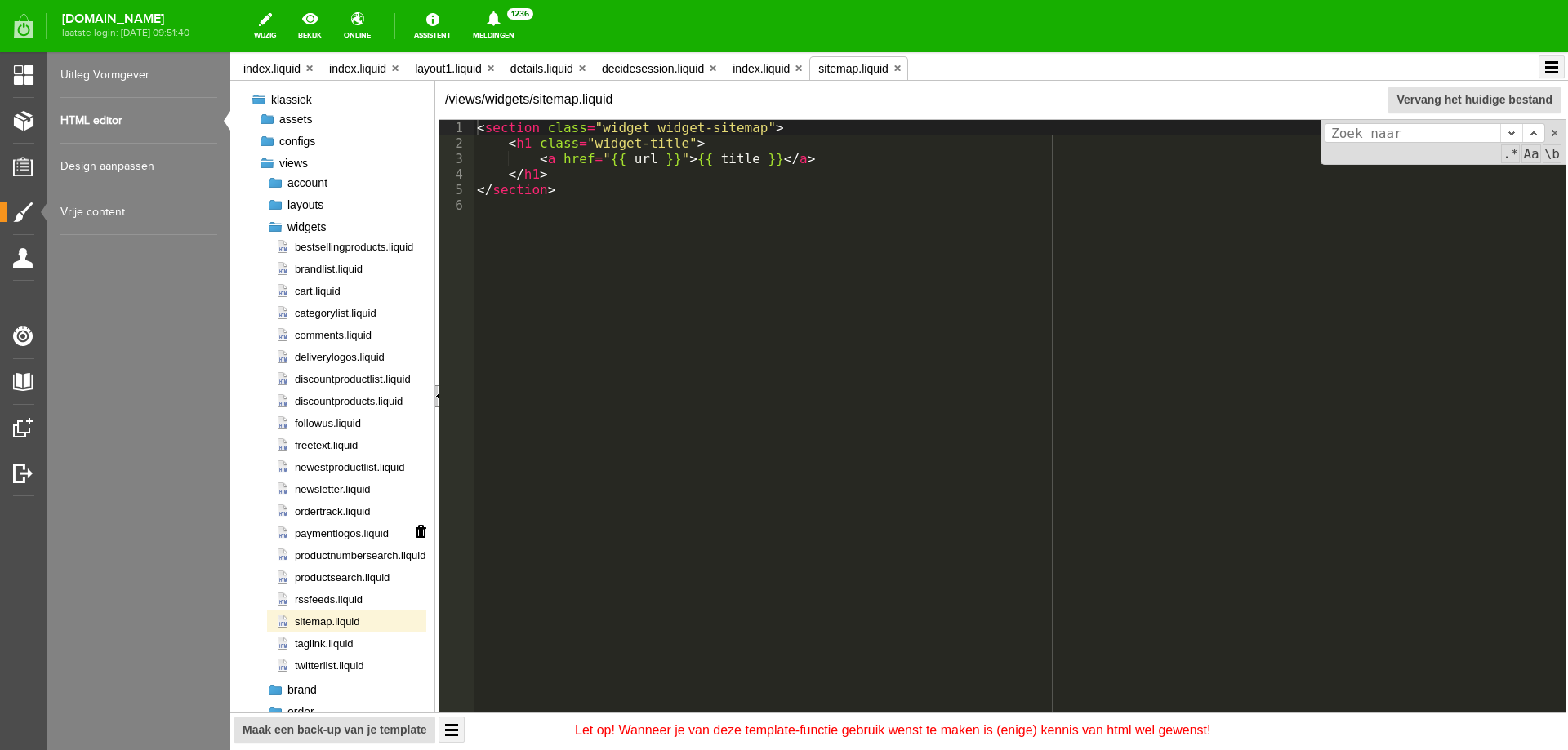
click at [312, 536] on span "paymentlogos.liquid" at bounding box center [332, 533] width 114 height 15
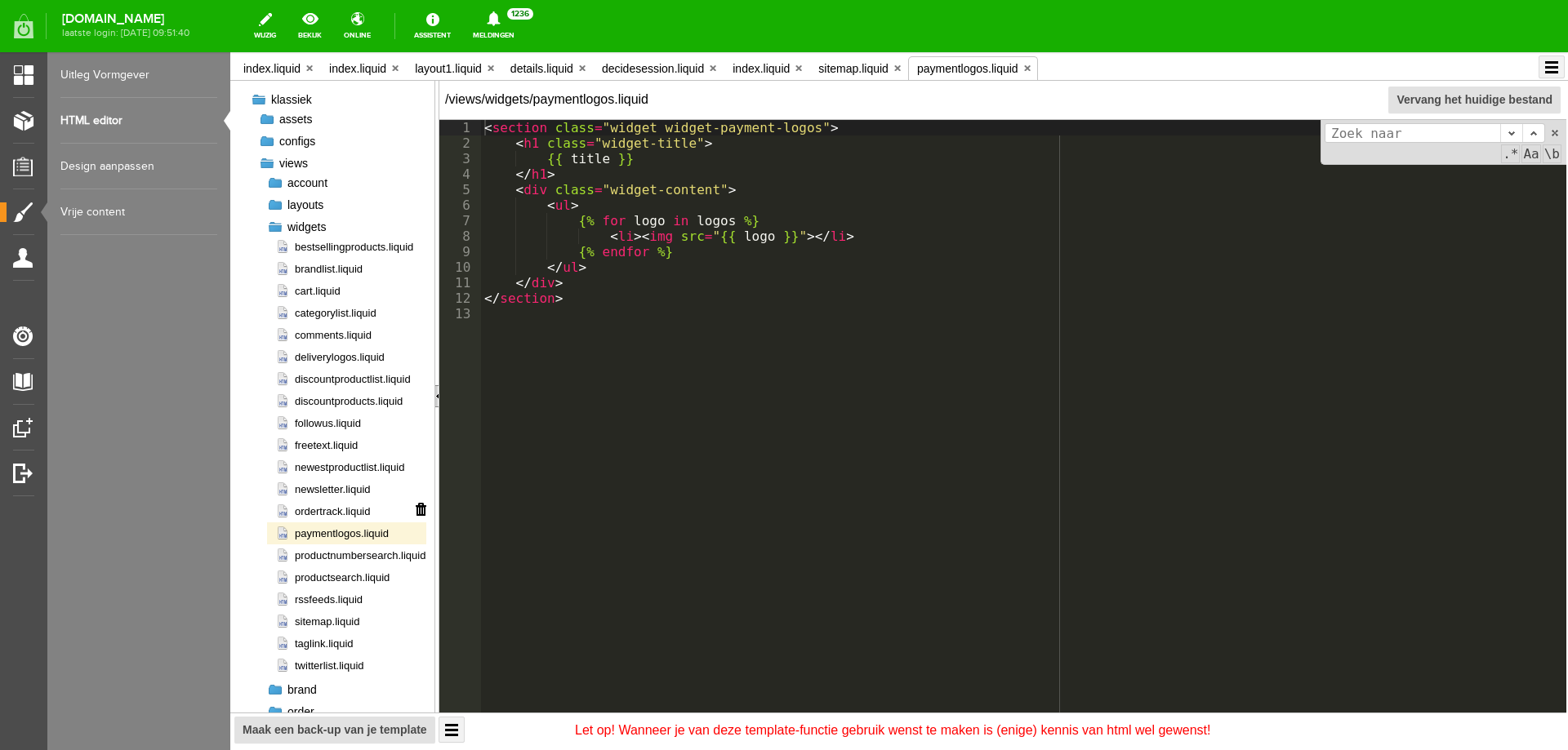
click at [320, 514] on span "ordertrack.liquid" at bounding box center [323, 511] width 96 height 15
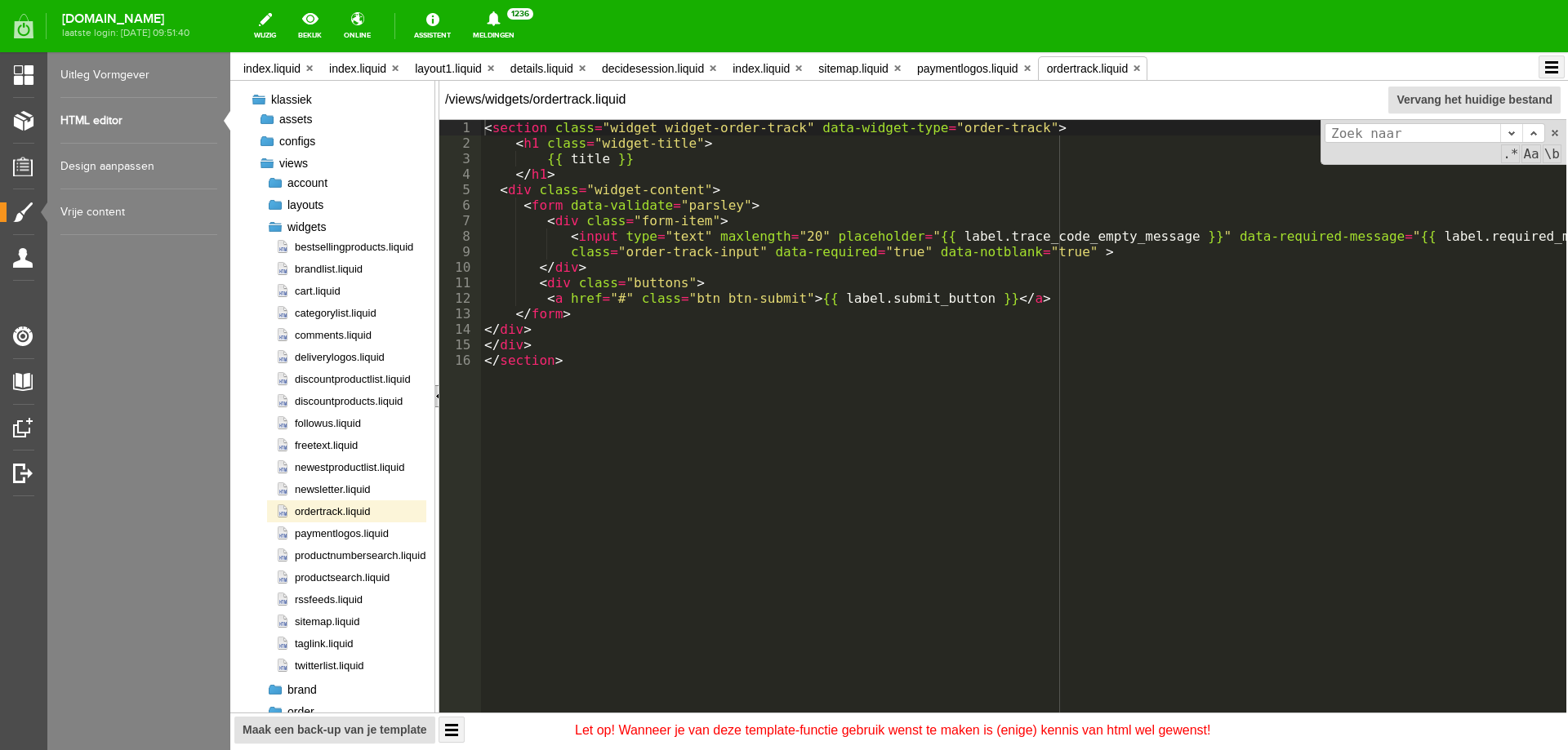
click at [272, 227] on div at bounding box center [275, 227] width 16 height 16
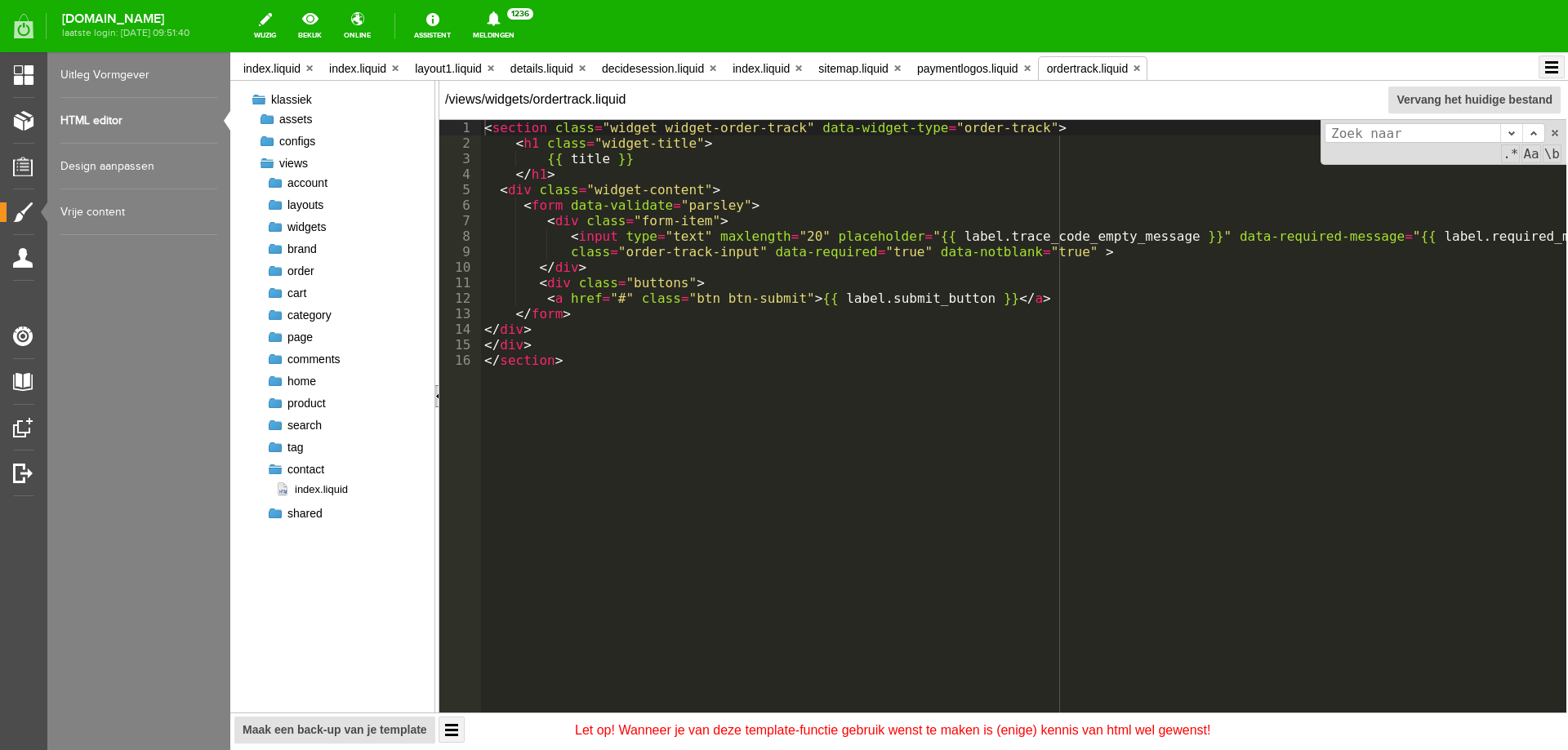
click at [274, 516] on div at bounding box center [275, 514] width 16 height 16
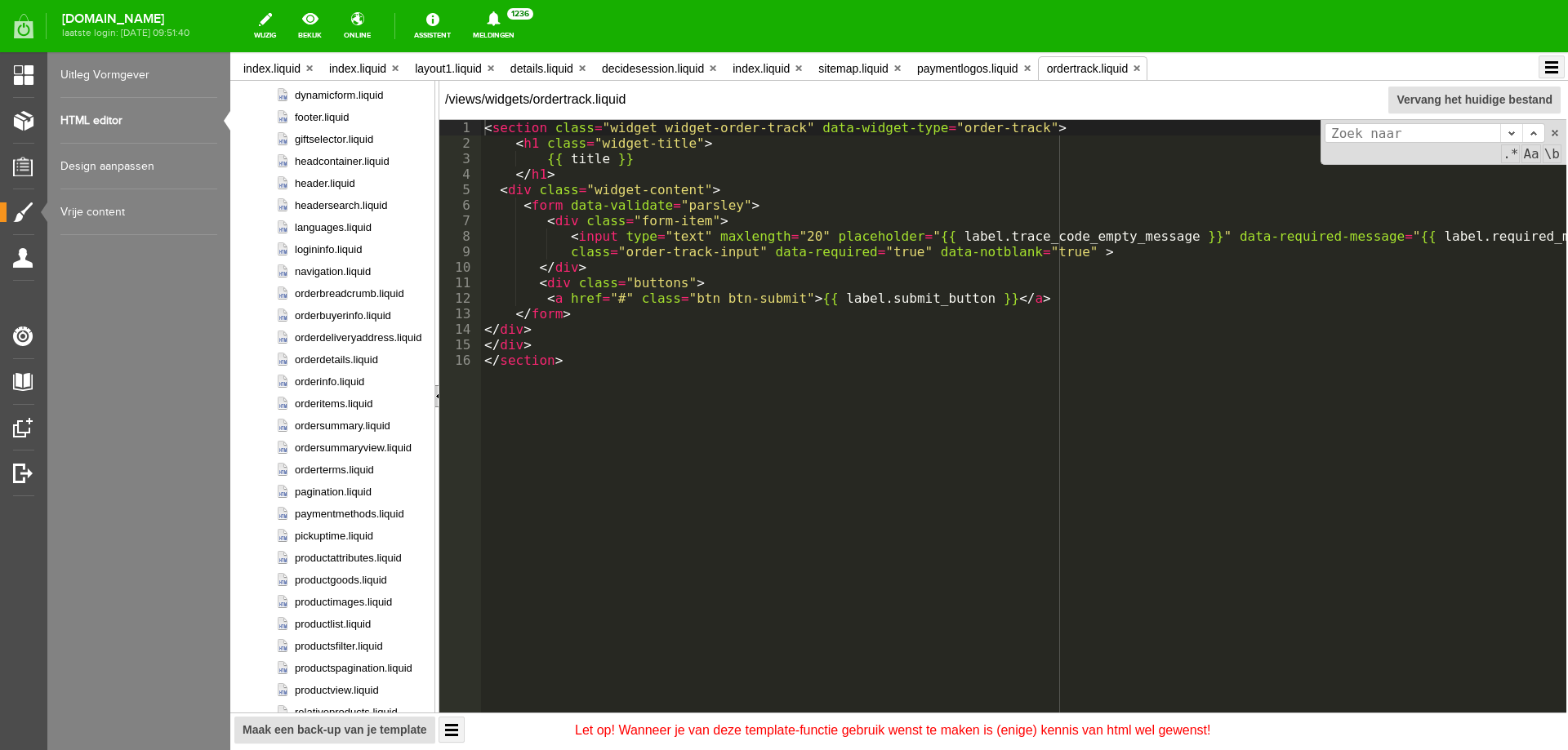
scroll to position [661, 0]
click at [346, 489] on span "pagination.liquid" at bounding box center [323, 490] width 97 height 15
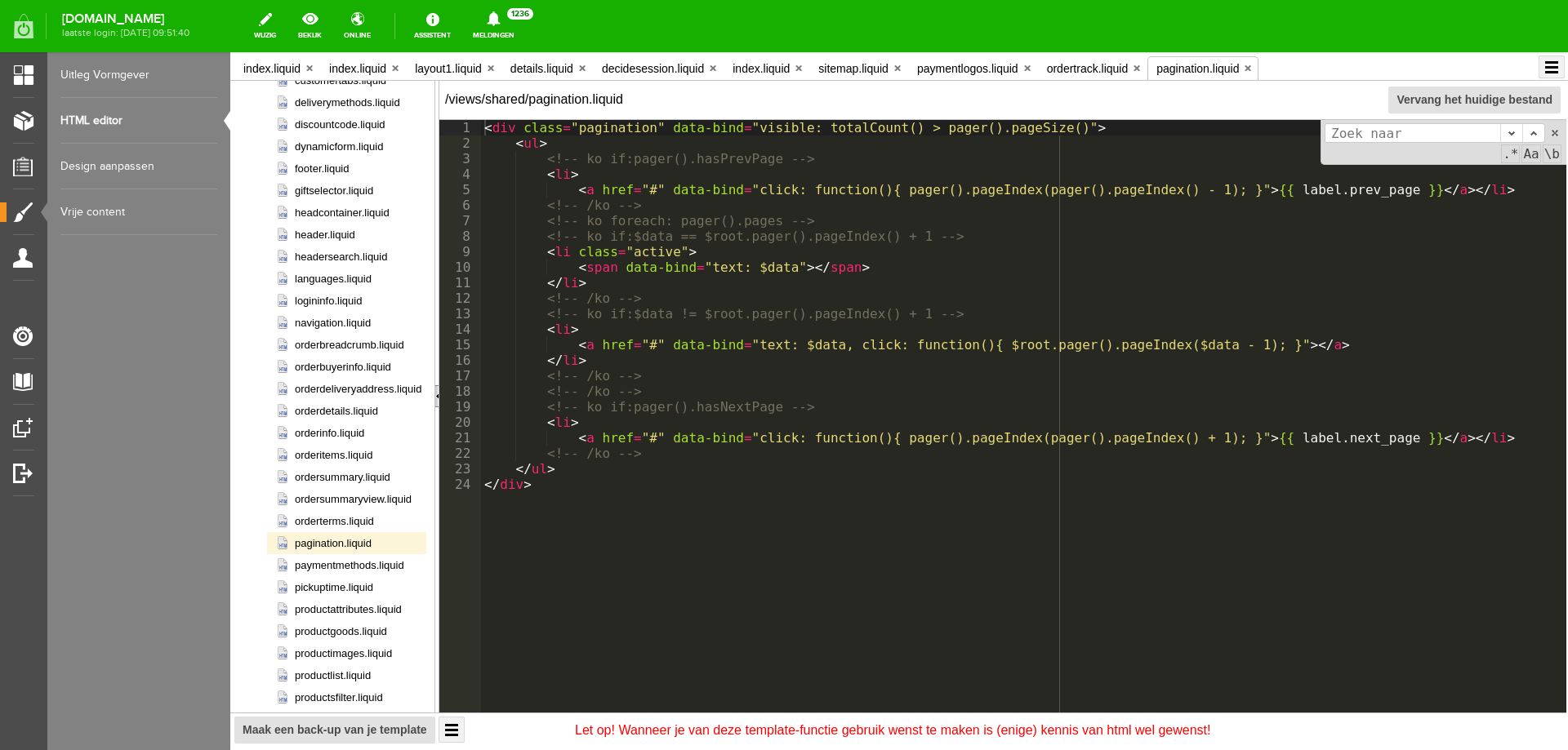
scroll to position [621, 0]
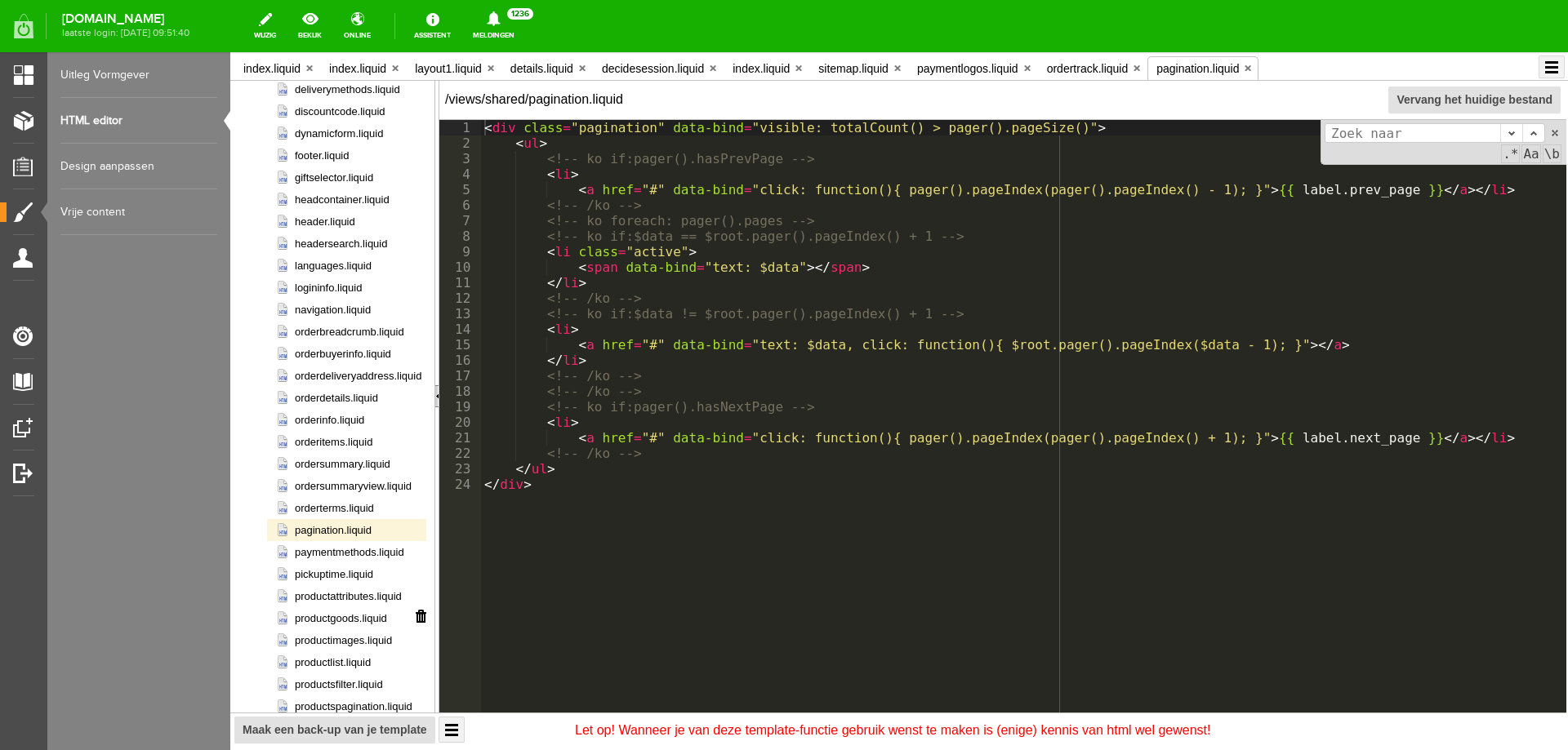
click at [339, 617] on span "productgoods.liquid" at bounding box center [331, 618] width 112 height 15
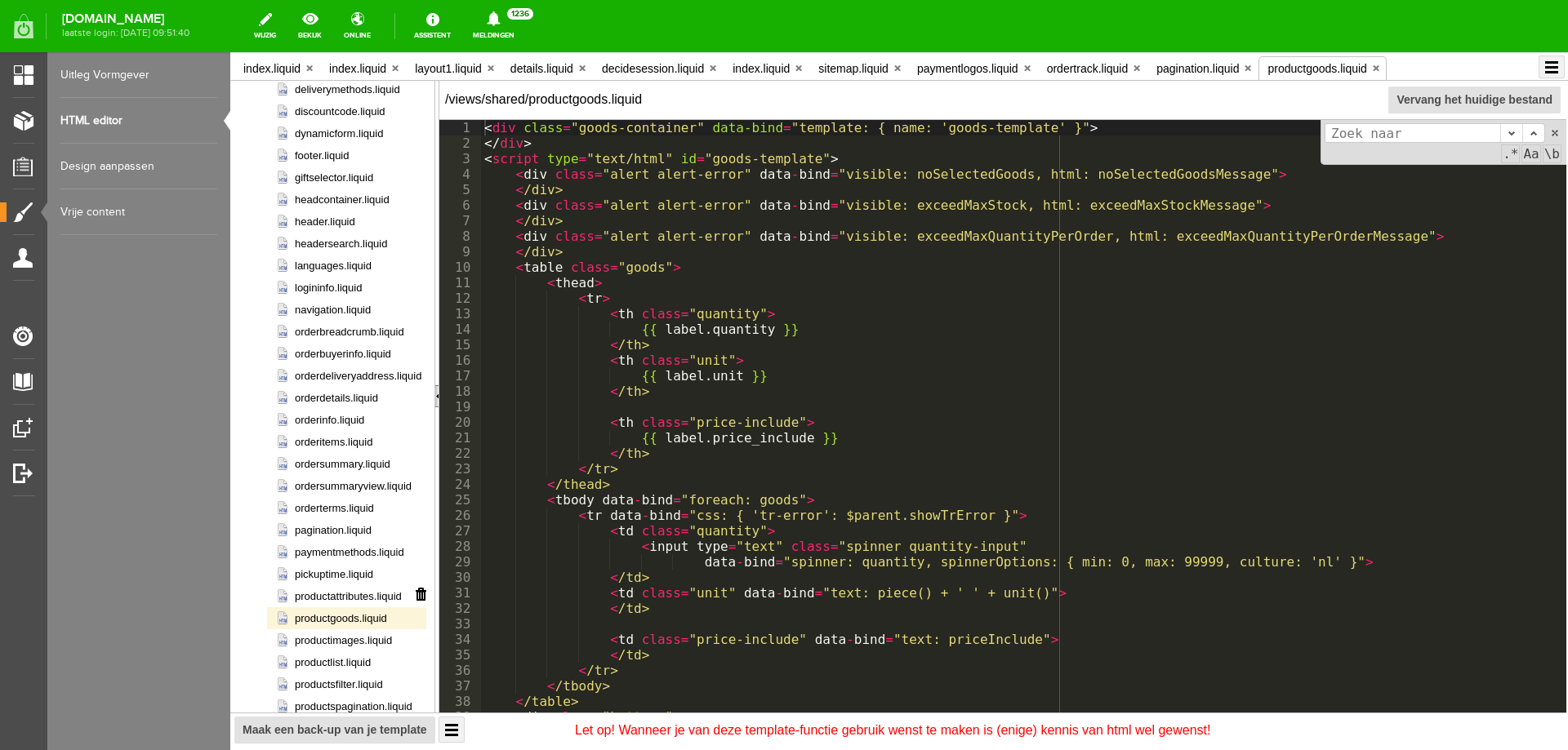
click at [330, 592] on span "productattributes.liquid" at bounding box center [339, 596] width 126 height 15
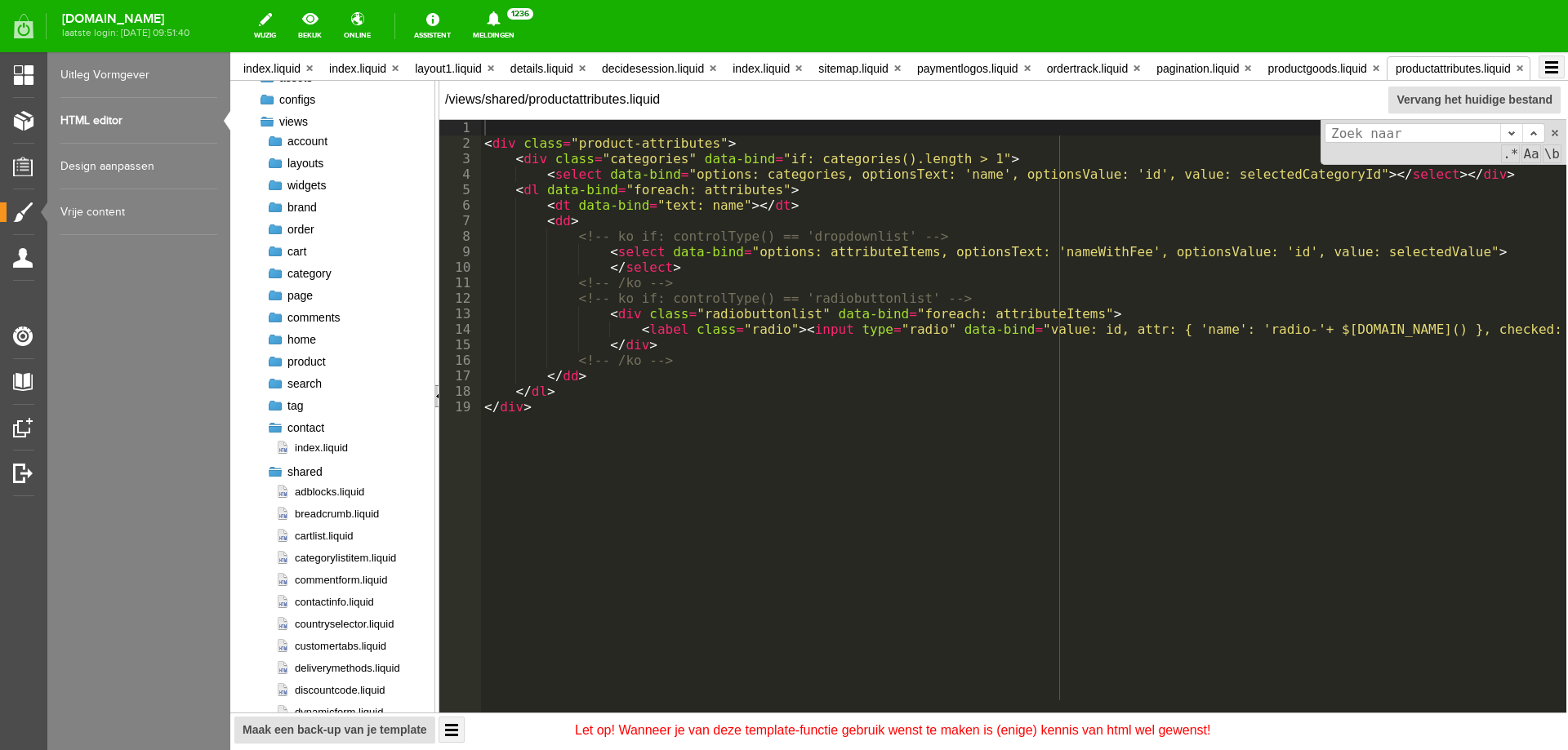
scroll to position [0, 0]
click at [100, 162] on link "Design aanpassen" at bounding box center [139, 166] width 157 height 46
click at [117, 116] on link "HTML editor" at bounding box center [139, 121] width 157 height 46
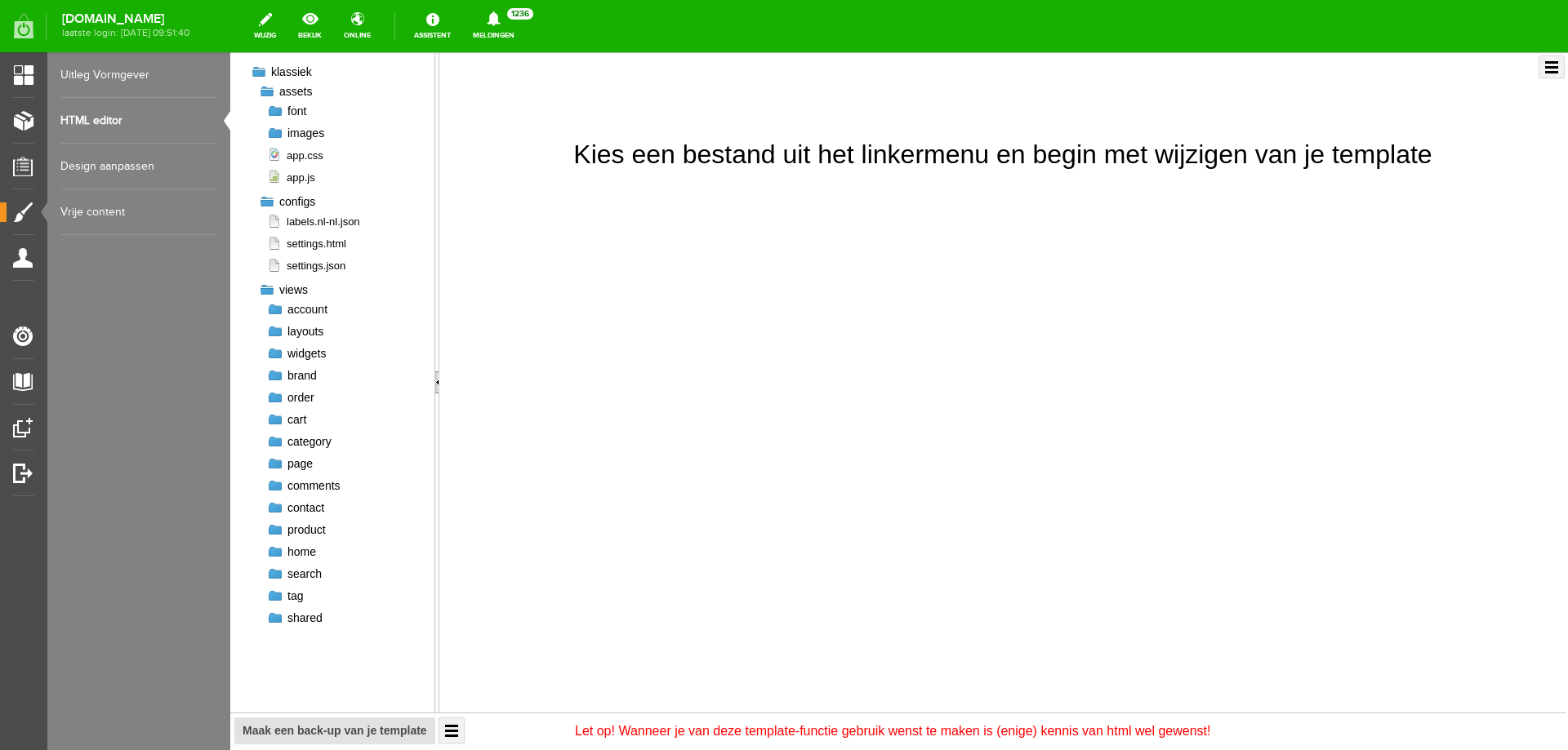
click at [136, 213] on link "Vrije content" at bounding box center [139, 212] width 157 height 46
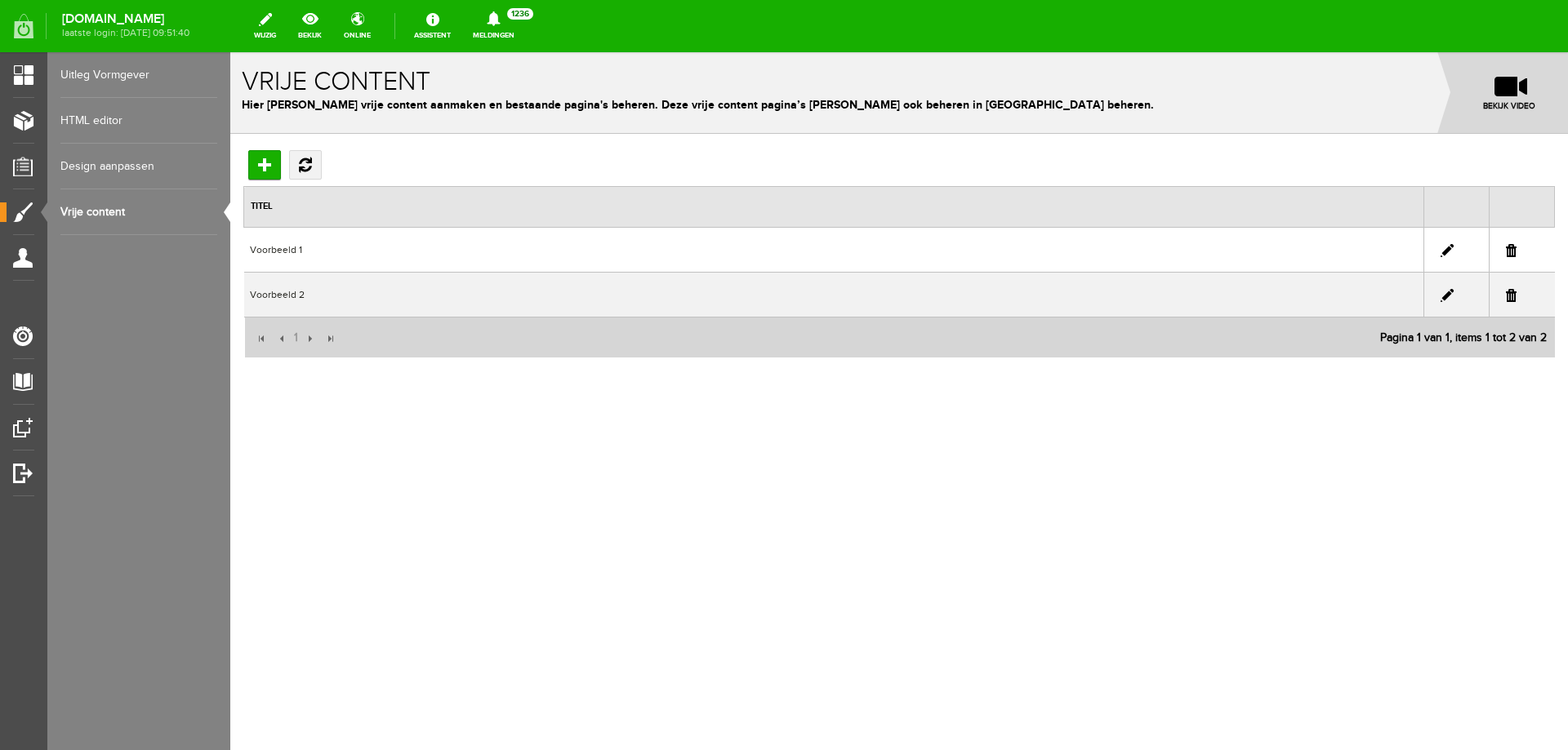
click at [320, 256] on td "Voorbeeld 1" at bounding box center [834, 250] width 1180 height 45
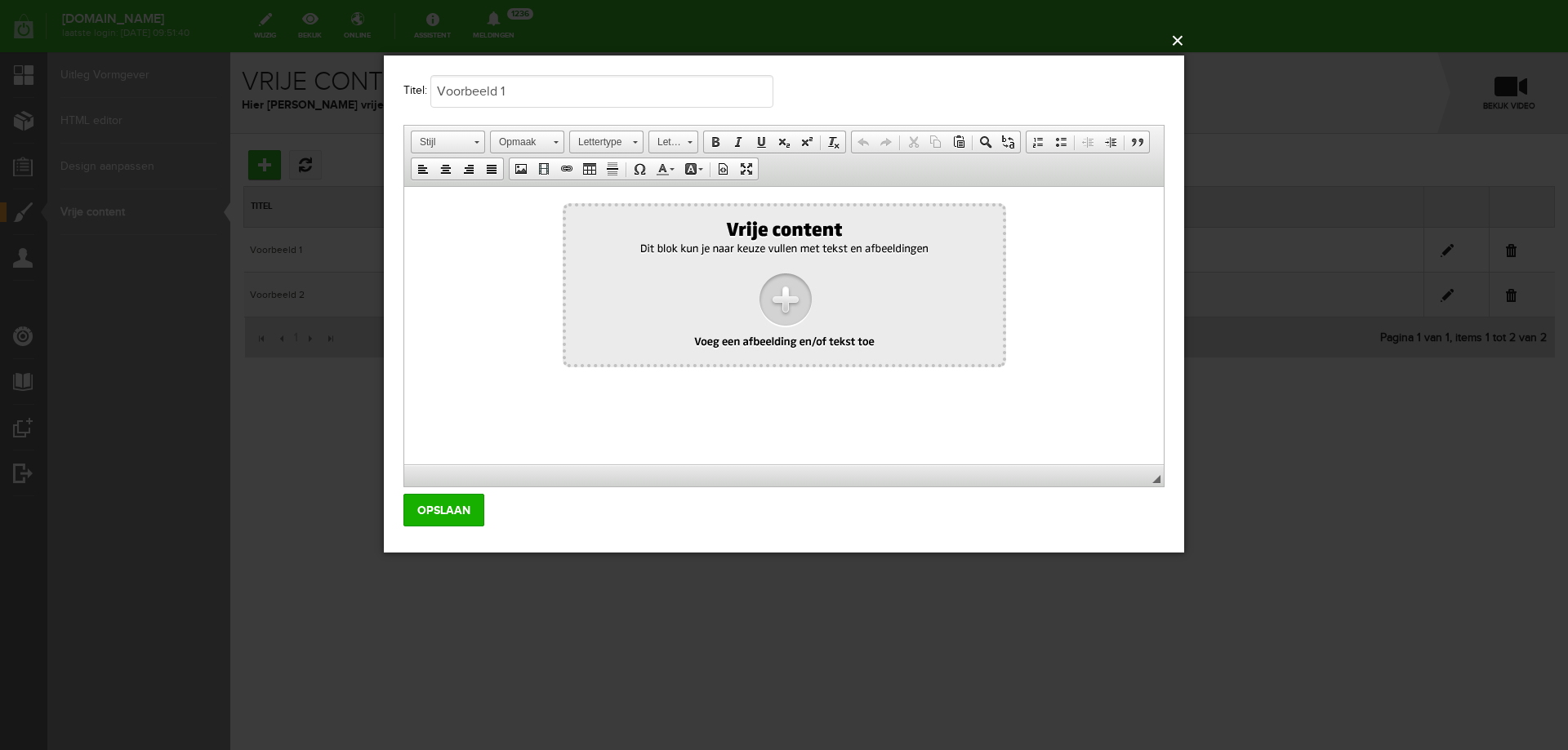
click at [1174, 41] on button "×" at bounding box center [789, 41] width 801 height 36
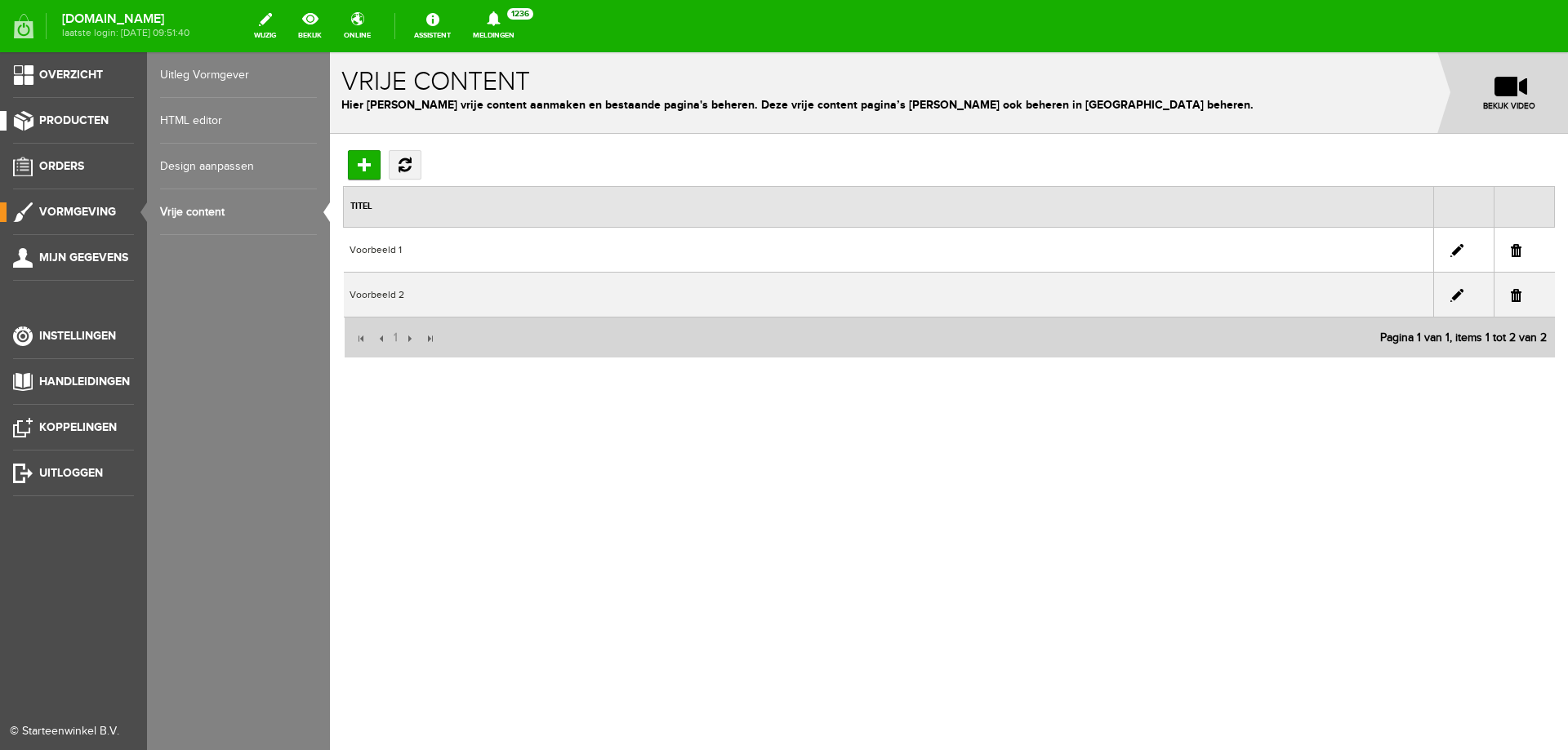
click at [69, 119] on span "Producten" at bounding box center [73, 120] width 70 height 14
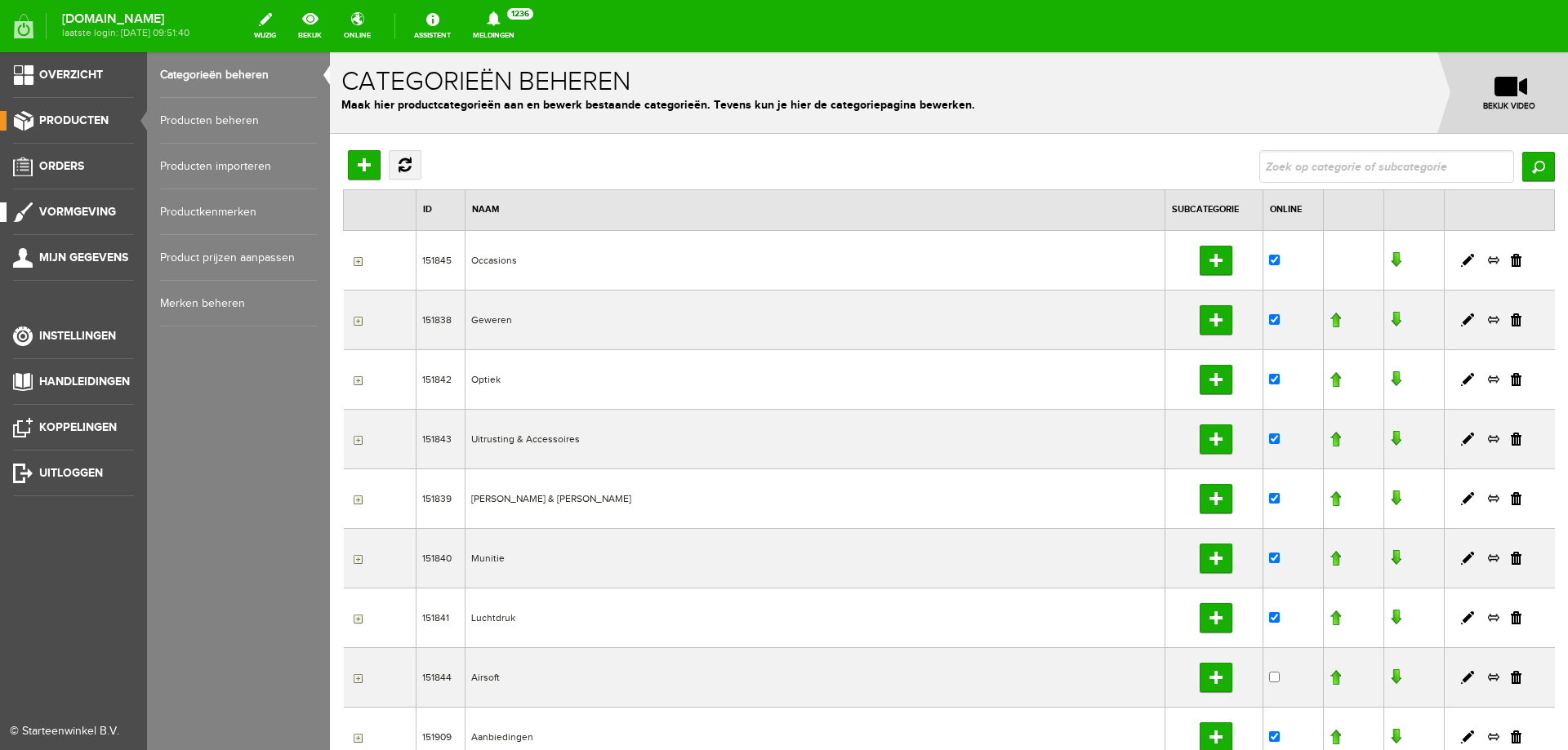
click at [33, 214] on link "Vormgeving" at bounding box center [67, 212] width 134 height 20
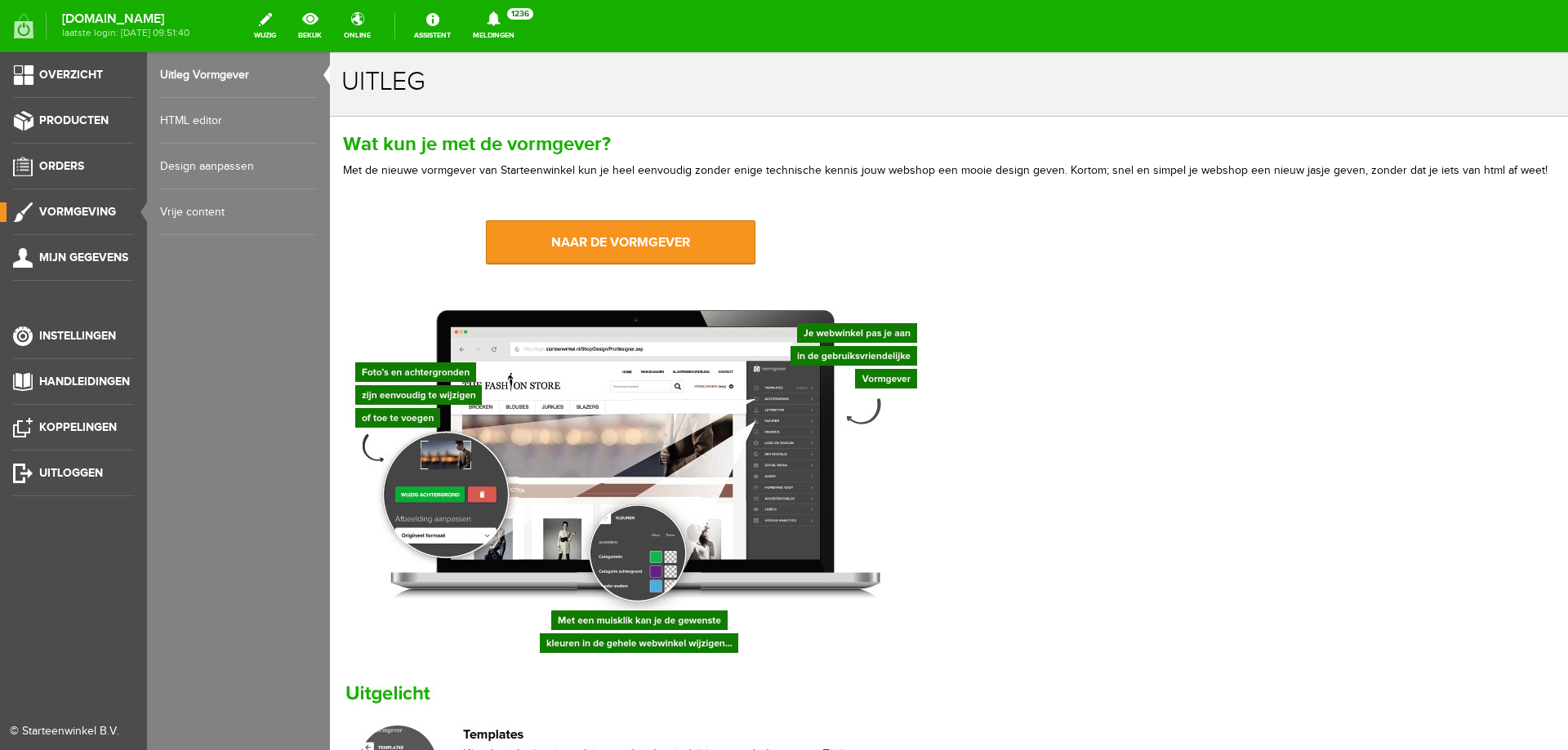
click at [78, 209] on span "Vormgeving" at bounding box center [77, 211] width 77 height 14
click at [68, 257] on span "Mijn gegevens" at bounding box center [83, 257] width 89 height 14
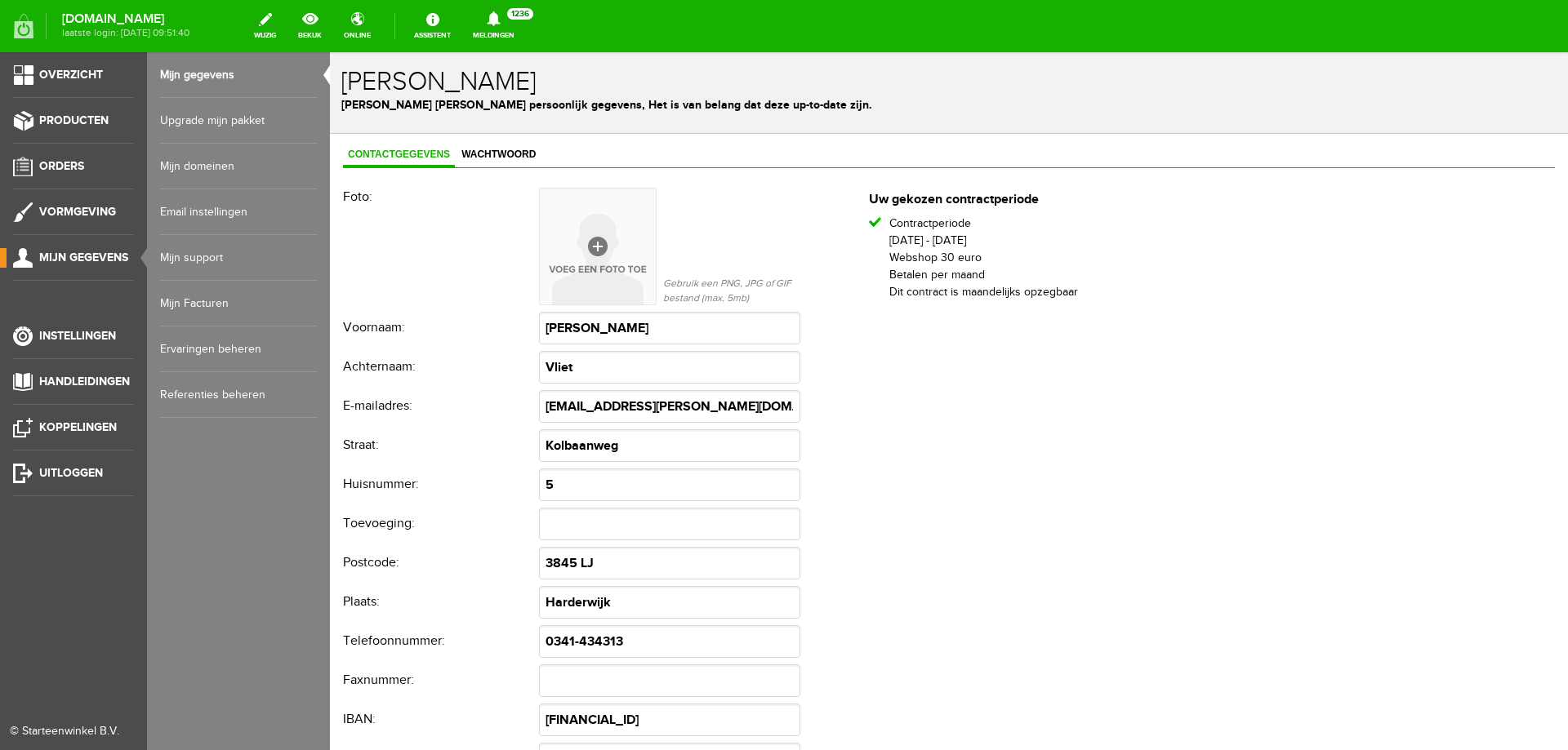
click at [218, 358] on link "Ervaringen beheren" at bounding box center [238, 349] width 157 height 46
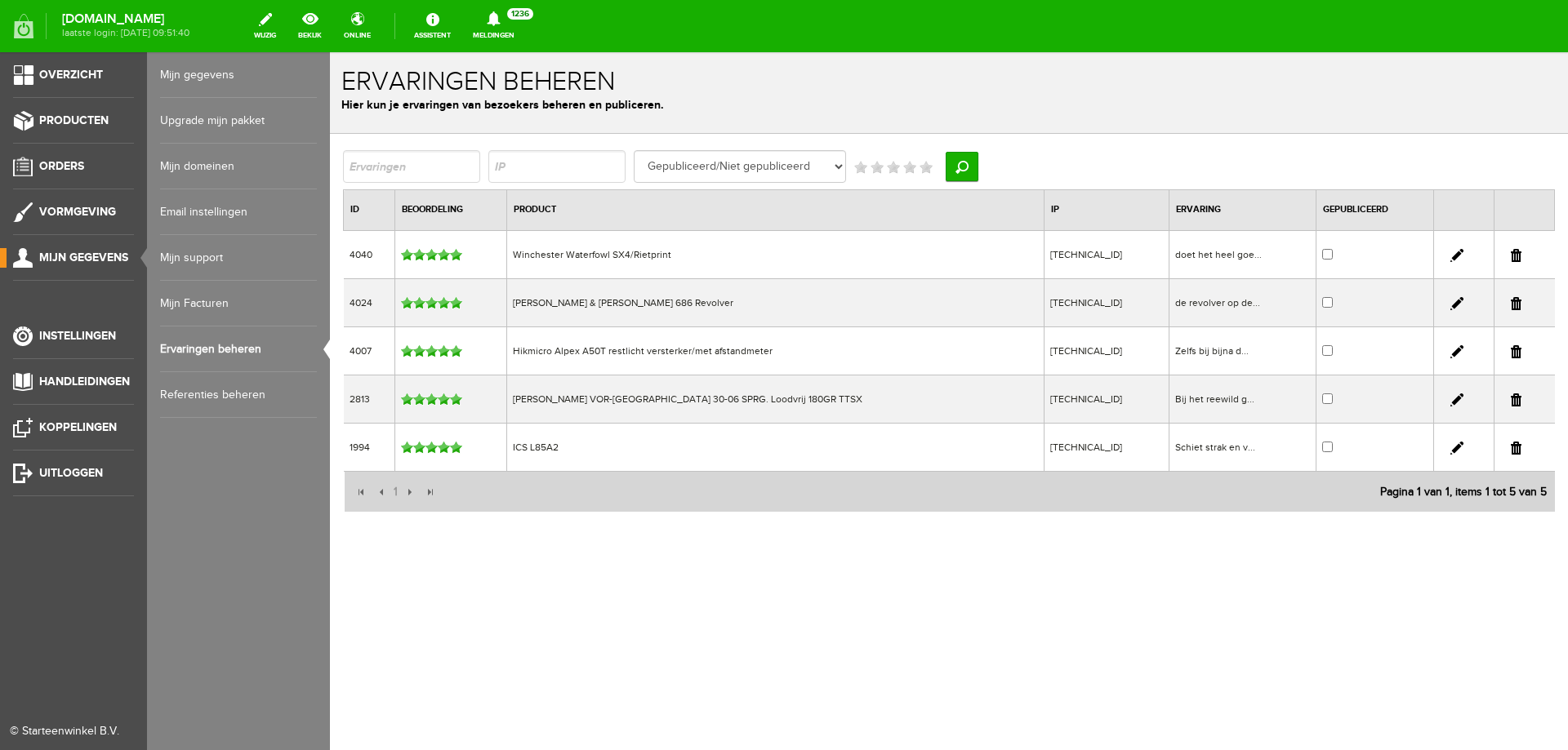
click at [237, 73] on link "Mijn gegevens" at bounding box center [238, 75] width 157 height 46
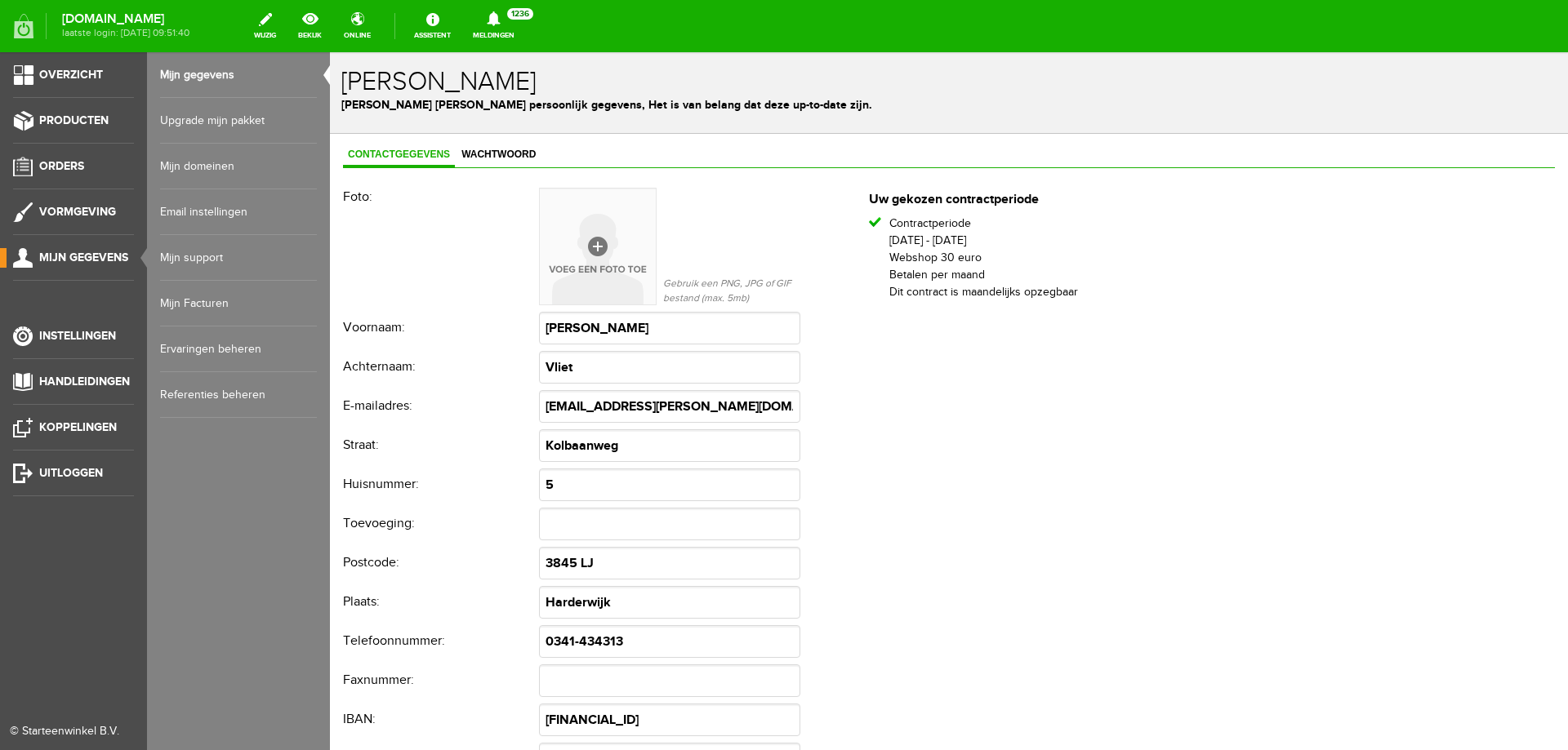
click at [234, 109] on link "Upgrade mijn pakket" at bounding box center [238, 121] width 157 height 46
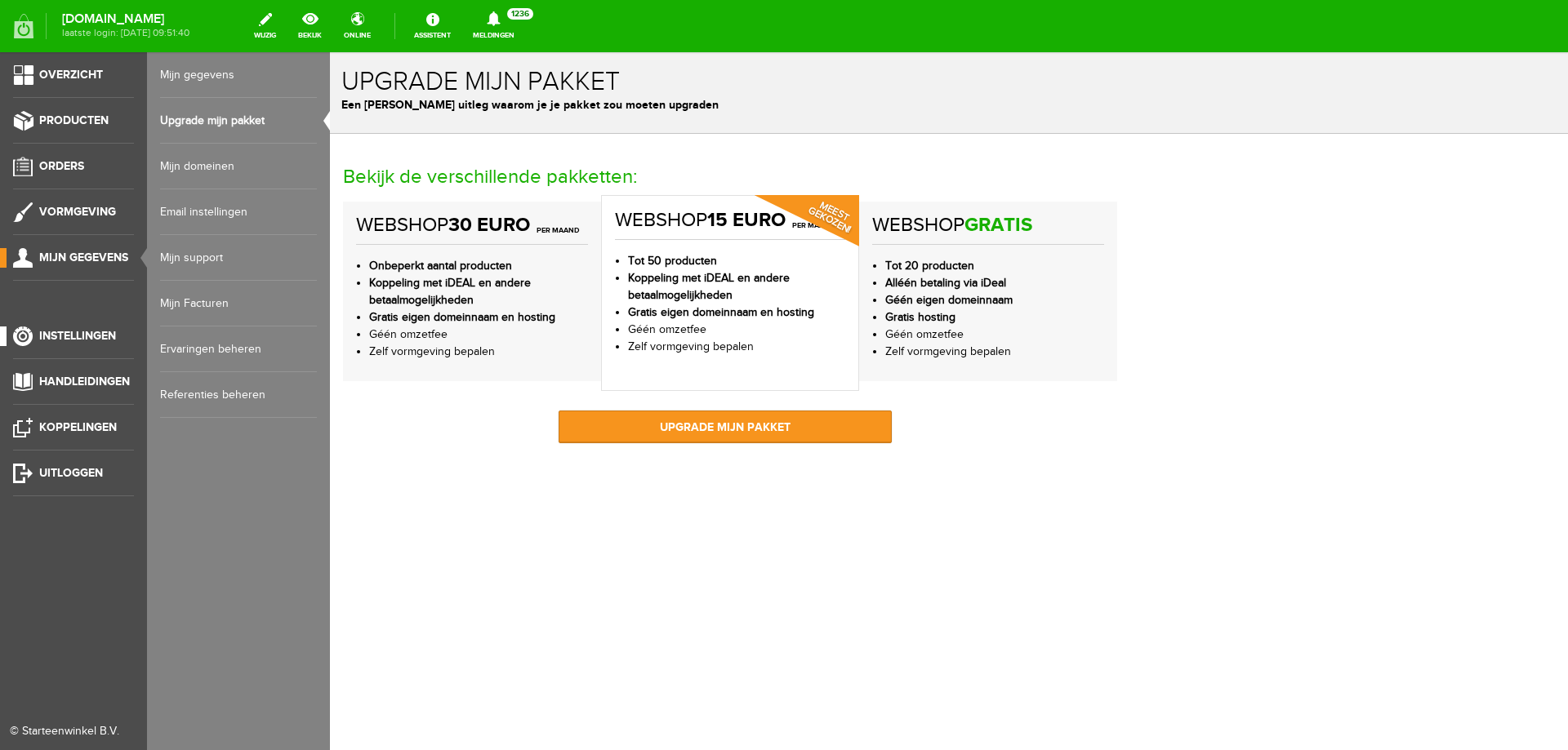
click at [67, 332] on span "Instellingen" at bounding box center [77, 336] width 77 height 14
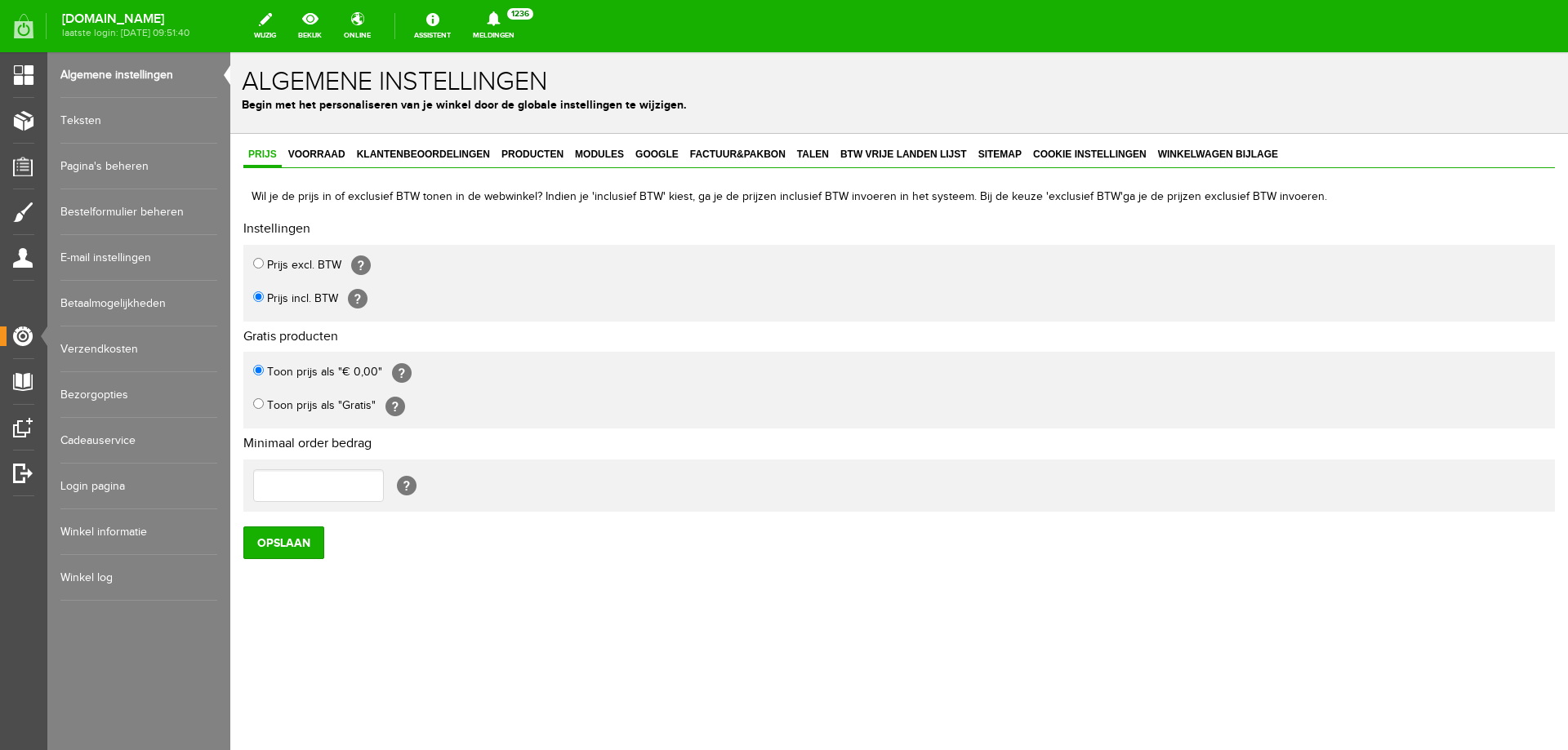
click at [132, 530] on link "Winkel informatie" at bounding box center [139, 532] width 157 height 46
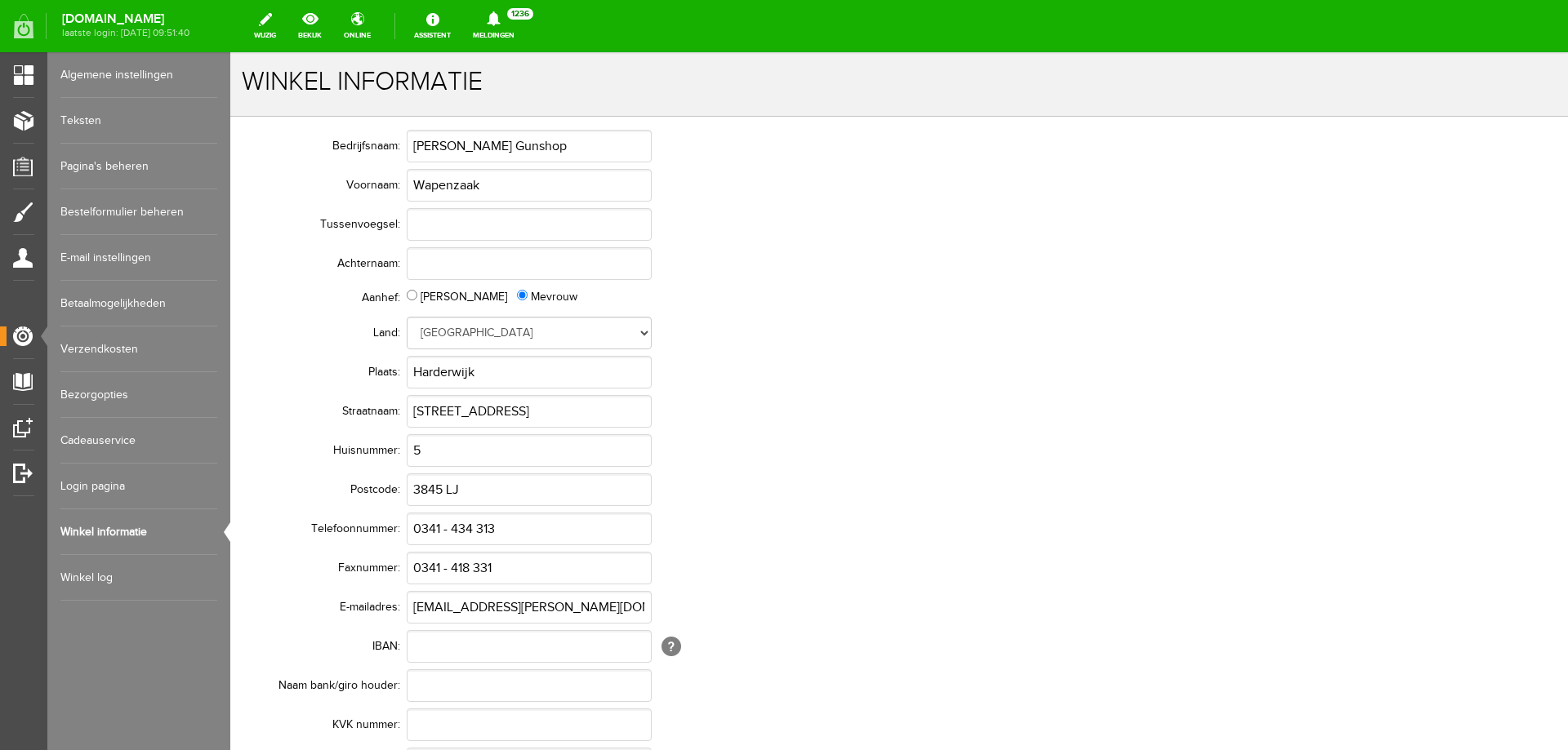
click at [129, 580] on link "Winkel log" at bounding box center [139, 578] width 157 height 46
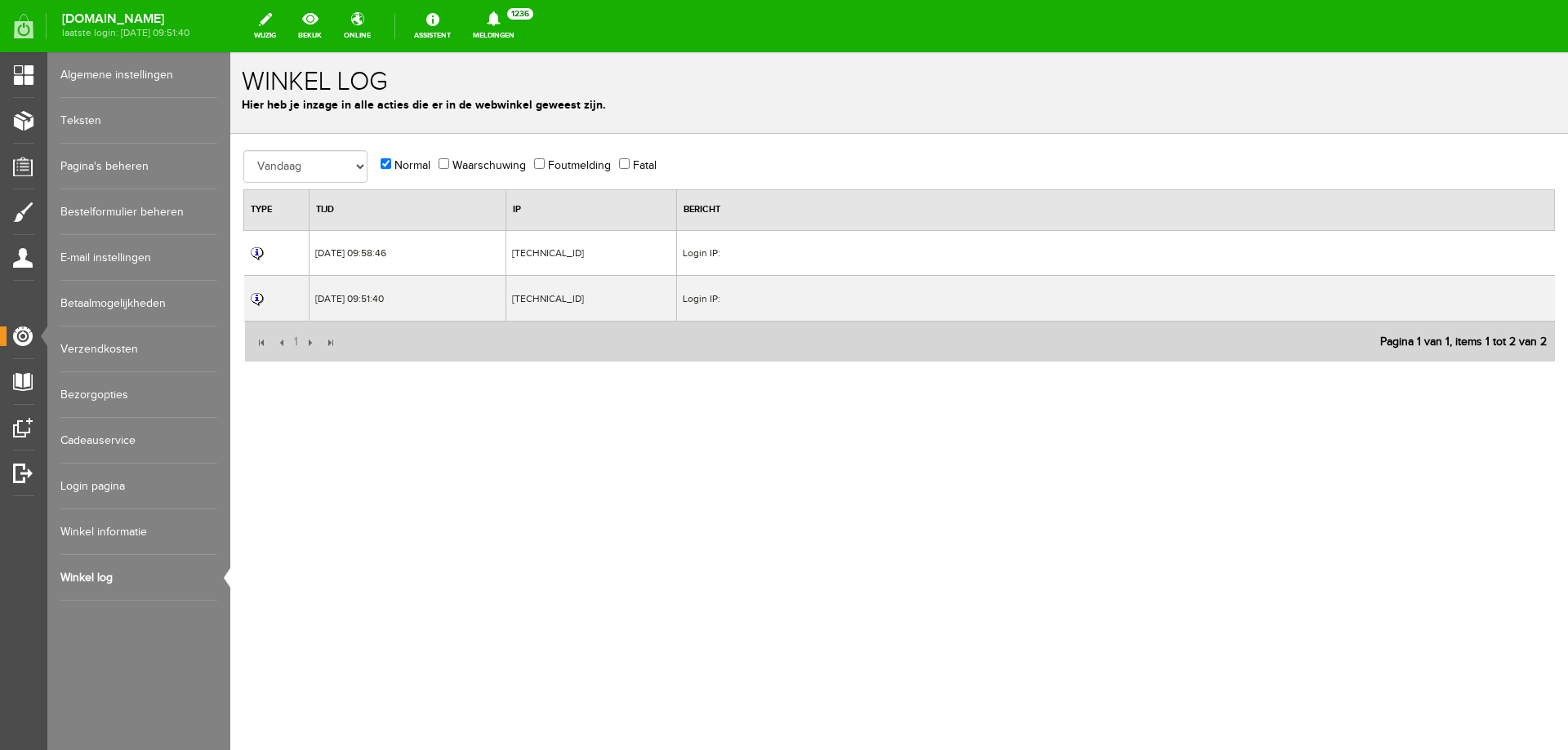
click at [135, 491] on link "Login pagina" at bounding box center [139, 486] width 157 height 46
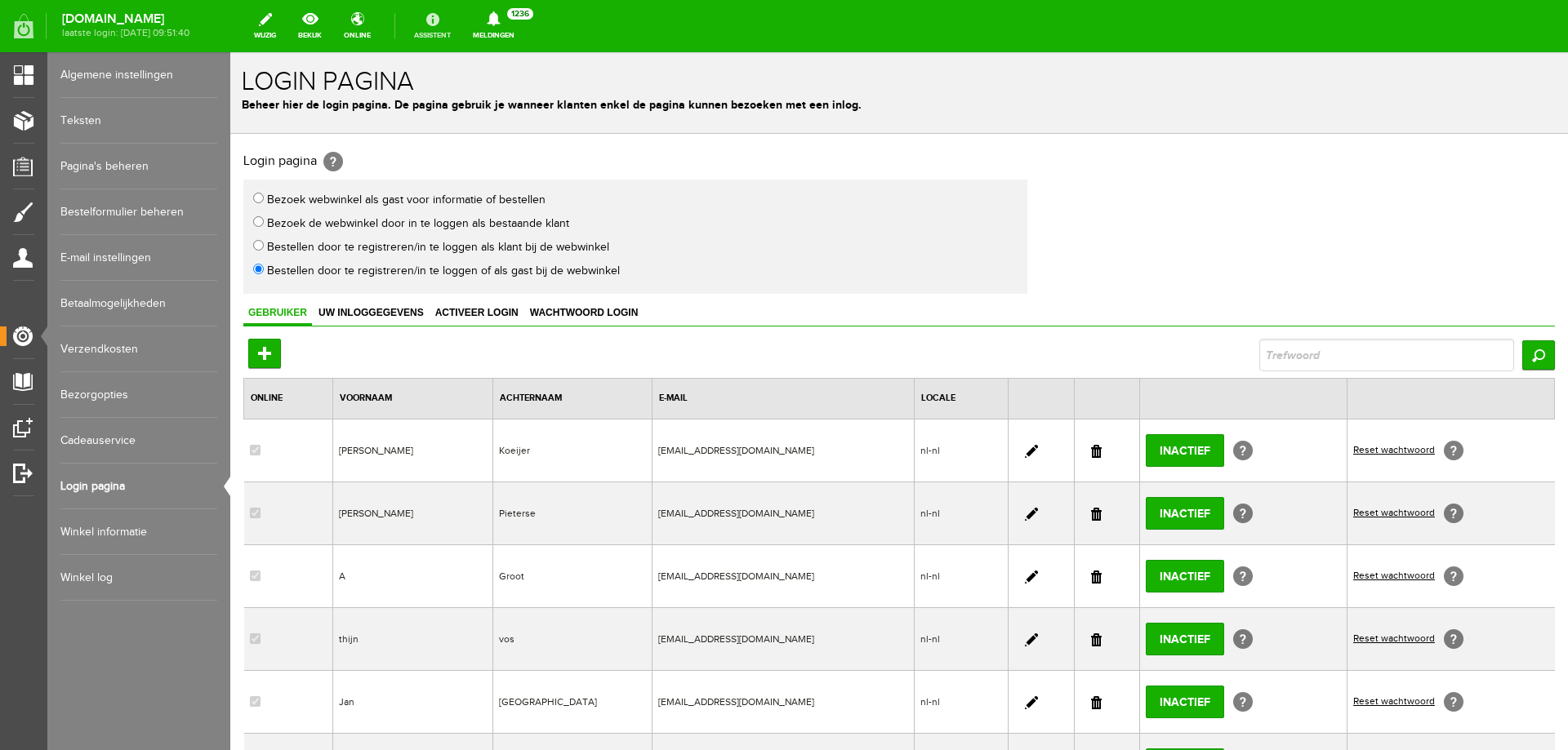
click at [460, 33] on link "Assistent" at bounding box center [432, 26] width 56 height 36
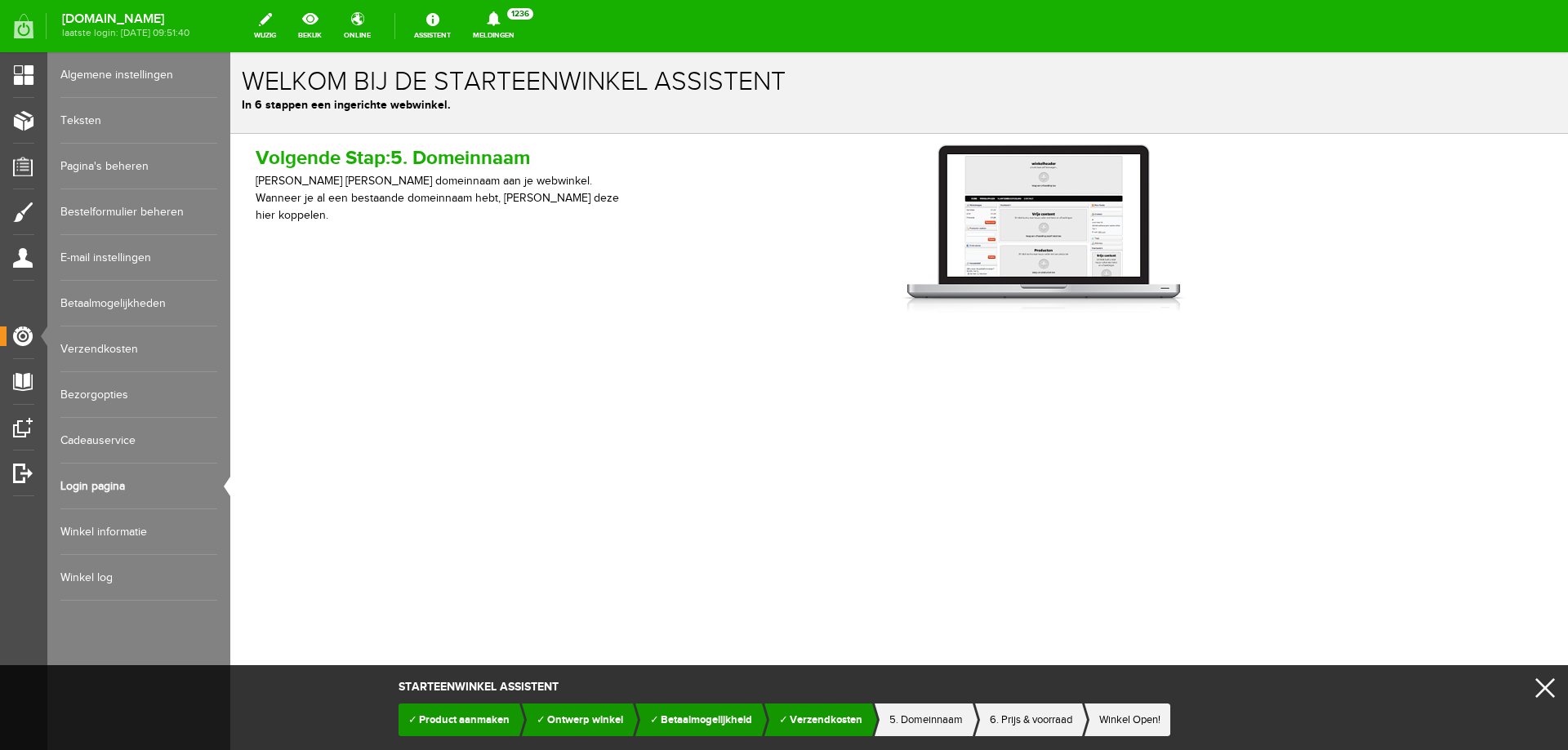
click at [507, 30] on link "Meldingen 1236 Nieuwe orders Er is een nieuwe order( #2408 ) geplaatst door Mat…" at bounding box center [494, 26] width 61 height 36
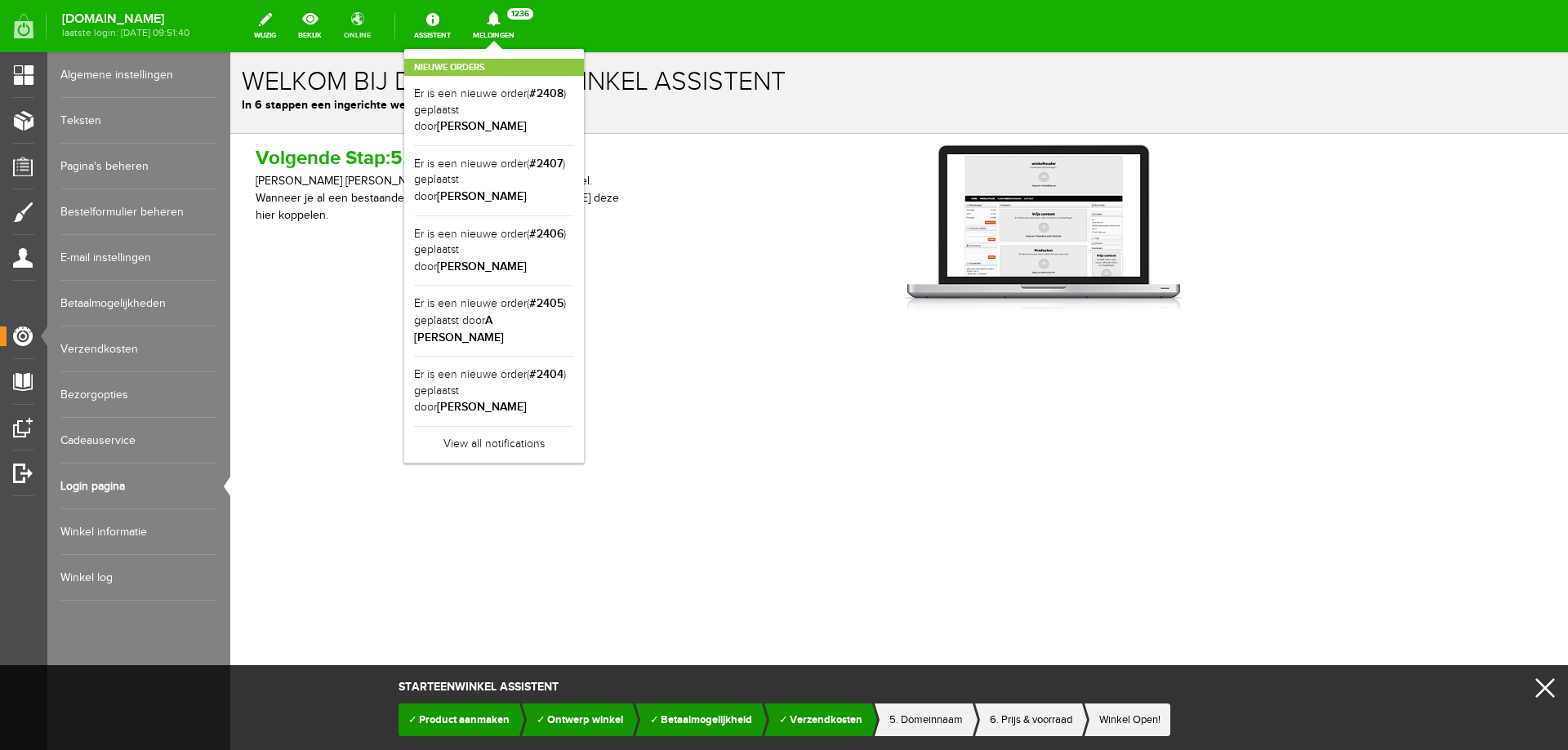
click at [376, 20] on link "online" at bounding box center [357, 26] width 47 height 36
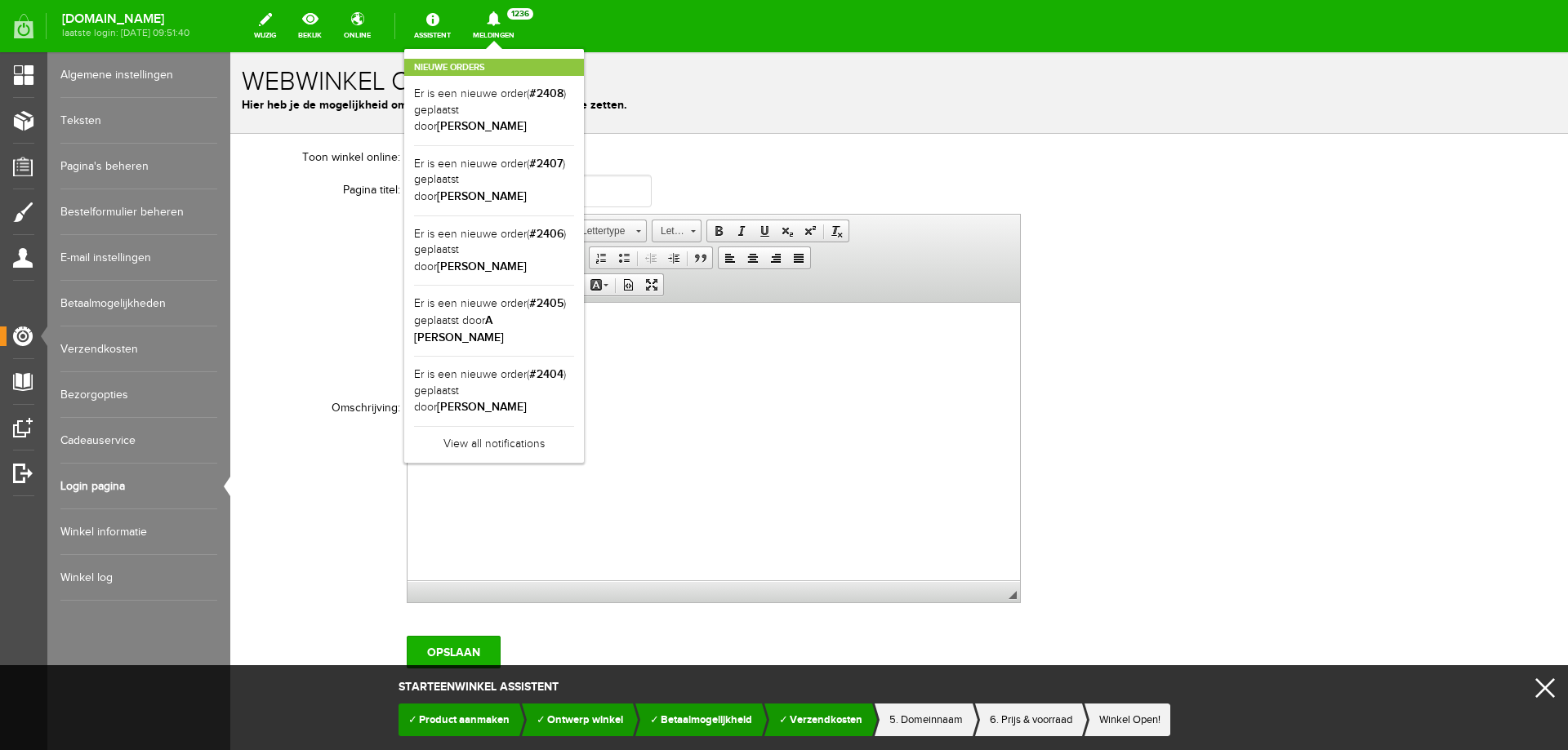
click at [1263, 203] on div "Toon winkel online: Pagina titel: deerhunter Omschrijving: Tekstverwerker, ctl0…" at bounding box center [899, 411] width 1312 height 535
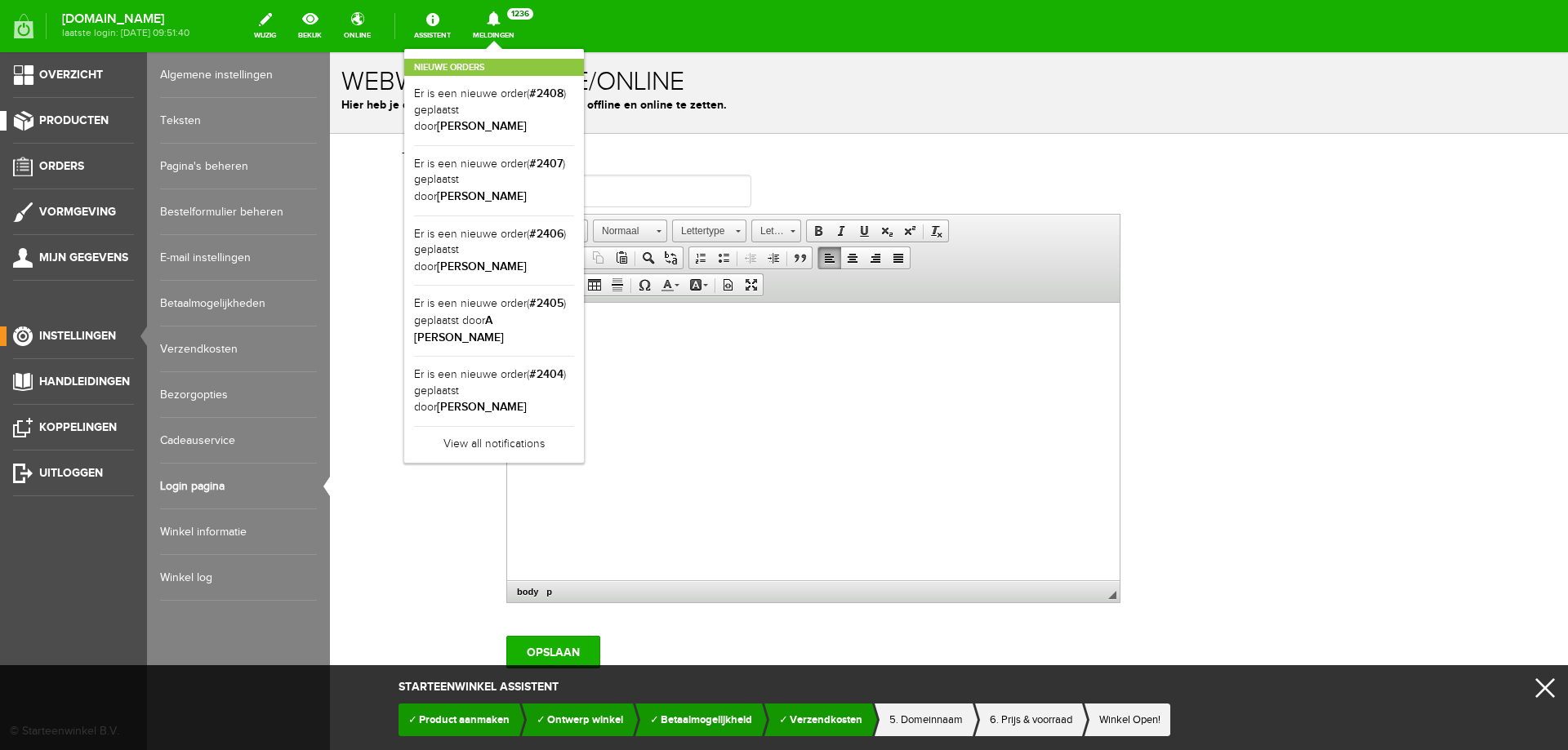
click at [36, 118] on link "Producten" at bounding box center [67, 121] width 134 height 20
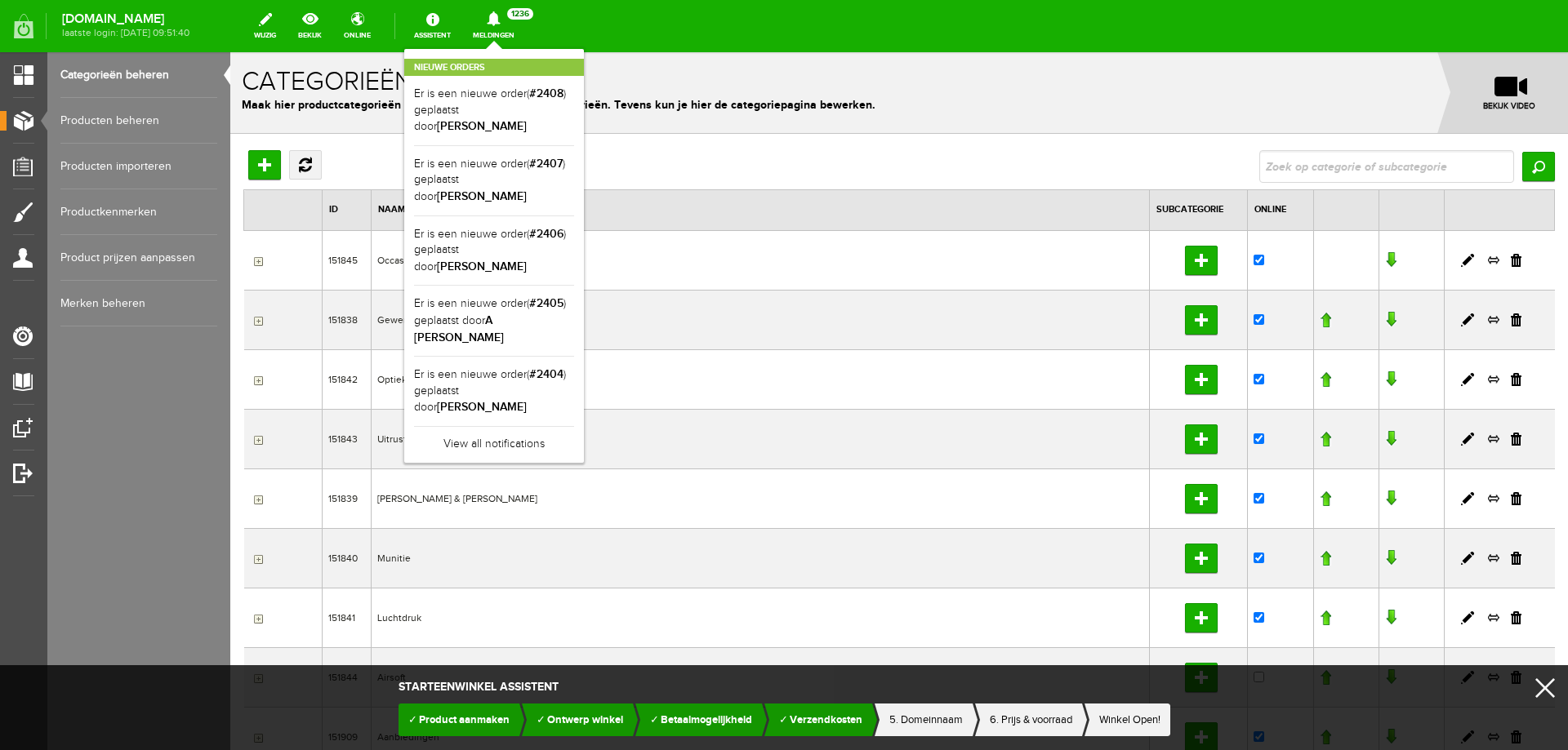
click at [503, 14] on icon at bounding box center [494, 19] width 42 height 14
